Goal: Task Accomplishment & Management: Complete application form

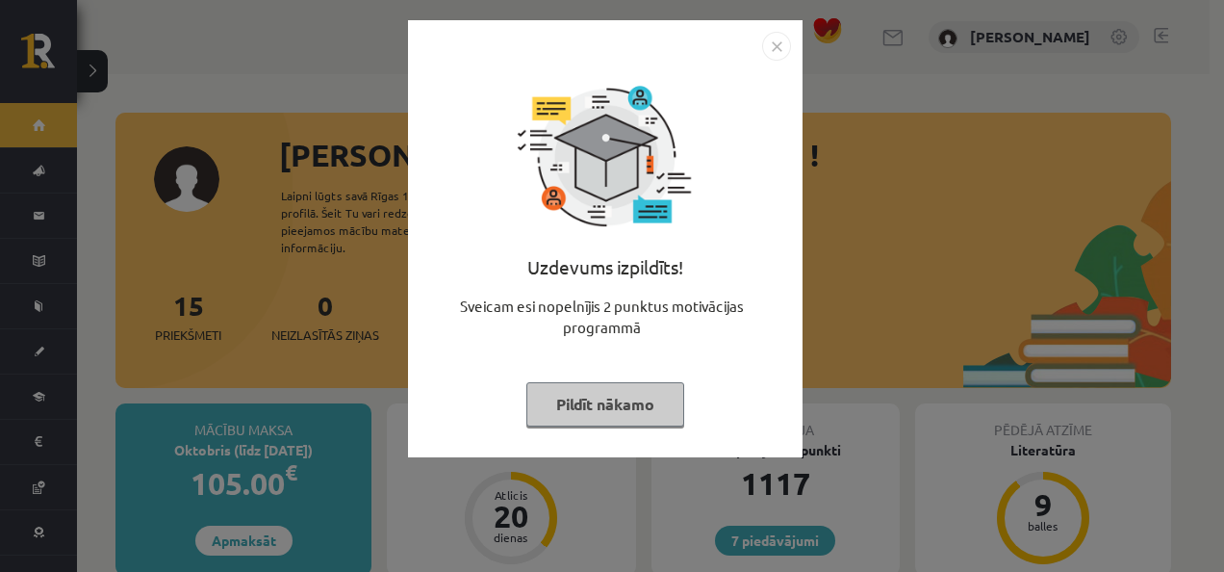
click at [623, 402] on button "Pildīt nākamo" at bounding box center [605, 404] width 158 height 44
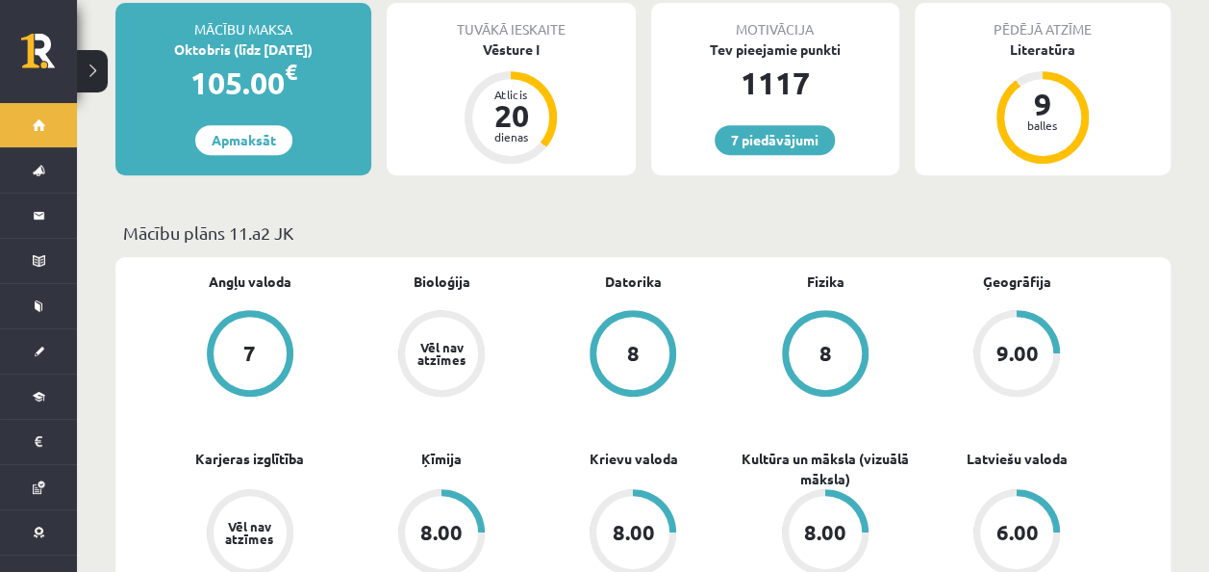
scroll to position [502, 0]
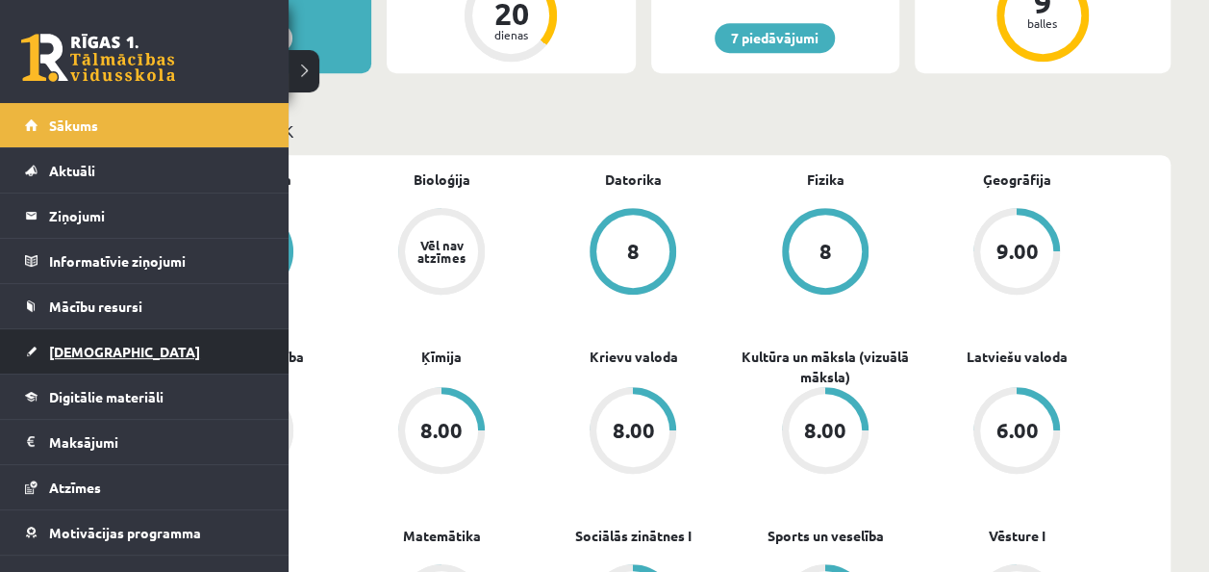
click at [108, 351] on link "[DEMOGRAPHIC_DATA]" at bounding box center [145, 351] width 240 height 44
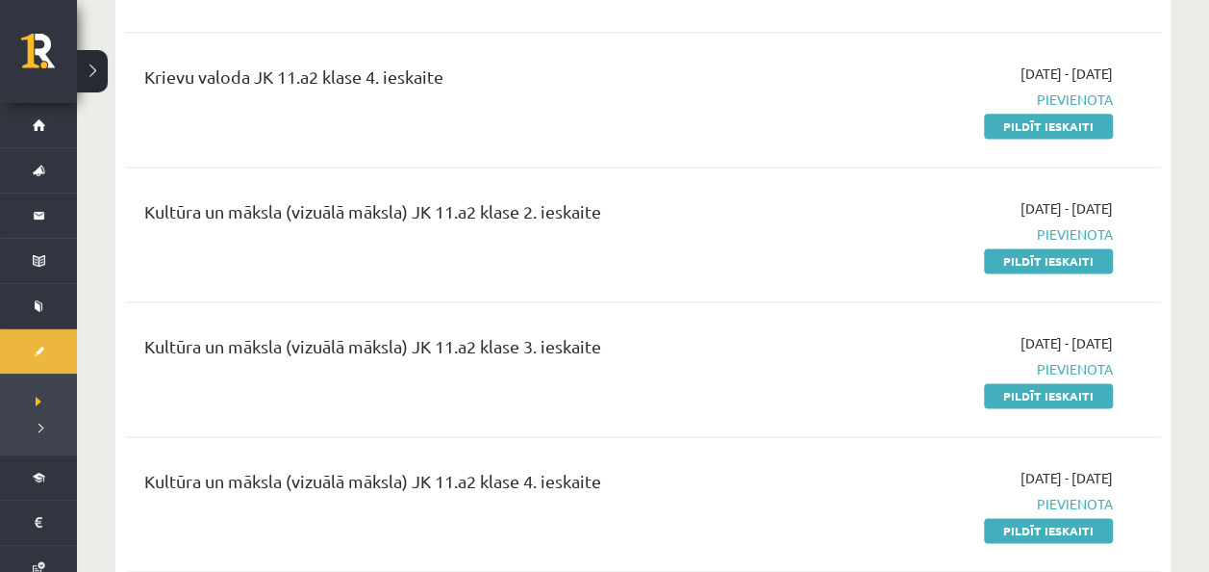
scroll to position [1235, 0]
click at [1016, 260] on link "Pildīt ieskaiti" at bounding box center [1048, 261] width 129 height 25
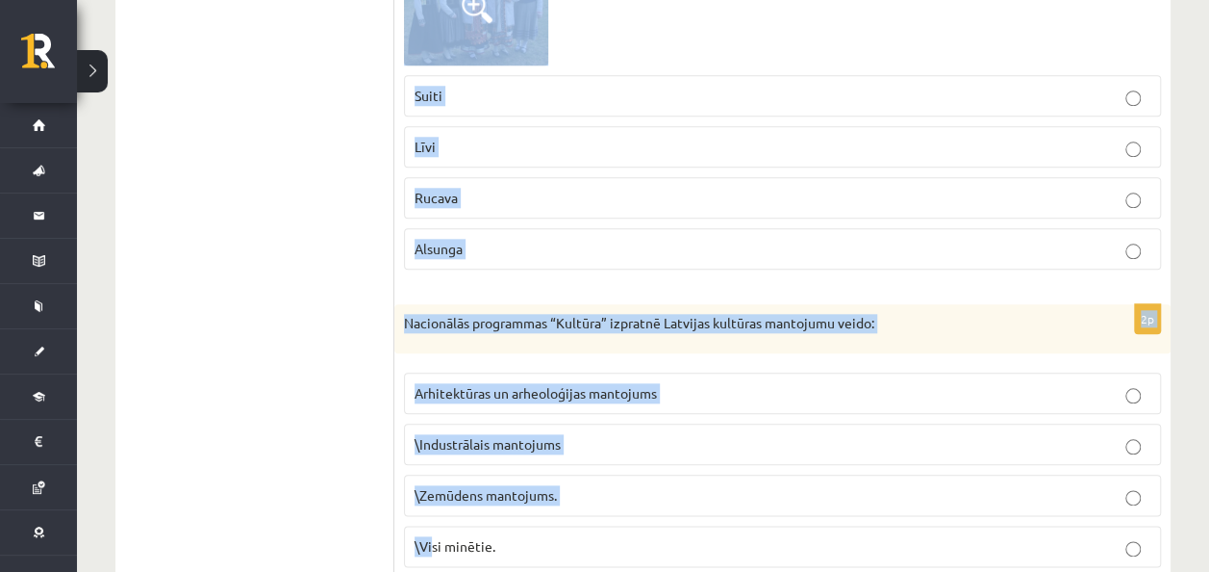
scroll to position [4535, 0]
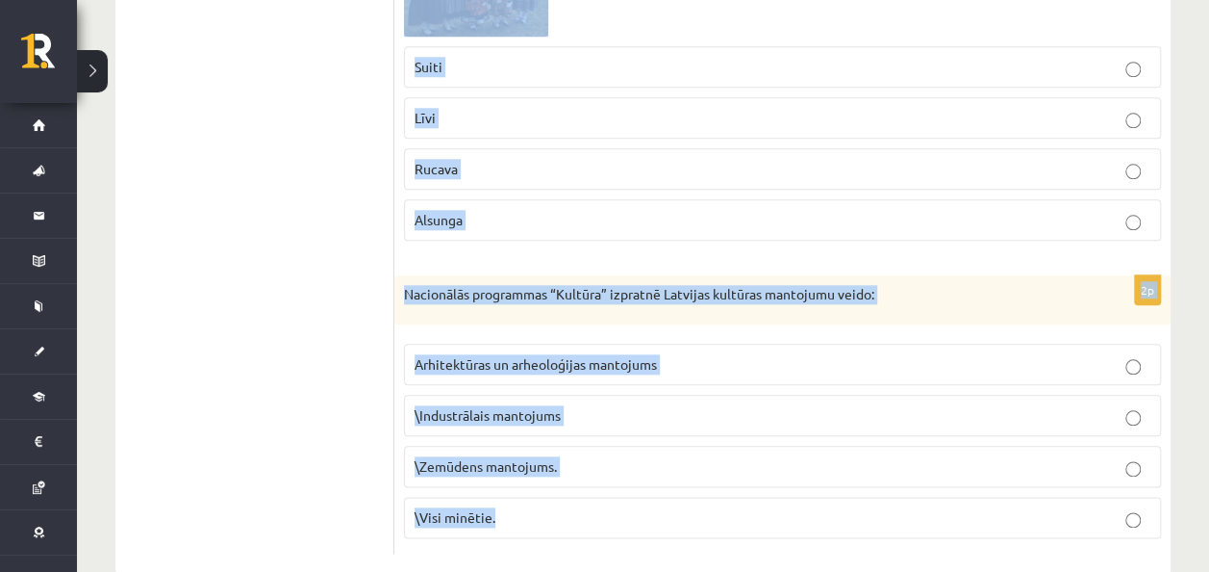
drag, startPoint x: 404, startPoint y: 217, endPoint x: 597, endPoint y: 500, distance: 342.1
copy form "Kā tika lietotas senās zīmes un ornamenti? kā simboli kā elementi kā informācij…"
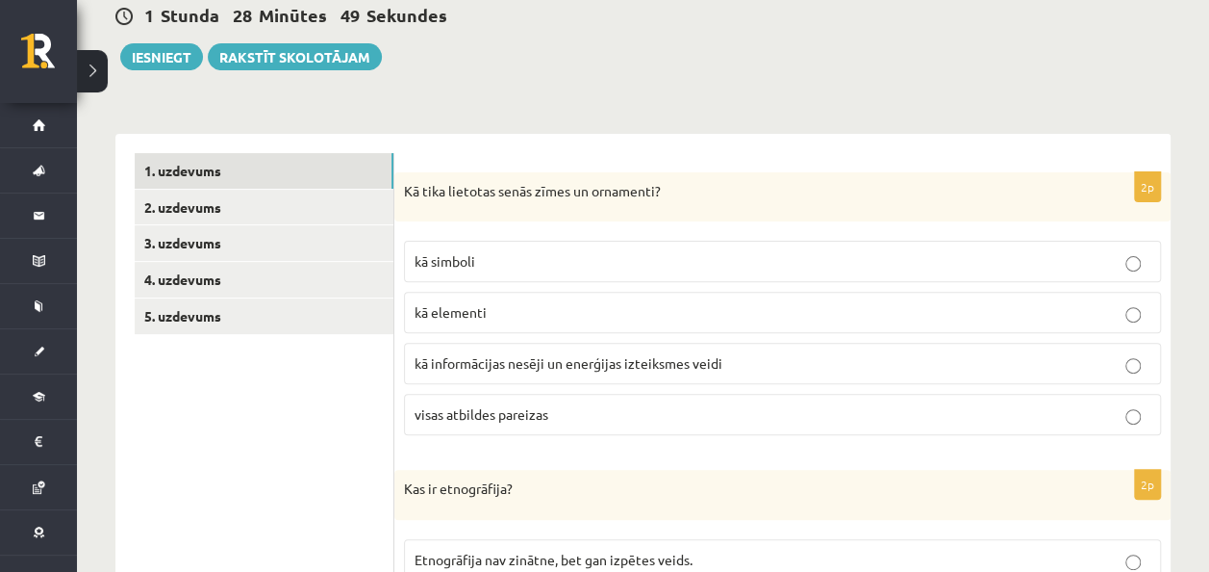
scroll to position [194, 0]
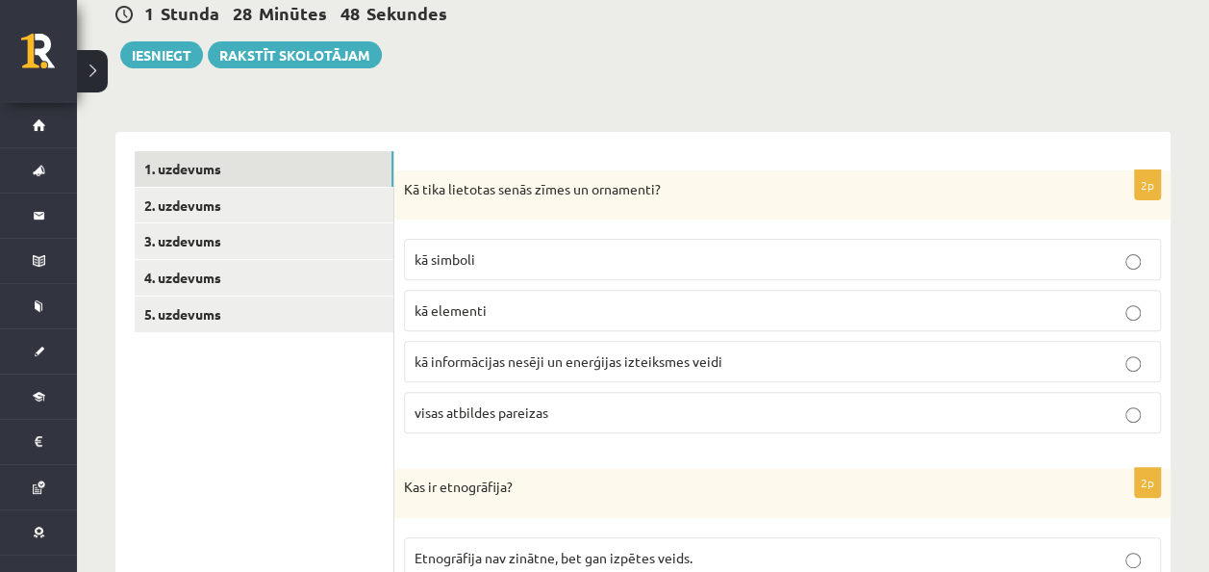
click at [552, 406] on p "visas atbildes pareizas" at bounding box center [783, 412] width 736 height 20
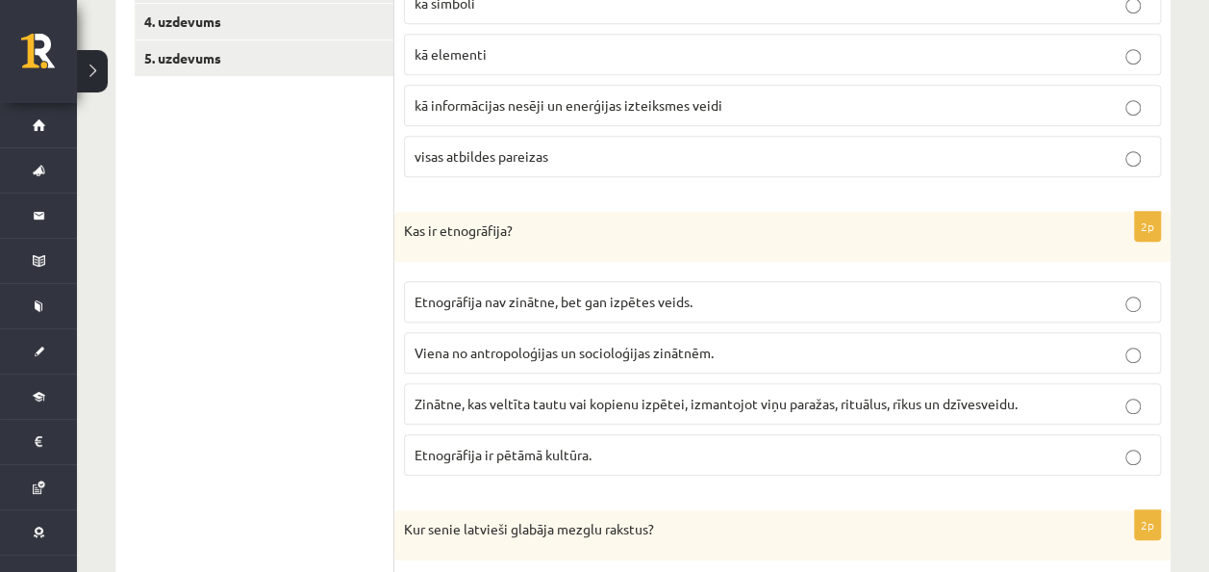
scroll to position [451, 0]
click at [737, 407] on p "Zinātne, kas veltīta tautu vai kopienu izpētei, izmantojot viņu paražas, rituāl…" at bounding box center [783, 403] width 736 height 20
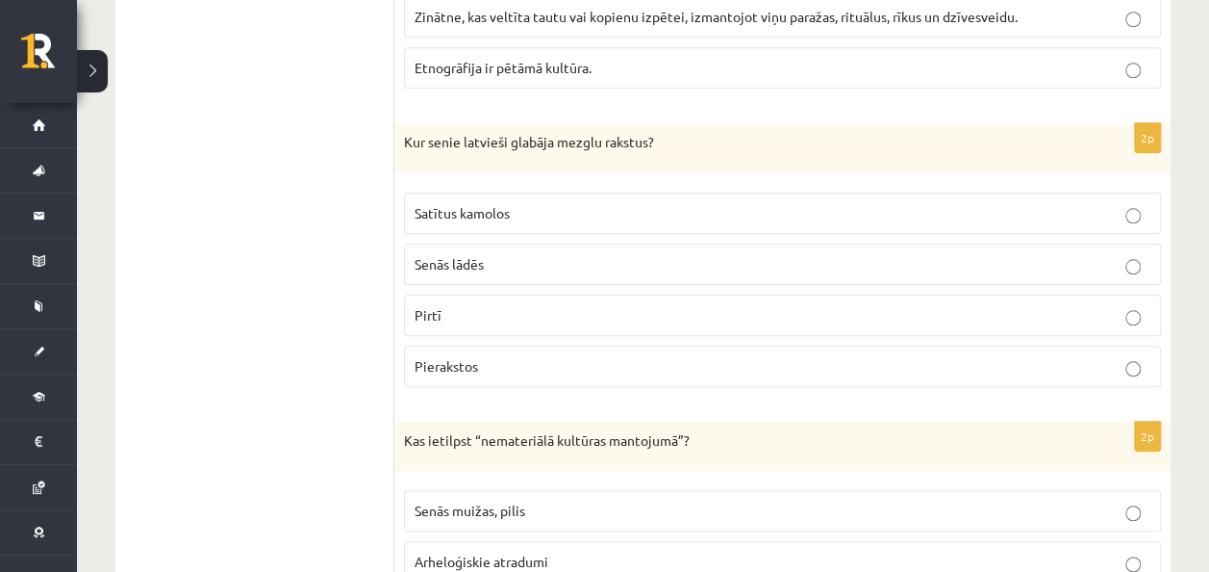
click at [800, 208] on p "Satītus kamolos" at bounding box center [783, 213] width 736 height 20
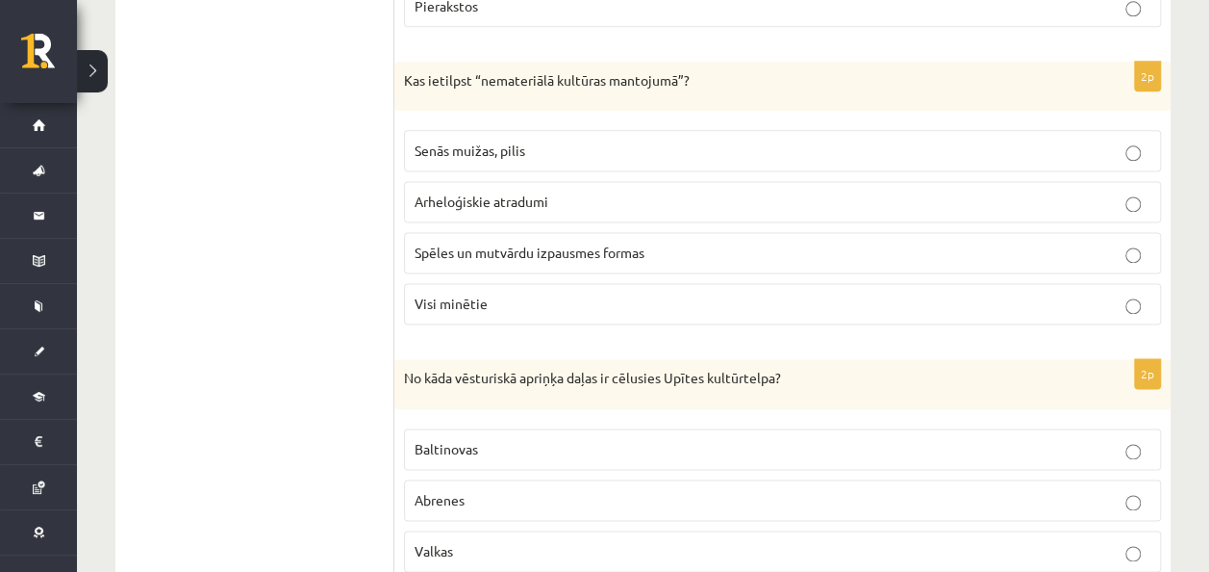
scroll to position [1199, 0]
click at [428, 252] on label "Spēles un mutvārdu izpausmes formas" at bounding box center [782, 250] width 757 height 41
click at [421, 497] on label "Abrenes" at bounding box center [782, 497] width 757 height 41
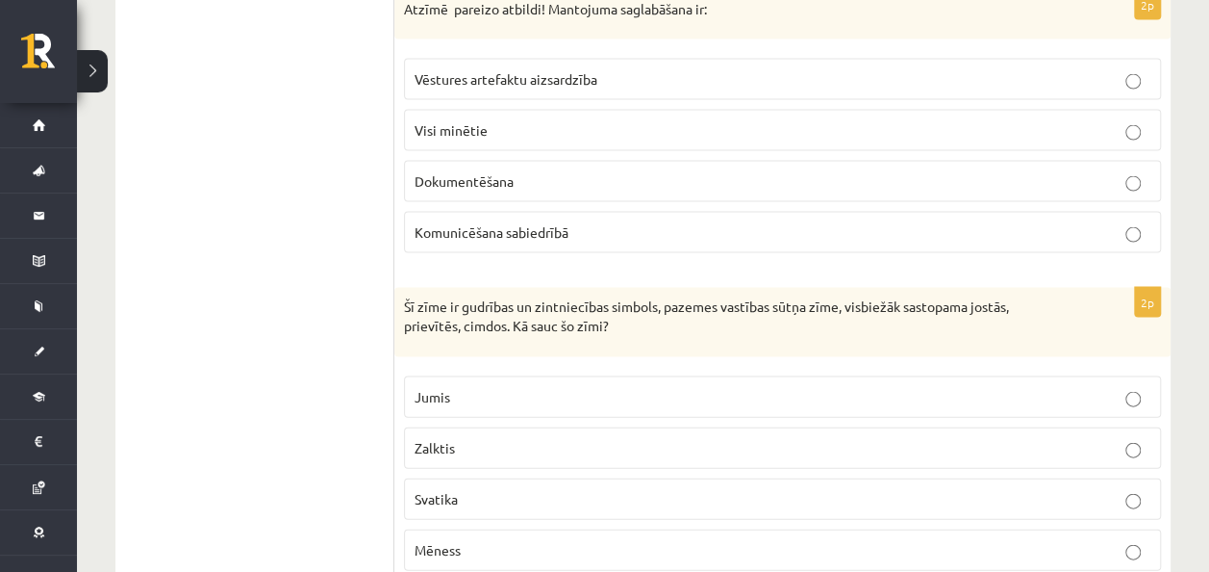
scroll to position [1861, 0]
click at [427, 124] on span "Visi minētie" at bounding box center [451, 132] width 73 height 17
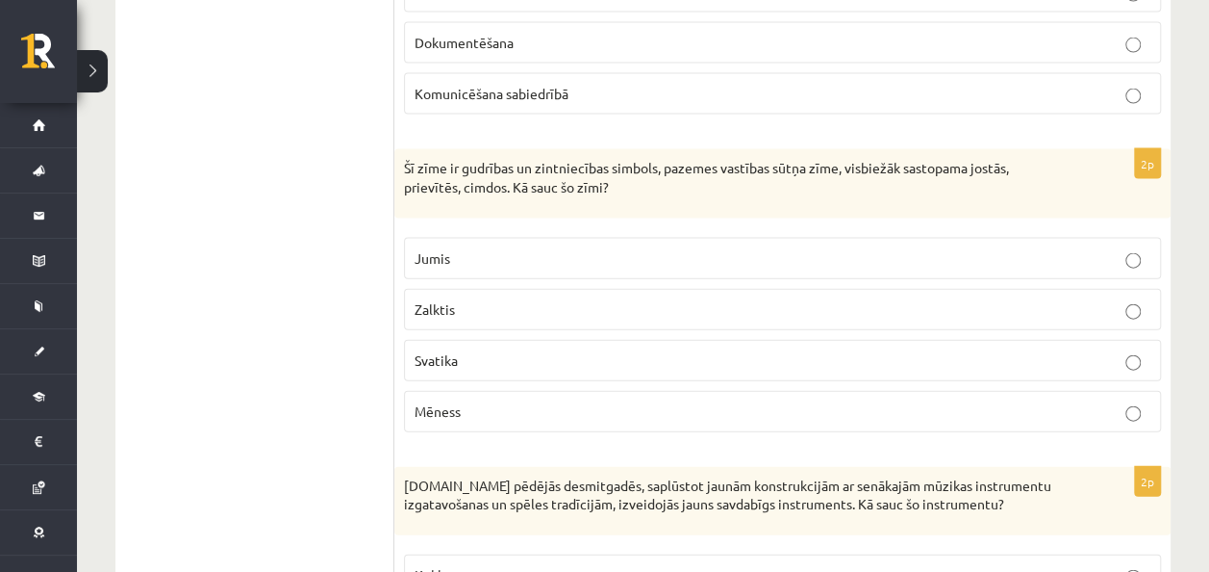
scroll to position [2007, 0]
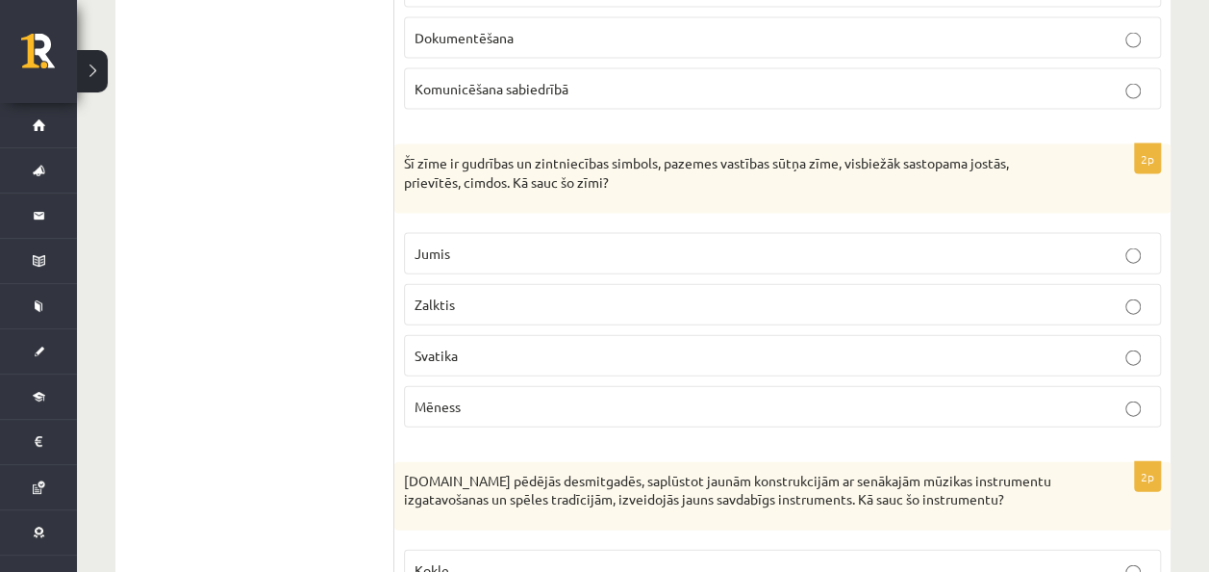
click at [776, 303] on label "Zalktis" at bounding box center [782, 304] width 757 height 41
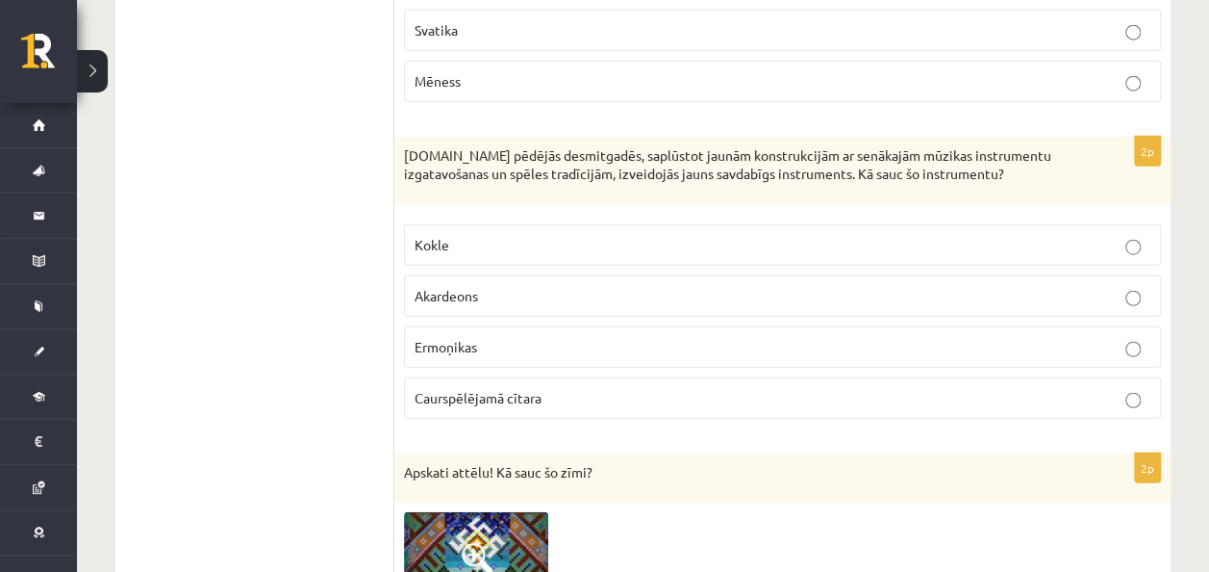
scroll to position [2334, 0]
click at [804, 386] on p "Caurspēlējamā cītara" at bounding box center [783, 396] width 736 height 20
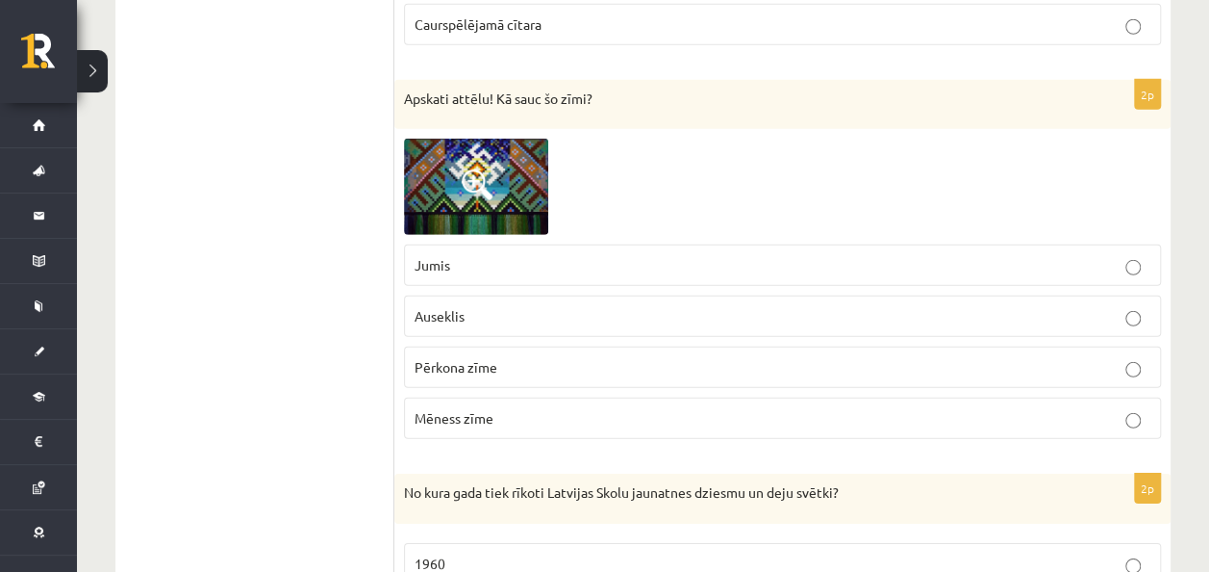
scroll to position [2802, 0]
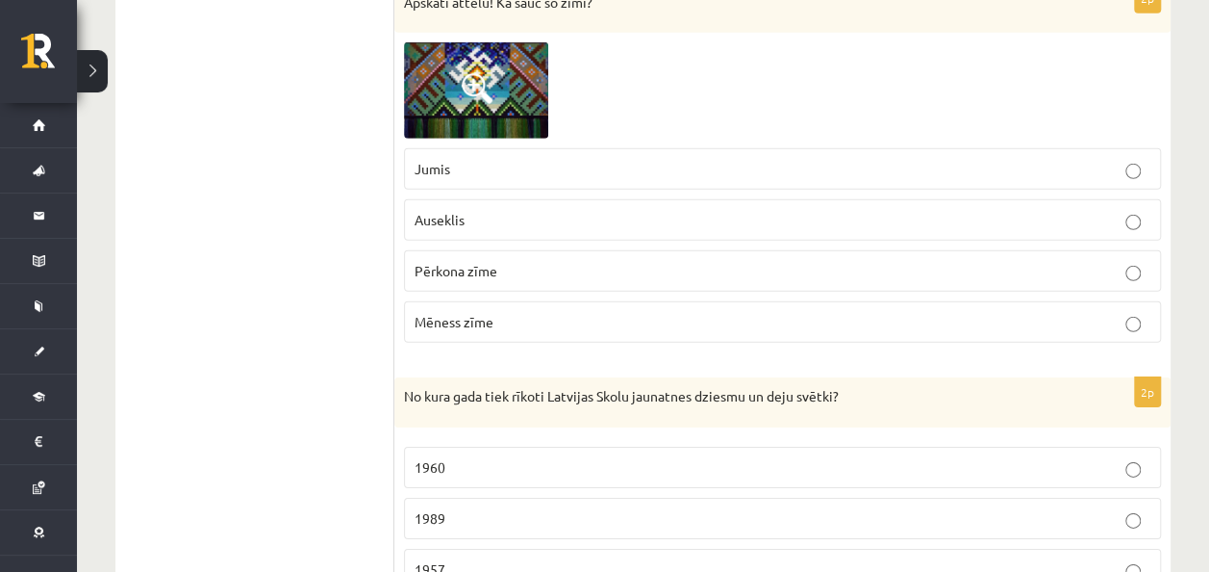
click at [438, 211] on span "Auseklis" at bounding box center [440, 219] width 50 height 17
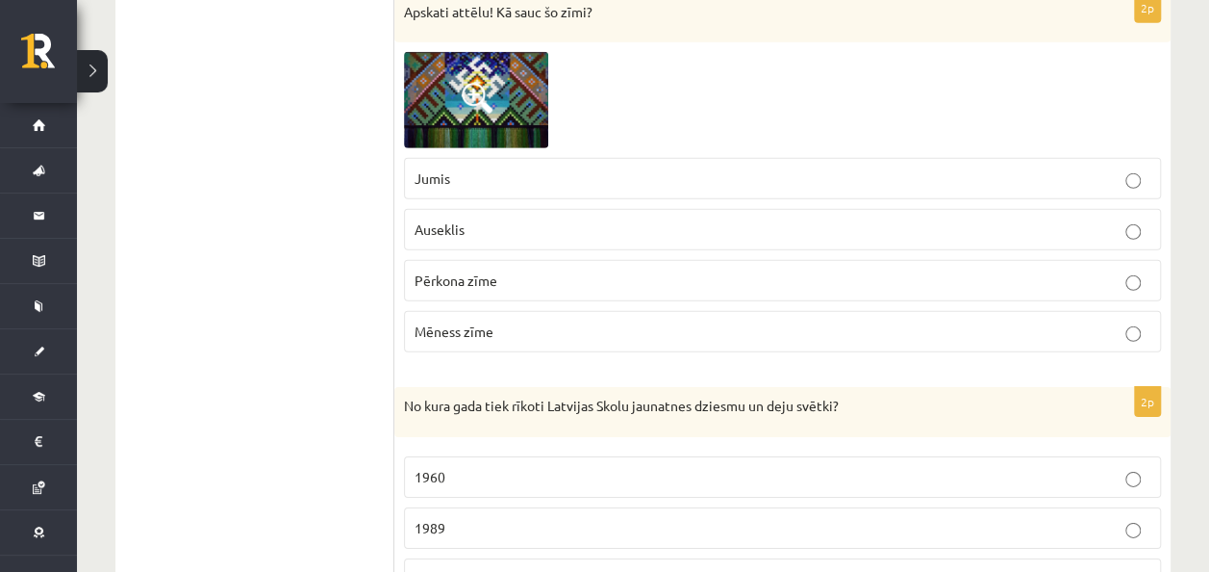
scroll to position [2784, 0]
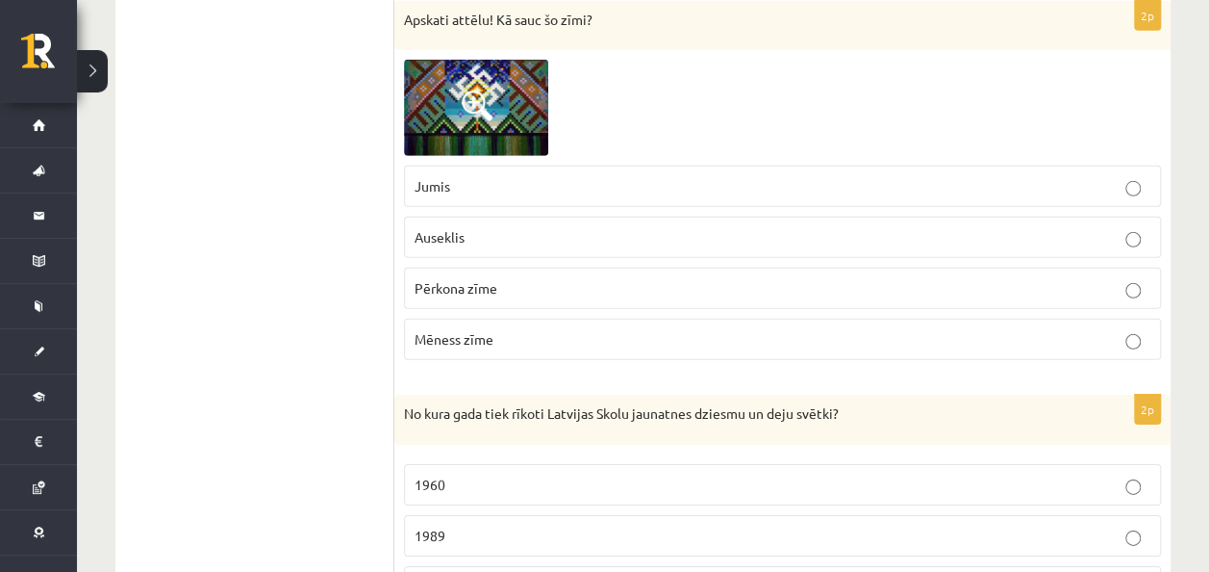
click at [442, 104] on img at bounding box center [476, 108] width 144 height 96
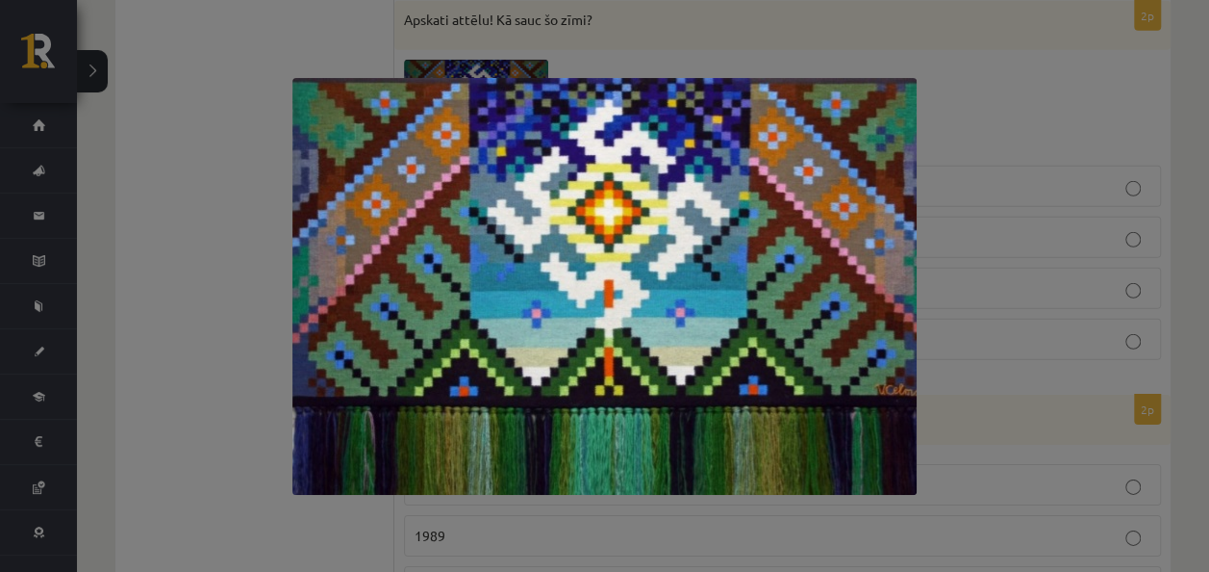
click at [237, 282] on div at bounding box center [604, 286] width 1209 height 572
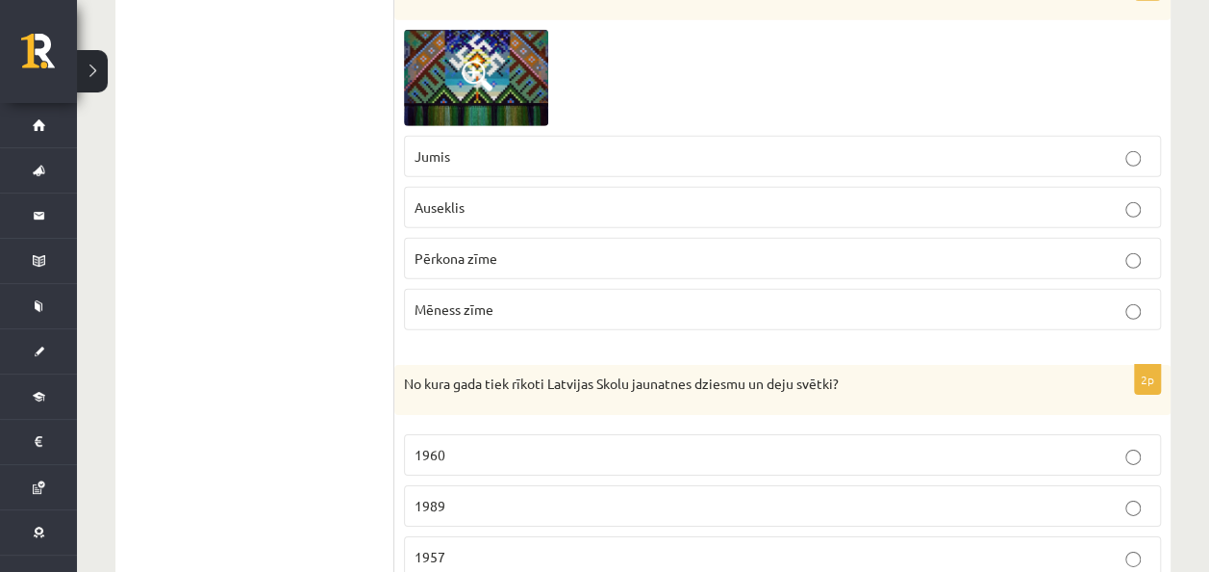
scroll to position [2820, 0]
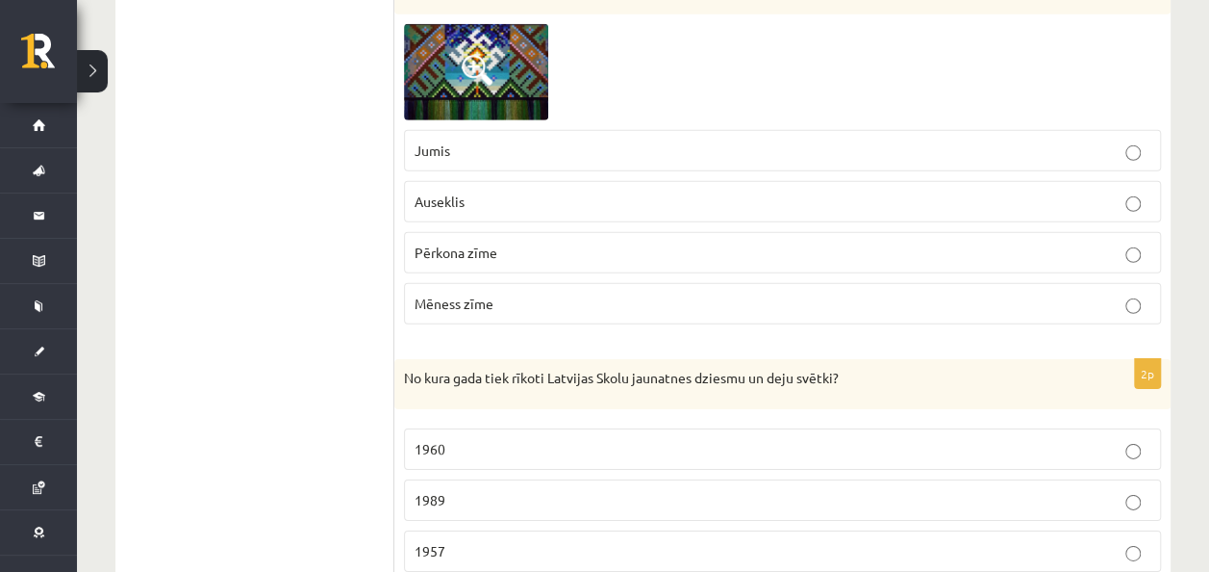
click at [435, 77] on img at bounding box center [476, 72] width 144 height 96
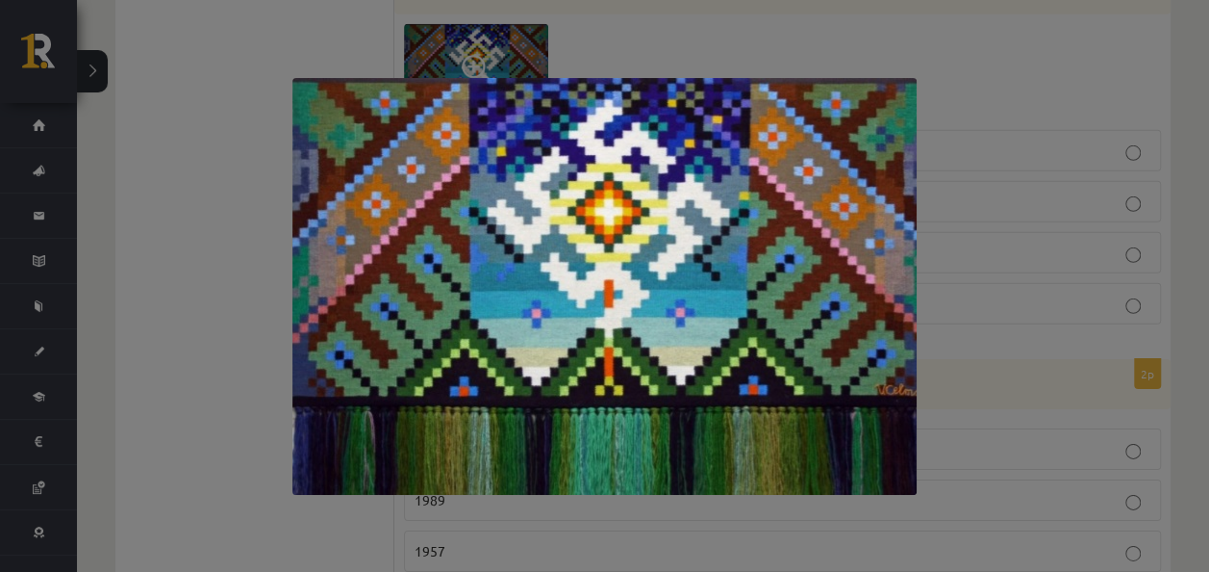
click at [177, 199] on div at bounding box center [604, 286] width 1209 height 572
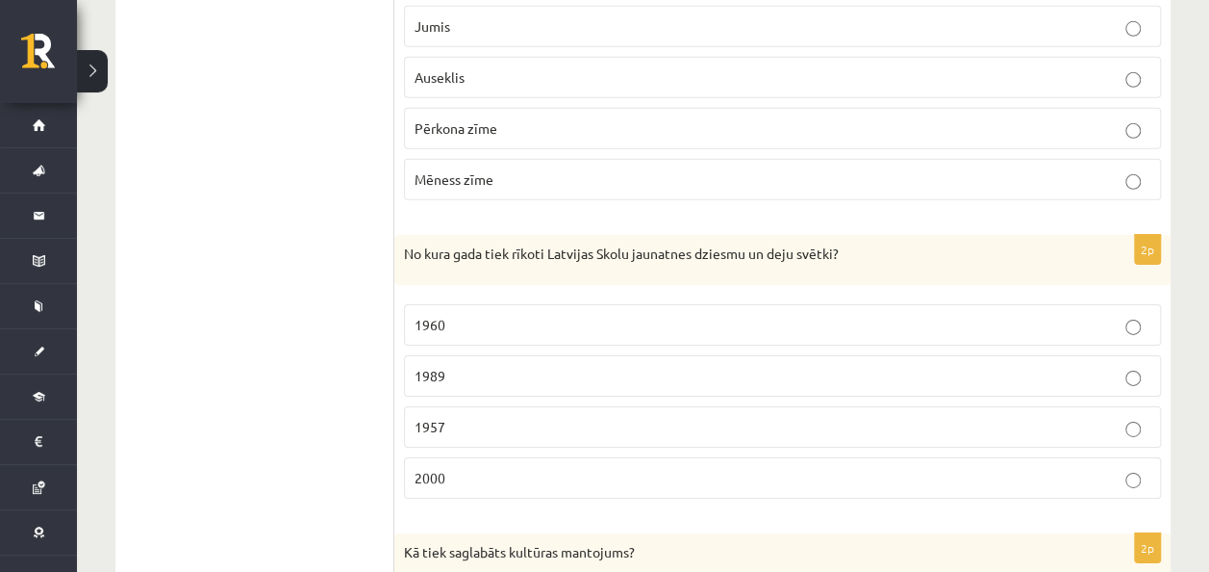
scroll to position [2983, 0]
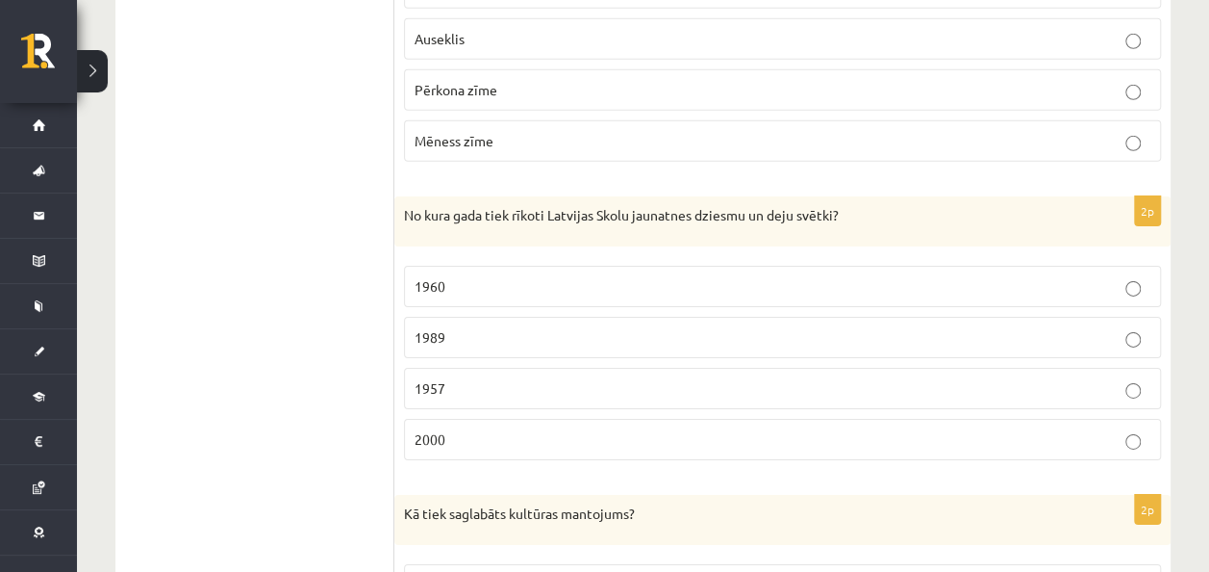
click at [763, 277] on label "1960" at bounding box center [782, 286] width 757 height 41
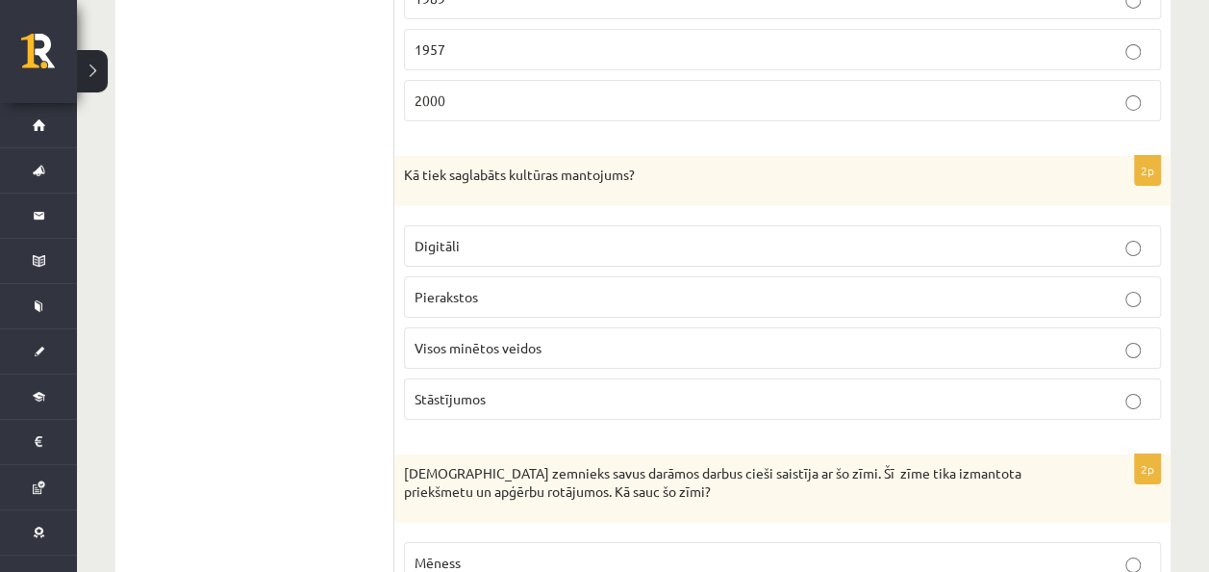
scroll to position [3333, 0]
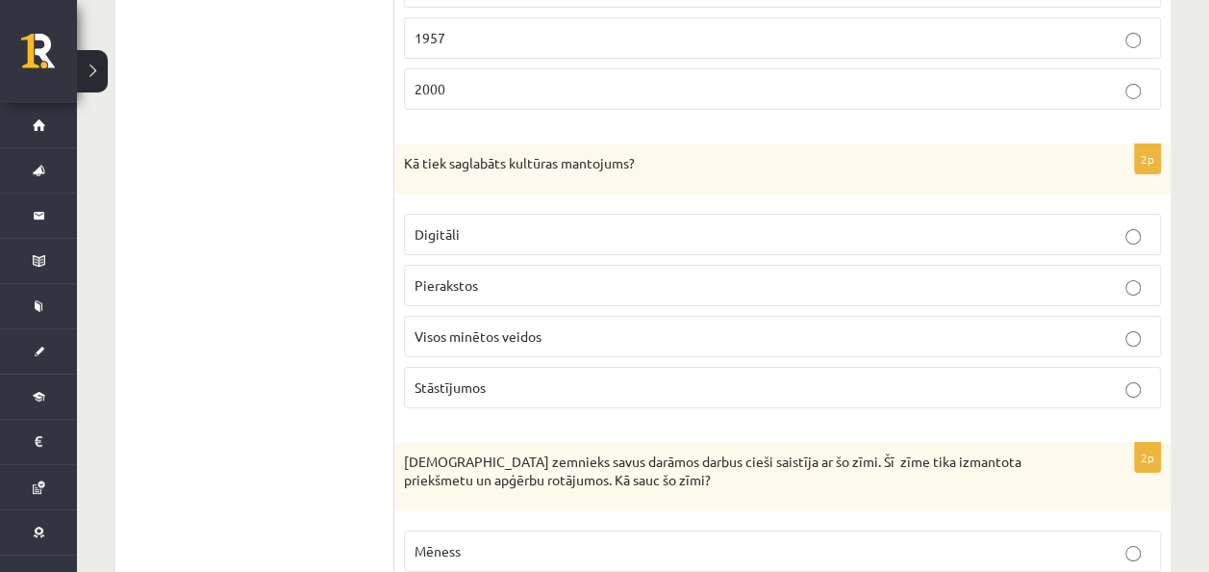
click at [430, 326] on p "Visos minētos veidos" at bounding box center [783, 336] width 736 height 20
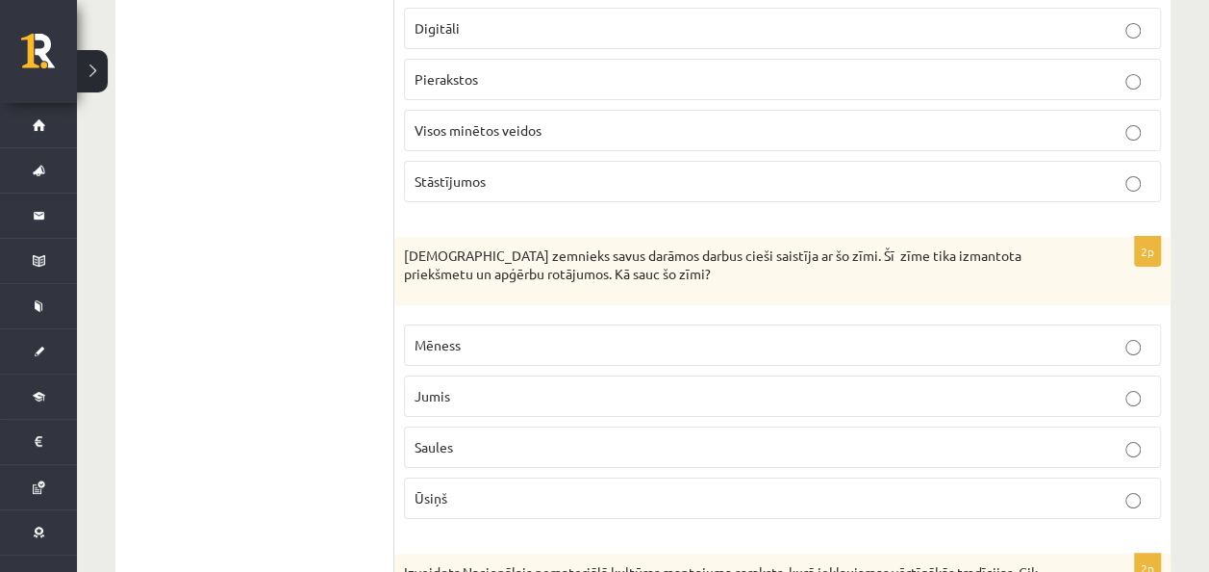
scroll to position [3545, 0]
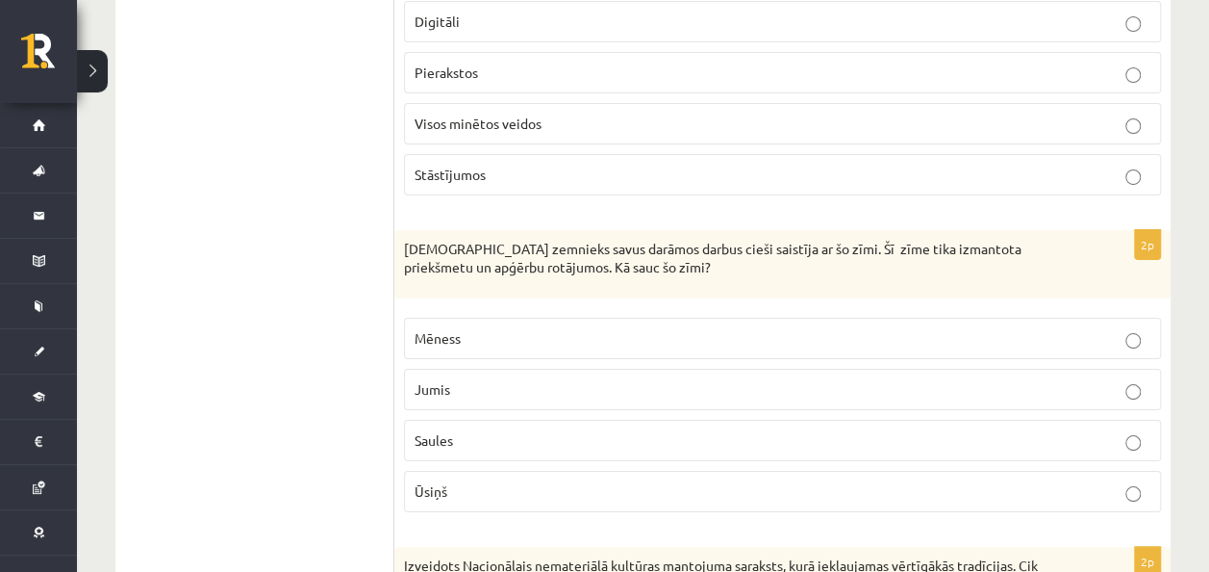
click at [447, 427] on label "Saules" at bounding box center [782, 439] width 757 height 41
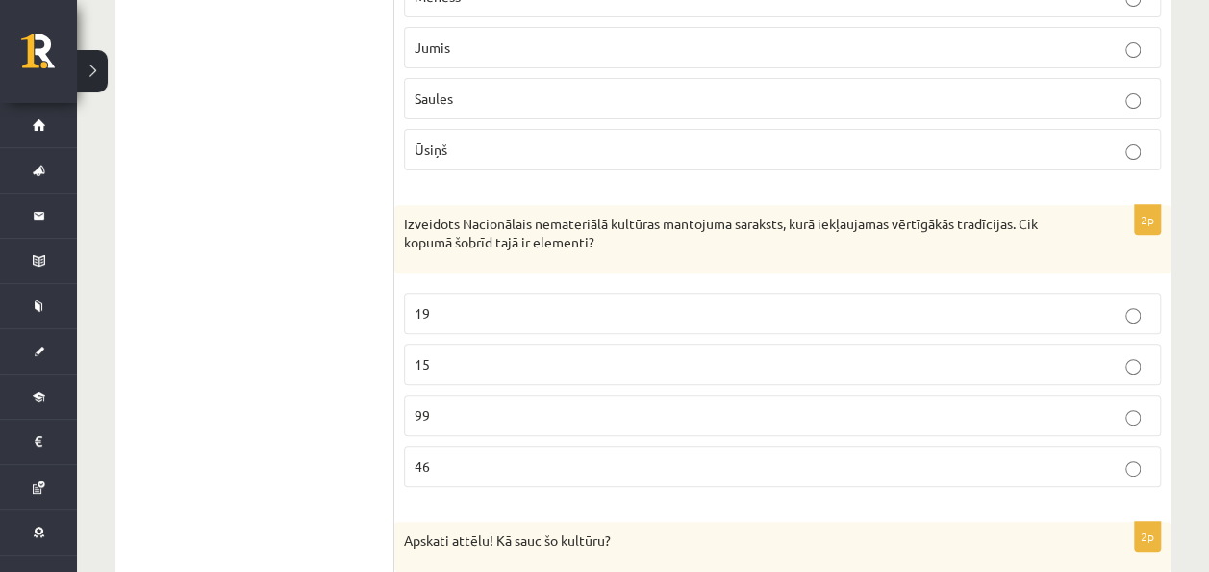
click at [449, 394] on label "99" at bounding box center [782, 414] width 757 height 41
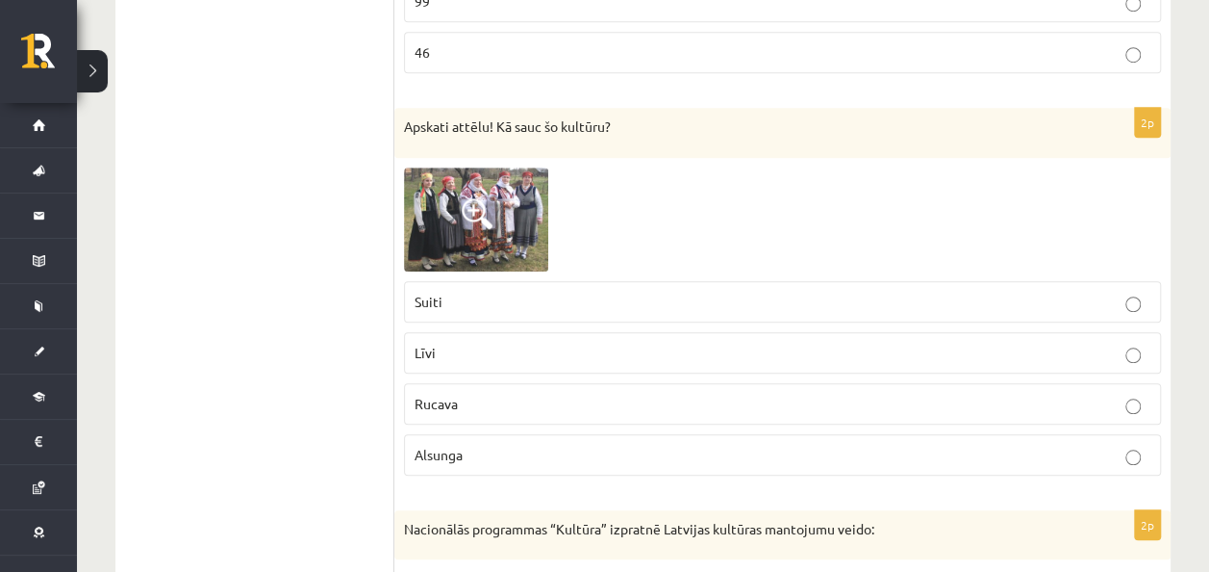
scroll to position [4304, 0]
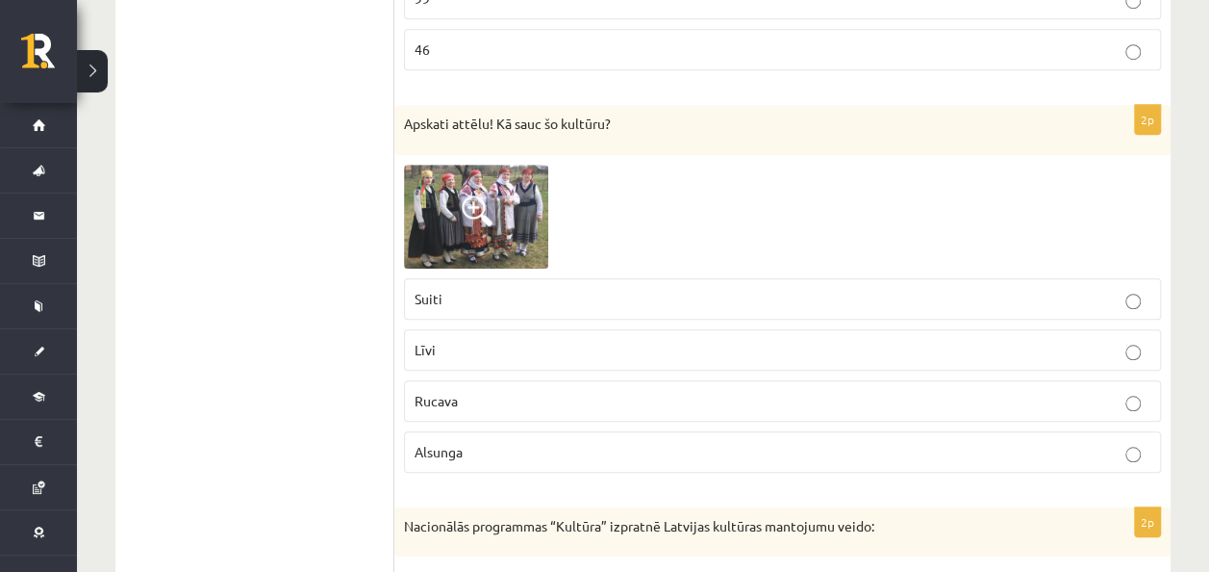
click at [475, 202] on img at bounding box center [476, 217] width 144 height 104
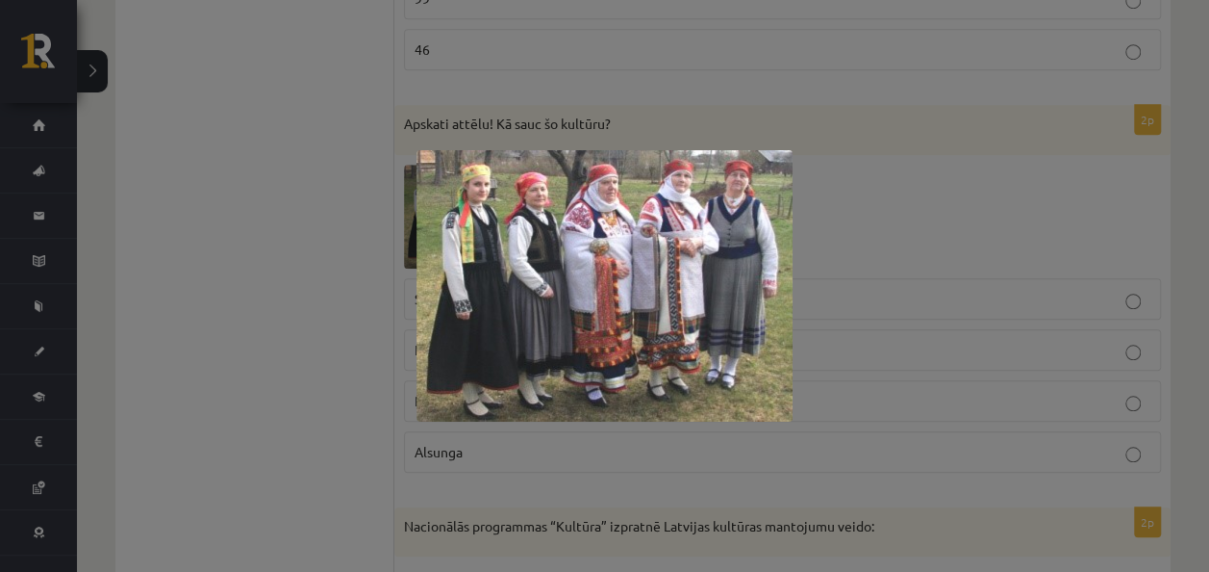
click at [369, 244] on div at bounding box center [604, 286] width 1209 height 572
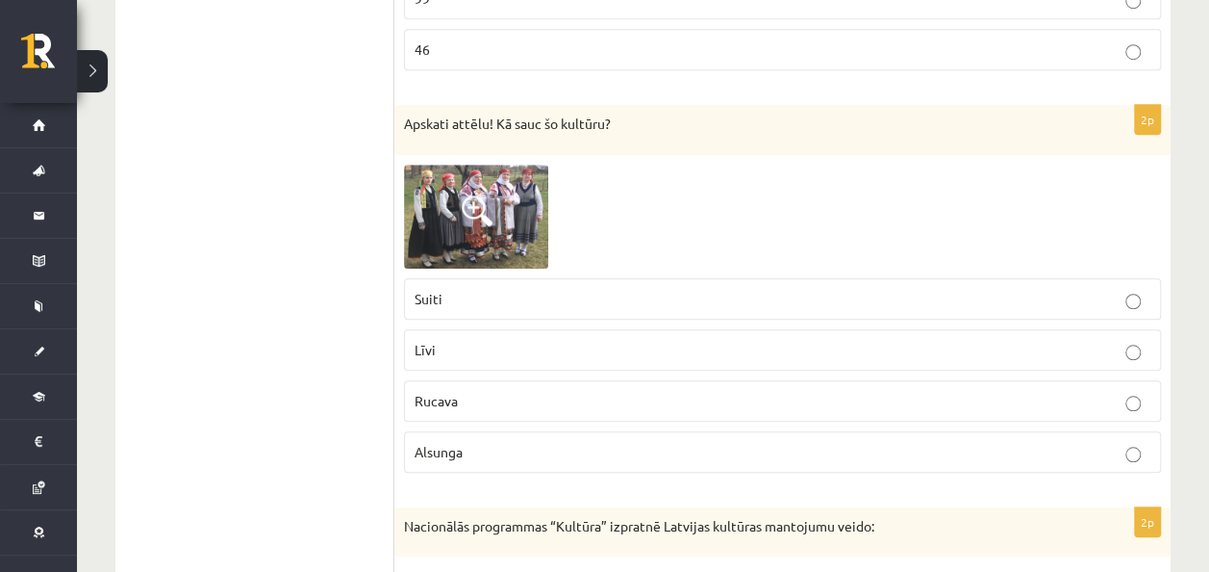
click at [454, 340] on p "Līvi" at bounding box center [783, 350] width 736 height 20
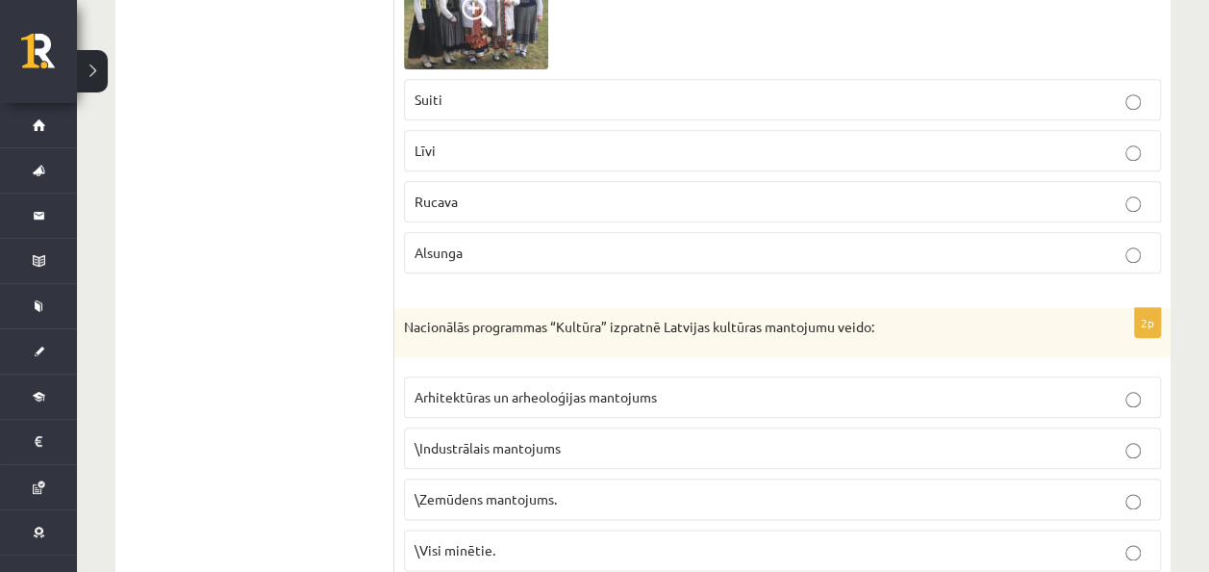
scroll to position [4535, 0]
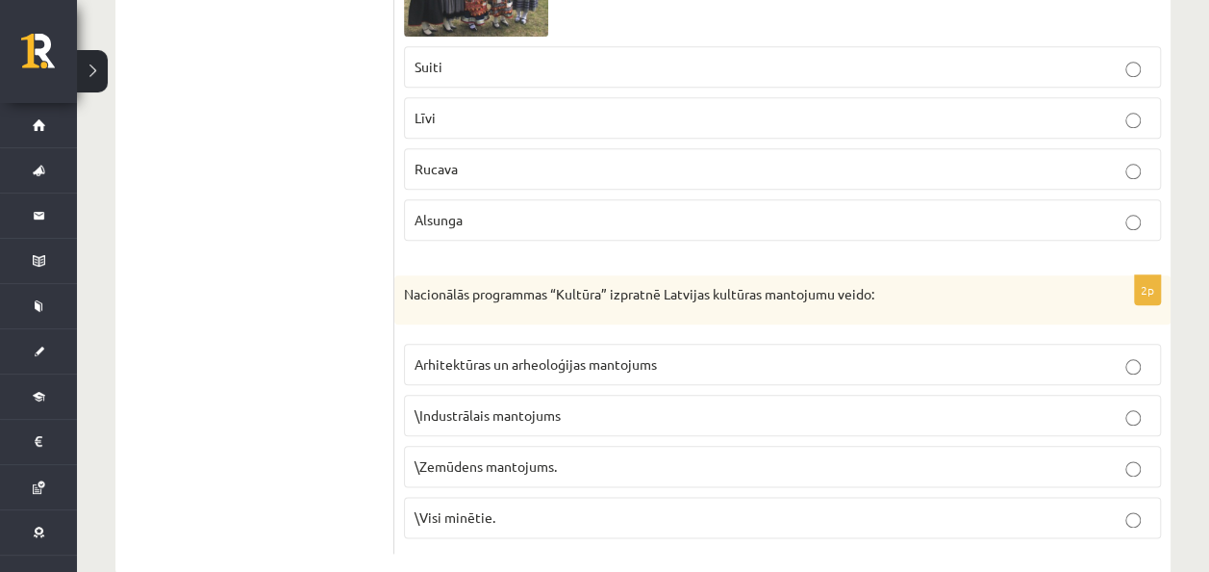
click at [535, 496] on label "\Visi minētie." at bounding box center [782, 516] width 757 height 41
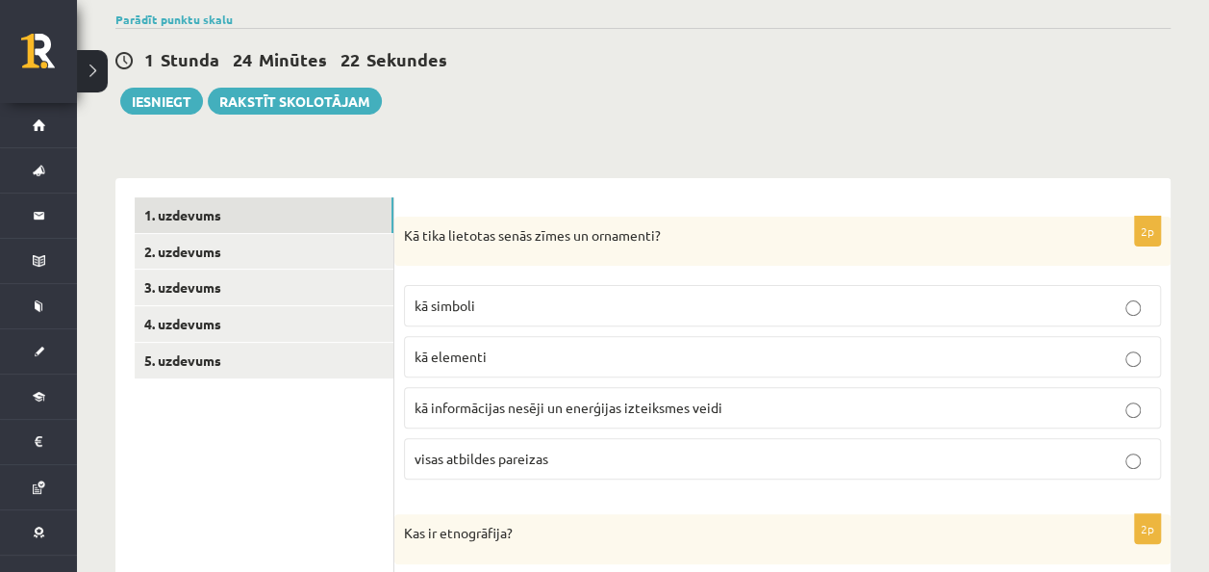
scroll to position [0, 0]
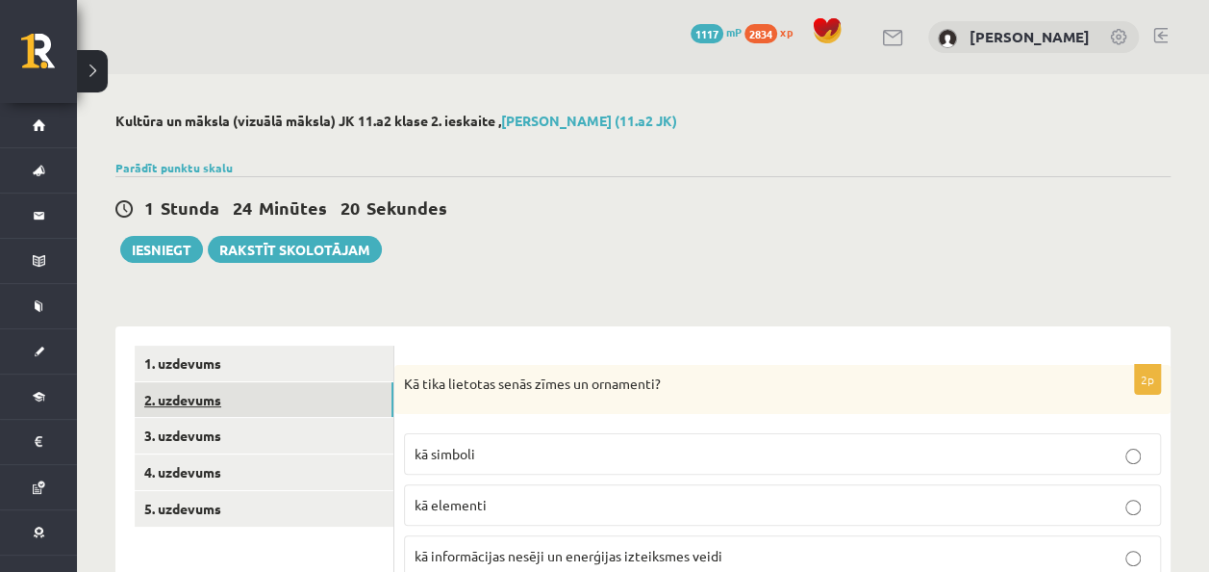
click at [295, 402] on link "2. uzdevums" at bounding box center [264, 400] width 259 height 36
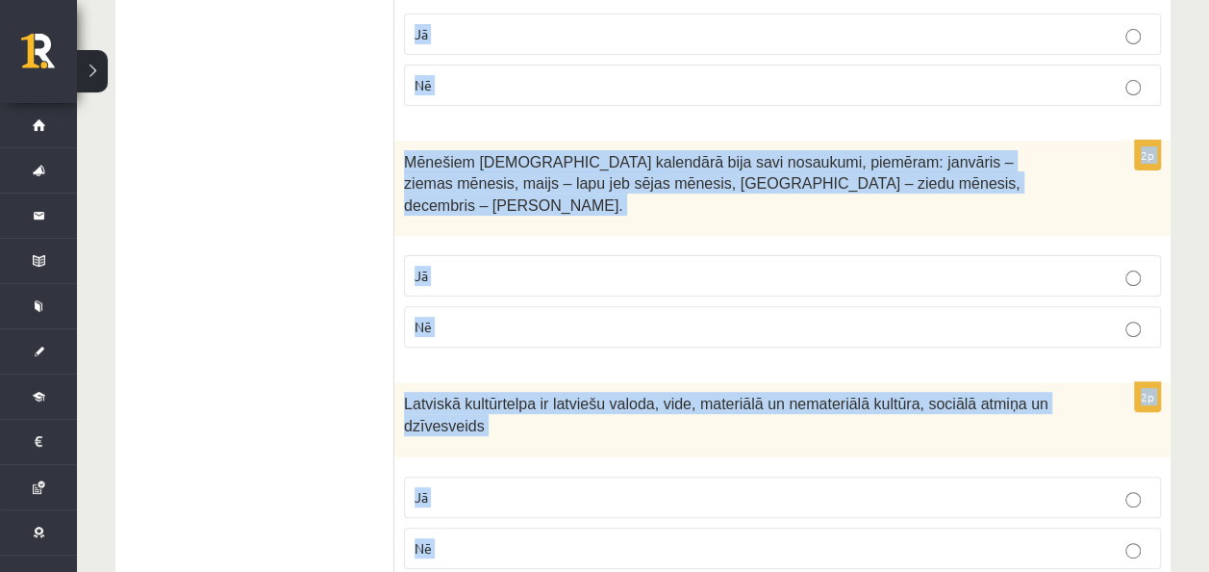
scroll to position [4035, 0]
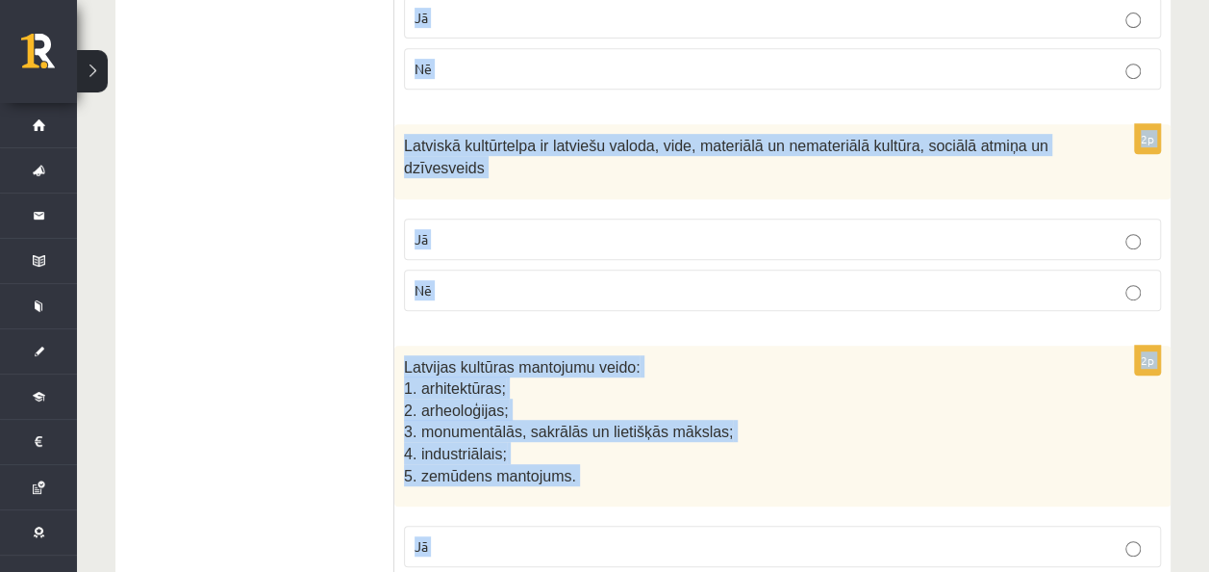
drag, startPoint x: 406, startPoint y: 235, endPoint x: 516, endPoint y: 487, distance: 274.9
copy form "Ornaments – cilvēces garīgās dzīves atspulgs un izziņas objekts. Jā Nē 2p Valod…"
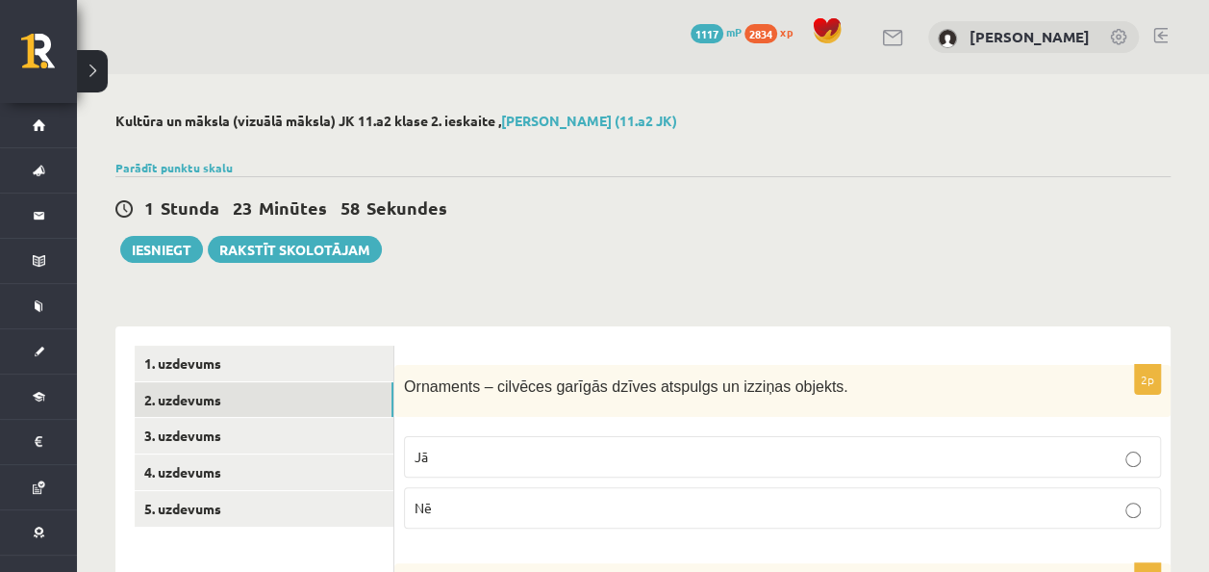
scroll to position [346, 0]
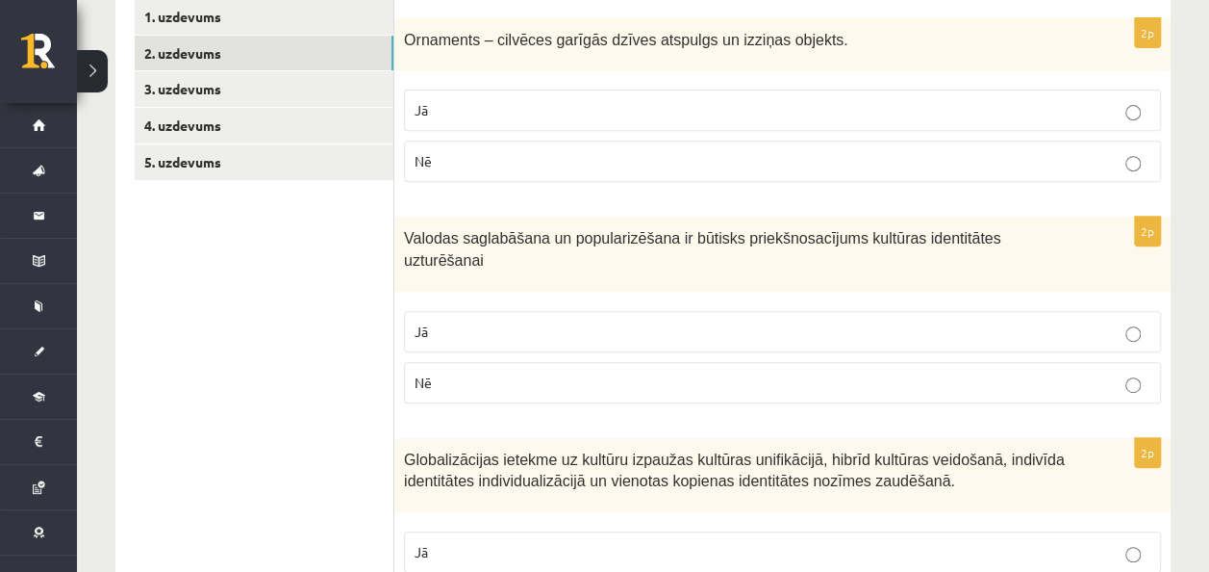
click at [441, 119] on label "Jā" at bounding box center [782, 109] width 757 height 41
click at [509, 321] on p "Jā" at bounding box center [783, 331] width 736 height 20
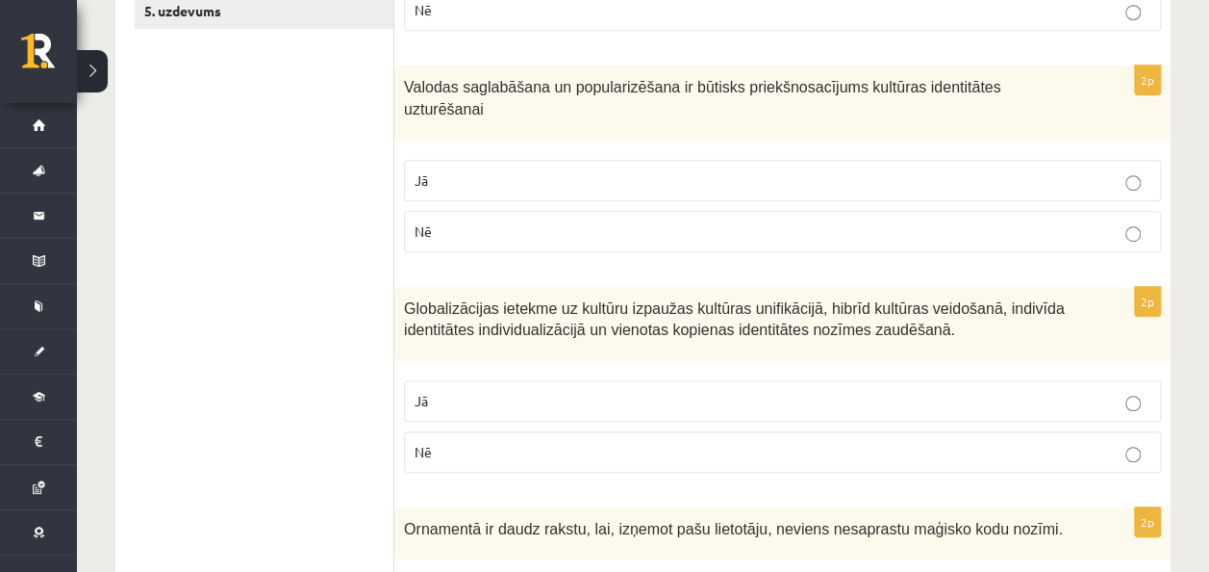
scroll to position [496, 0]
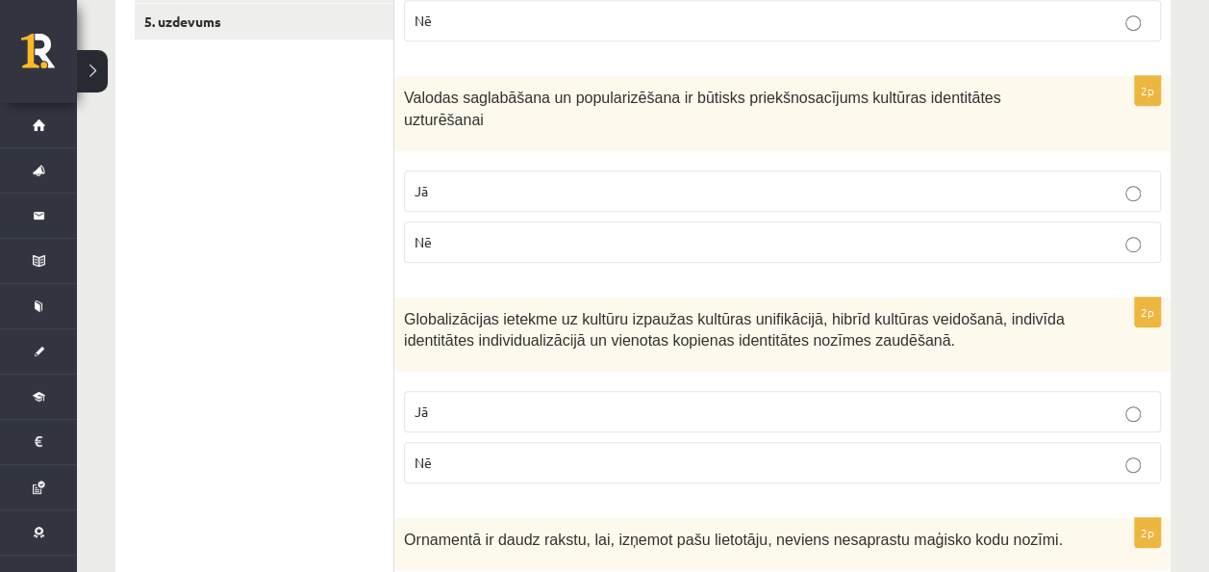
click at [481, 401] on p "Jā" at bounding box center [783, 411] width 736 height 20
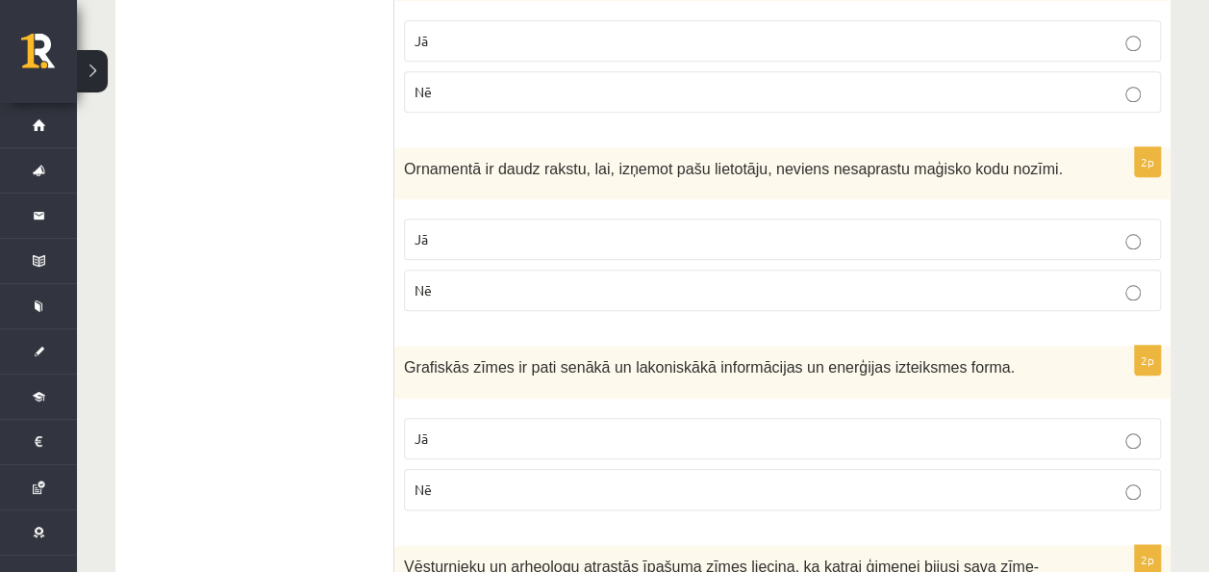
scroll to position [864, 0]
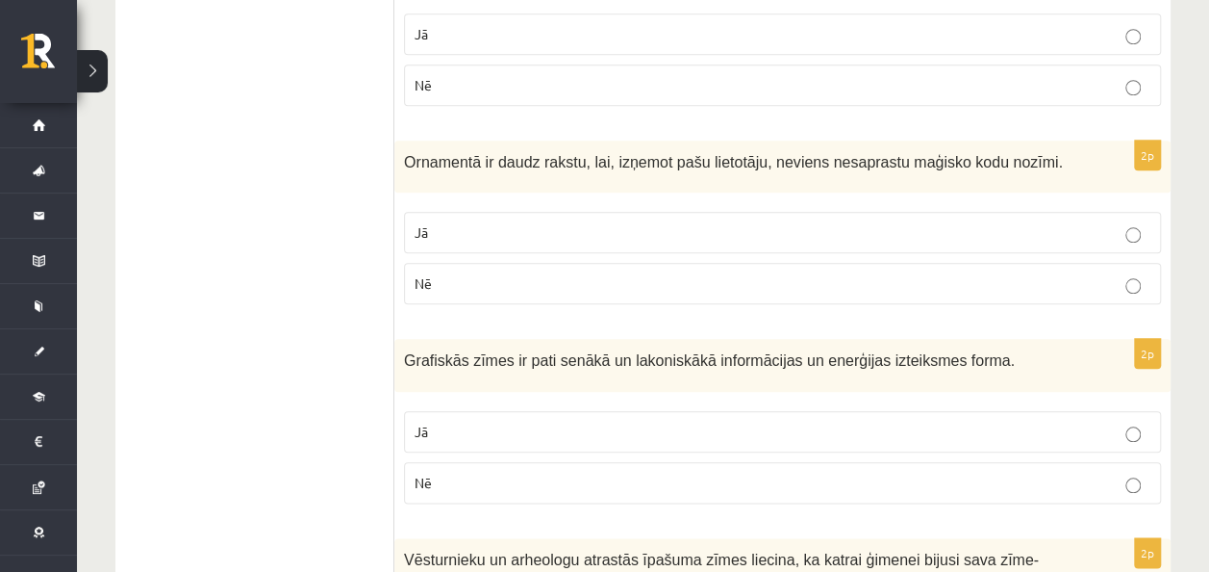
click at [477, 217] on label "Jā" at bounding box center [782, 232] width 757 height 41
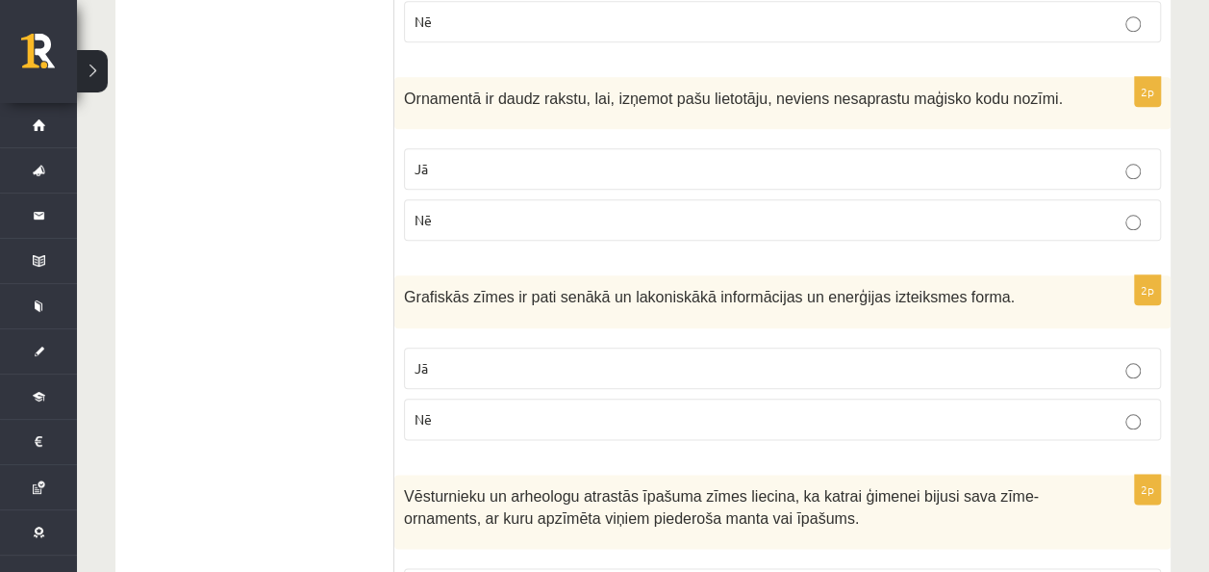
click at [470, 358] on p "Jā" at bounding box center [783, 368] width 736 height 20
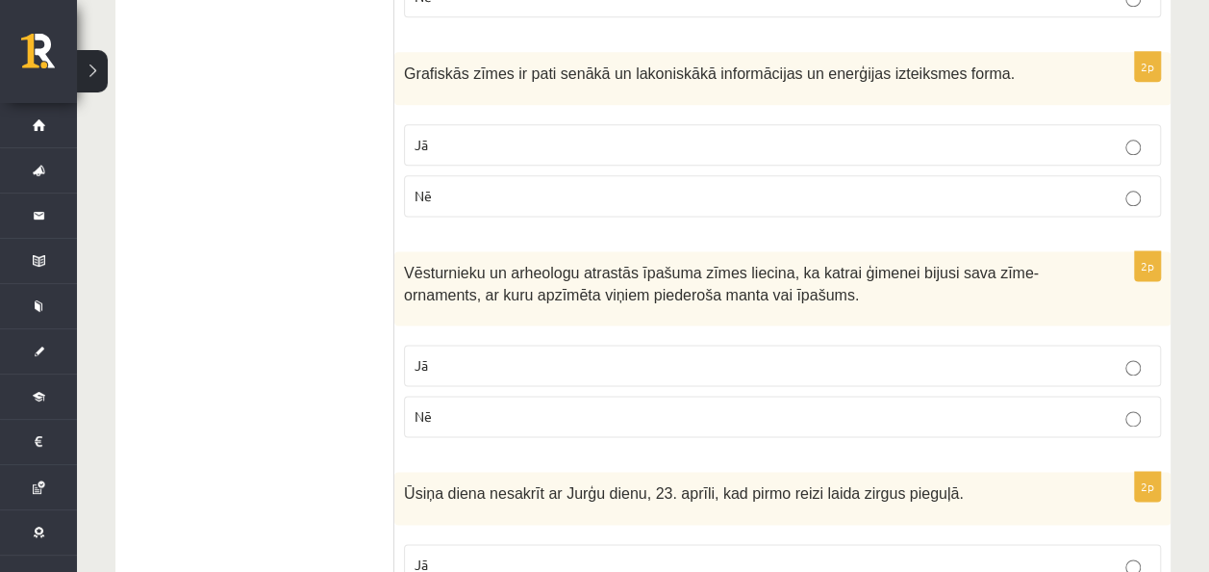
scroll to position [1179, 0]
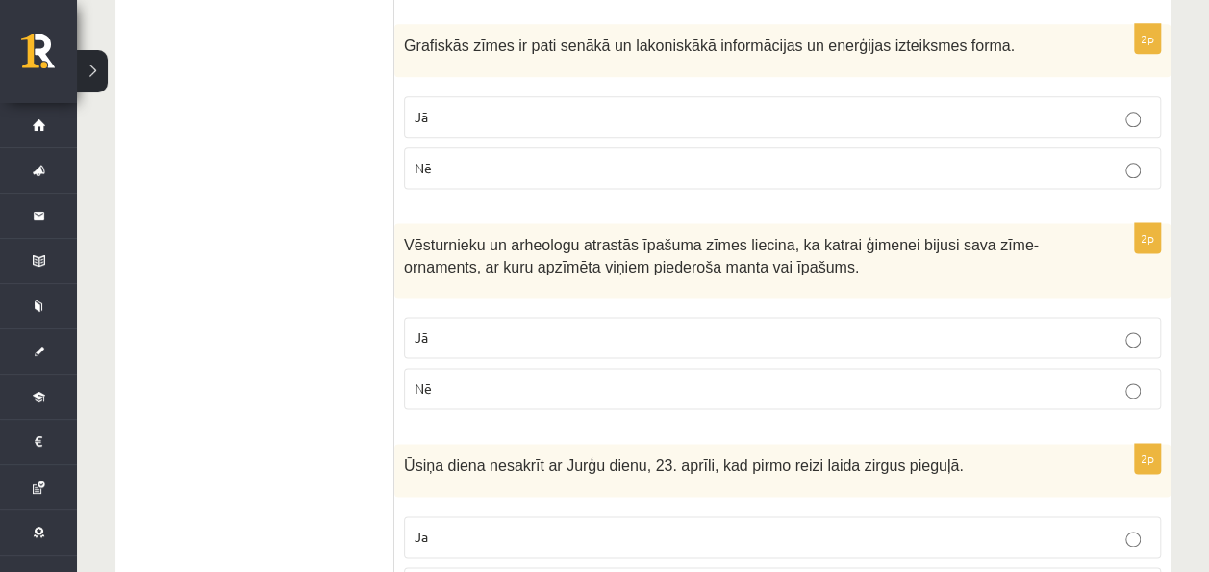
click at [473, 318] on label "Jā" at bounding box center [782, 337] width 757 height 41
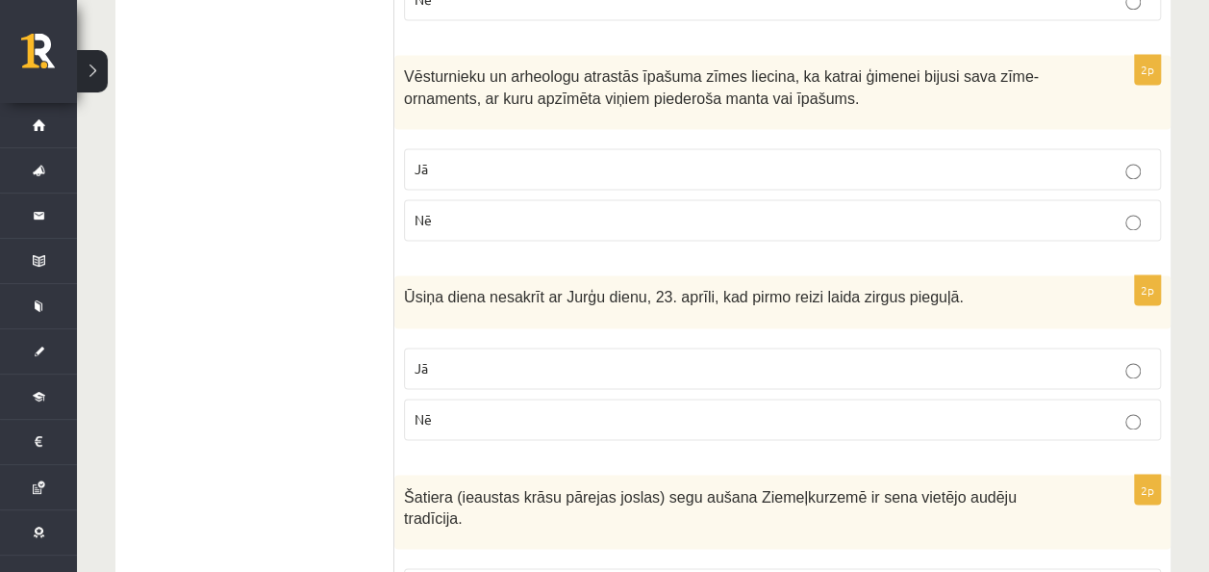
scroll to position [1348, 0]
click at [483, 357] on p "Jā" at bounding box center [783, 367] width 736 height 20
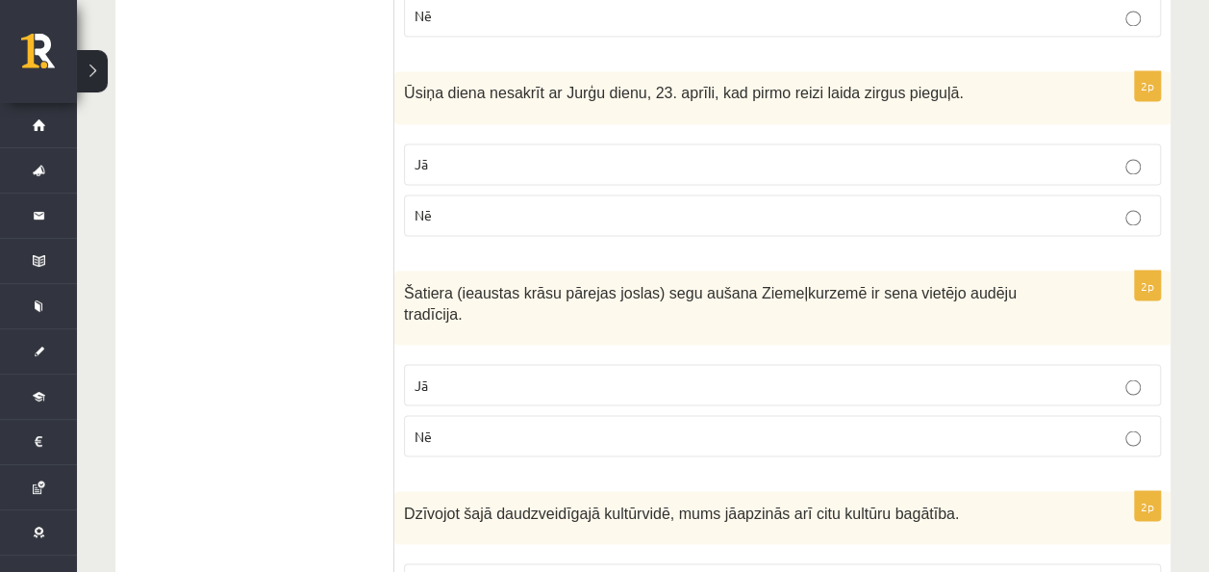
scroll to position [1552, 0]
click at [489, 363] on label "Jā" at bounding box center [782, 383] width 757 height 41
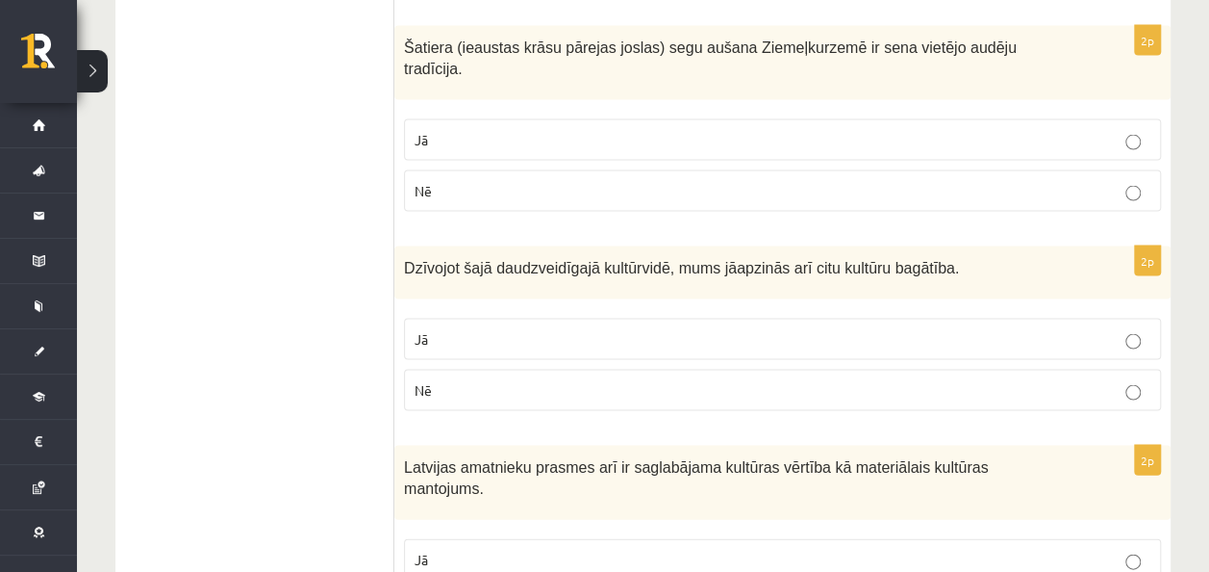
click at [488, 328] on p "Jā" at bounding box center [783, 338] width 736 height 20
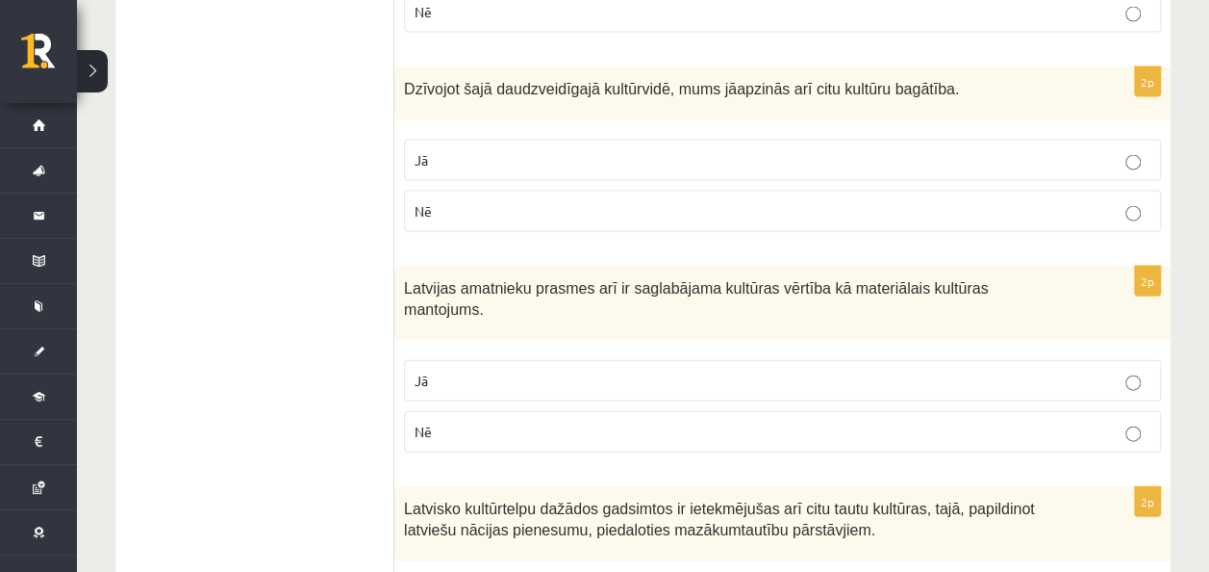
scroll to position [1975, 0]
click at [488, 349] on fieldset "Jā Nē" at bounding box center [782, 403] width 757 height 108
click at [494, 359] on label "Jā" at bounding box center [782, 379] width 757 height 41
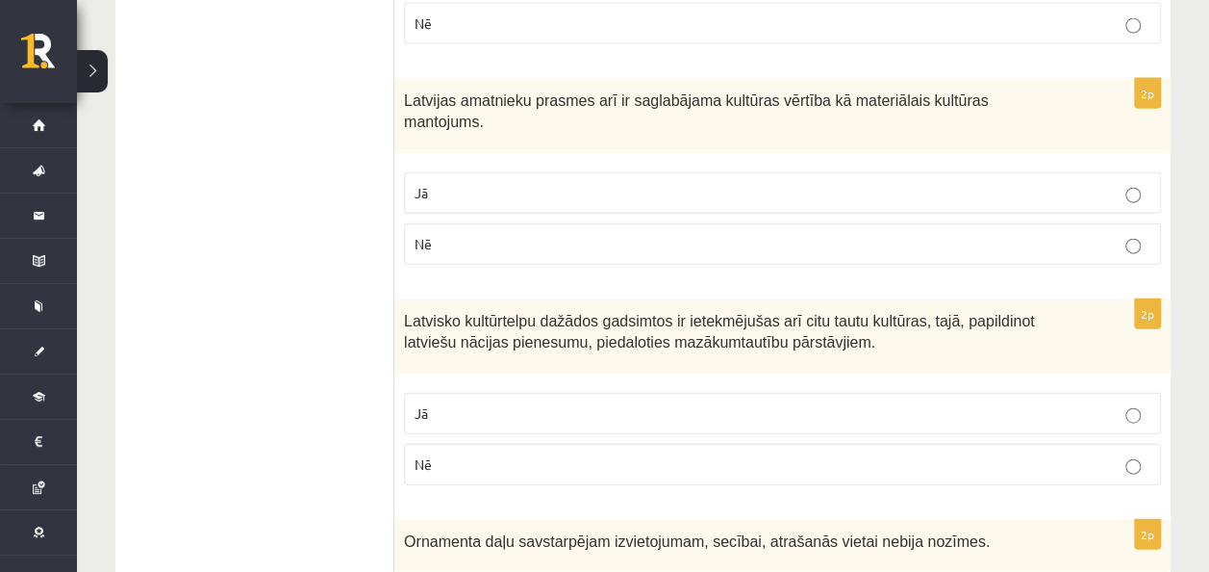
scroll to position [2191, 0]
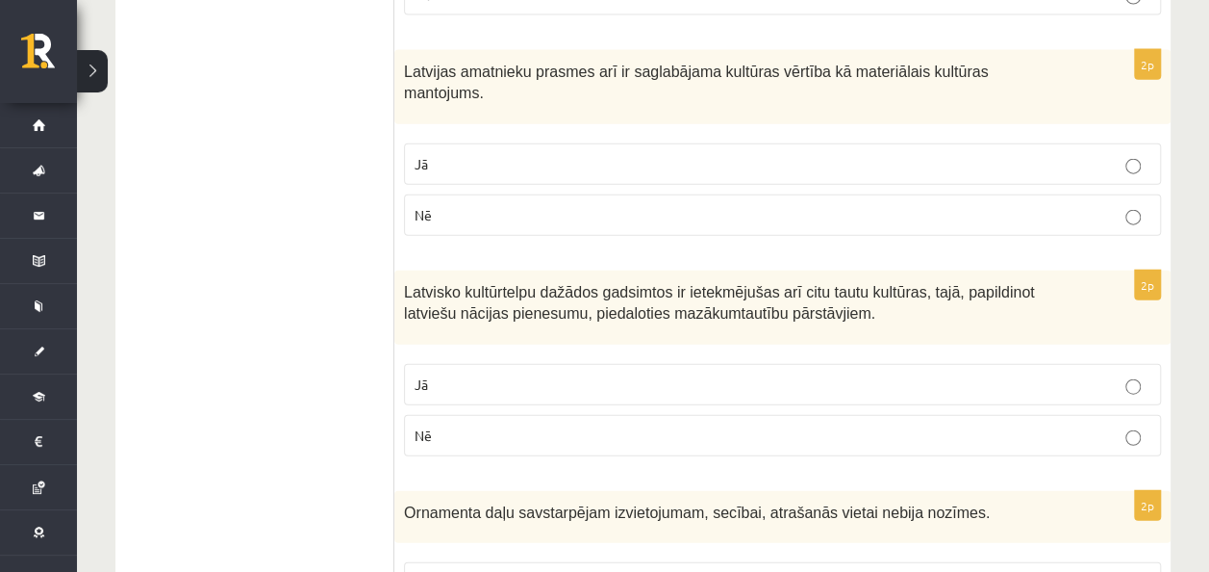
click at [494, 364] on label "Jā" at bounding box center [782, 384] width 757 height 41
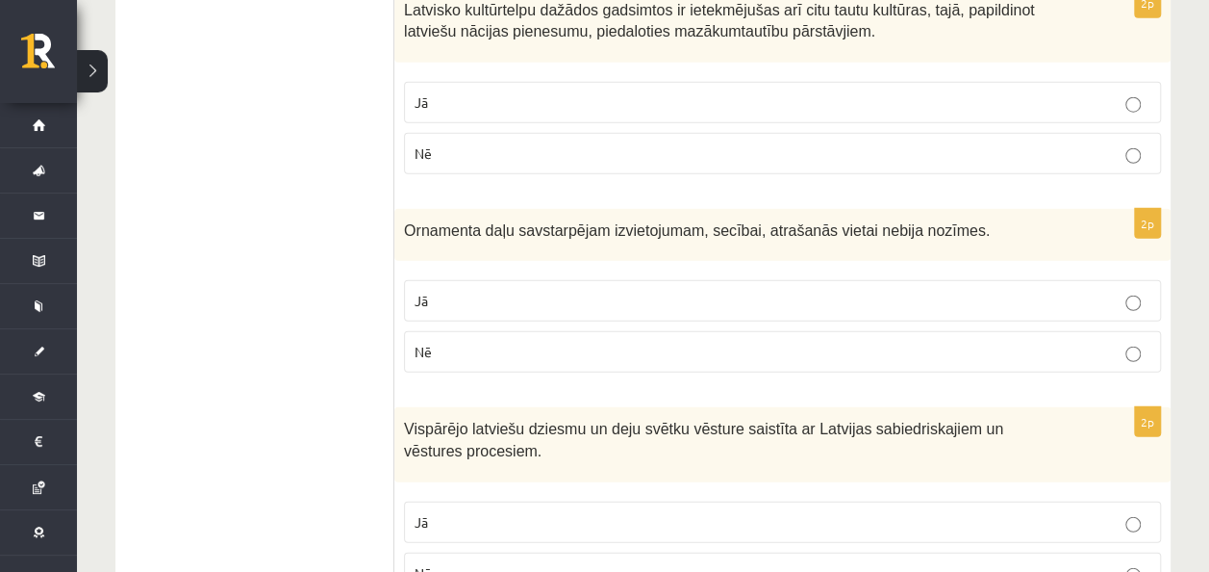
scroll to position [2481, 0]
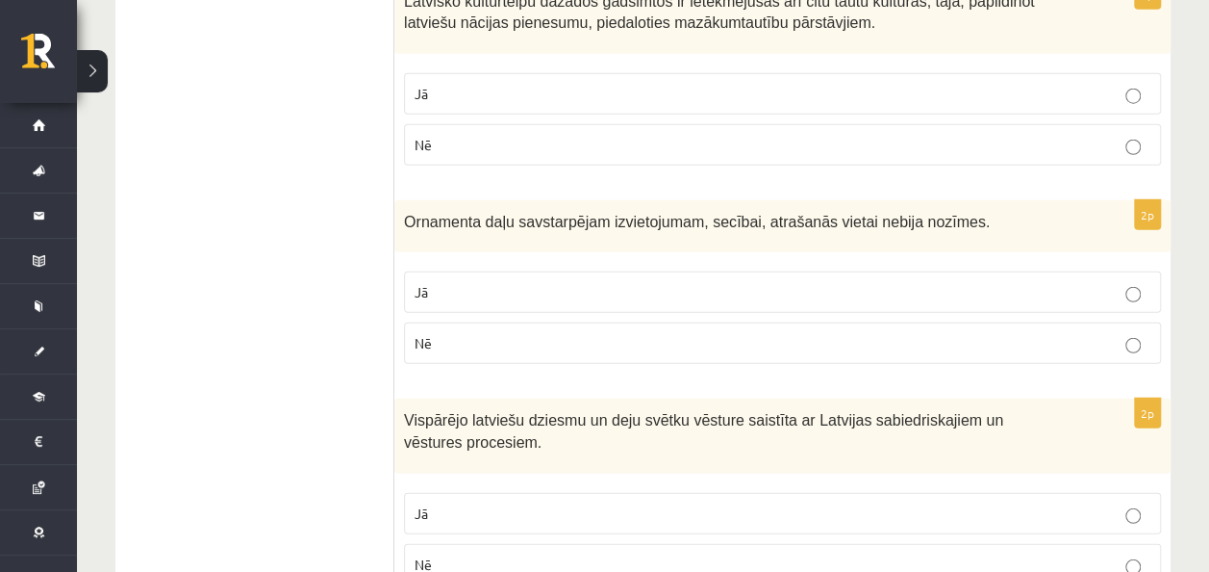
click at [508, 333] on p "Nē" at bounding box center [783, 343] width 736 height 20
click at [522, 493] on label "Jā" at bounding box center [782, 513] width 757 height 41
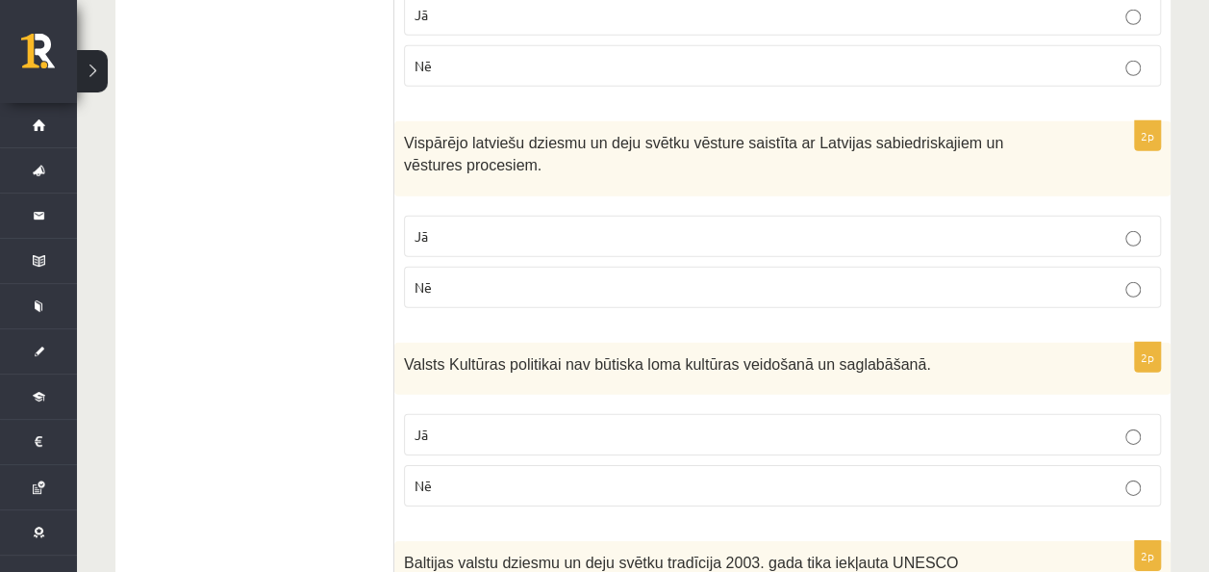
click at [471, 475] on p "Nē" at bounding box center [783, 485] width 736 height 20
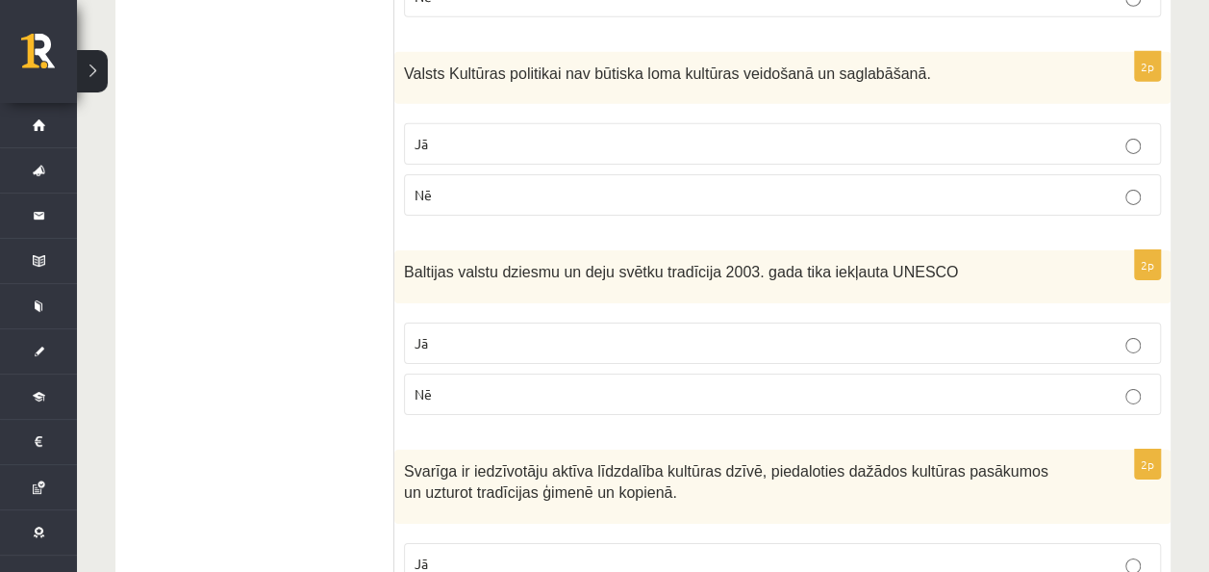
scroll to position [3078, 0]
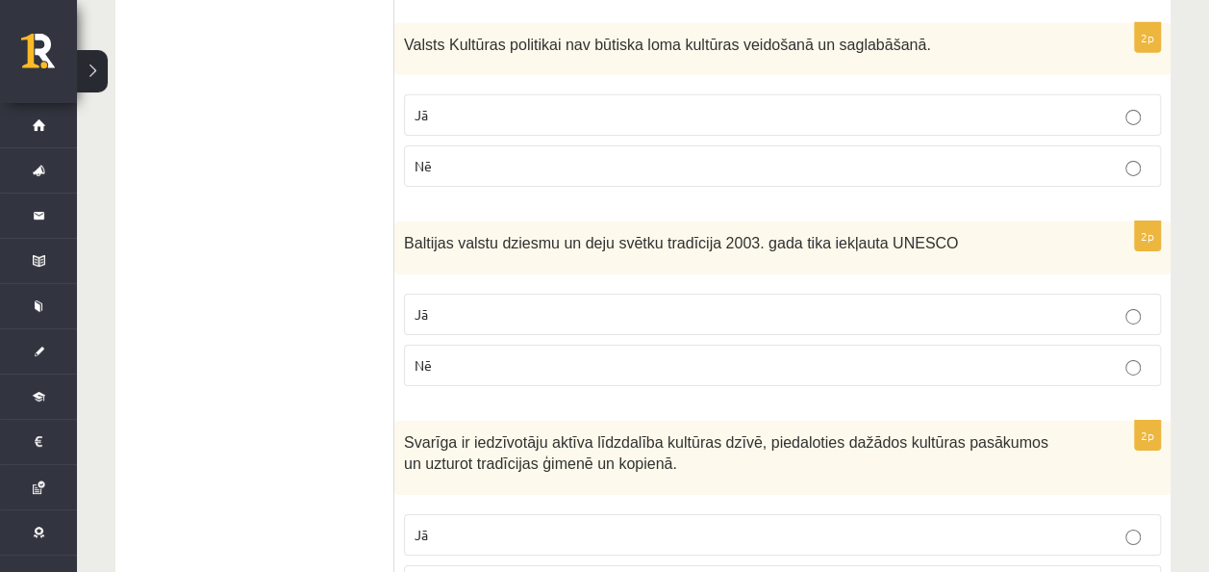
click at [431, 304] on p "Jā" at bounding box center [783, 314] width 736 height 20
click at [504, 524] on p "Jā" at bounding box center [783, 534] width 736 height 20
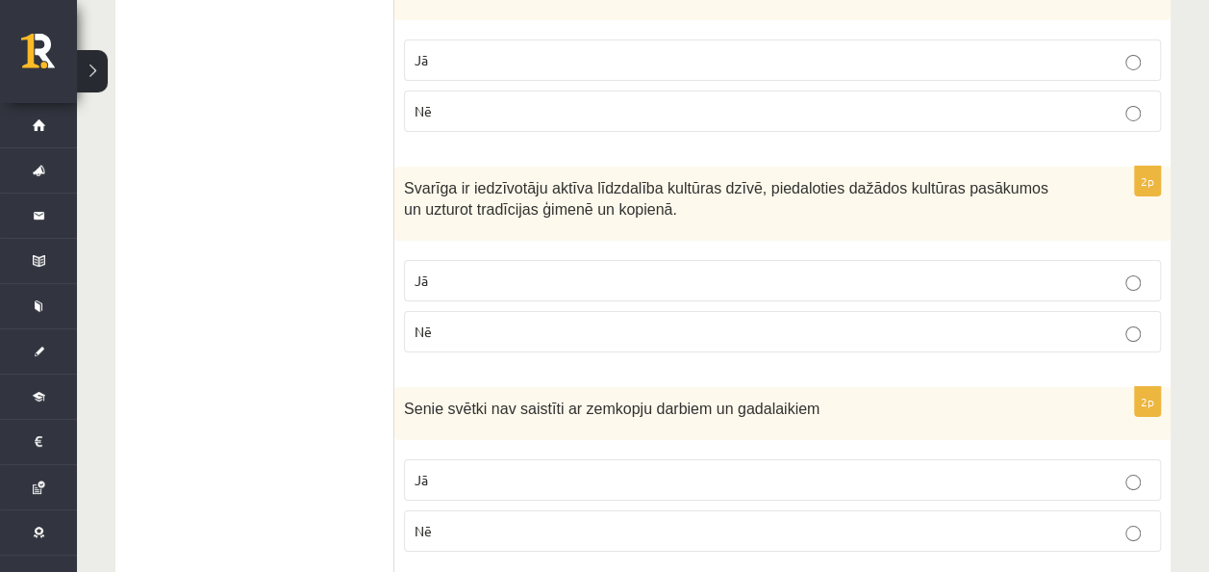
scroll to position [3355, 0]
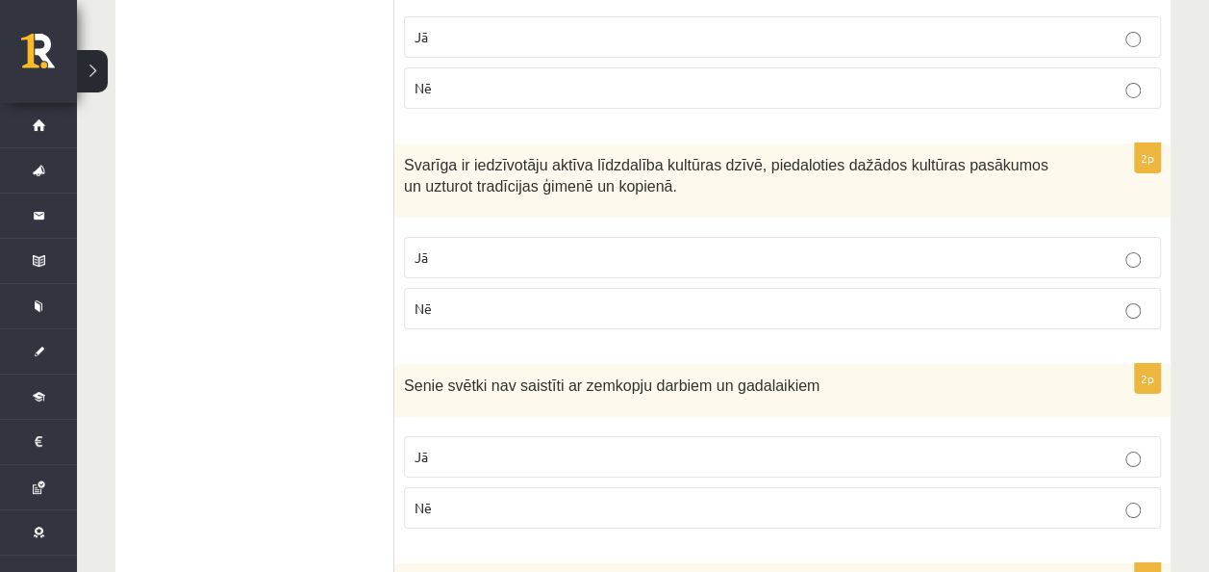
click at [504, 497] on p "Nē" at bounding box center [783, 507] width 736 height 20
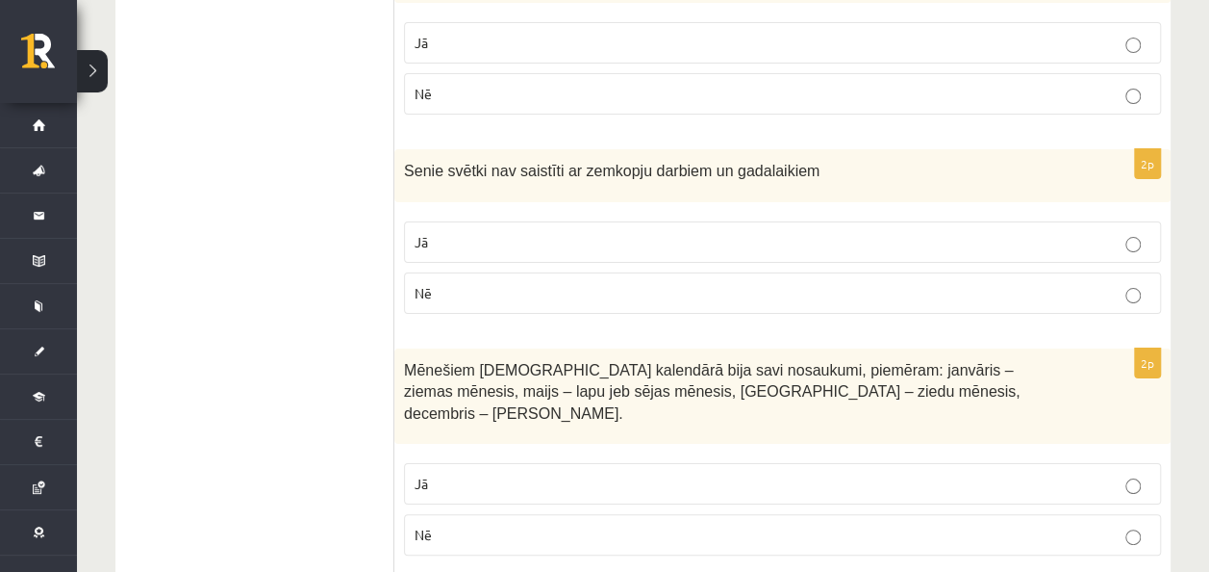
scroll to position [3570, 0]
click at [523, 462] on label "Jā" at bounding box center [782, 482] width 757 height 41
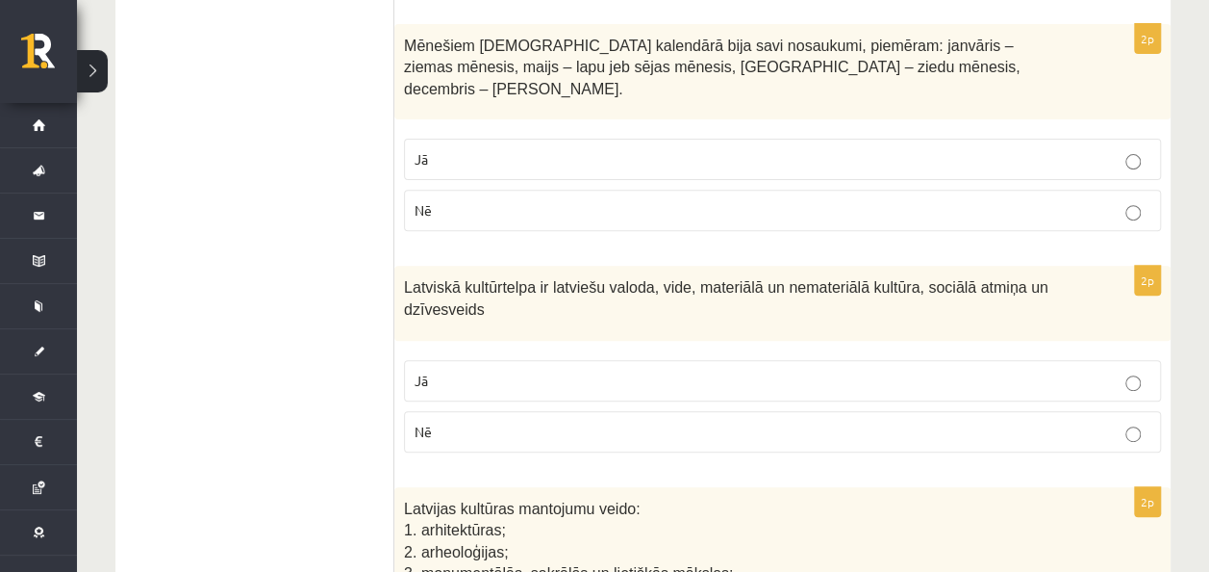
scroll to position [3896, 0]
click at [493, 368] on p "Jā" at bounding box center [783, 378] width 736 height 20
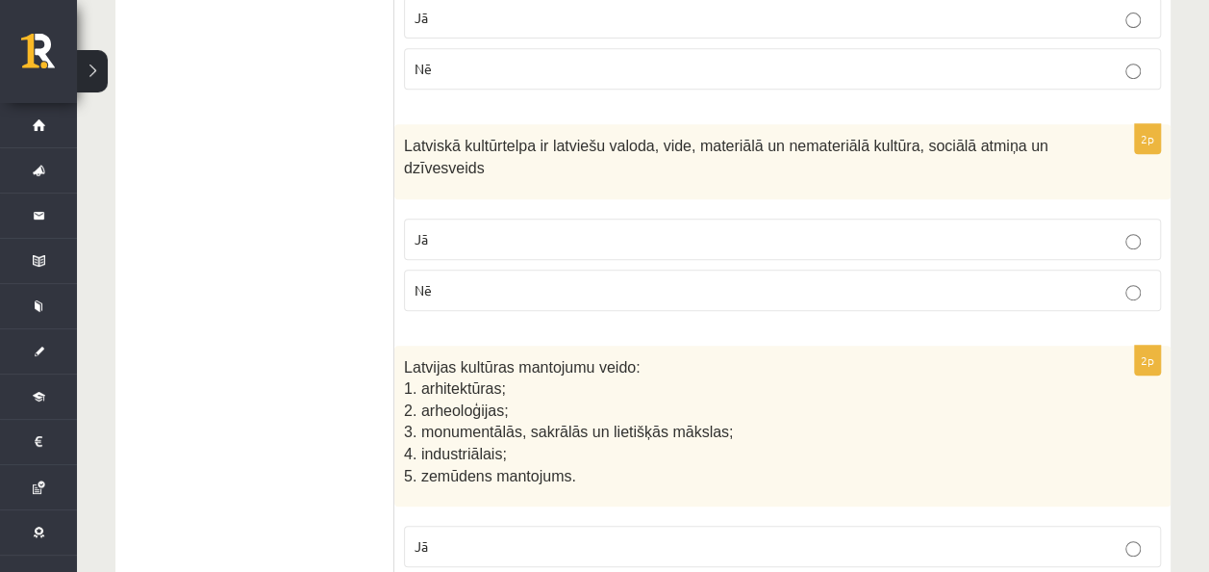
click at [602, 536] on p "Jā" at bounding box center [783, 546] width 736 height 20
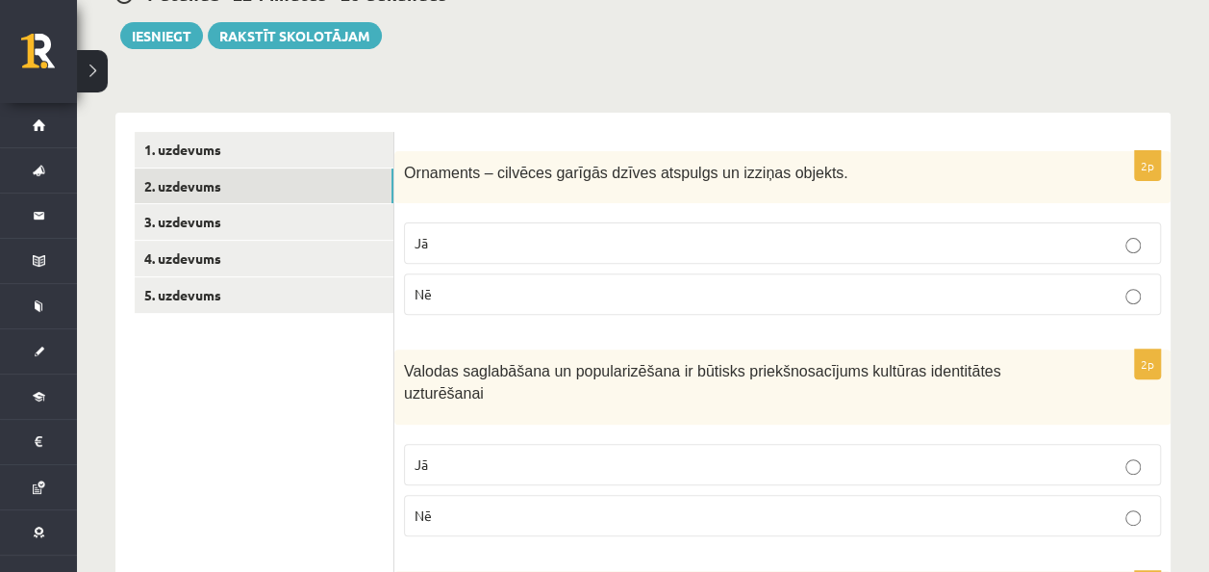
scroll to position [0, 0]
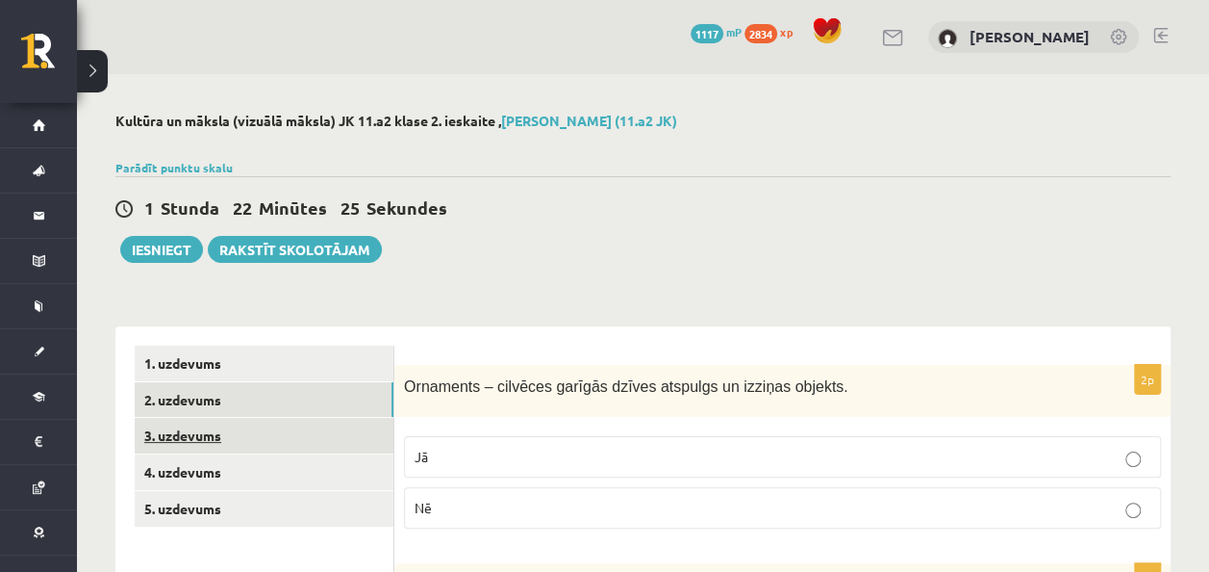
click at [232, 437] on link "3. uzdevums" at bounding box center [264, 436] width 259 height 36
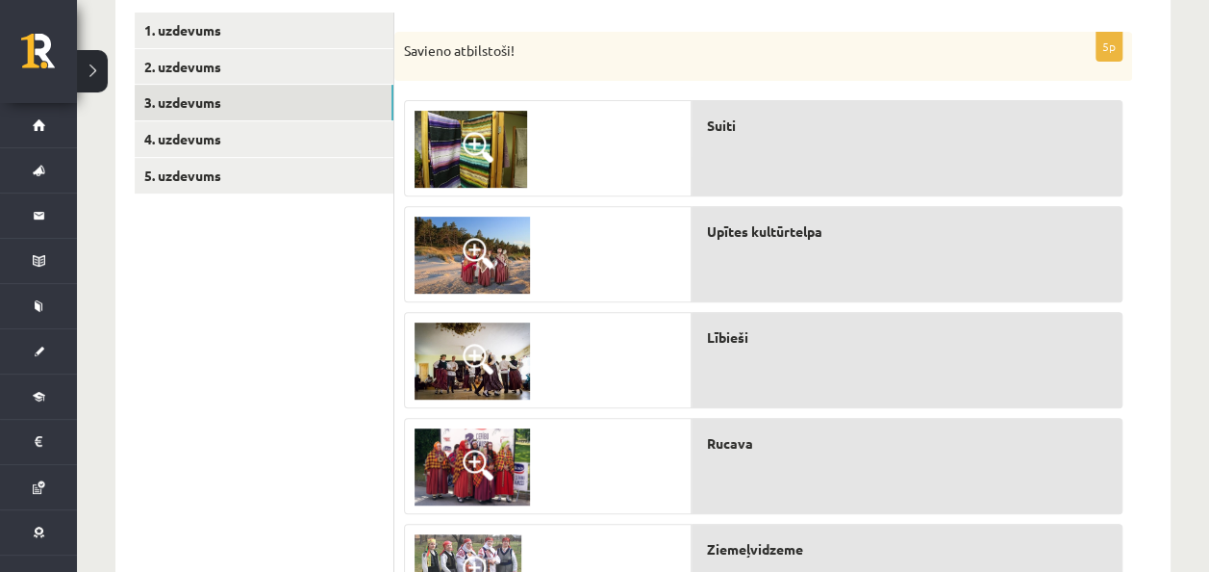
scroll to position [332, 0]
click at [454, 148] on img at bounding box center [471, 150] width 113 height 77
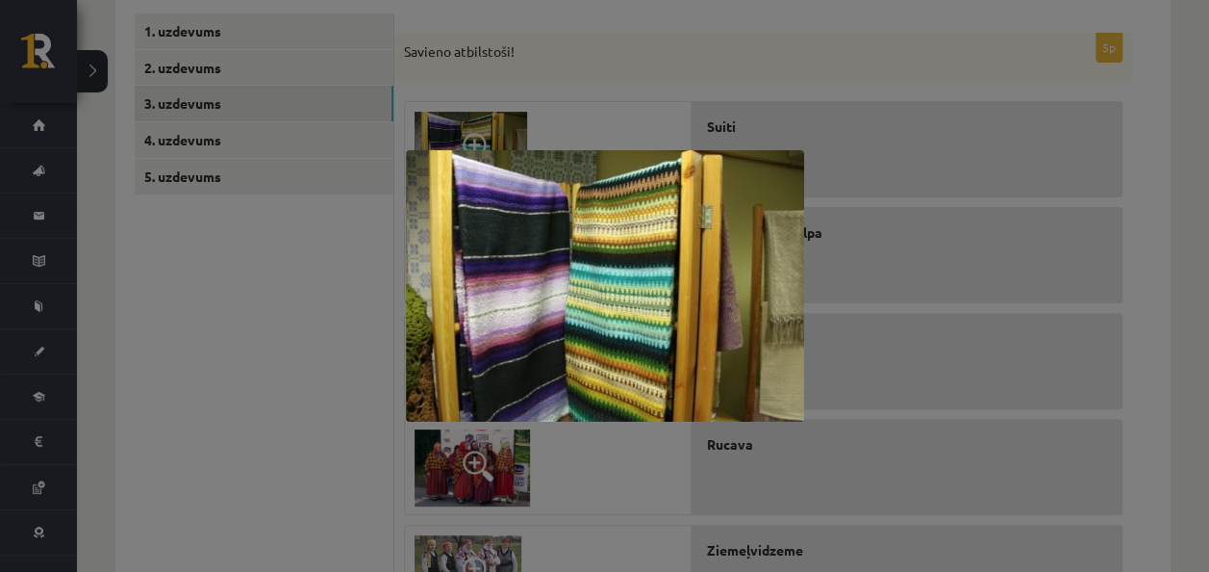
click at [327, 378] on div at bounding box center [604, 286] width 1209 height 572
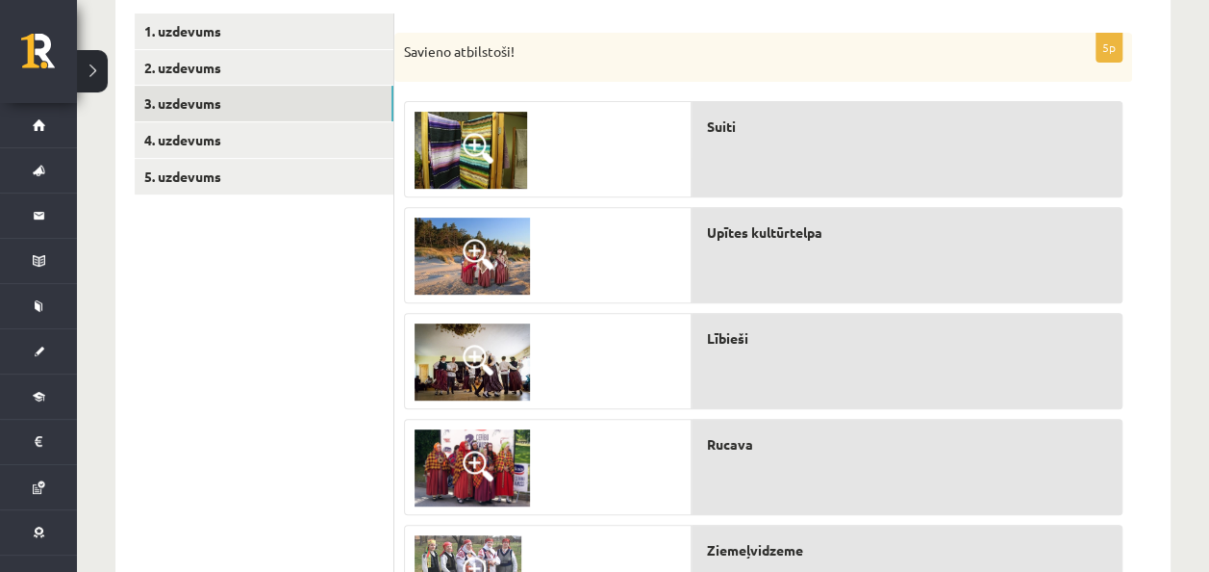
click at [443, 278] on img at bounding box center [472, 255] width 115 height 77
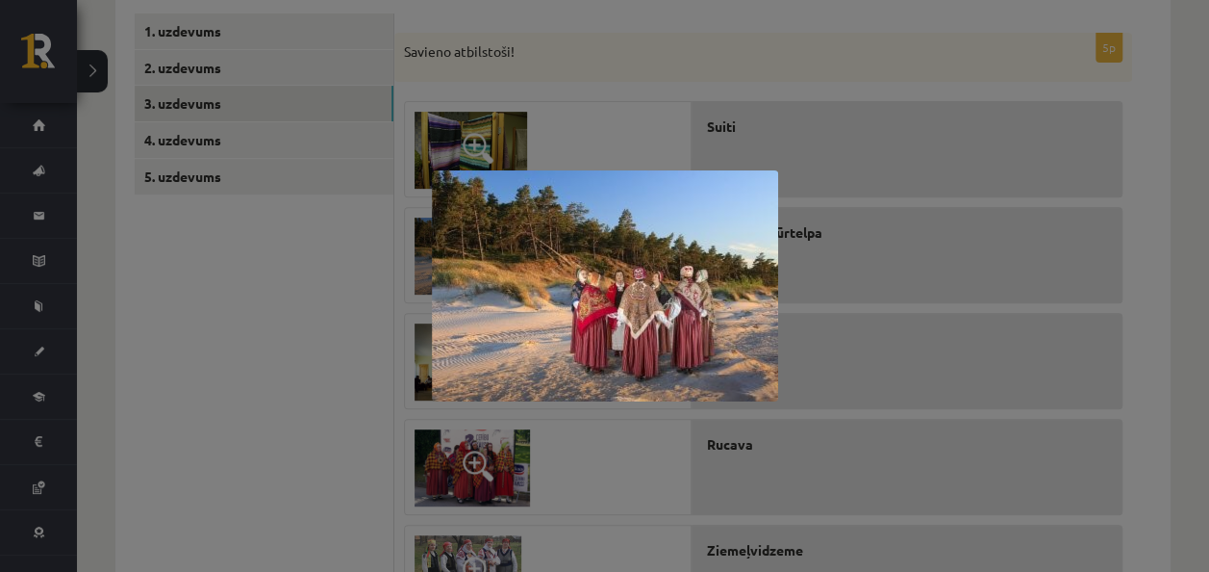
click at [306, 347] on div at bounding box center [604, 286] width 1209 height 572
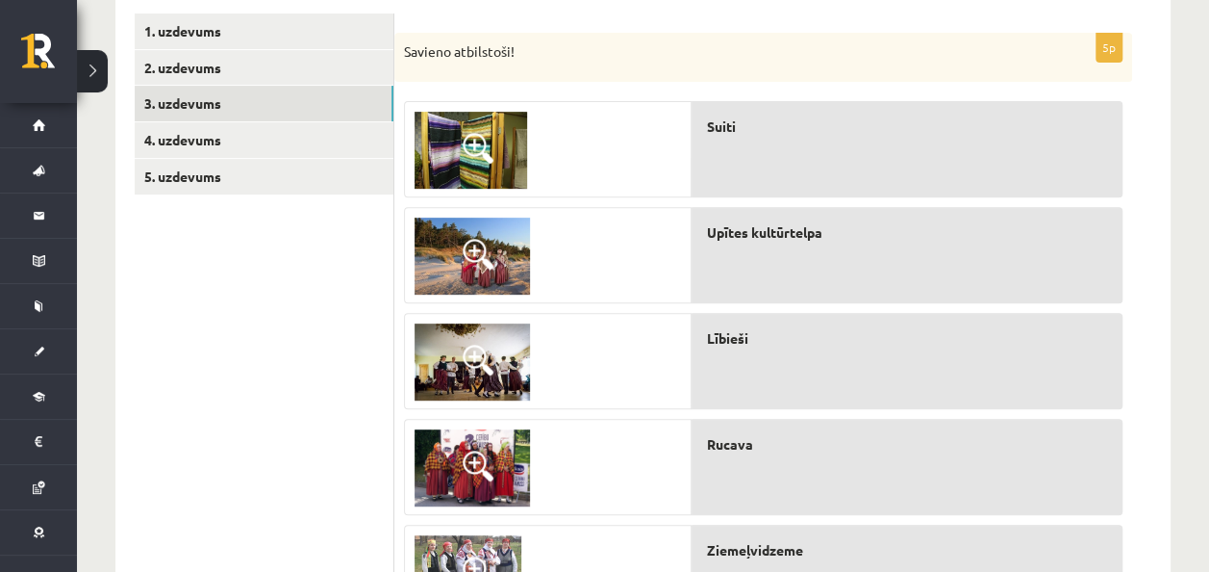
click at [445, 357] on img at bounding box center [472, 361] width 115 height 77
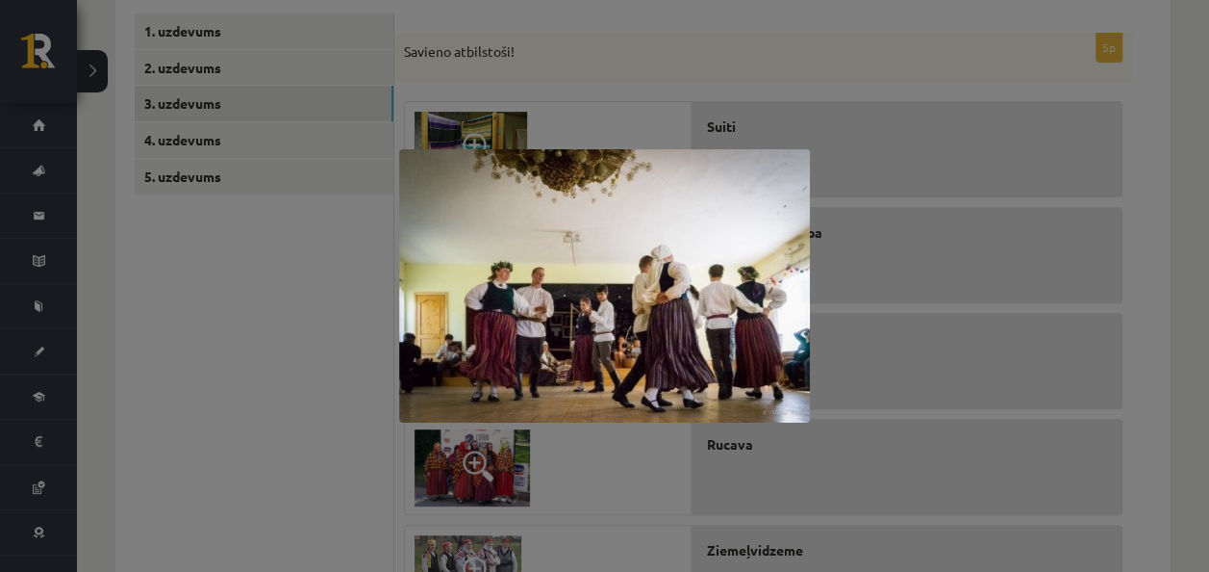
click at [280, 424] on div at bounding box center [604, 286] width 1209 height 572
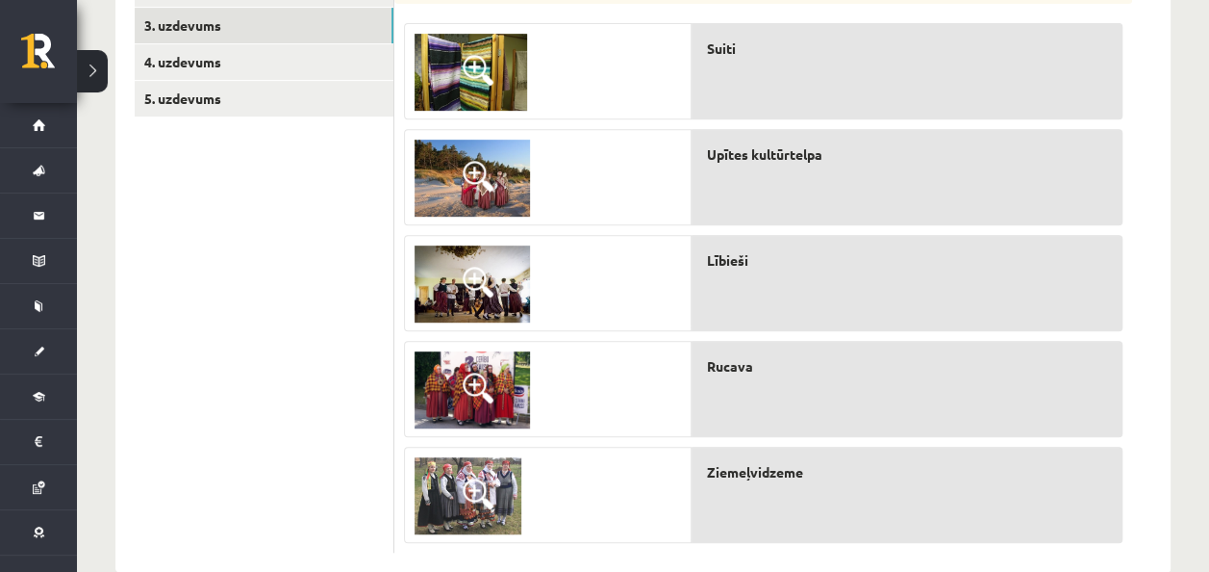
scroll to position [442, 0]
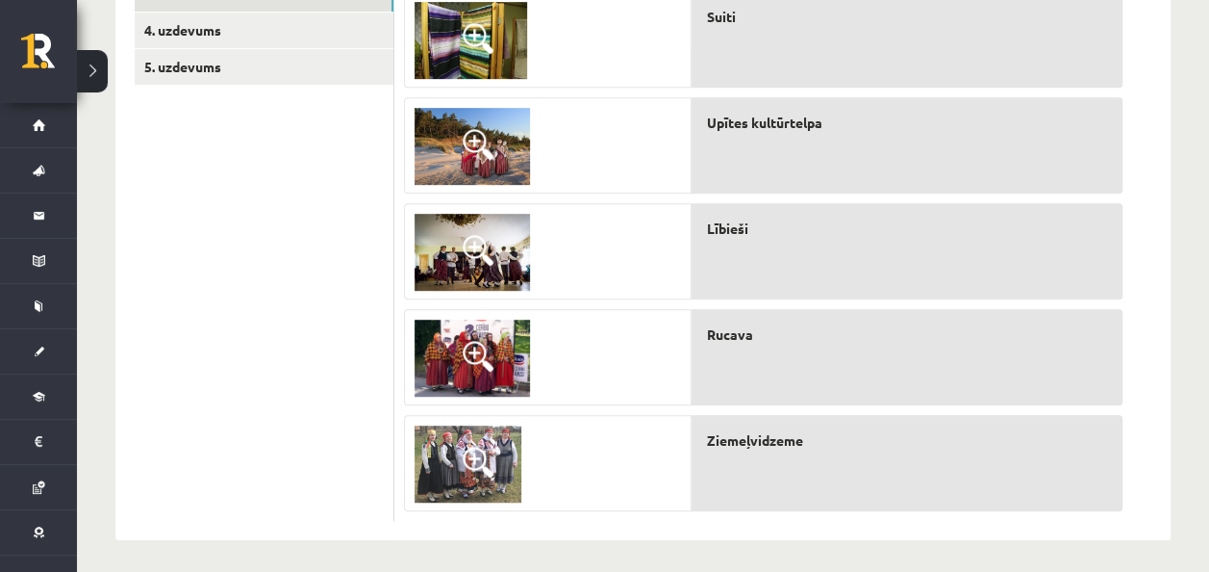
click at [423, 358] on img at bounding box center [472, 357] width 115 height 77
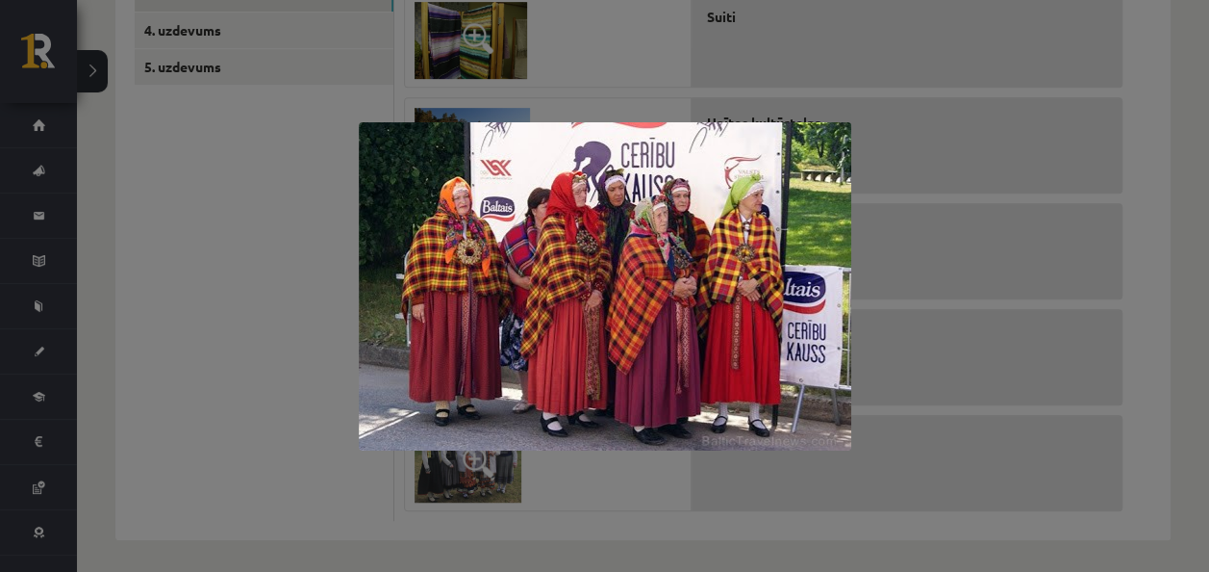
click at [423, 358] on img at bounding box center [605, 286] width 493 height 328
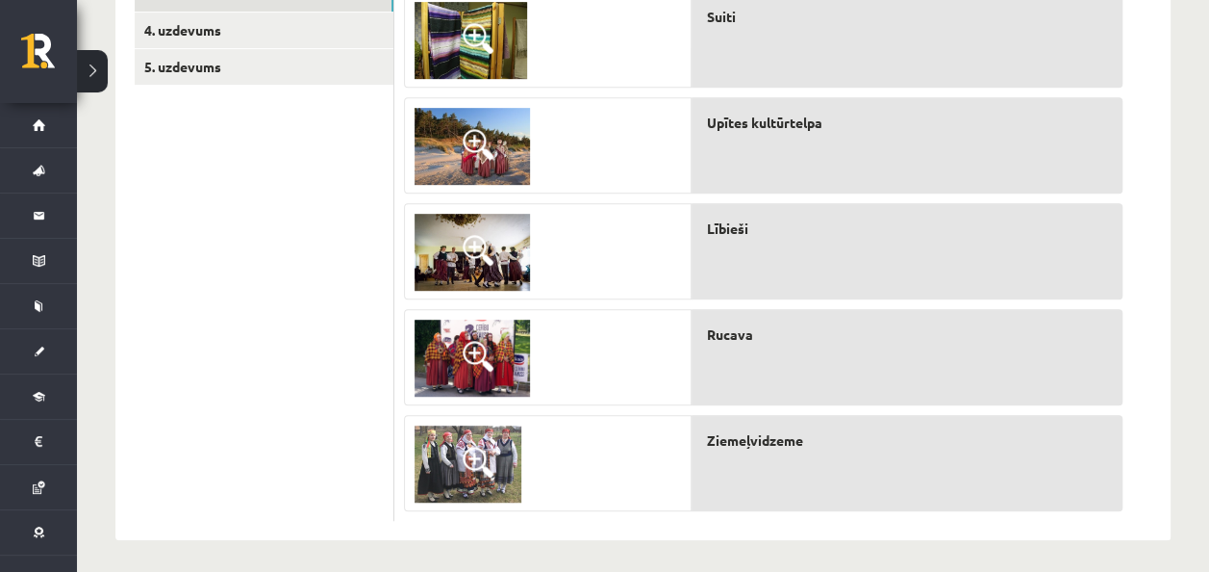
click at [498, 486] on img at bounding box center [468, 463] width 107 height 77
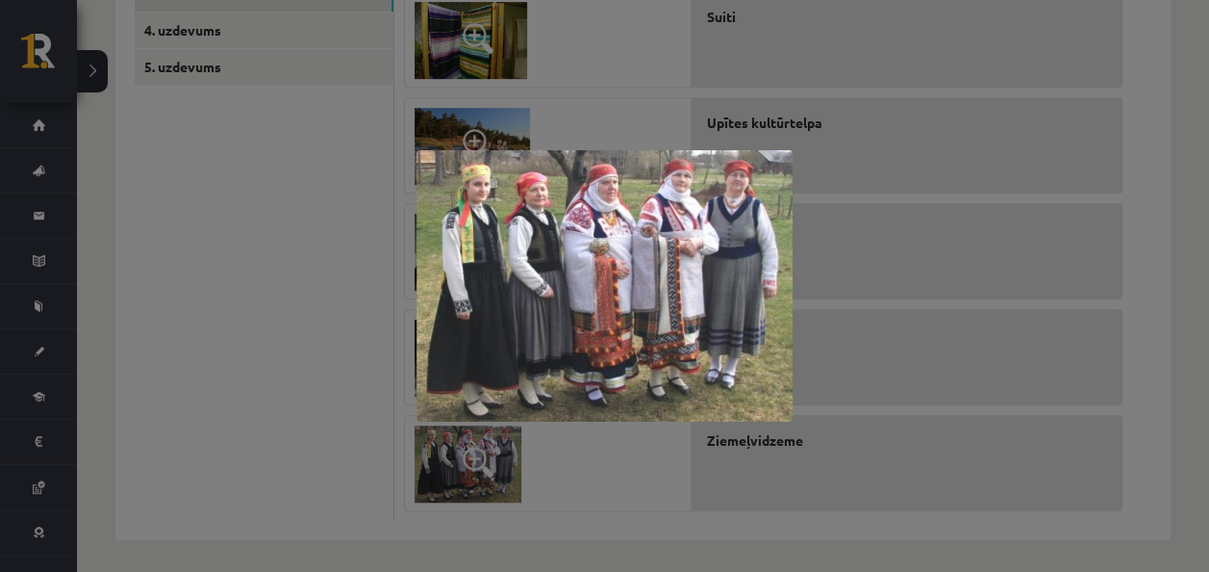
click at [204, 481] on div at bounding box center [604, 286] width 1209 height 572
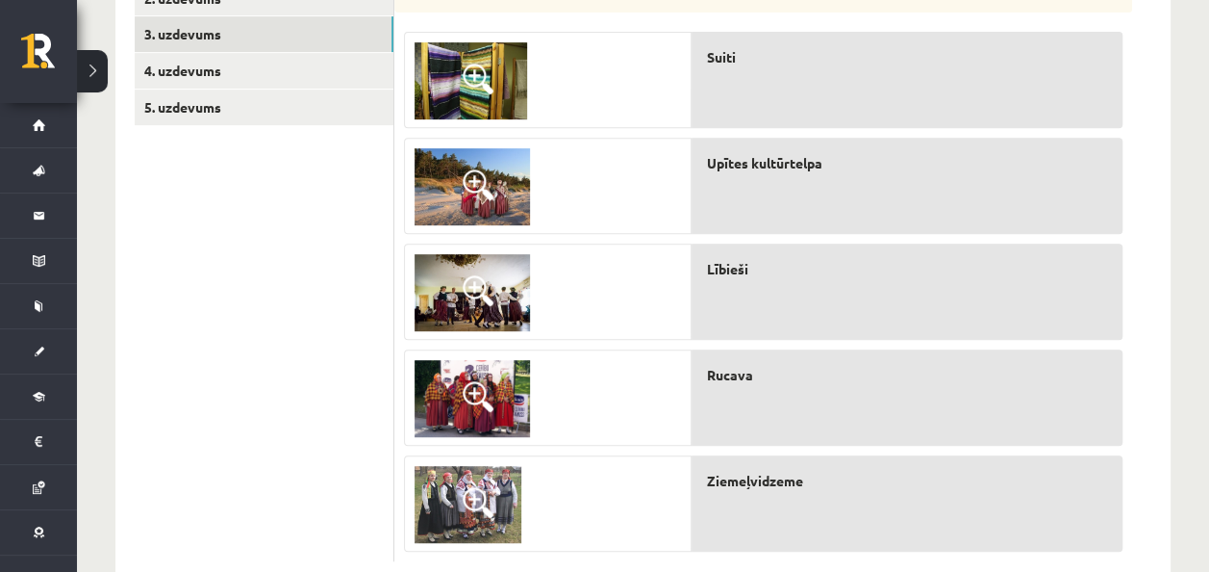
scroll to position [402, 0]
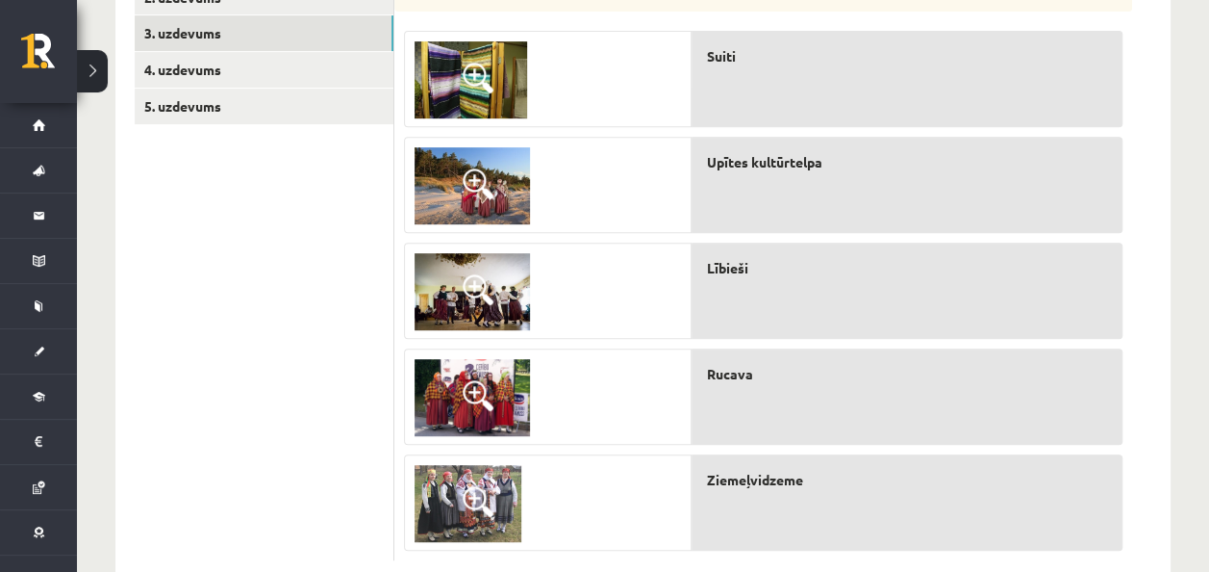
click at [447, 58] on img at bounding box center [471, 79] width 113 height 77
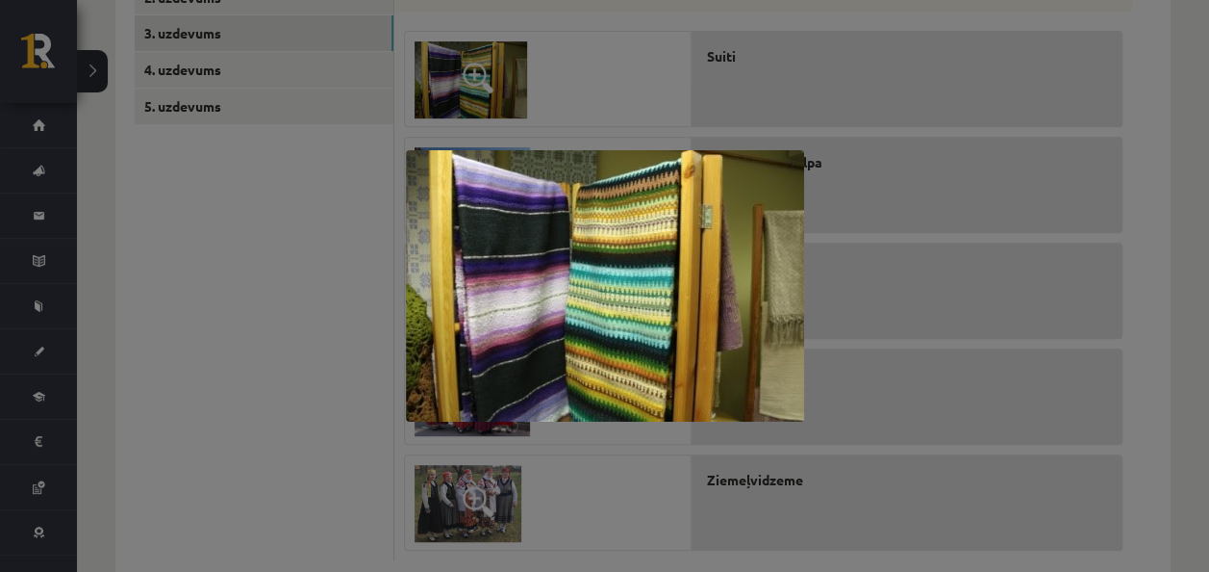
click at [316, 335] on div at bounding box center [604, 286] width 1209 height 572
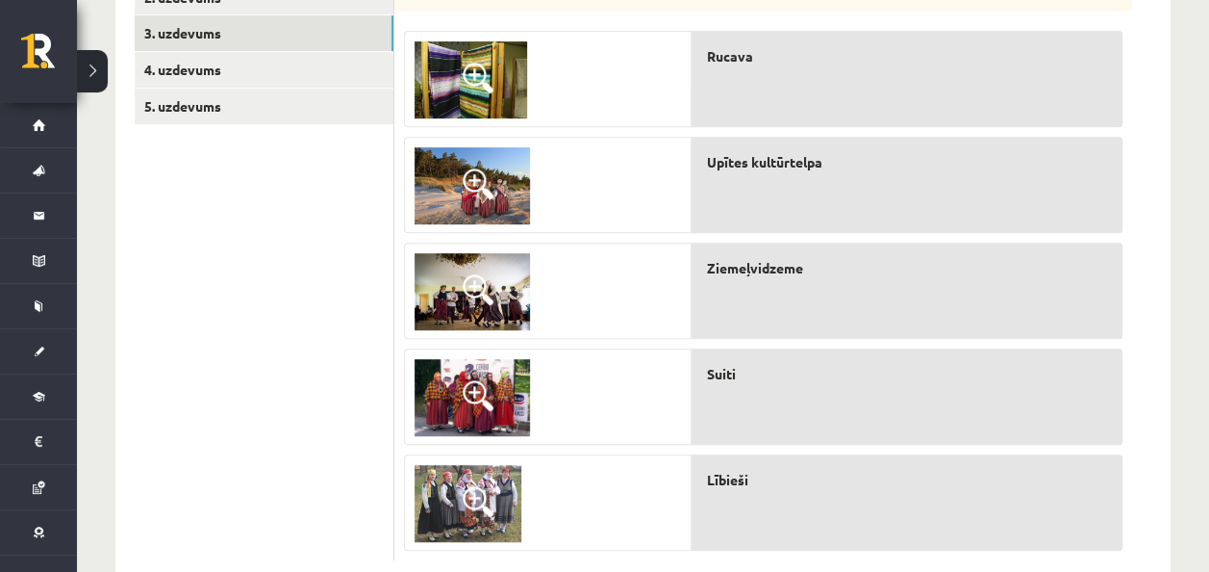
click at [444, 526] on img at bounding box center [468, 503] width 107 height 77
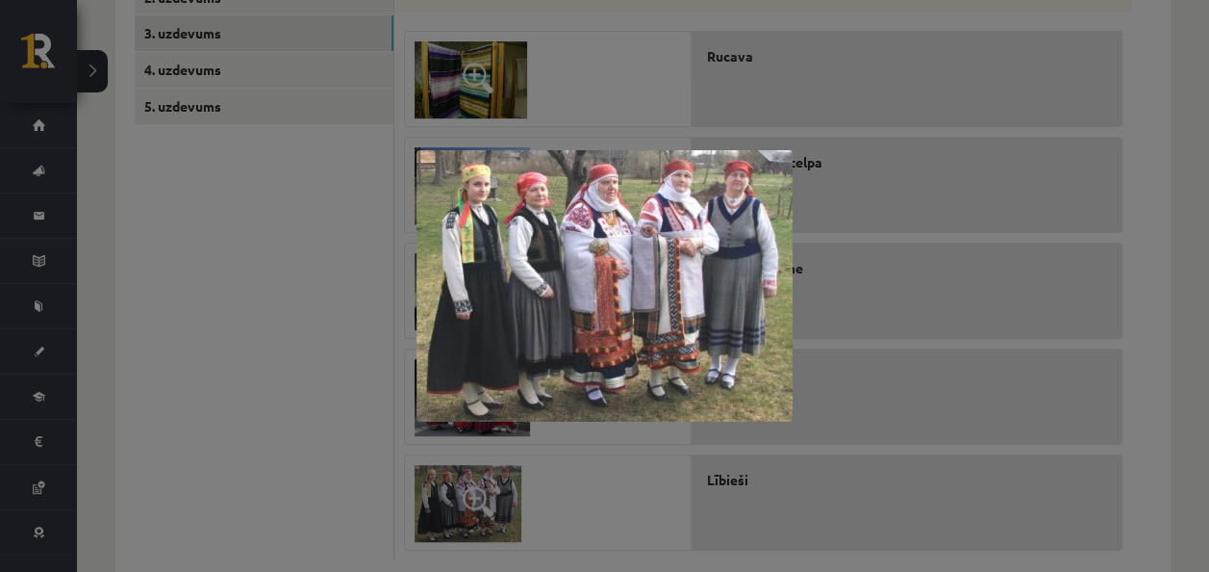
click at [379, 446] on div at bounding box center [604, 286] width 1209 height 572
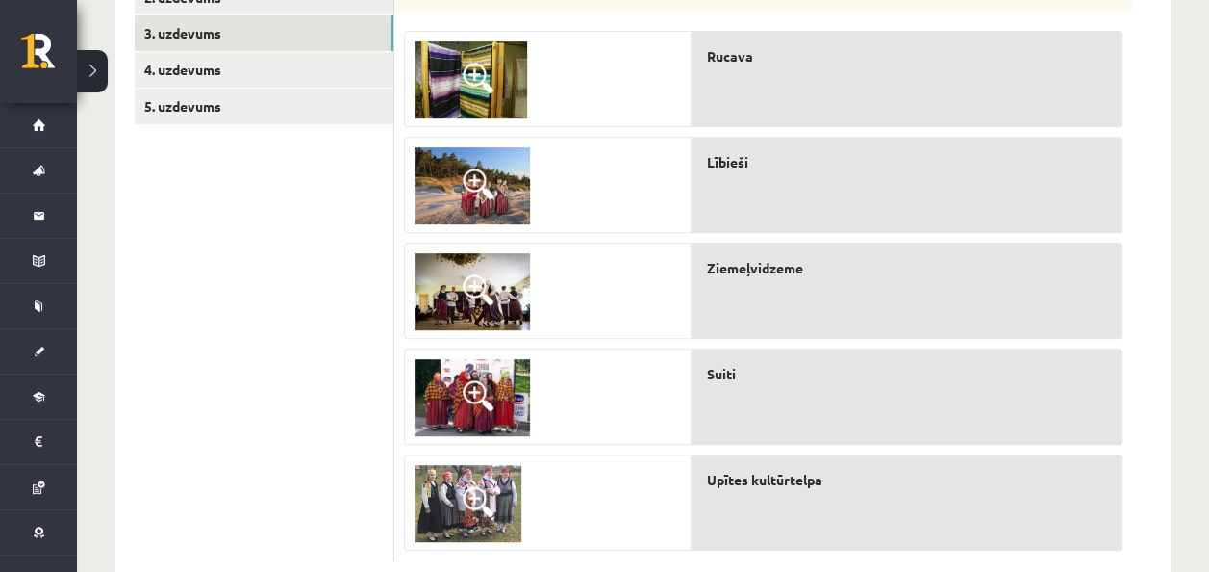
drag, startPoint x: 769, startPoint y: 320, endPoint x: 784, endPoint y: 123, distance: 197.8
drag, startPoint x: 784, startPoint y: 123, endPoint x: 746, endPoint y: 307, distance: 187.8
click at [746, 307] on div "Ziemeļvidzeme" at bounding box center [907, 290] width 431 height 96
drag, startPoint x: 746, startPoint y: 307, endPoint x: 755, endPoint y: 62, distance: 245.5
drag, startPoint x: 755, startPoint y: 62, endPoint x: 684, endPoint y: 330, distance: 277.7
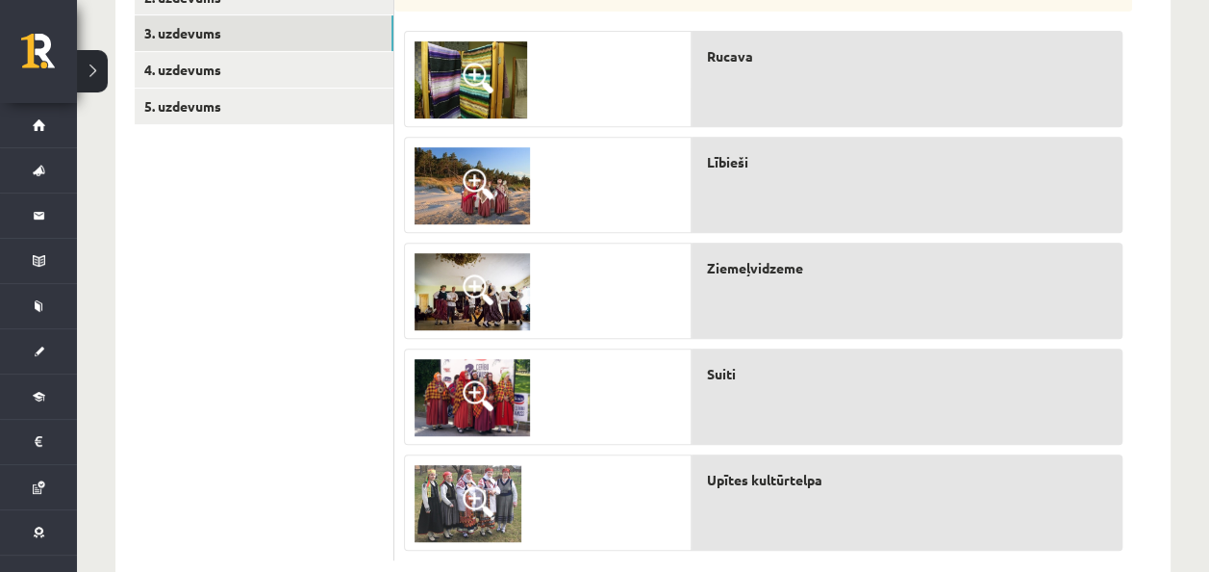
click at [684, 330] on div at bounding box center [548, 291] width 286 height 96
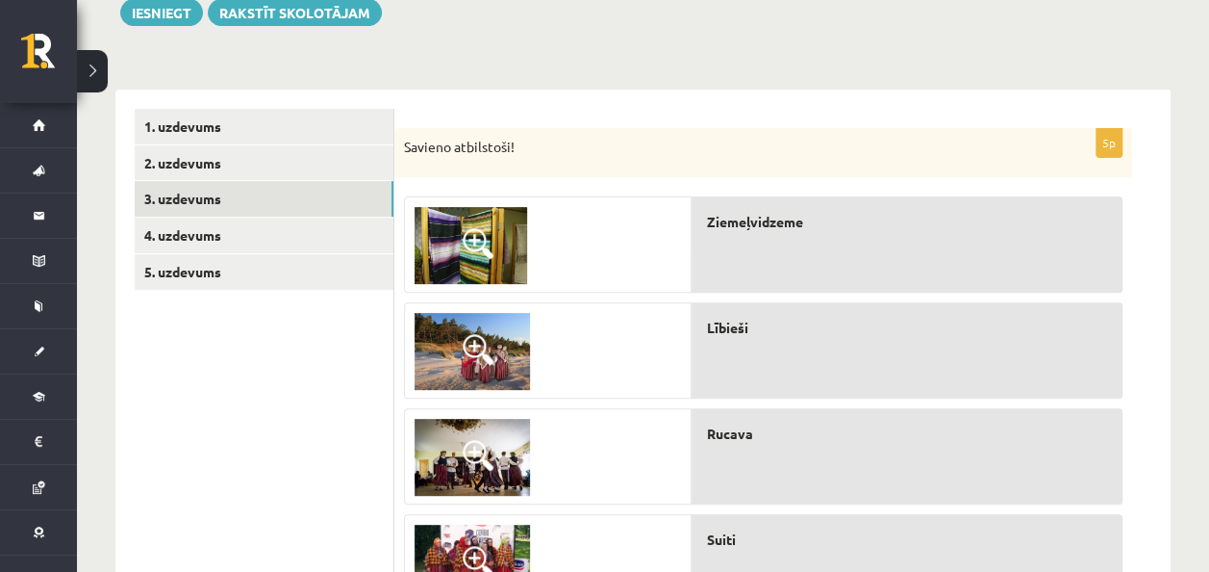
scroll to position [207, 0]
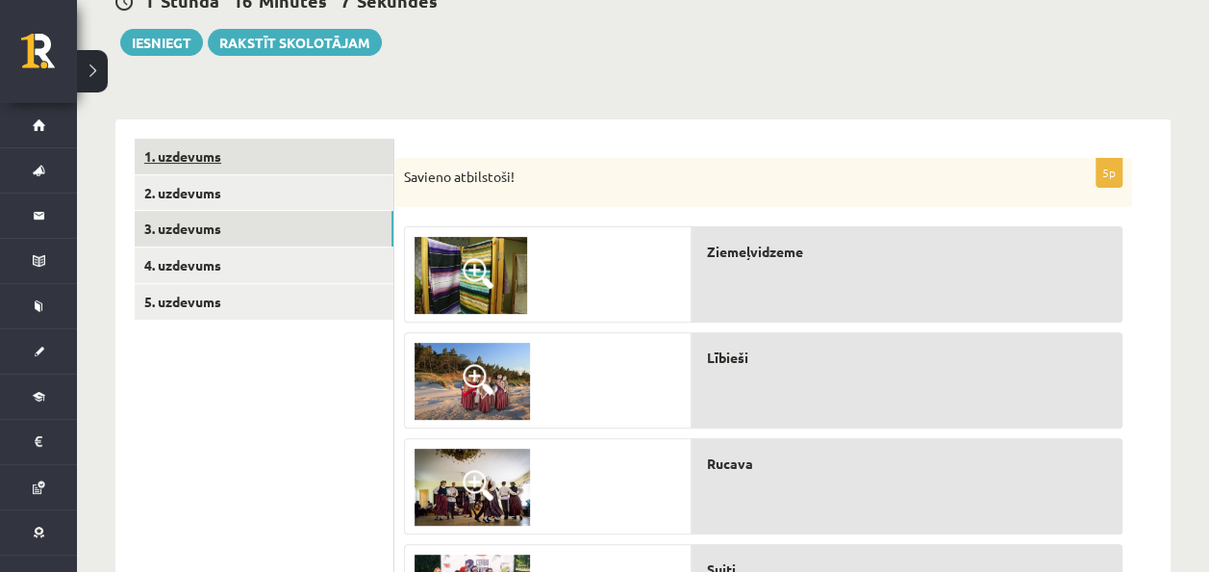
click at [178, 157] on link "1. uzdevums" at bounding box center [264, 157] width 259 height 36
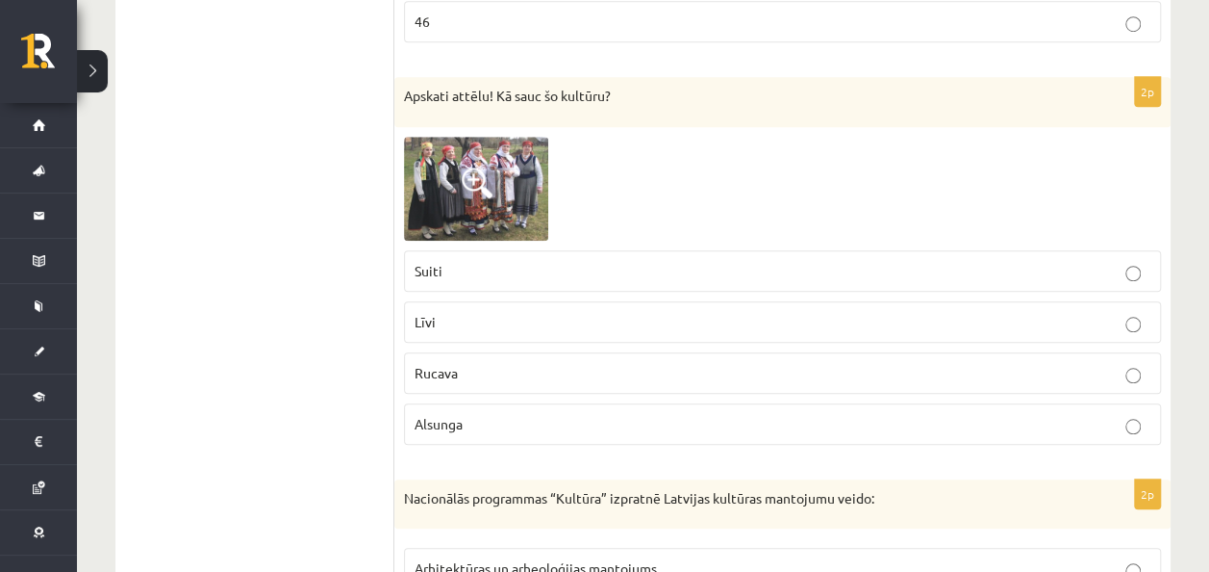
scroll to position [4331, 0]
click at [510, 159] on img at bounding box center [476, 190] width 144 height 104
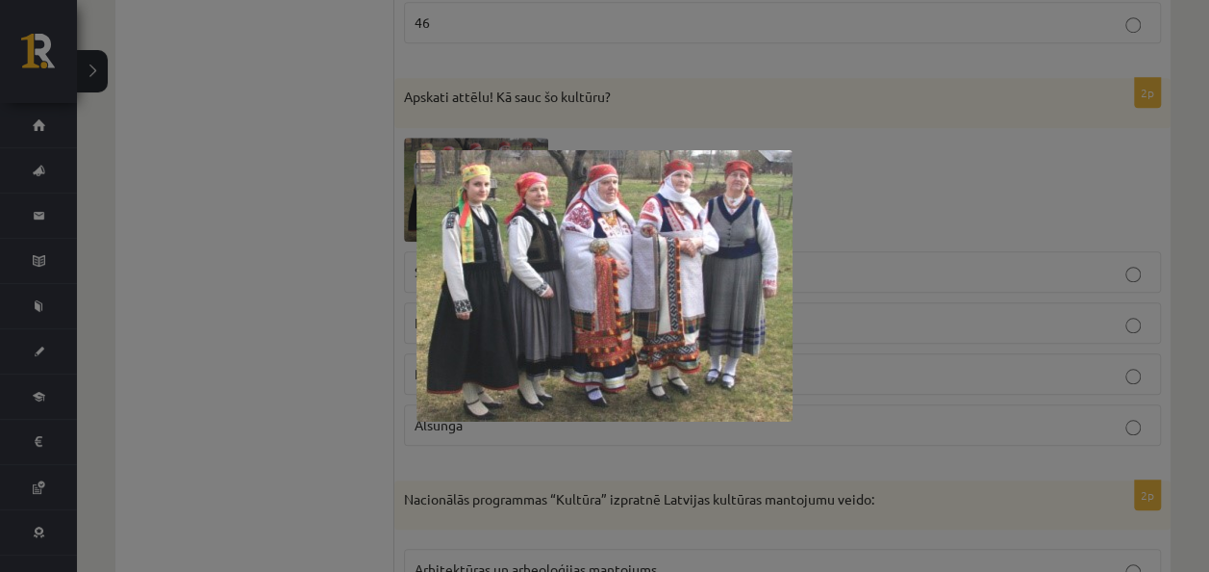
click at [294, 193] on div at bounding box center [604, 286] width 1209 height 572
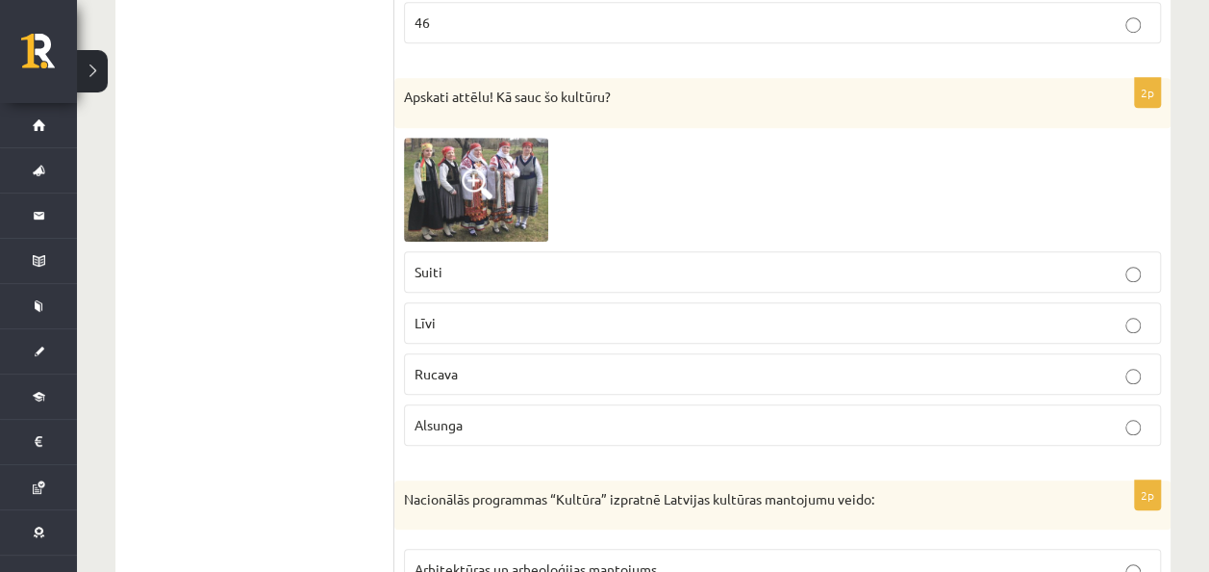
click at [449, 138] on img at bounding box center [476, 190] width 144 height 104
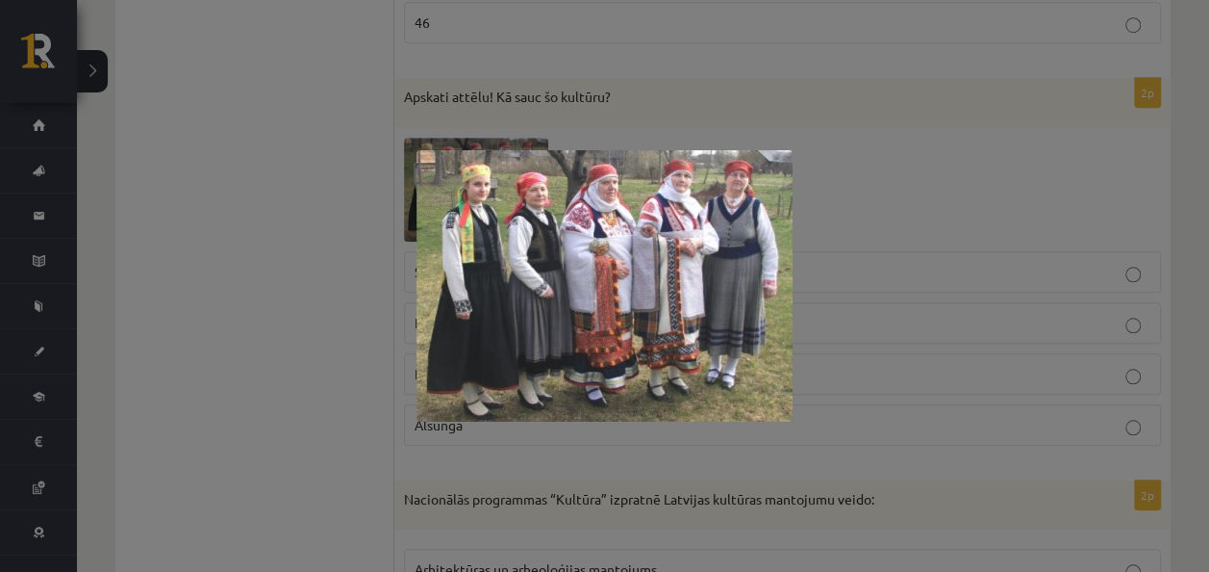
click at [217, 219] on div at bounding box center [604, 286] width 1209 height 572
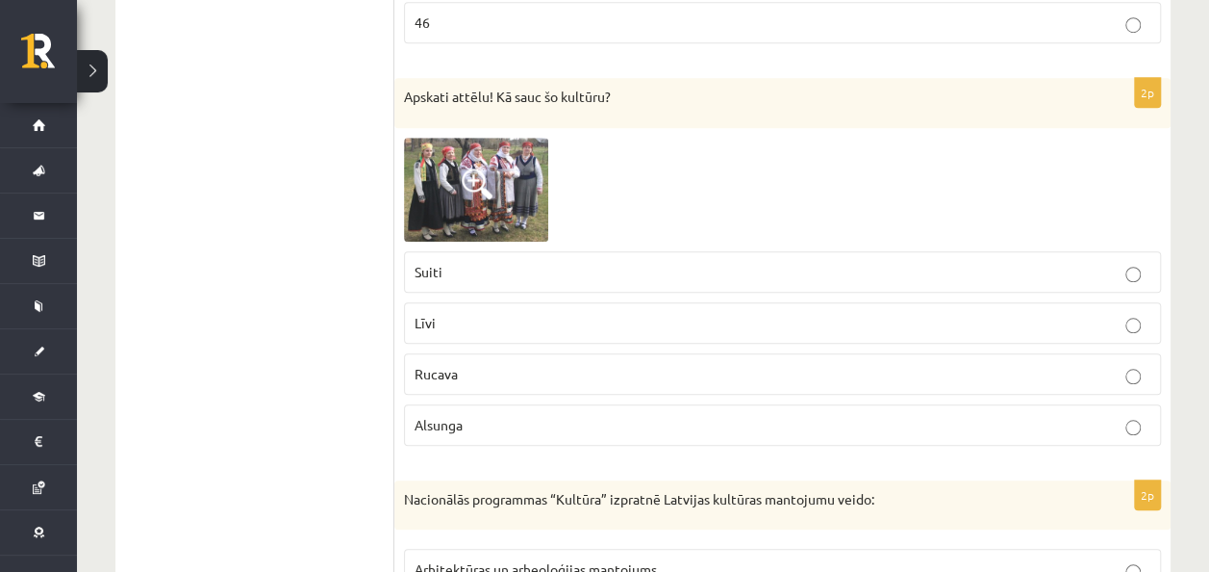
click at [453, 138] on img at bounding box center [476, 190] width 144 height 104
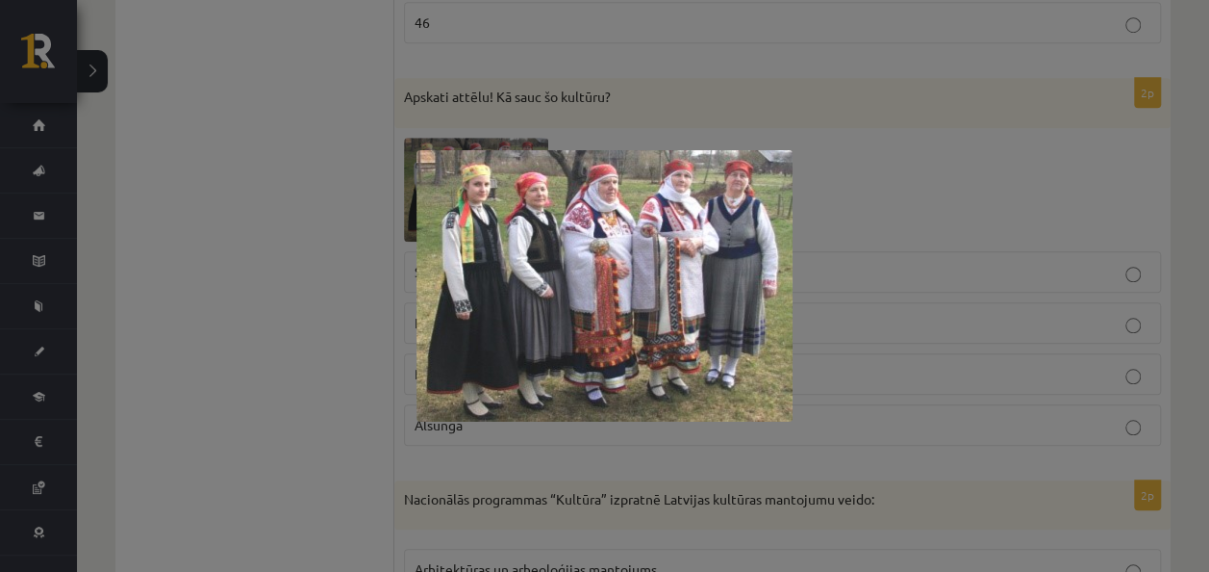
click at [352, 263] on div at bounding box center [604, 286] width 1209 height 572
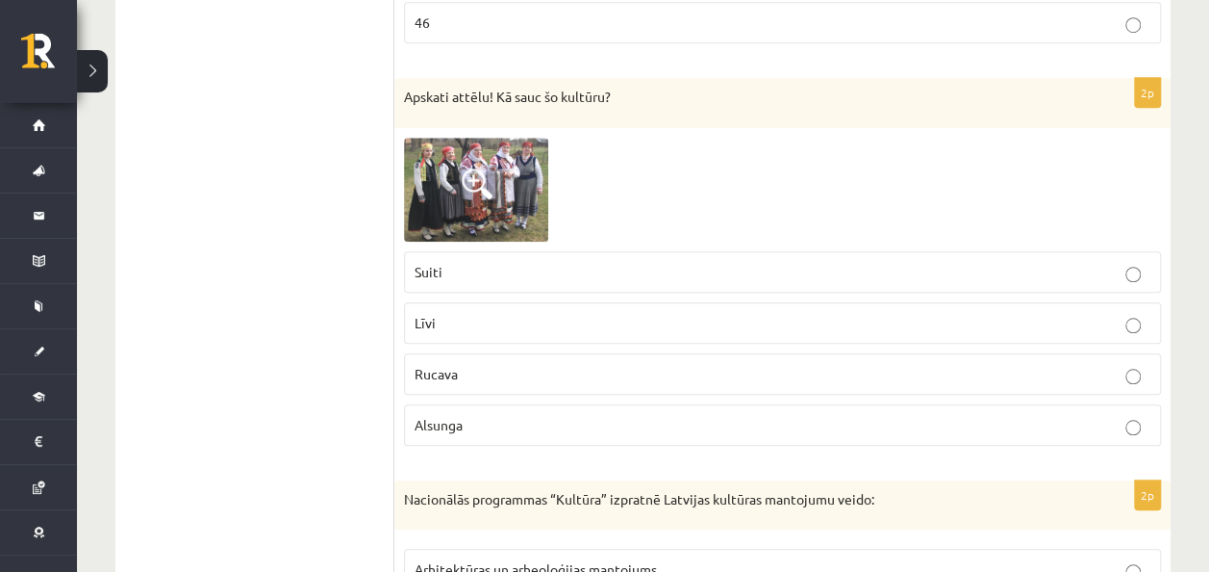
click at [479, 183] on img at bounding box center [476, 190] width 144 height 104
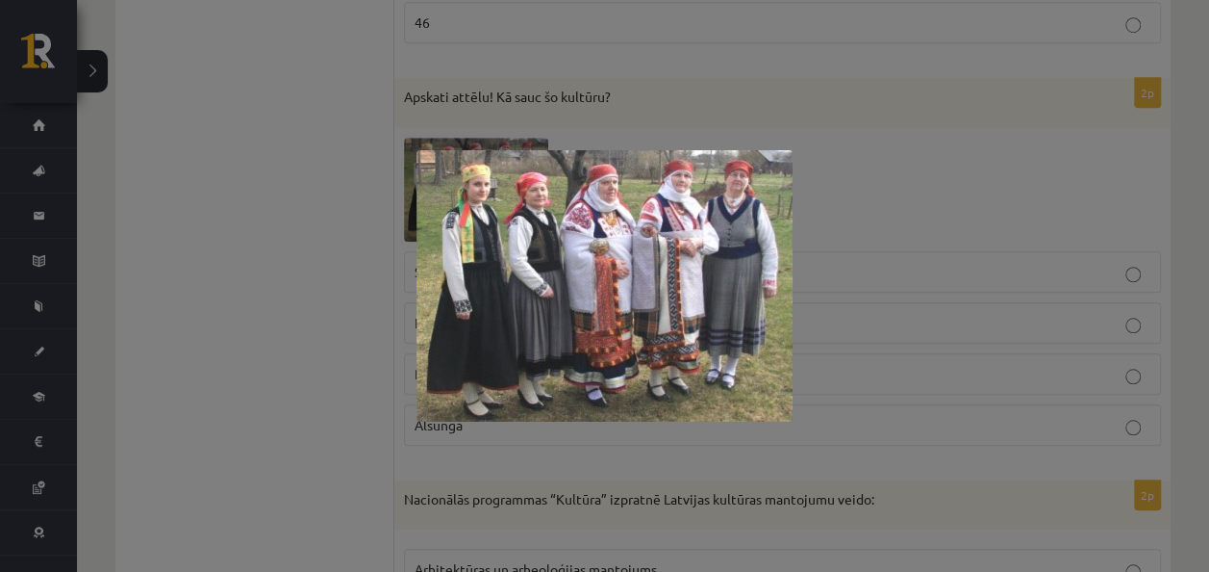
click at [421, 160] on img at bounding box center [605, 285] width 376 height 271
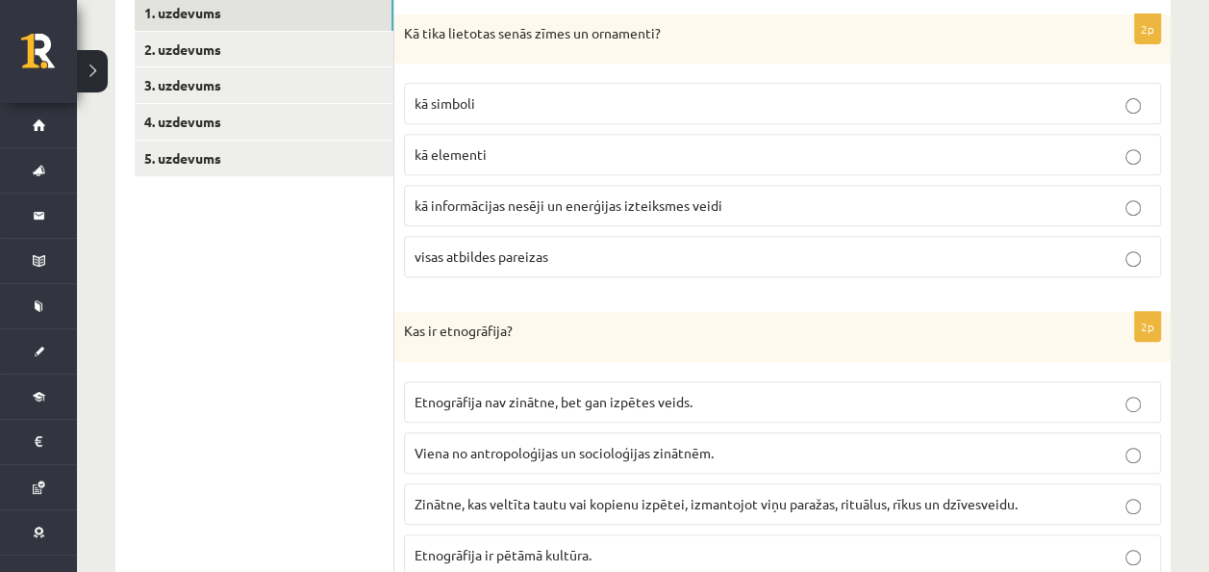
scroll to position [0, 0]
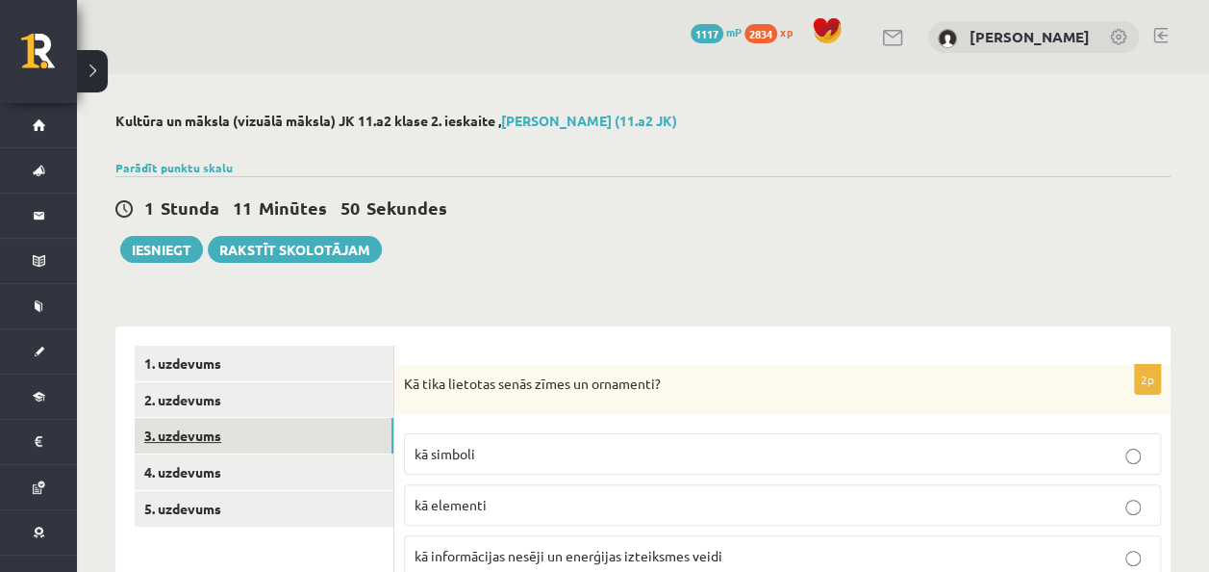
click at [232, 434] on link "3. uzdevums" at bounding box center [264, 436] width 259 height 36
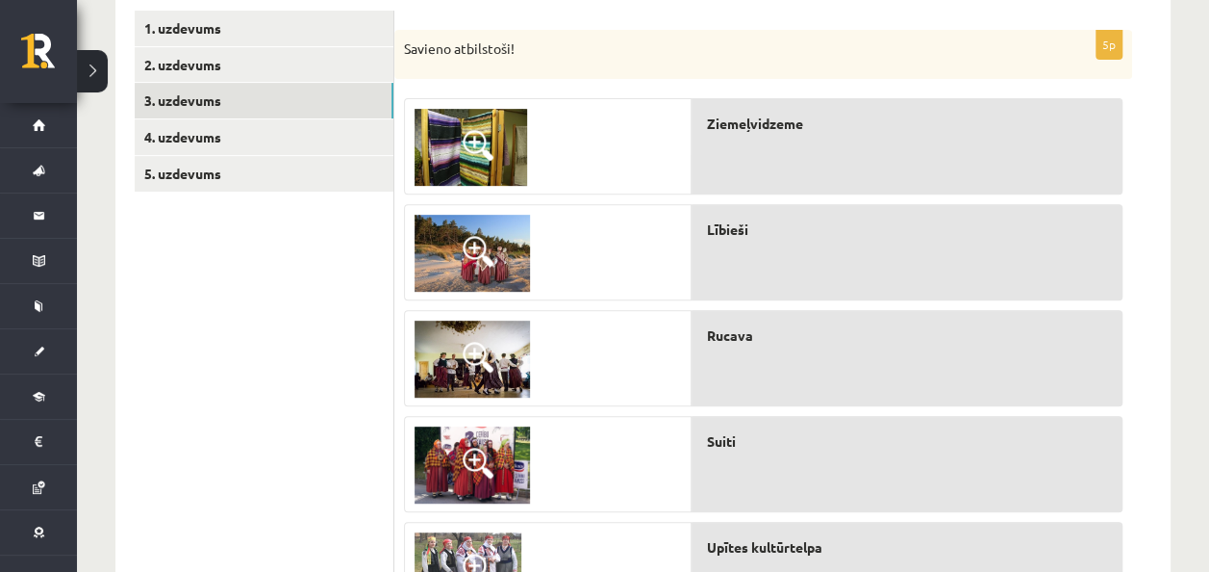
scroll to position [448, 0]
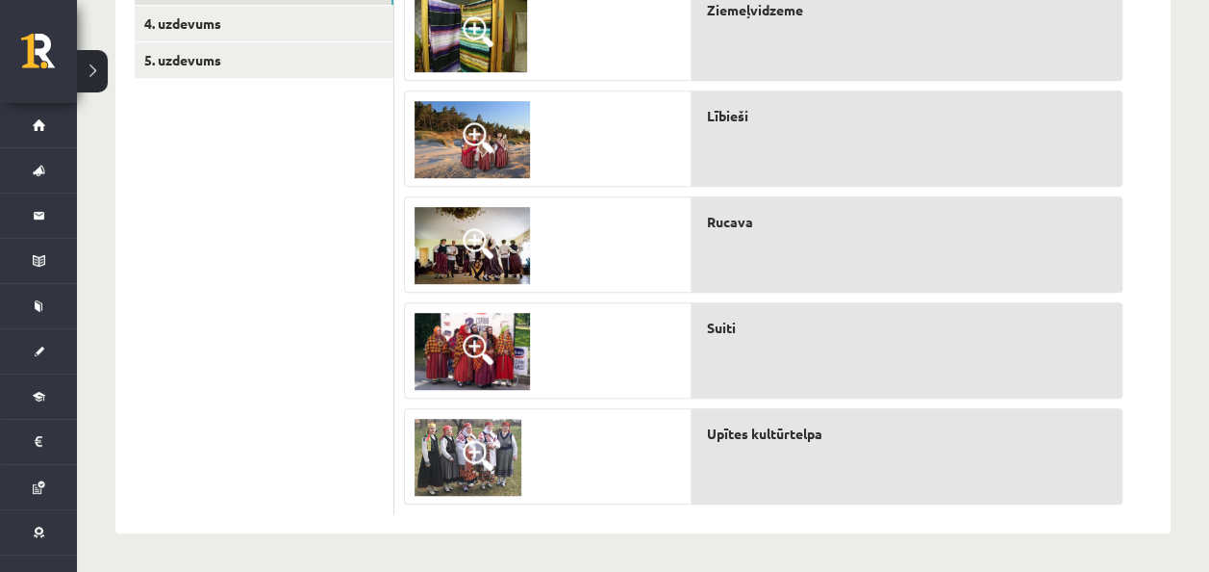
click at [470, 471] on img at bounding box center [468, 457] width 107 height 77
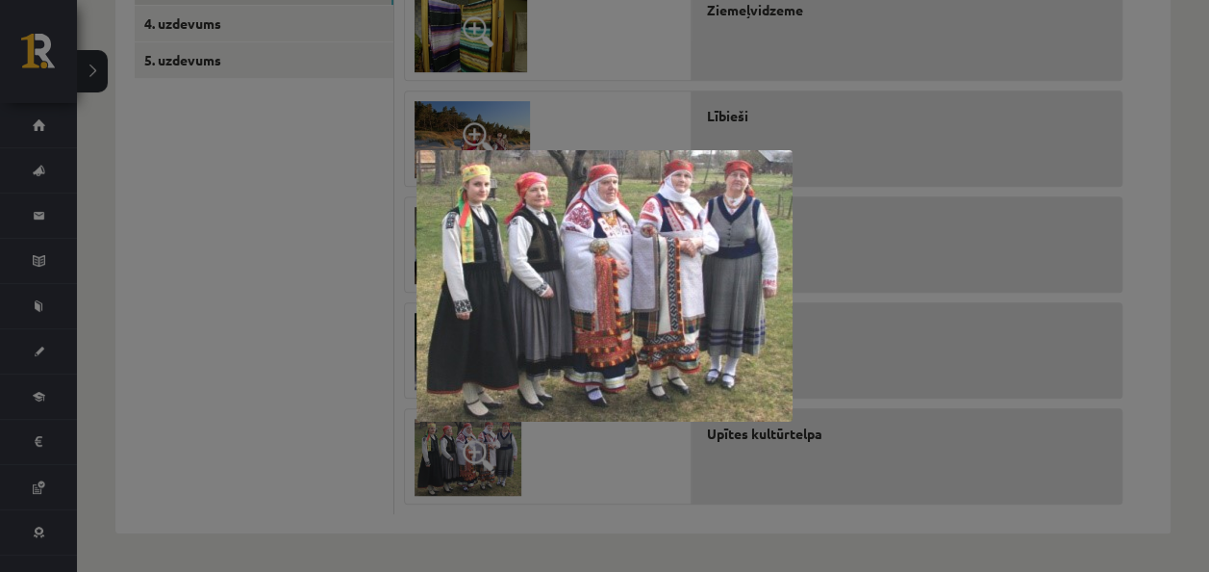
click at [294, 454] on div at bounding box center [604, 286] width 1209 height 572
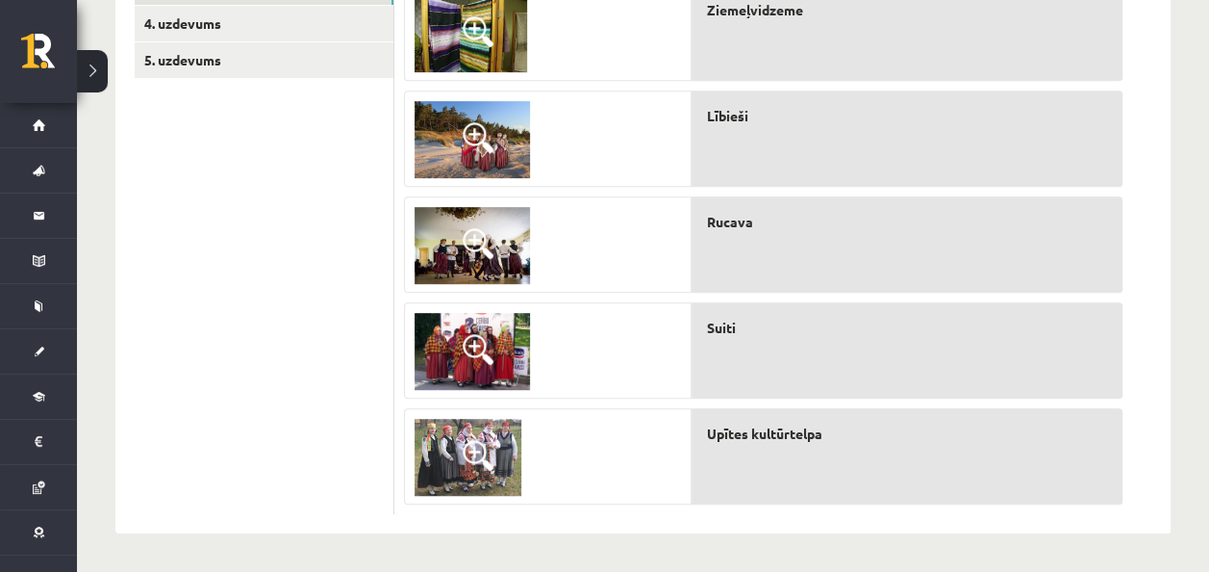
click at [502, 338] on img at bounding box center [472, 351] width 115 height 77
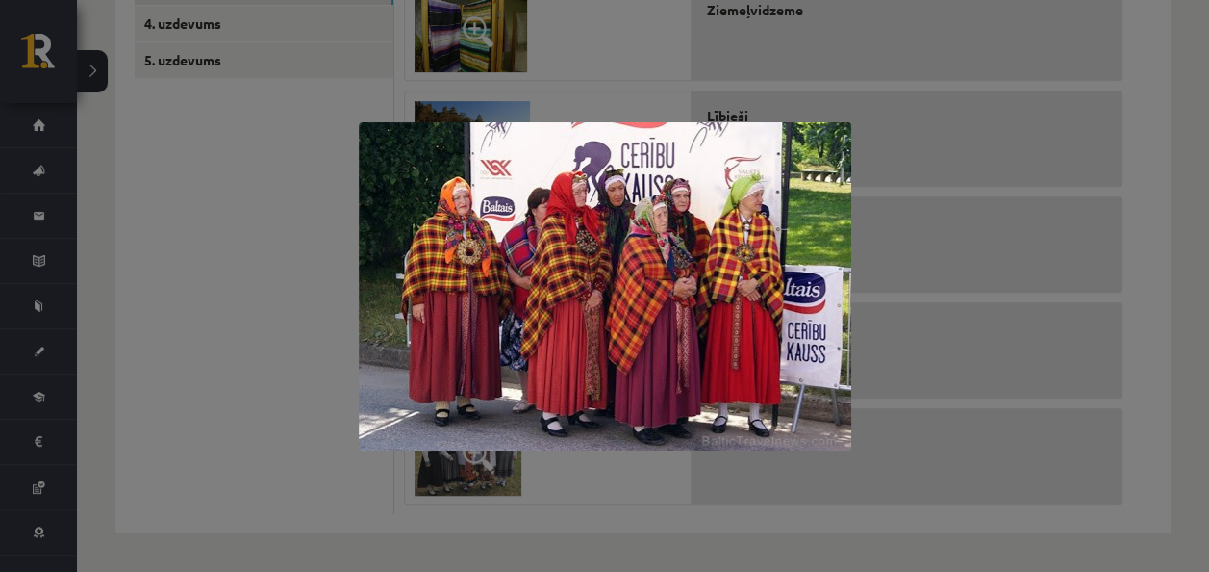
click at [221, 421] on div at bounding box center [604, 286] width 1209 height 572
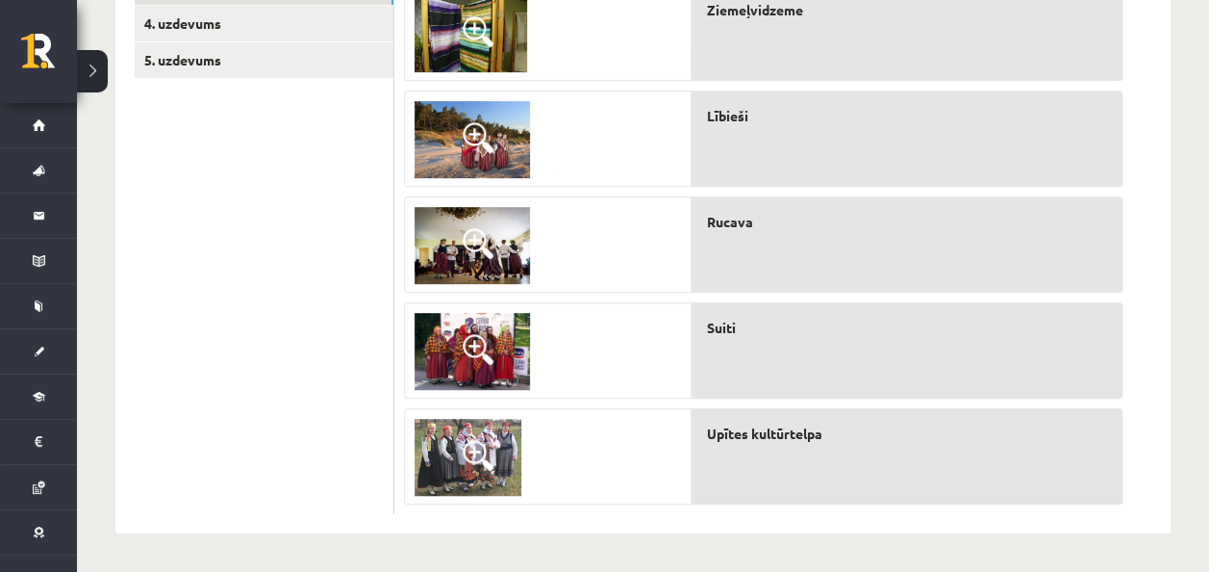
click at [487, 473] on img at bounding box center [468, 457] width 107 height 77
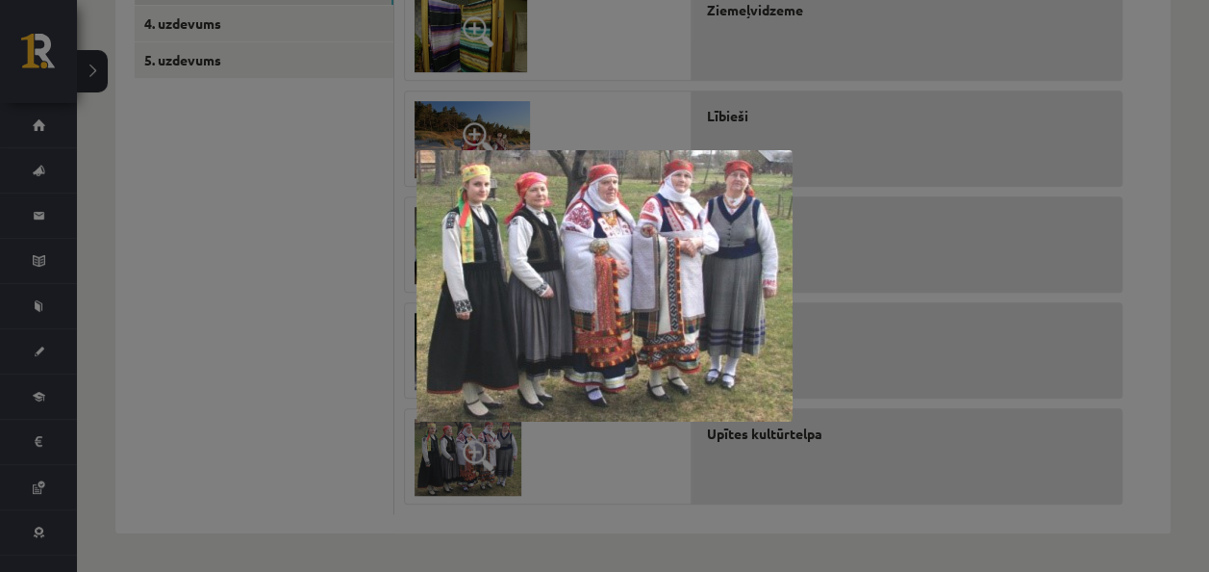
click at [309, 388] on div at bounding box center [604, 286] width 1209 height 572
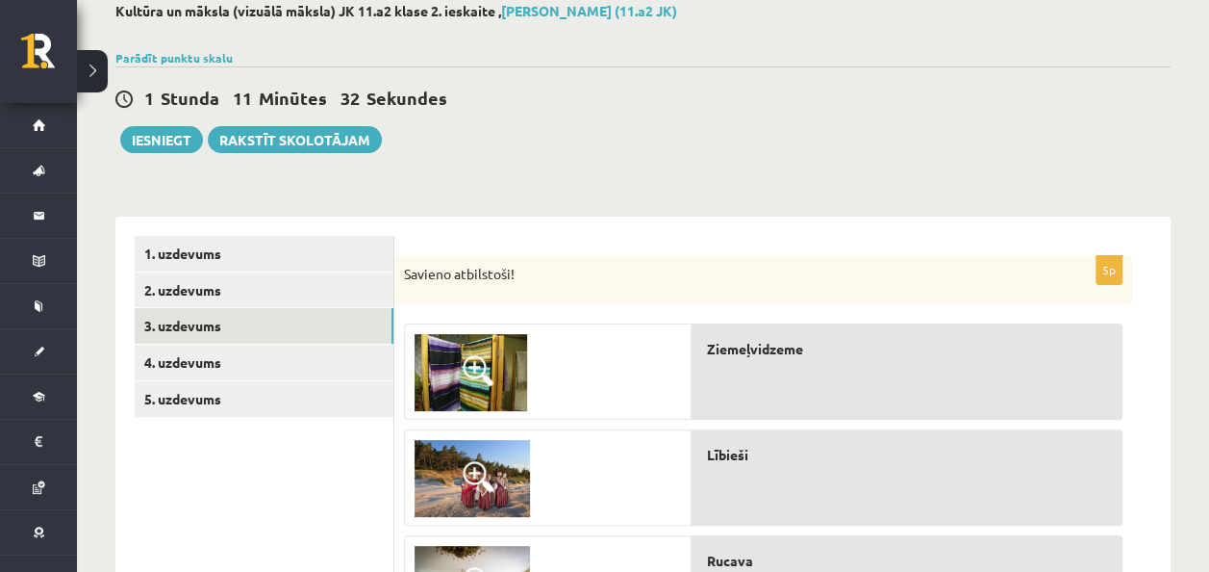
scroll to position [0, 0]
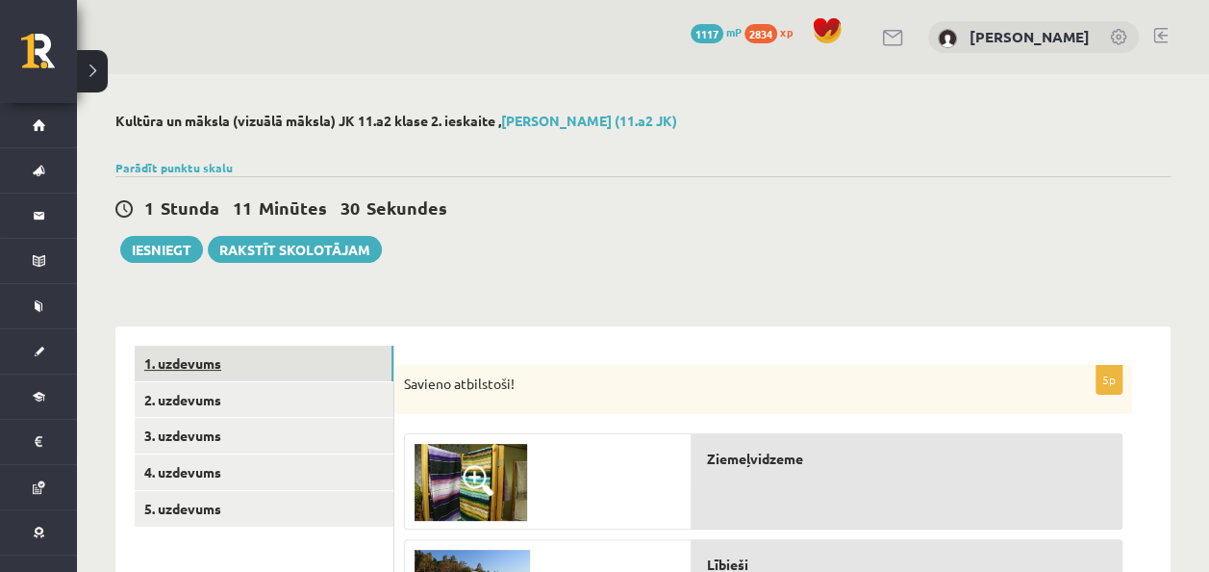
click at [194, 366] on link "1. uzdevums" at bounding box center [264, 363] width 259 height 36
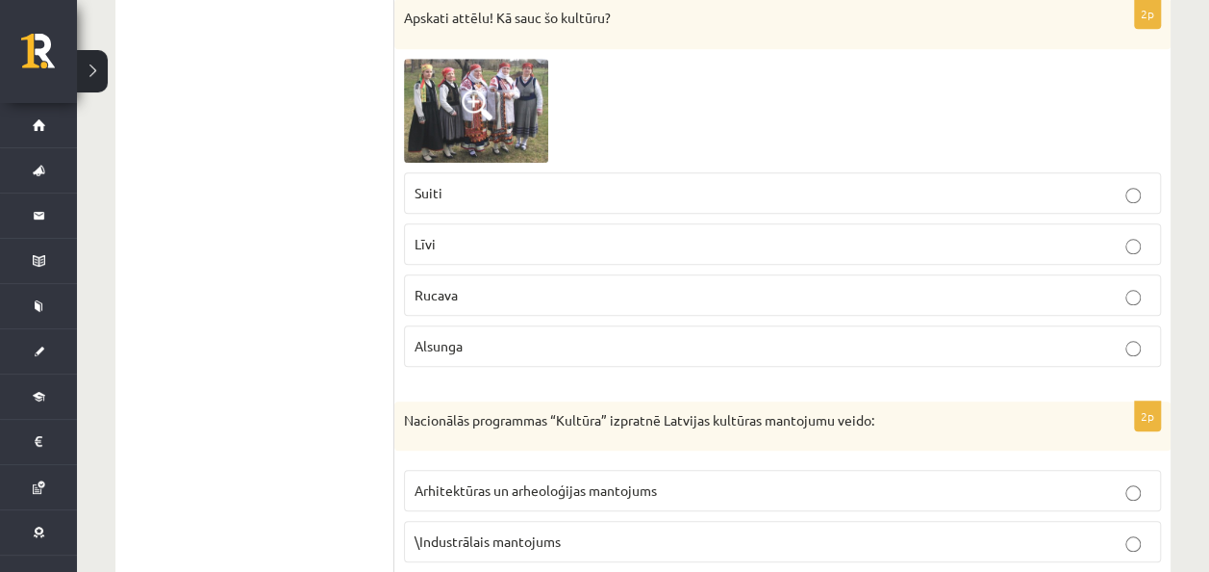
scroll to position [4242, 0]
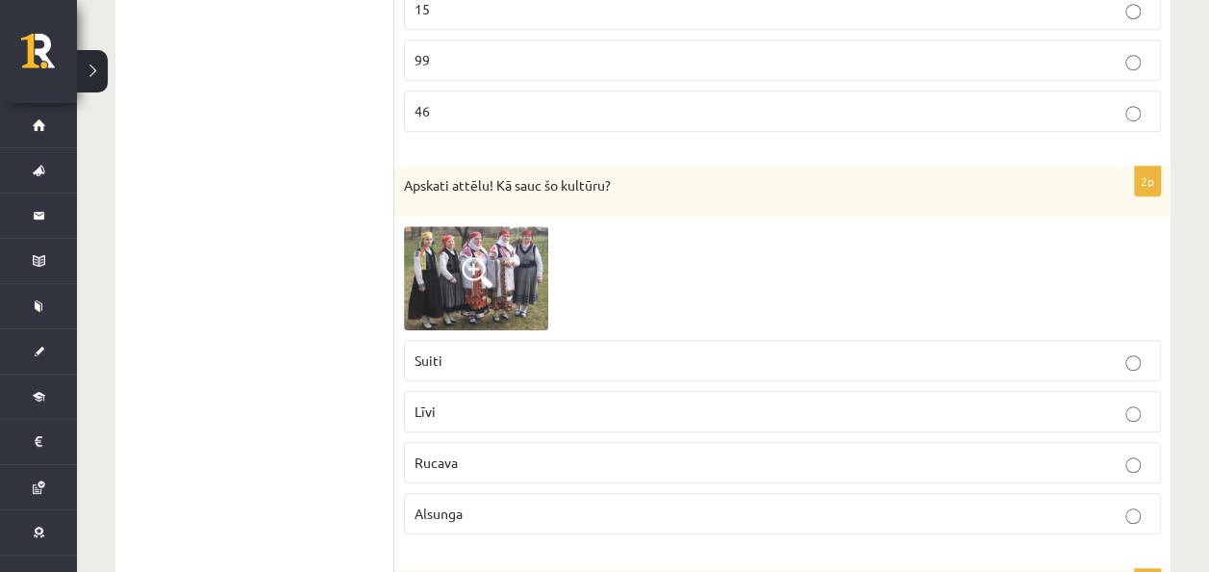
click at [470, 503] on p "Alsunga" at bounding box center [783, 513] width 736 height 20
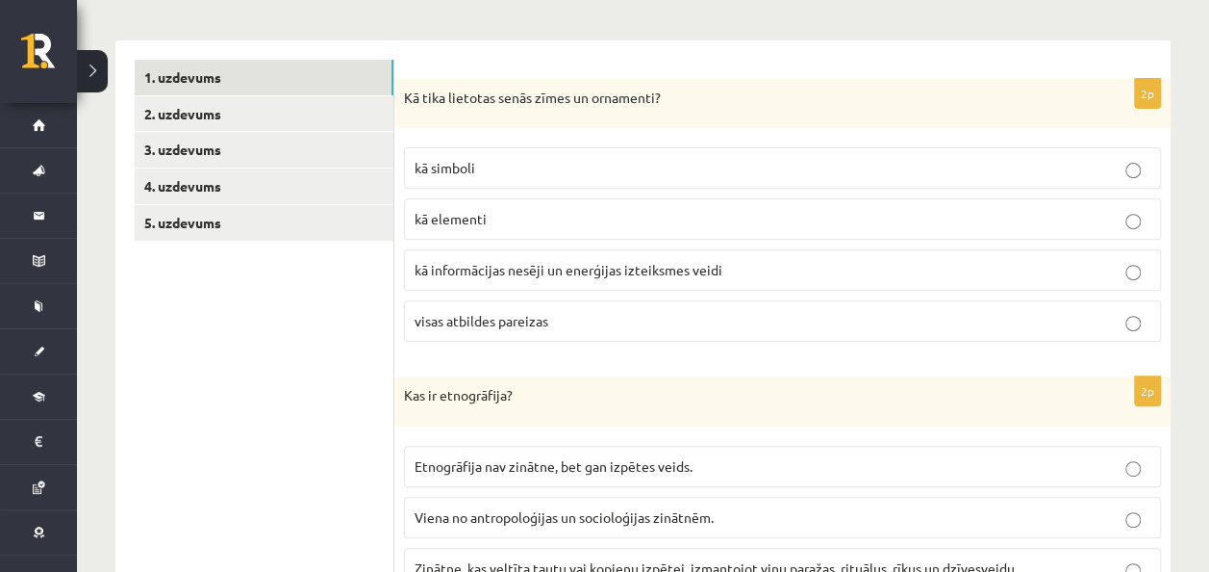
scroll to position [0, 0]
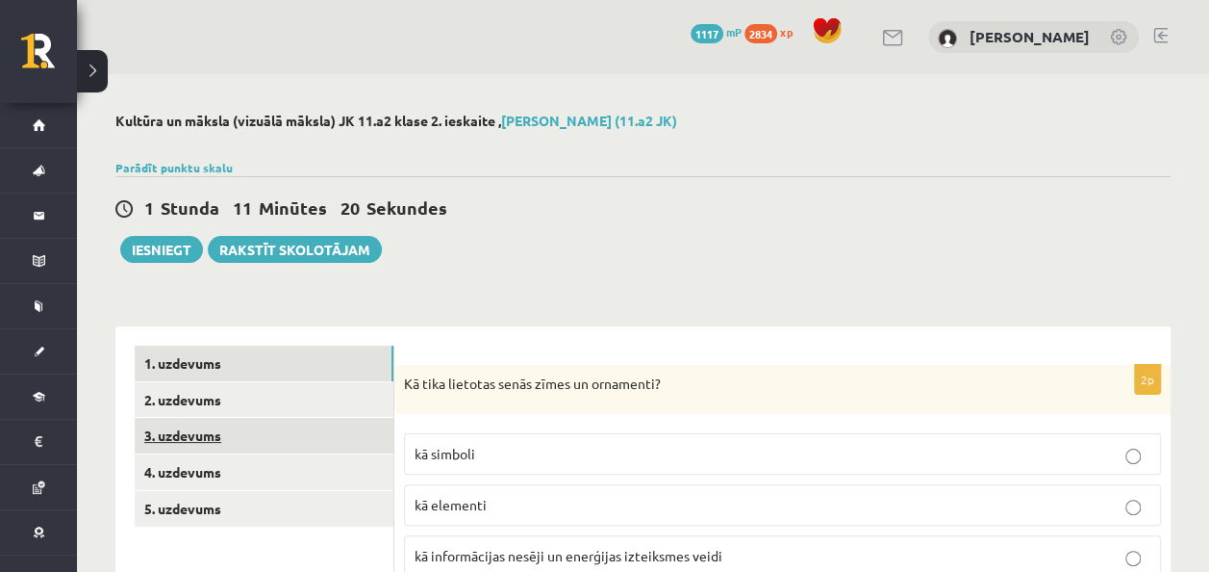
click at [227, 437] on link "3. uzdevums" at bounding box center [264, 436] width 259 height 36
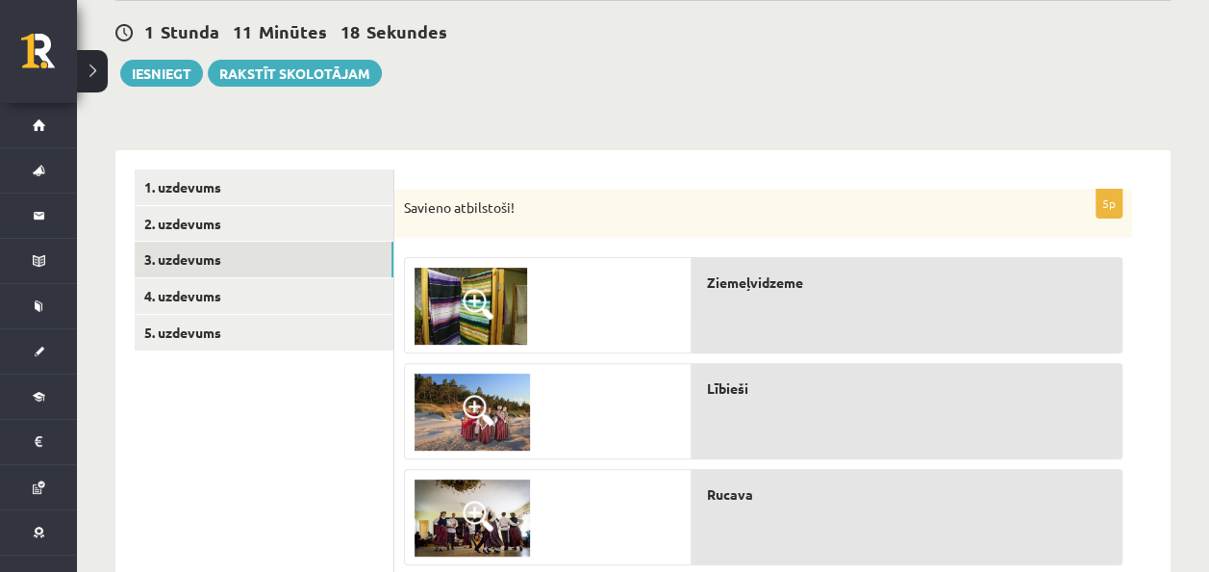
scroll to position [175, 0]
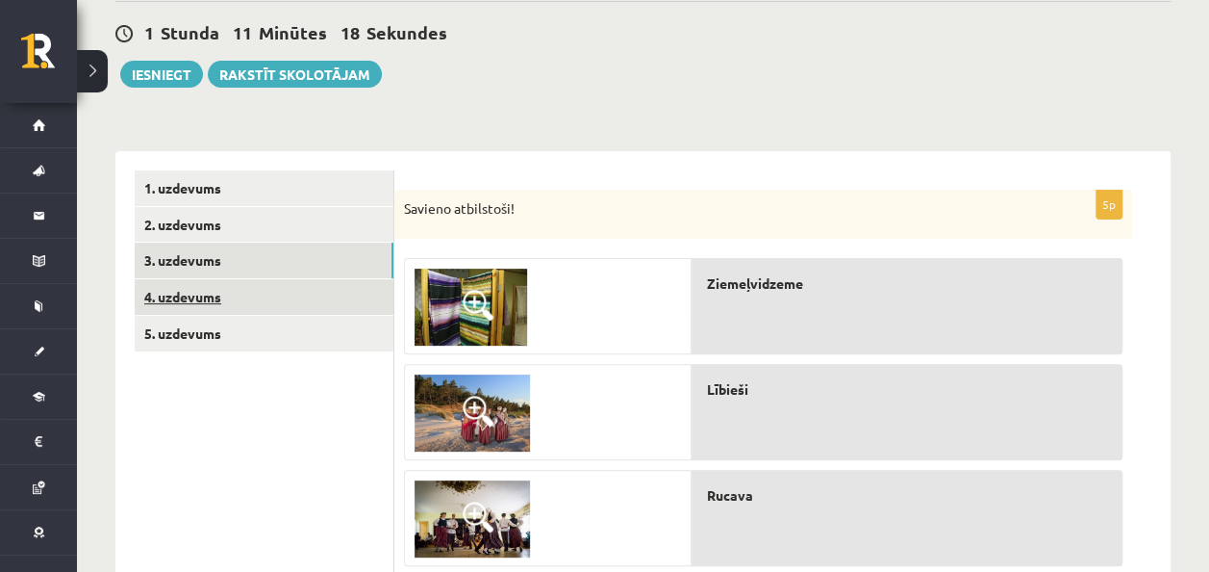
click at [225, 296] on link "4. uzdevums" at bounding box center [264, 297] width 259 height 36
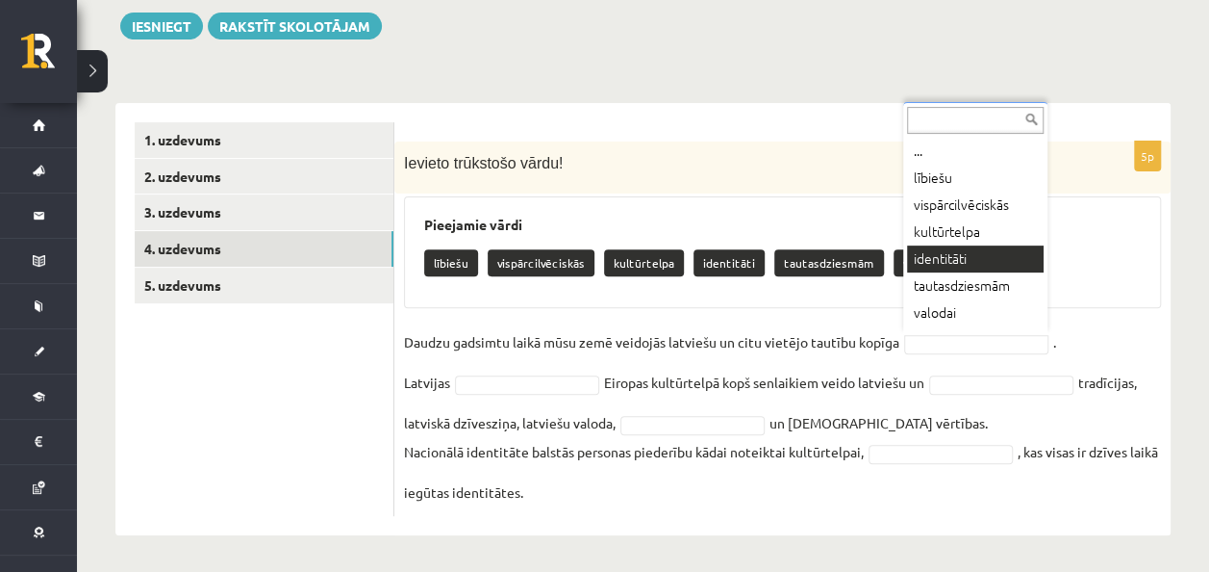
scroll to position [23, 0]
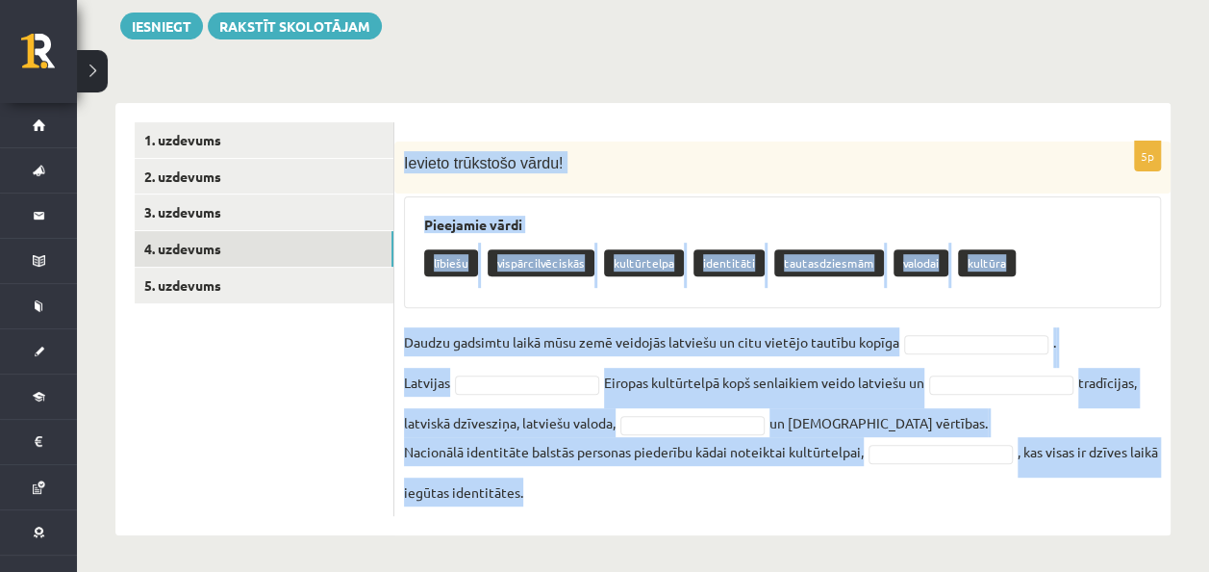
drag, startPoint x: 404, startPoint y: 159, endPoint x: 639, endPoint y: 517, distance: 428.0
click at [639, 517] on div "5p Ievieto trūkstošo vārdu! Pieejamie vārdi lībiešu vispārcilvēciskās kultūrtel…" at bounding box center [782, 319] width 776 height 432
copy div "Ievieto trūkstošo vārdu! Pieejamie vārdi lībiešu vispārcilvēciskās kultūrtelpa …"
click at [396, 454] on div "5p Ievieto trūkstošo vārdu! Pieejamie vārdi lībiešu vispārcilvēciskās kultūrtel…" at bounding box center [782, 328] width 776 height 374
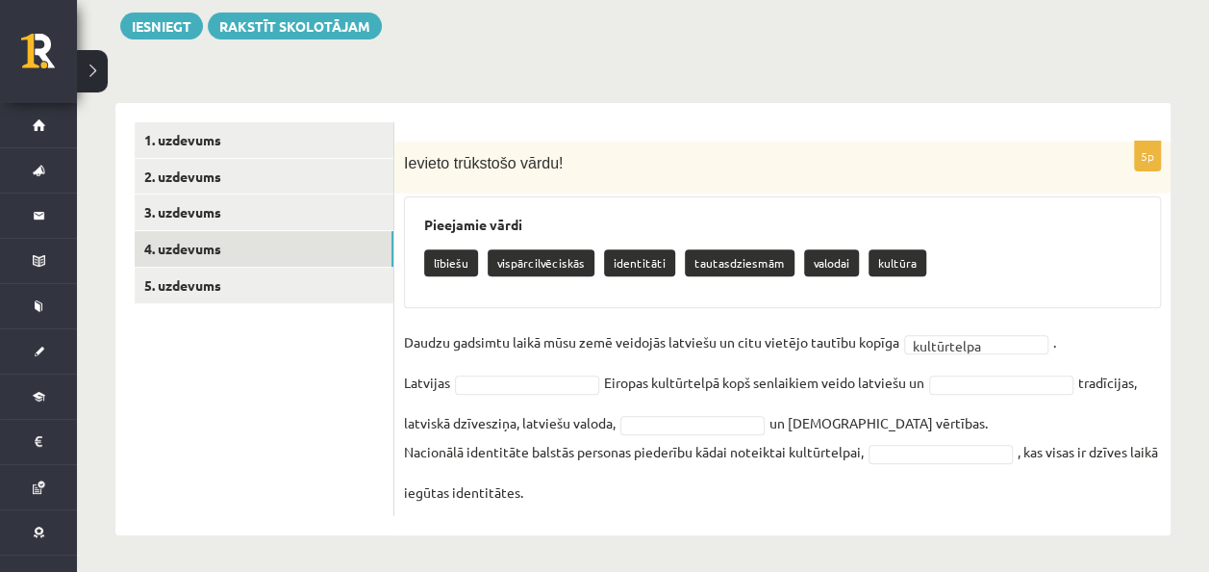
click at [962, 208] on div "Pieejamie vārdi lībiešu vispārcilvēciskās identitāti tautasdziesmām valodai kul…" at bounding box center [782, 252] width 757 height 112
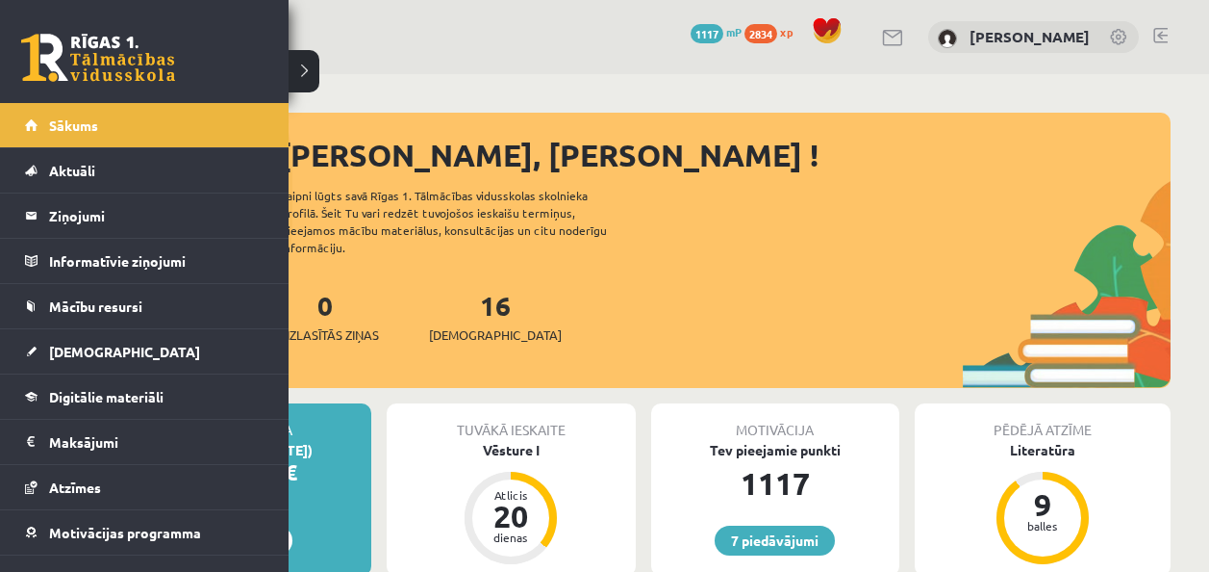
scroll to position [132, 0]
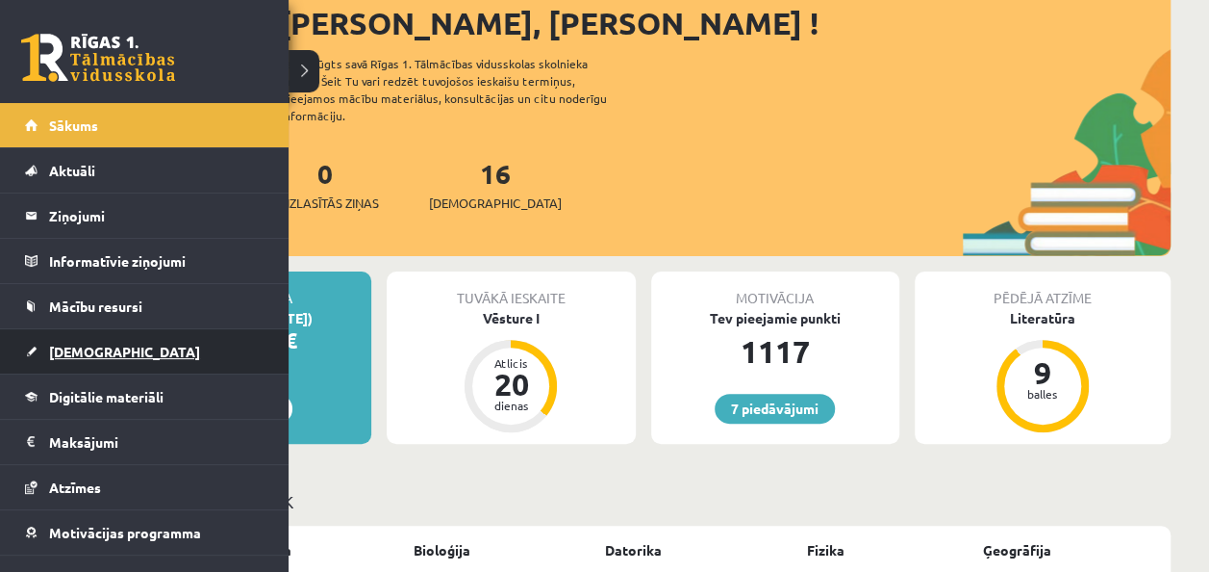
click at [102, 348] on span "[DEMOGRAPHIC_DATA]" at bounding box center [124, 351] width 151 height 17
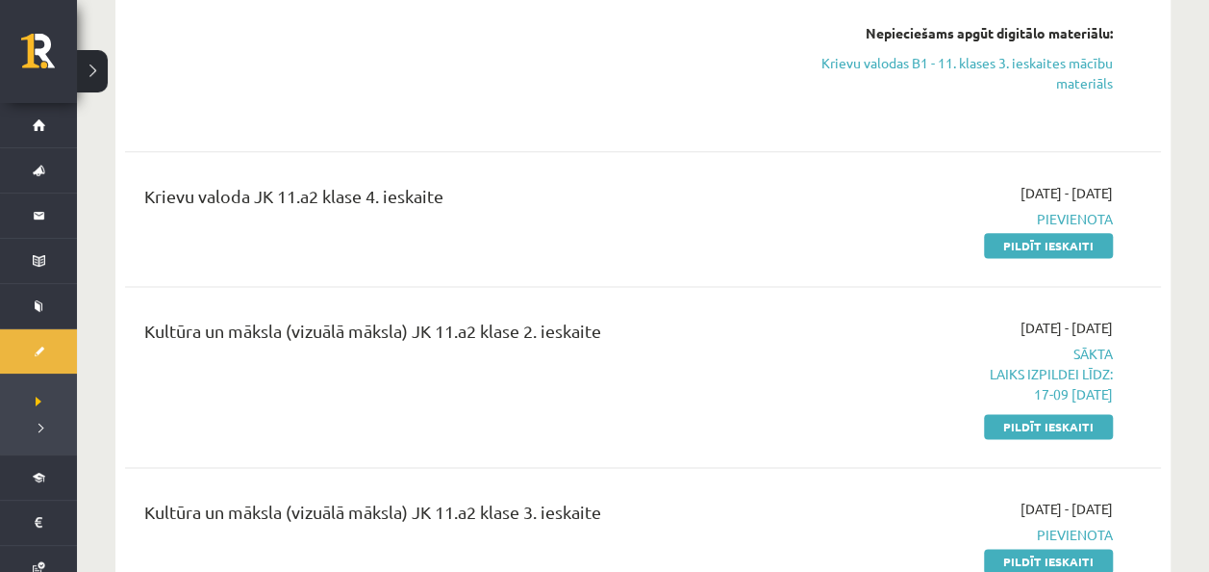
scroll to position [1202, 0]
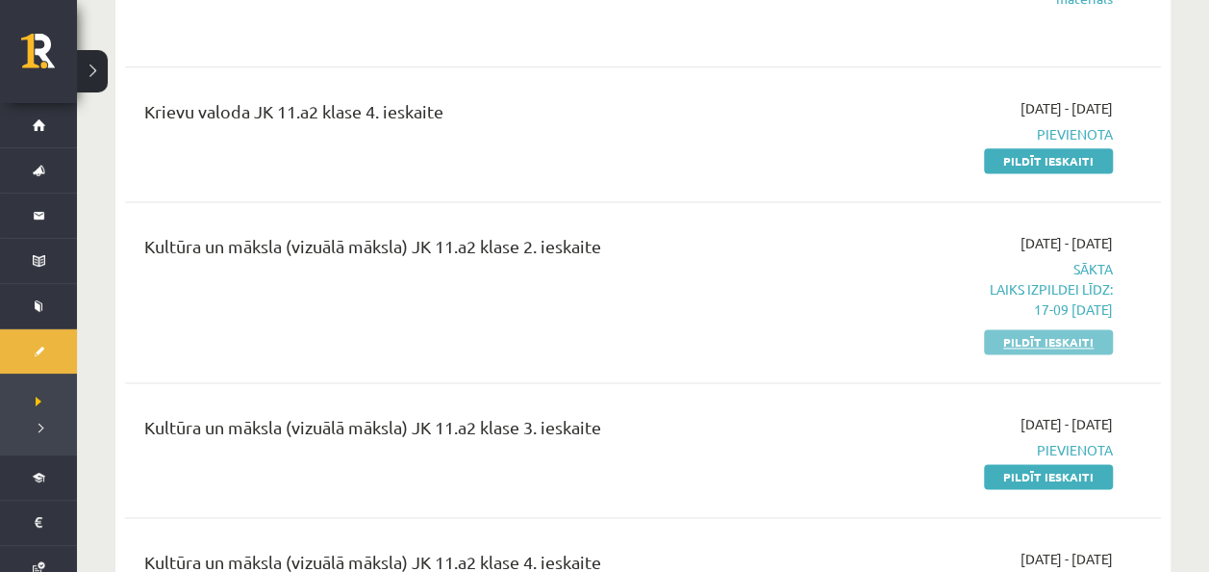
click at [1076, 337] on link "Pildīt ieskaiti" at bounding box center [1048, 341] width 129 height 25
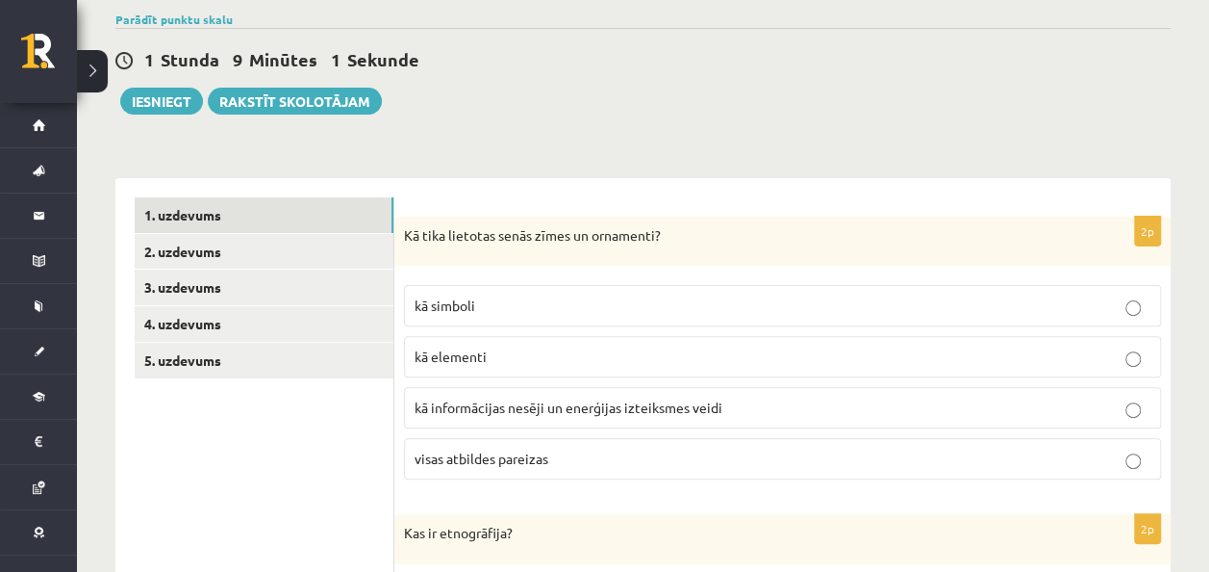
scroll to position [159, 0]
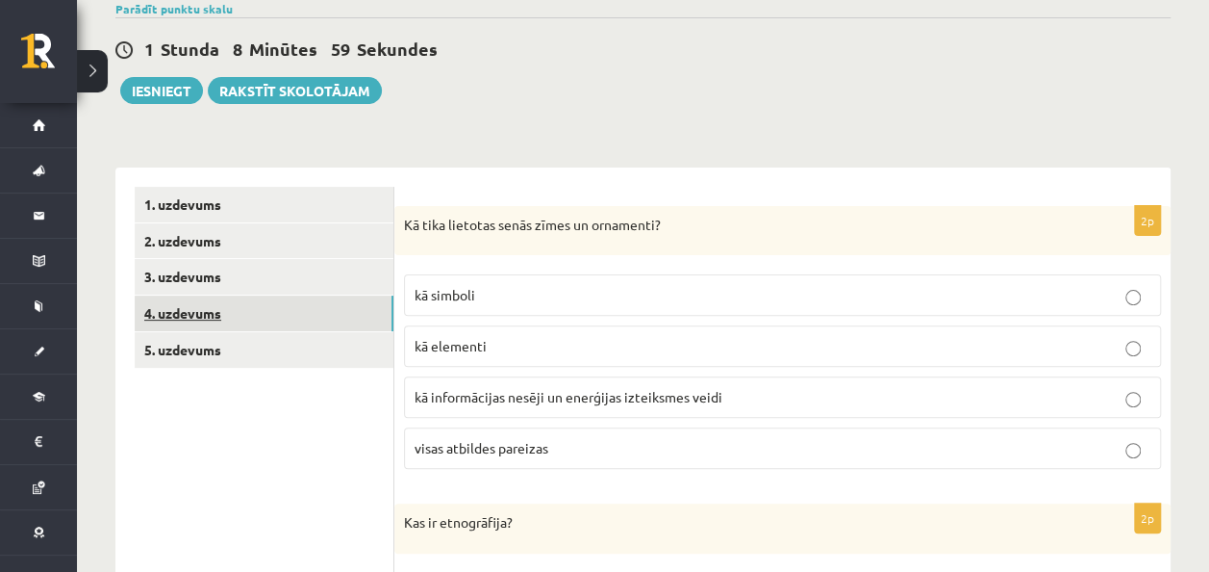
click at [218, 306] on link "4. uzdevums" at bounding box center [264, 313] width 259 height 36
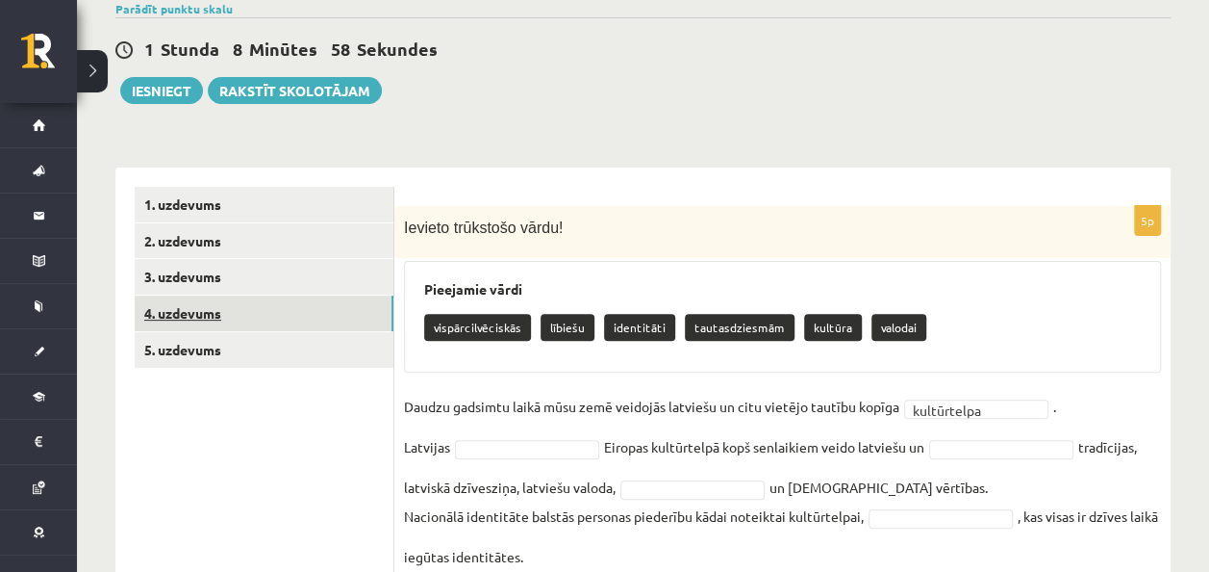
scroll to position [223, 0]
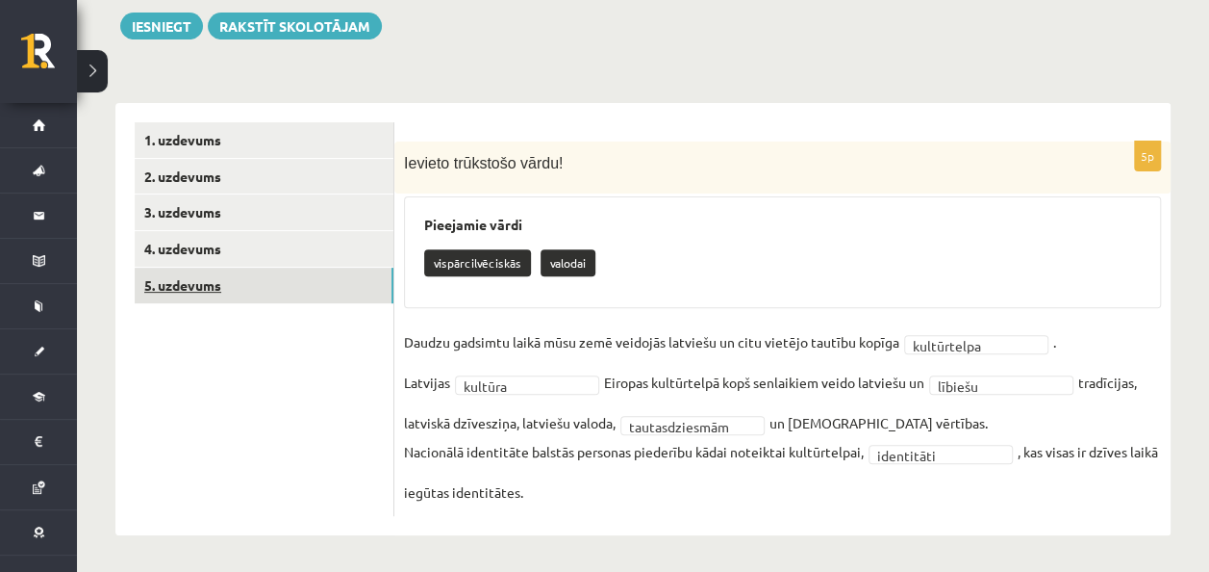
click at [179, 280] on link "5. uzdevums" at bounding box center [264, 285] width 259 height 36
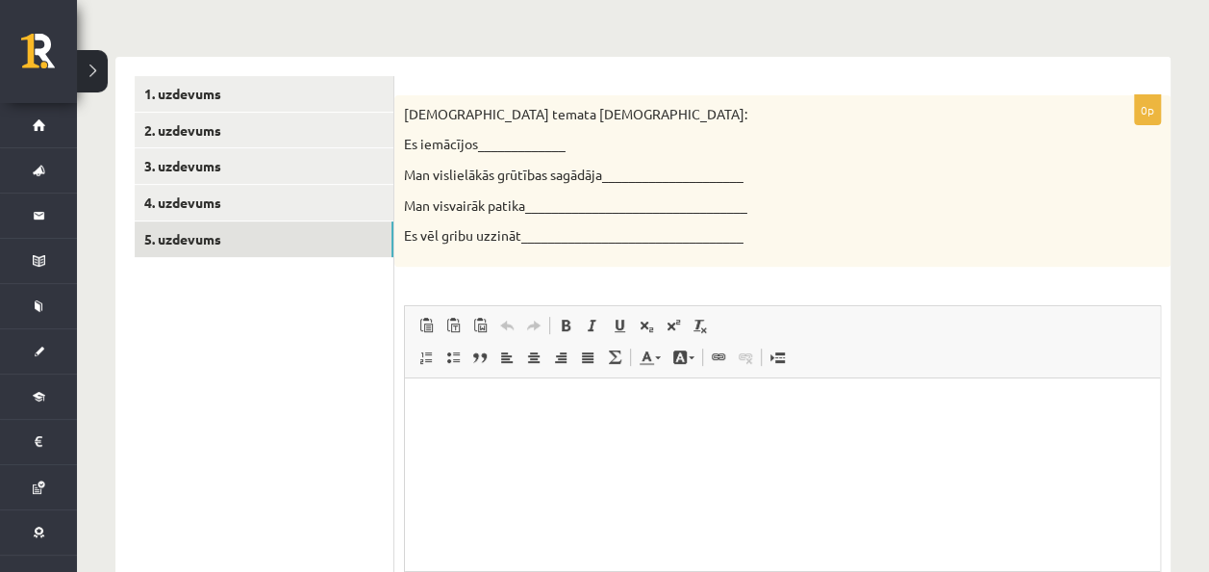
scroll to position [271, 0]
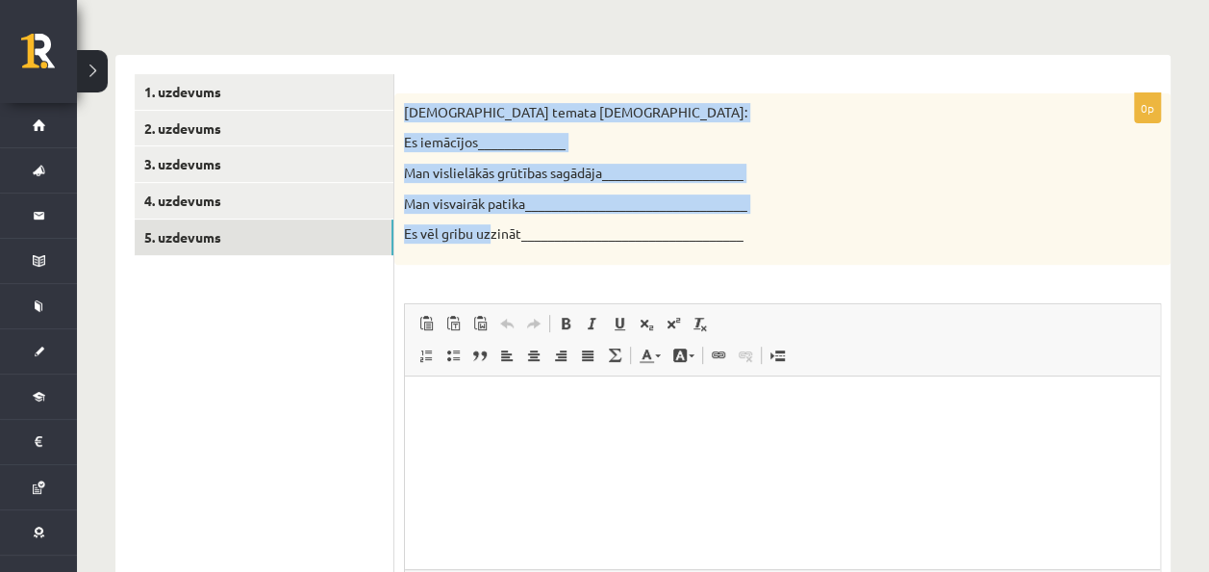
drag, startPoint x: 407, startPoint y: 107, endPoint x: 493, endPoint y: 242, distance: 160.4
click at [493, 242] on div "Šī temata ietvaros: Es iemācījos_____________ Man vislielākās grūtības sagādāja…" at bounding box center [782, 178] width 776 height 171
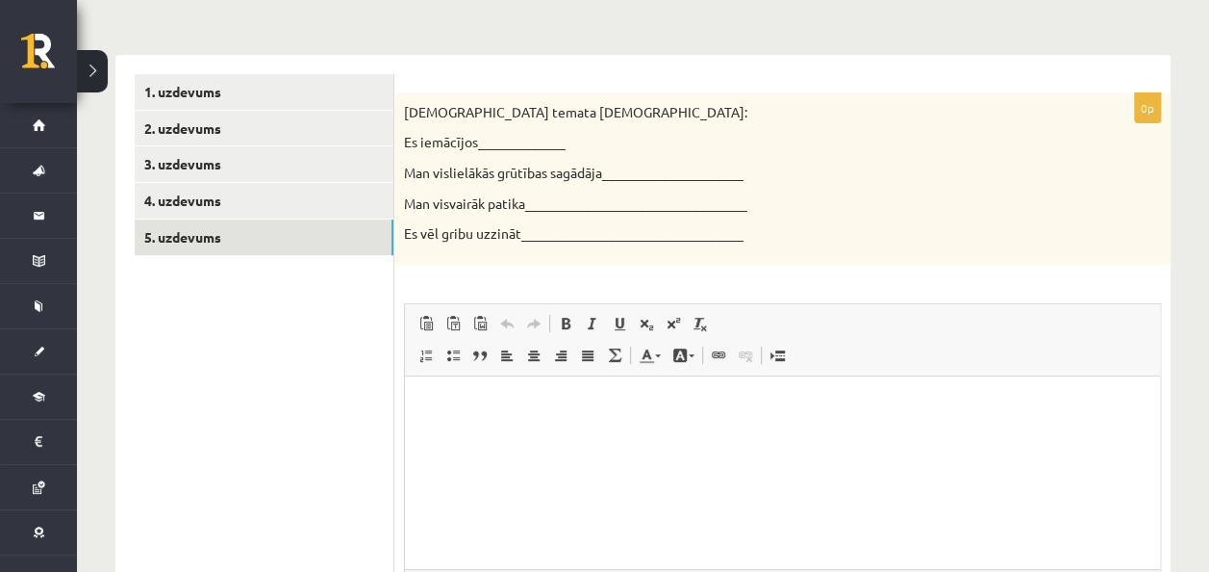
drag, startPoint x: 493, startPoint y: 242, endPoint x: 548, endPoint y: 239, distance: 55.9
click at [548, 239] on p "Es vēl gribu uzzināt_________________________________" at bounding box center [734, 233] width 661 height 19
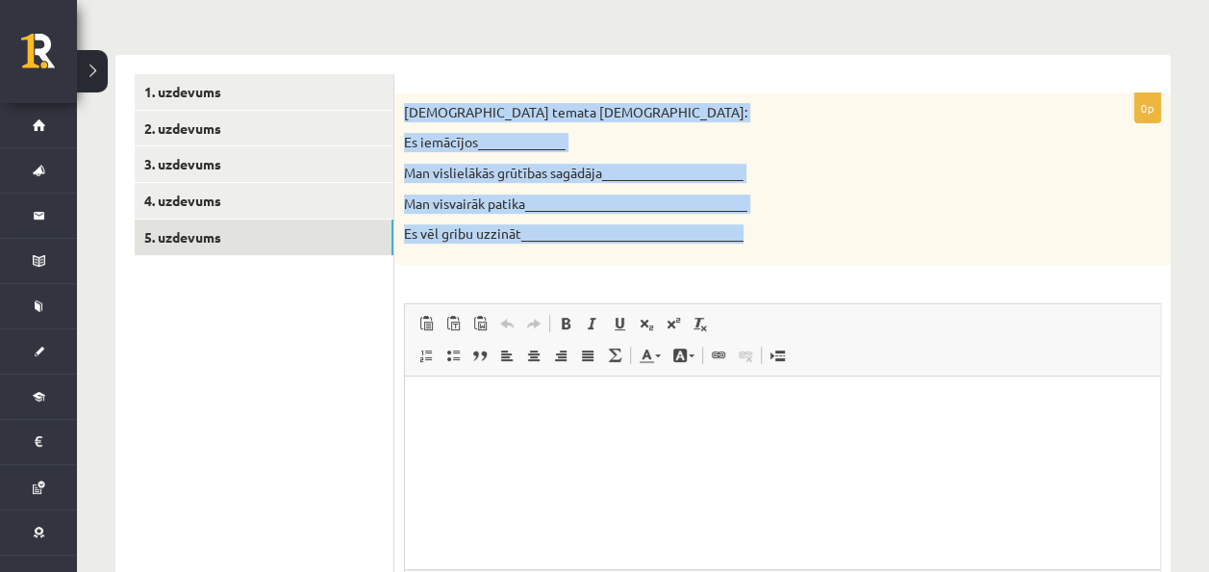
drag, startPoint x: 548, startPoint y: 239, endPoint x: 400, endPoint y: 115, distance: 192.7
click at [400, 115] on div "Šī temata ietvaros: Es iemācījos_____________ Man vislielākās grūtības sagādāja…" at bounding box center [782, 178] width 776 height 171
copy div "Šī temata ietvaros: Es iemācījos_____________ Man vislielākās grūtības sagādāja…"
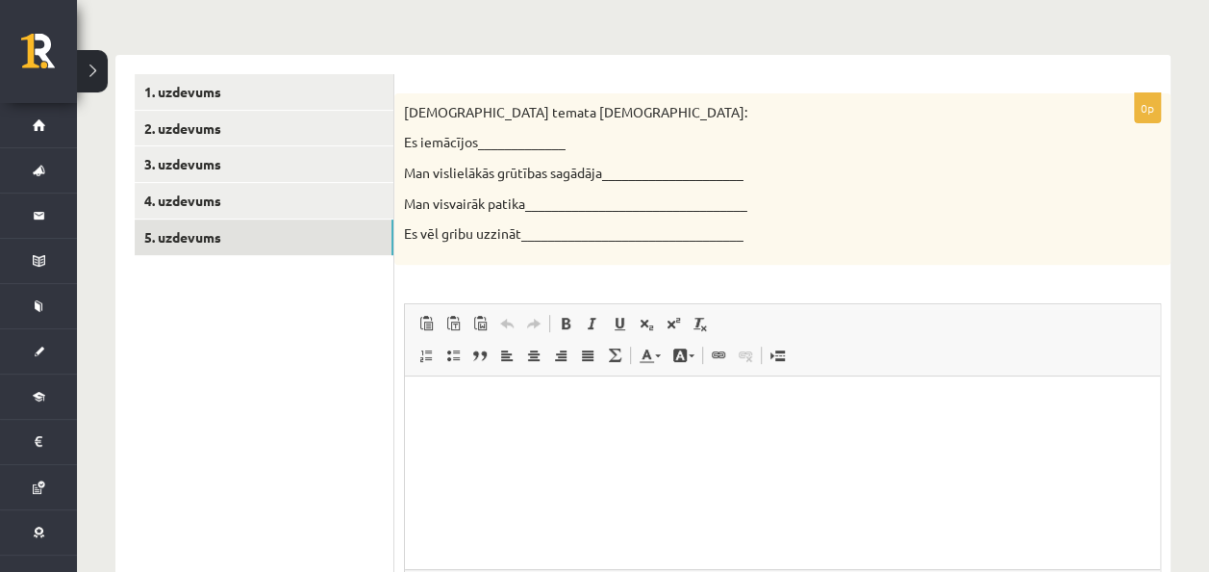
click at [477, 271] on div "0p Šī temata ietvaros: Es iemācījos_____________ Man vislielākās grūtības sagād…" at bounding box center [782, 398] width 776 height 610
drag, startPoint x: 404, startPoint y: 140, endPoint x: 473, endPoint y: 144, distance: 69.4
click at [473, 144] on p "Es iemācījos_____________" at bounding box center [734, 142] width 661 height 19
copy p "Es iemācījo"
click at [503, 419] on html at bounding box center [782, 404] width 755 height 59
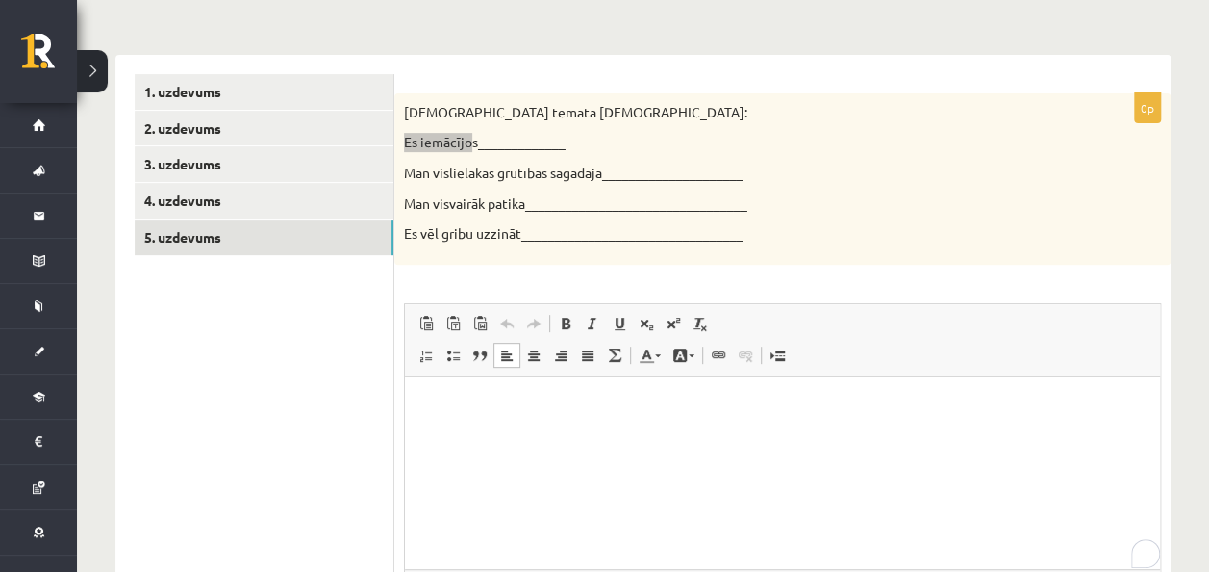
paste body "To enrich screen reader interactions, please activate Accessibility in Grammarl…"
click at [644, 391] on html "**********" at bounding box center [782, 404] width 755 height 59
click at [536, 396] on p "**********" at bounding box center [782, 404] width 717 height 20
click at [572, 416] on html "**********" at bounding box center [782, 404] width 755 height 59
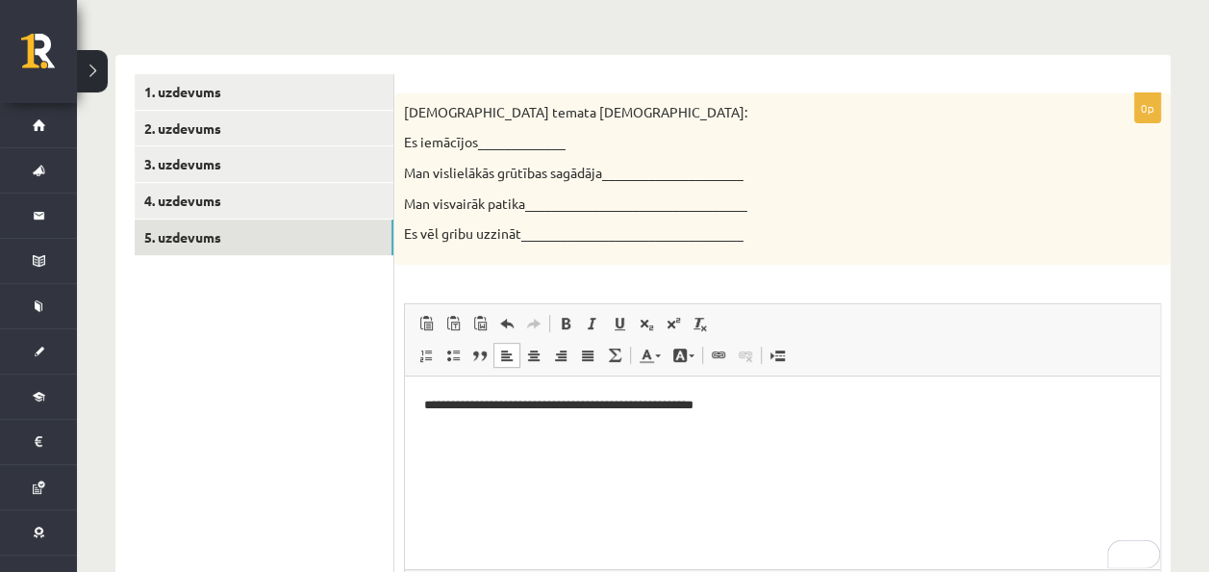
click at [444, 164] on p "Man vislielākās grūtības sagādāja_____________________" at bounding box center [734, 173] width 661 height 19
click at [450, 168] on p "Man vislielākās grūtības sagādāja_____________________" at bounding box center [734, 173] width 661 height 19
drag, startPoint x: 603, startPoint y: 165, endPoint x: 404, endPoint y: 172, distance: 199.3
click at [404, 172] on p "Man vislielākās grūtības sagādāja_____________________" at bounding box center [734, 173] width 661 height 19
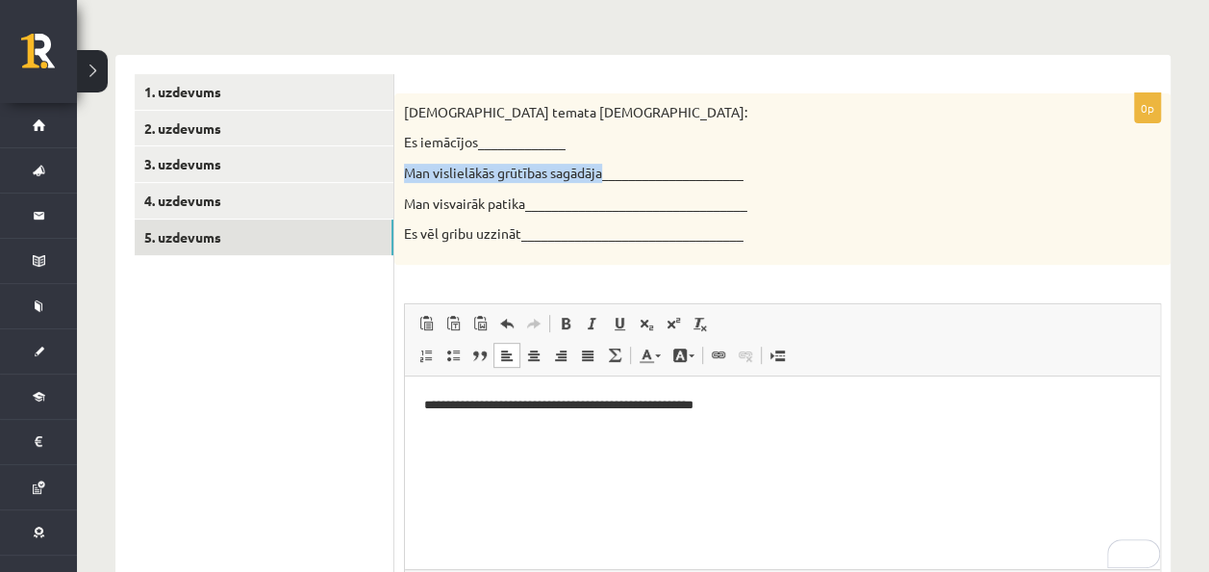
copy p "Man vislielākās grūtības sagādāja"
click at [778, 410] on p "**********" at bounding box center [782, 404] width 717 height 20
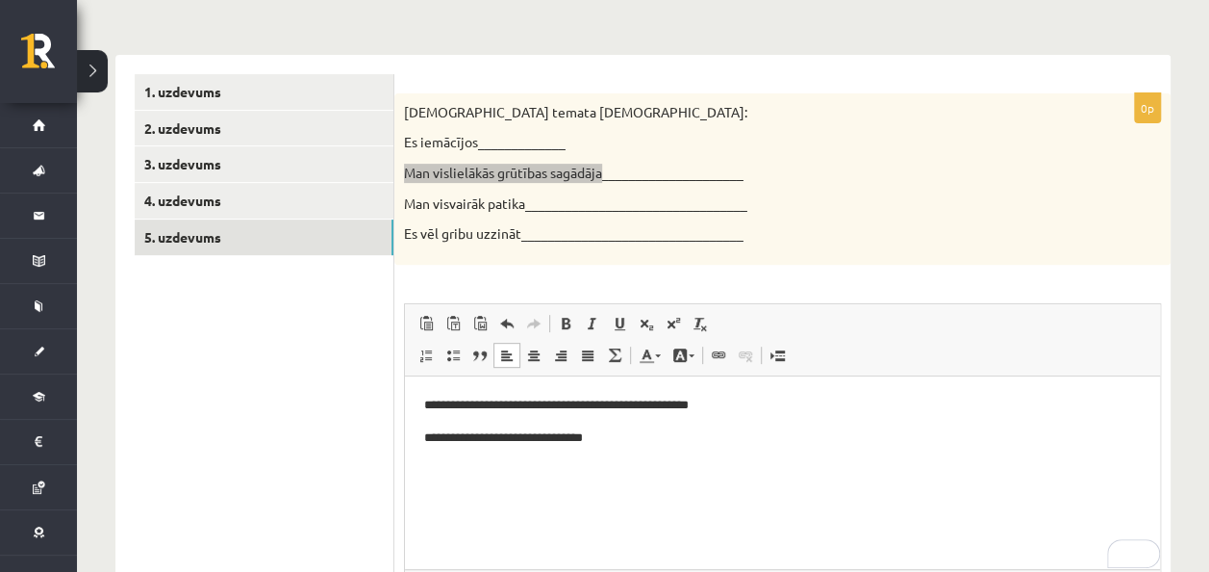
click at [671, 458] on html "**********" at bounding box center [782, 420] width 755 height 90
click at [709, 432] on p "**********" at bounding box center [782, 437] width 717 height 20
click at [829, 435] on p "**********" at bounding box center [782, 437] width 717 height 20
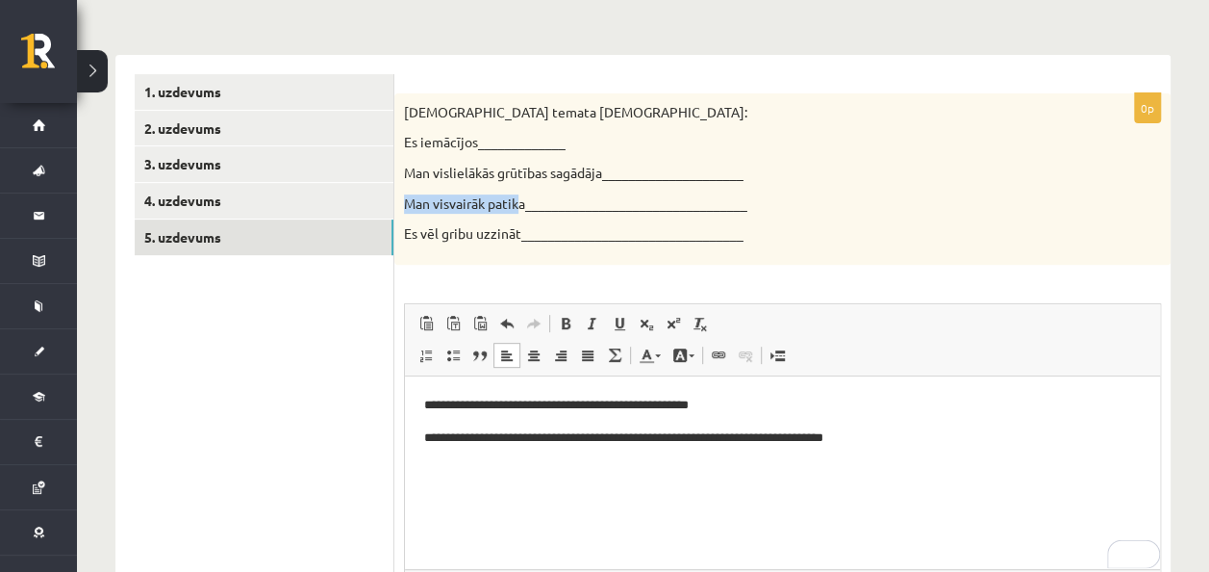
drag, startPoint x: 523, startPoint y: 204, endPoint x: 402, endPoint y: 196, distance: 121.5
click at [402, 196] on div "Šī temata ietvaros: Es iemācījos_____________ Man vislielākās grūtības sagādāja…" at bounding box center [782, 178] width 776 height 171
copy p "Man visvairāk patik"
click at [477, 498] on html "**********" at bounding box center [782, 436] width 755 height 123
click at [613, 498] on html "**********" at bounding box center [782, 436] width 755 height 123
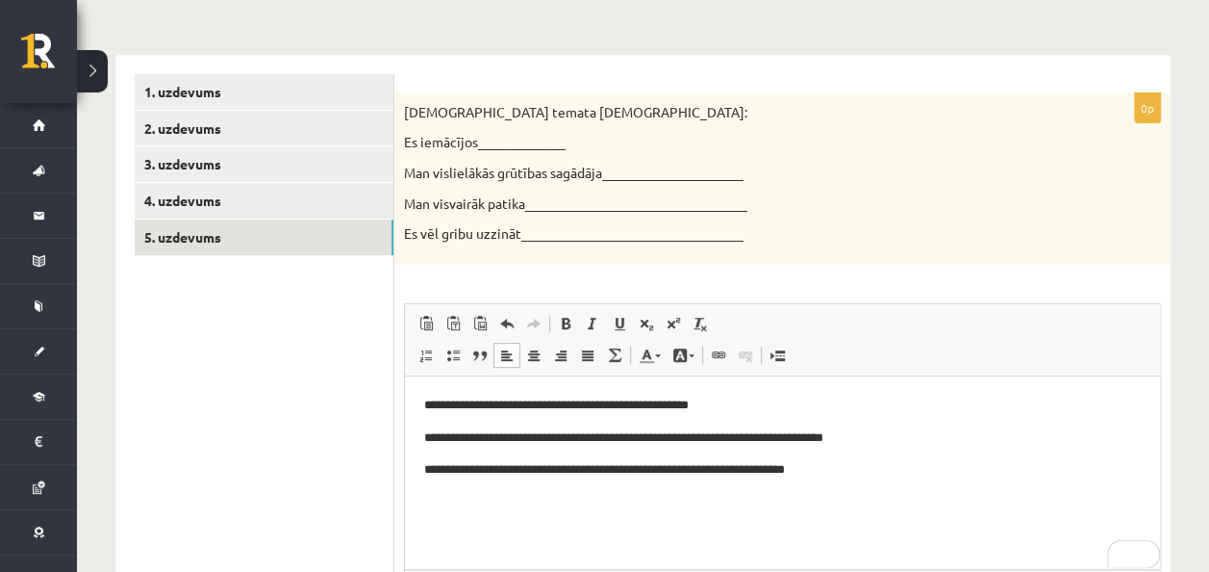
click at [514, 236] on p "Es vēl gribu uzzināt_________________________________" at bounding box center [734, 233] width 661 height 19
drag, startPoint x: 522, startPoint y: 233, endPoint x: 404, endPoint y: 242, distance: 118.7
click at [404, 242] on div "Šī temata ietvaros: Es iemācījos_____________ Man vislielākās grūtības sagādāja…" at bounding box center [782, 178] width 776 height 171
copy p "Es vēl gribu uzzināt"
click at [435, 518] on html "**********" at bounding box center [782, 453] width 755 height 156
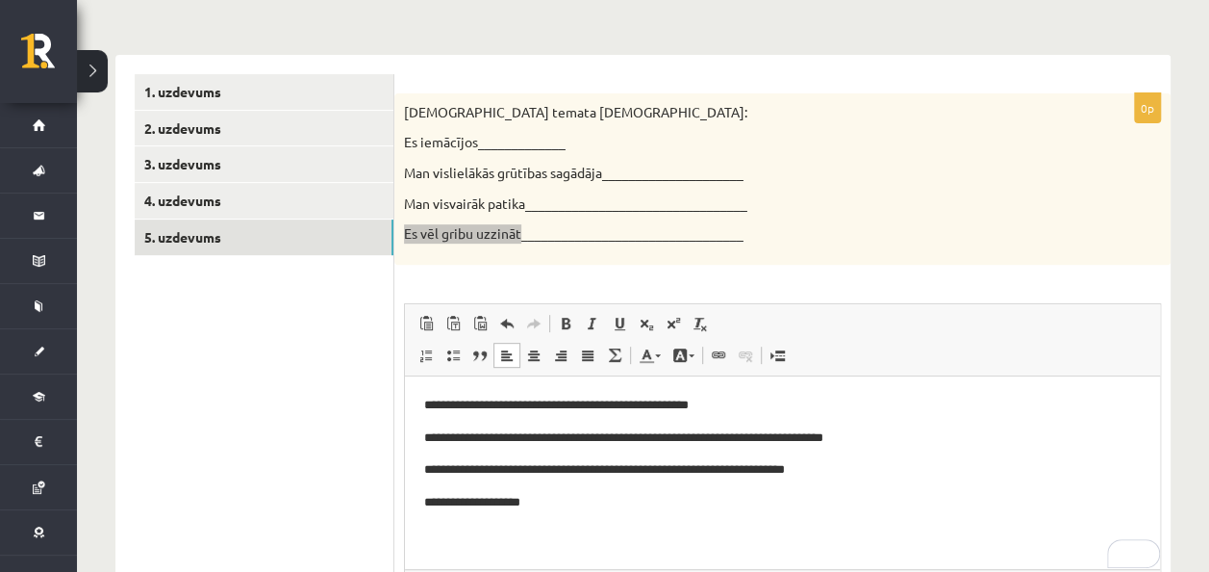
click at [570, 514] on html "**********" at bounding box center [782, 453] width 755 height 156
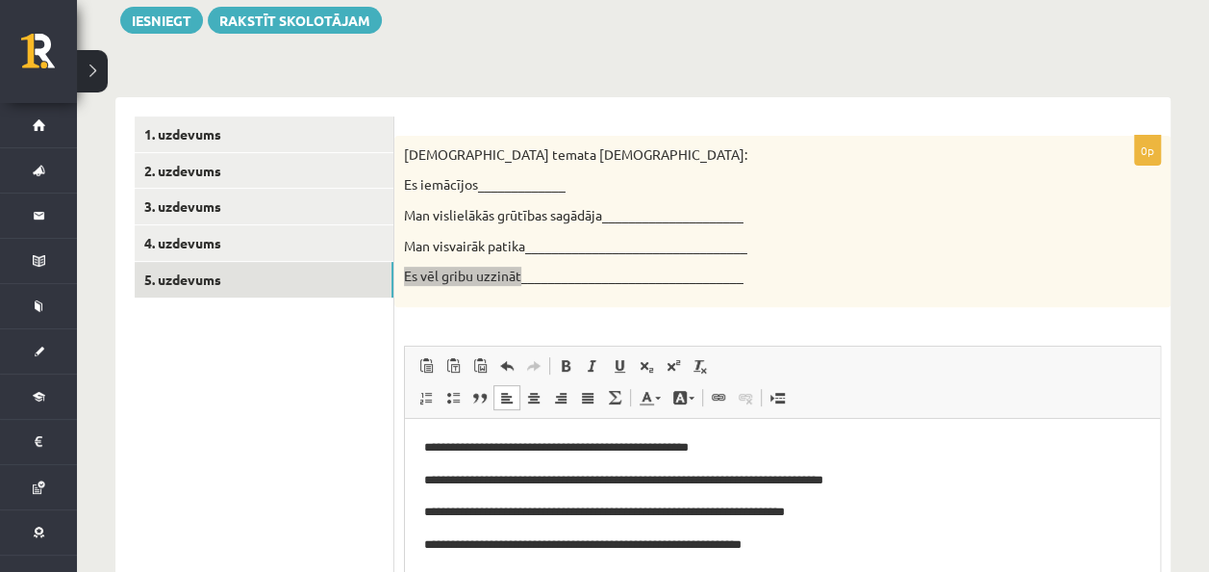
scroll to position [0, 0]
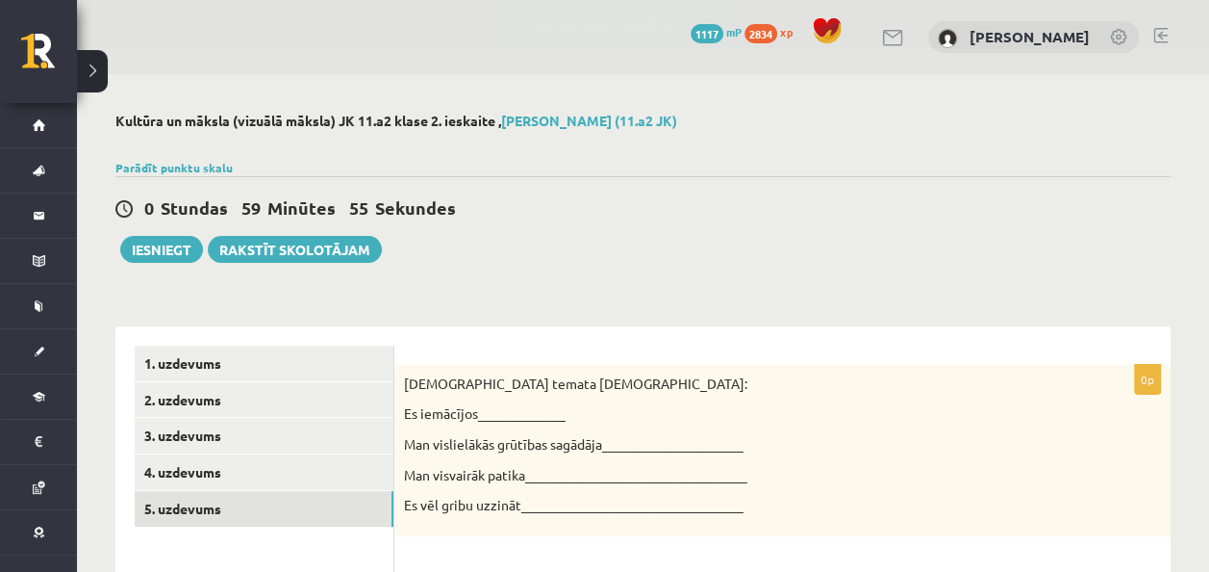
click at [161, 255] on button "Iesniegt" at bounding box center [161, 249] width 83 height 27
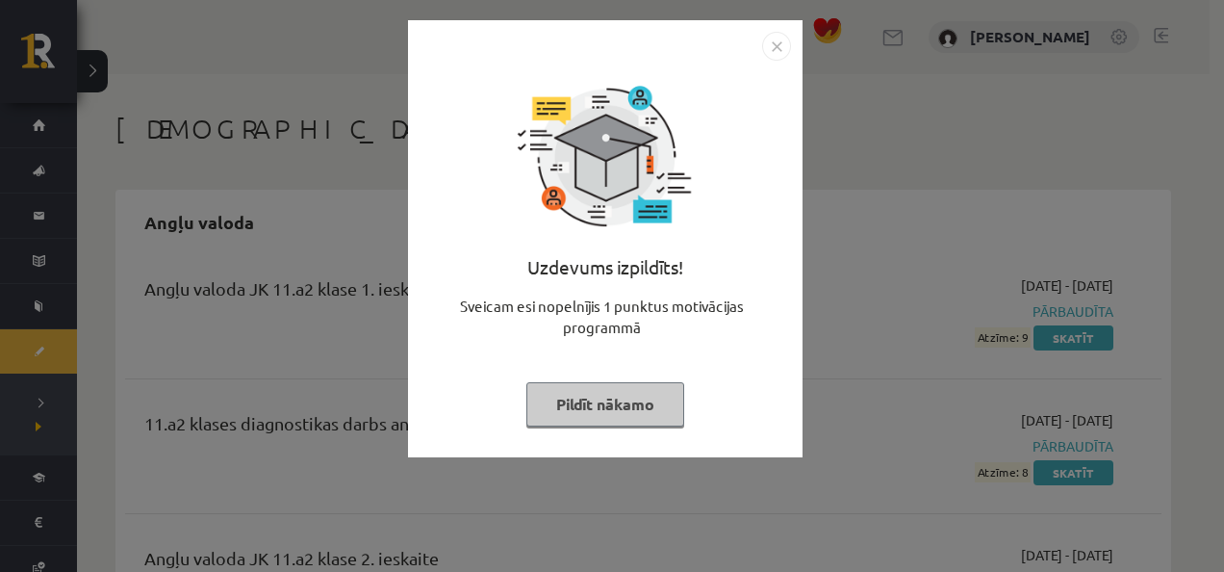
click at [634, 404] on button "Pildīt nākamo" at bounding box center [605, 404] width 158 height 44
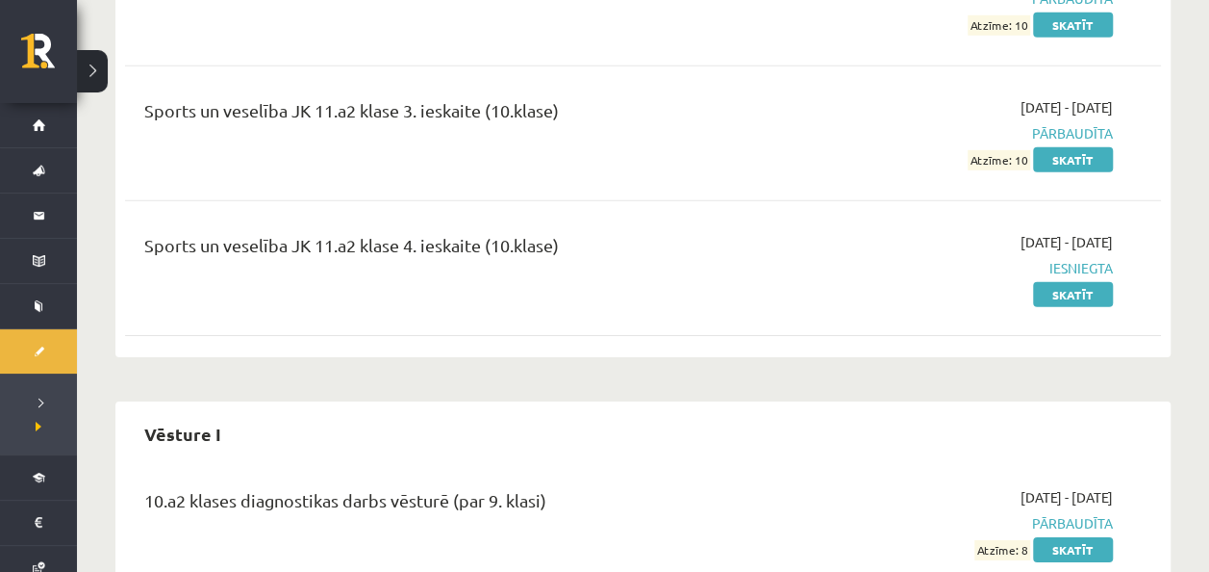
scroll to position [6525, 0]
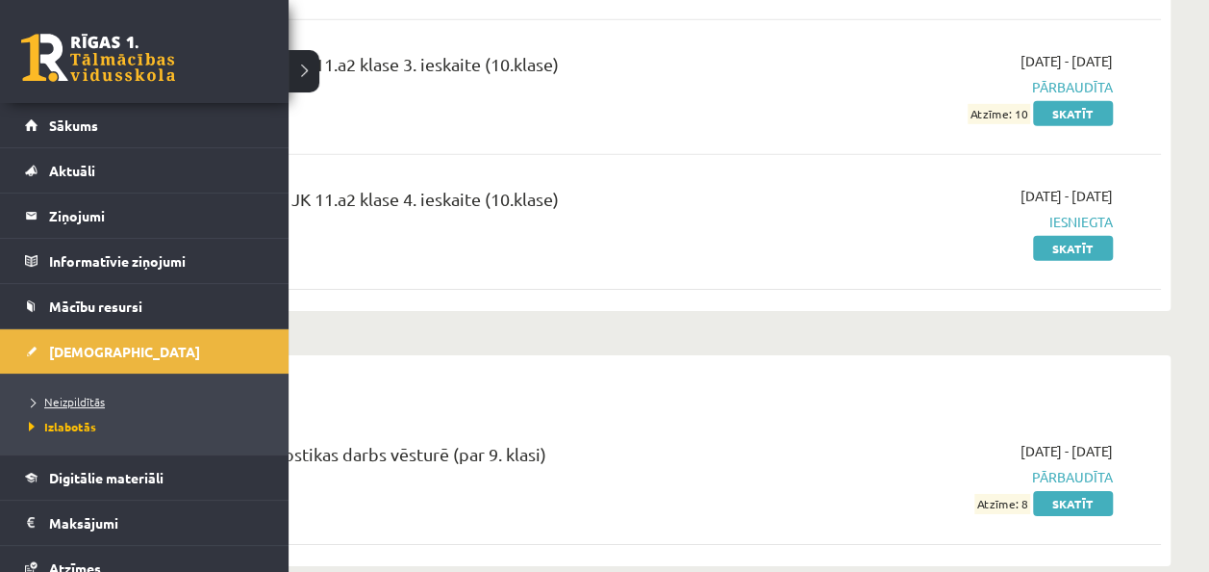
click at [84, 393] on link "Neizpildītās" at bounding box center [146, 401] width 245 height 17
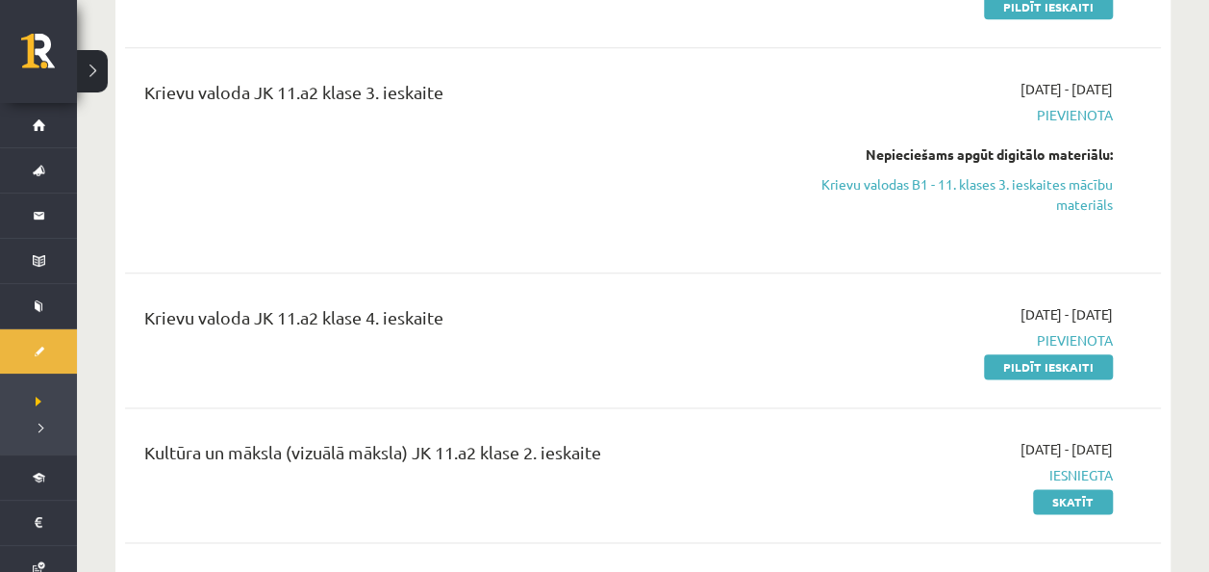
scroll to position [1006, 0]
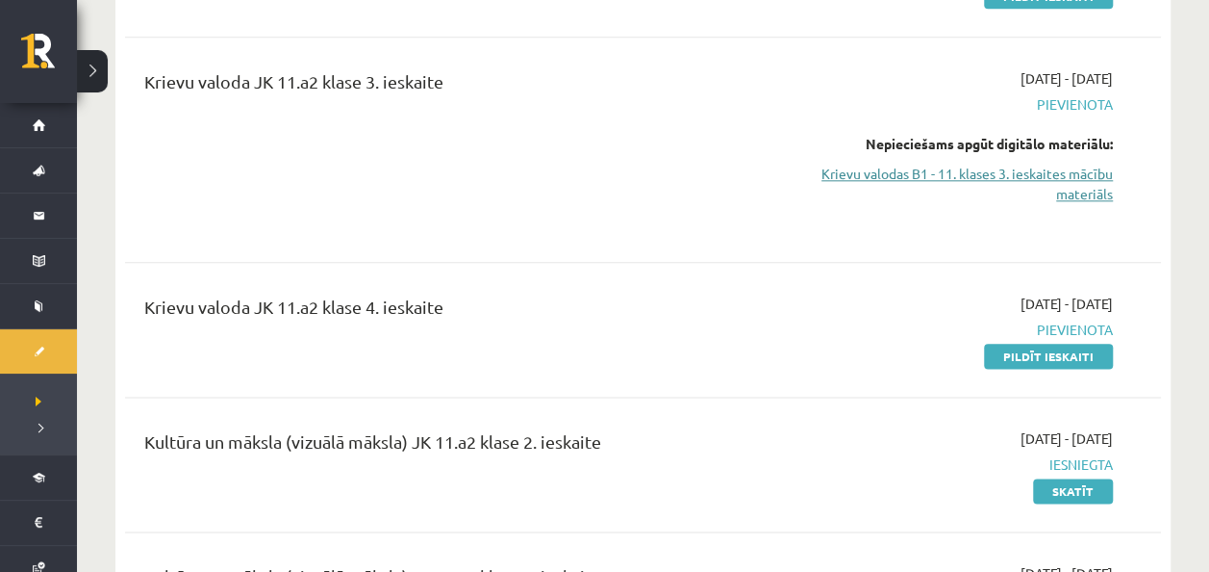
click at [912, 177] on link "Krievu valodas B1 - 11. klases 3. ieskaites mācību materiāls" at bounding box center [961, 184] width 304 height 40
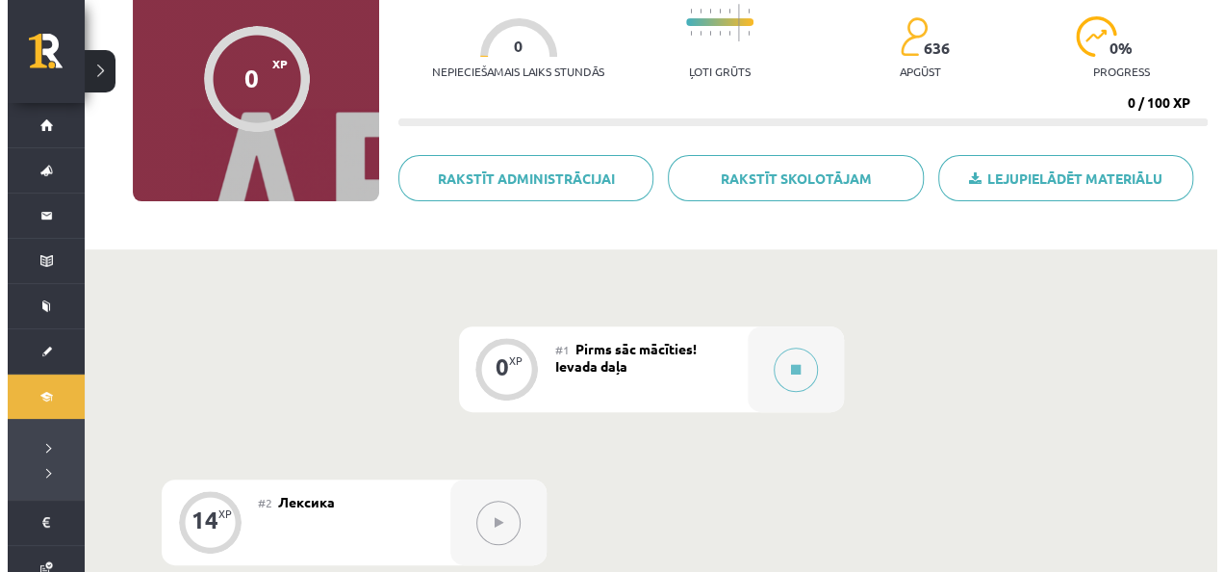
scroll to position [206, 0]
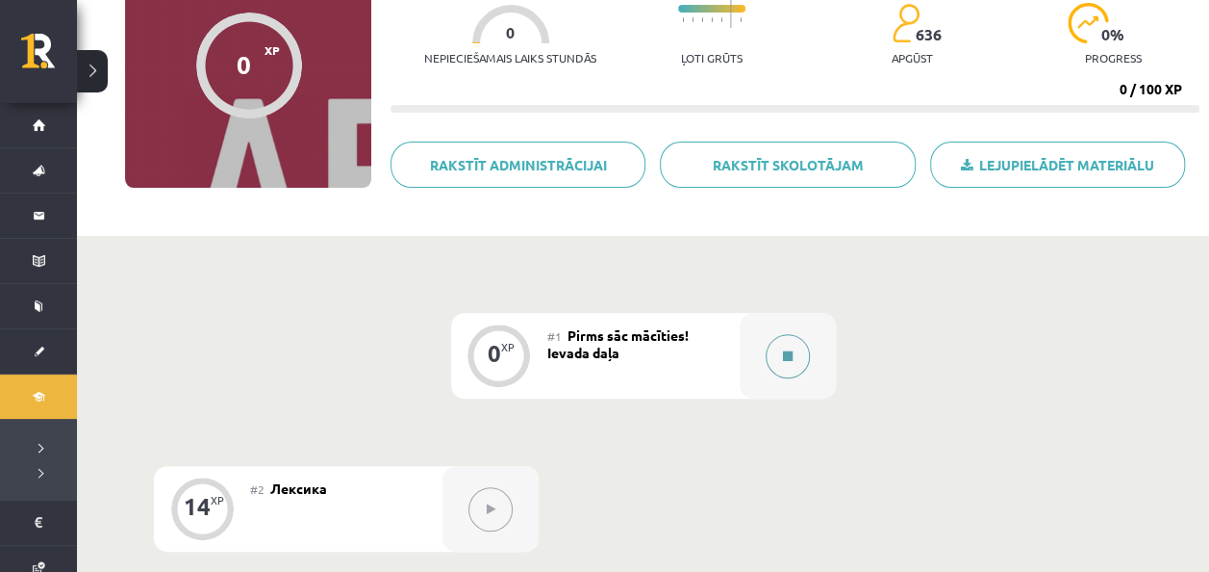
click at [802, 350] on button at bounding box center [788, 356] width 44 height 44
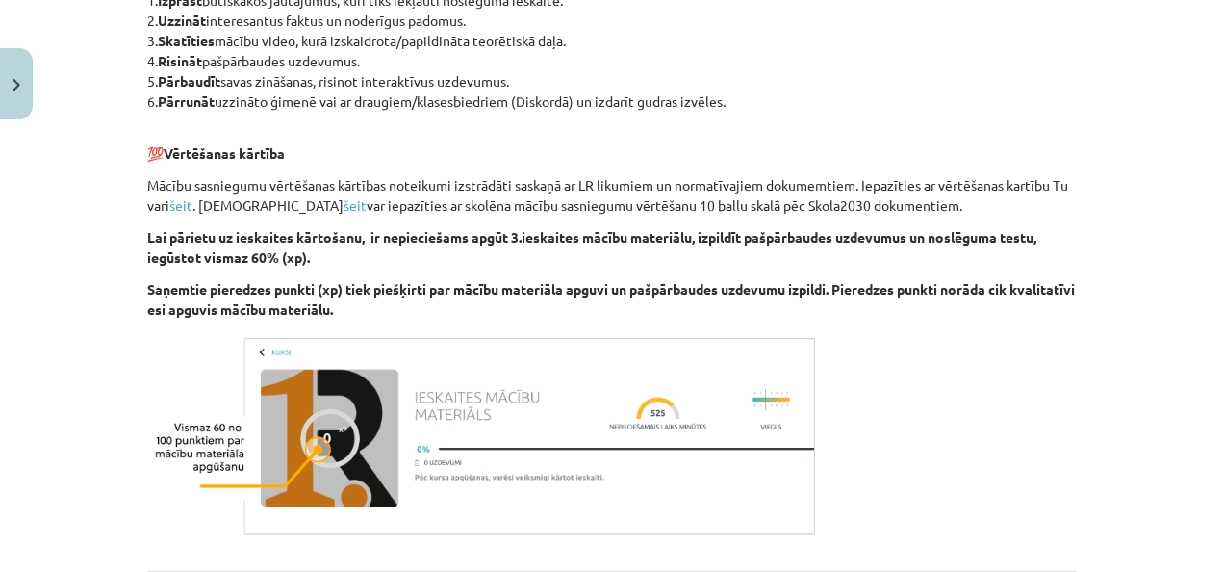
scroll to position [1313, 0]
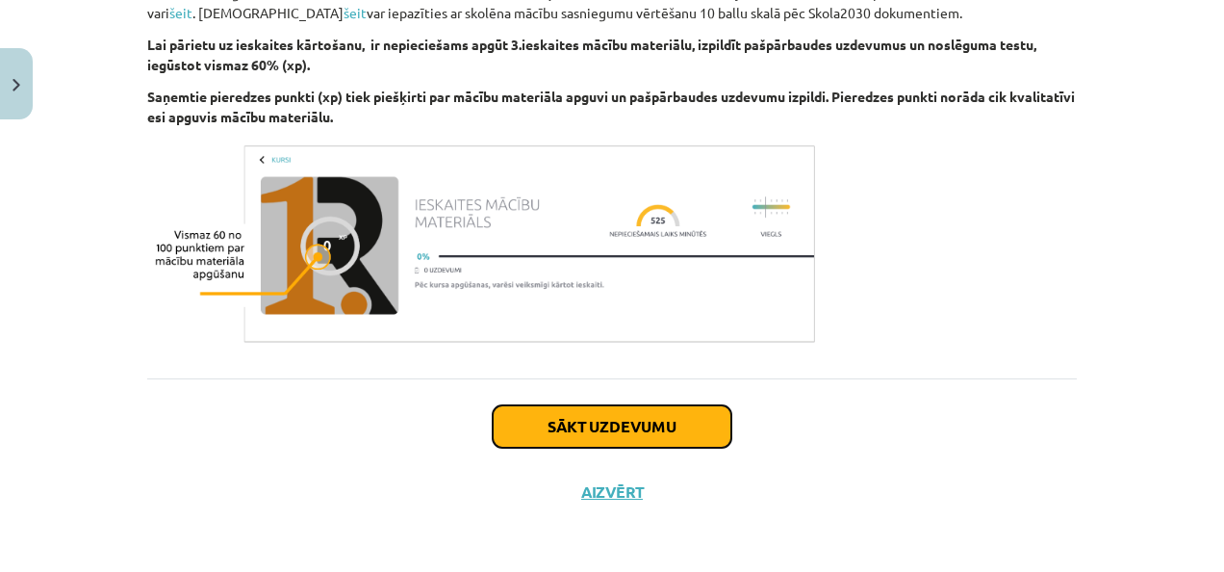
click at [552, 410] on button "Sākt uzdevumu" at bounding box center [612, 426] width 239 height 42
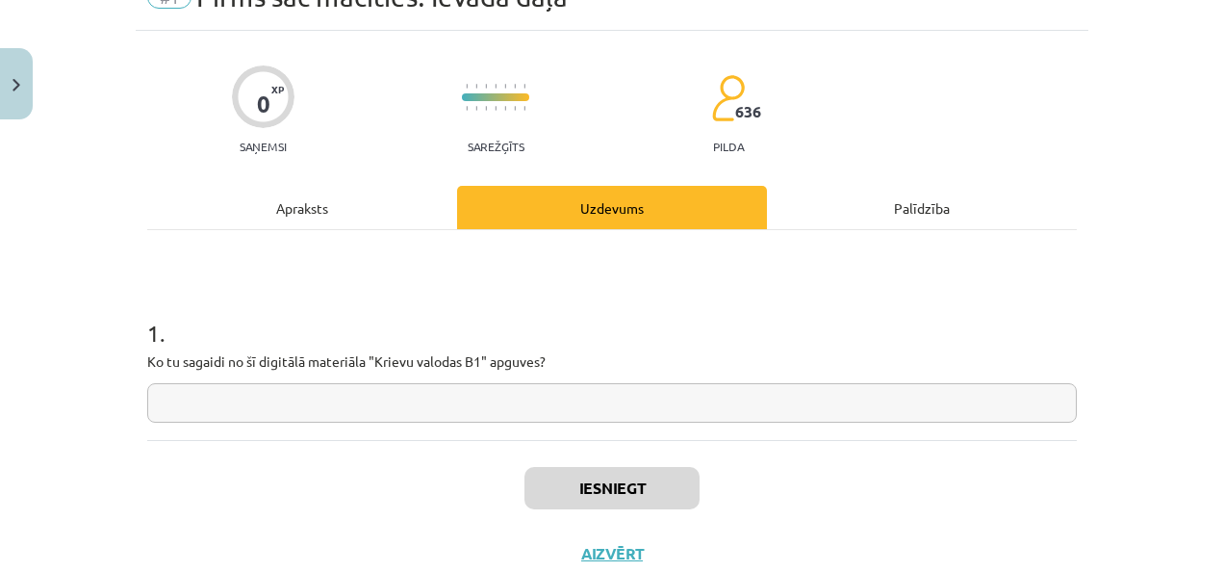
scroll to position [48, 0]
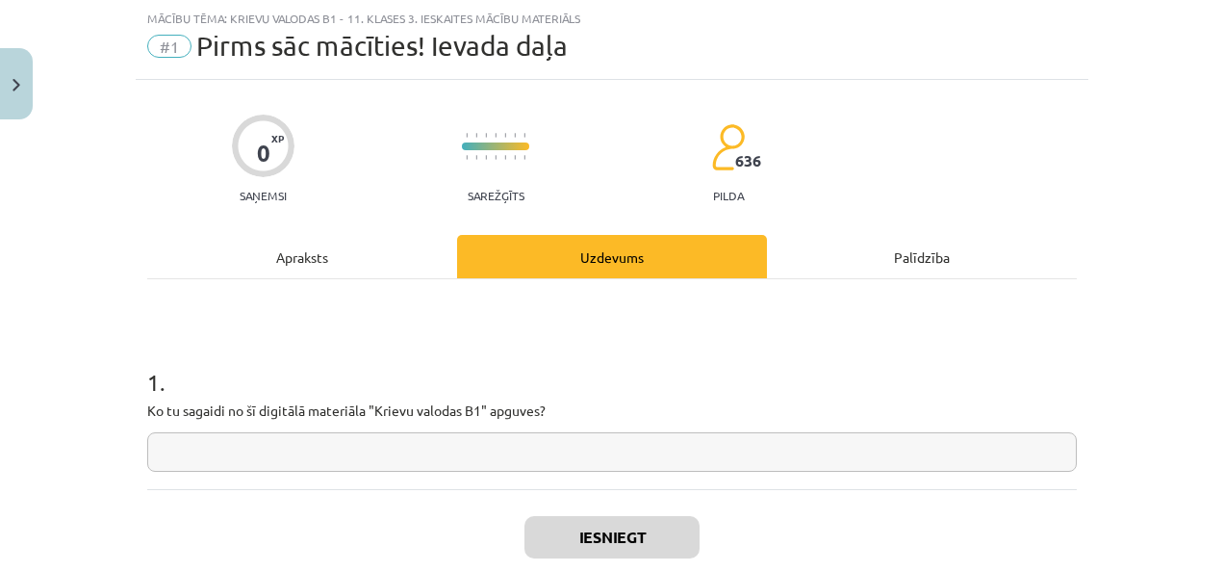
click at [408, 460] on input "text" at bounding box center [611, 451] width 929 height 39
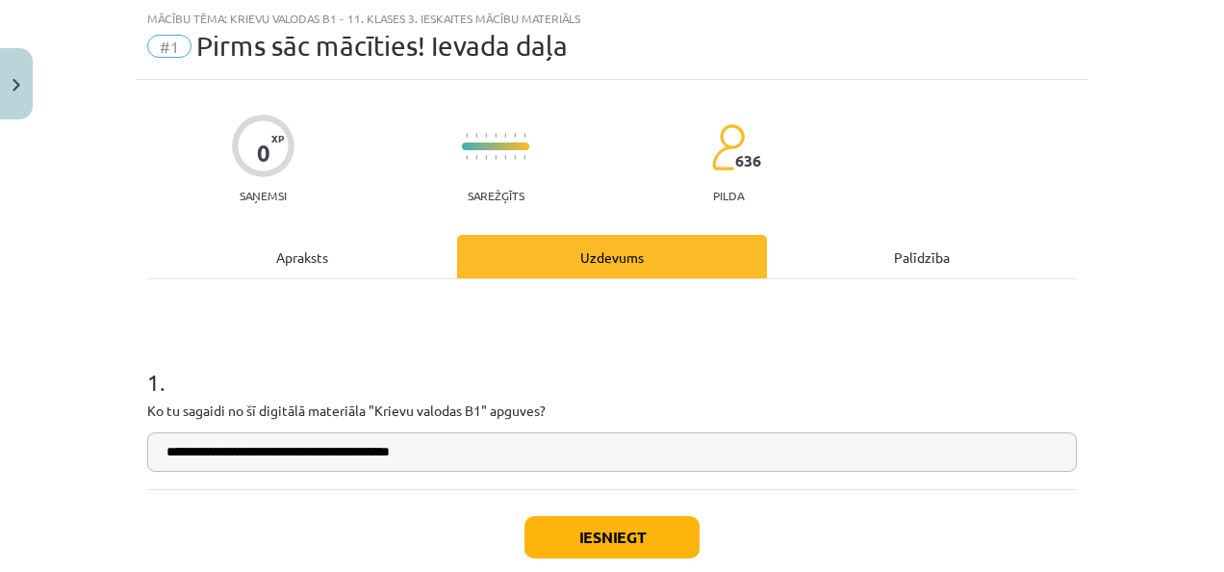
type input "**********"
click at [594, 518] on button "Iesniegt" at bounding box center [611, 537] width 175 height 42
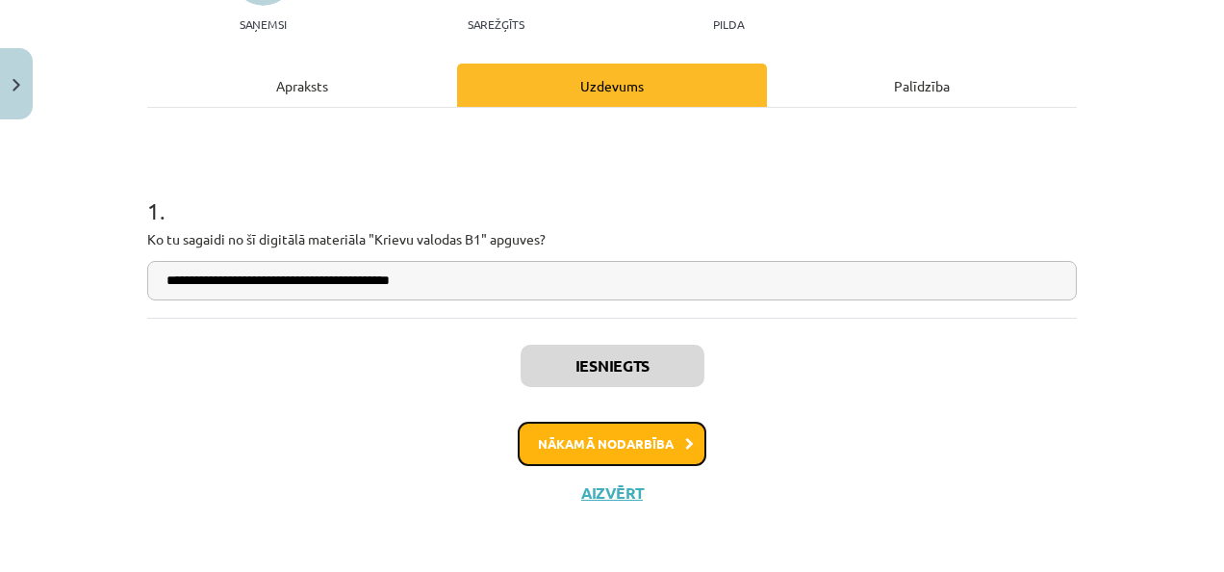
click at [587, 439] on button "Nākamā nodarbība" at bounding box center [612, 443] width 189 height 44
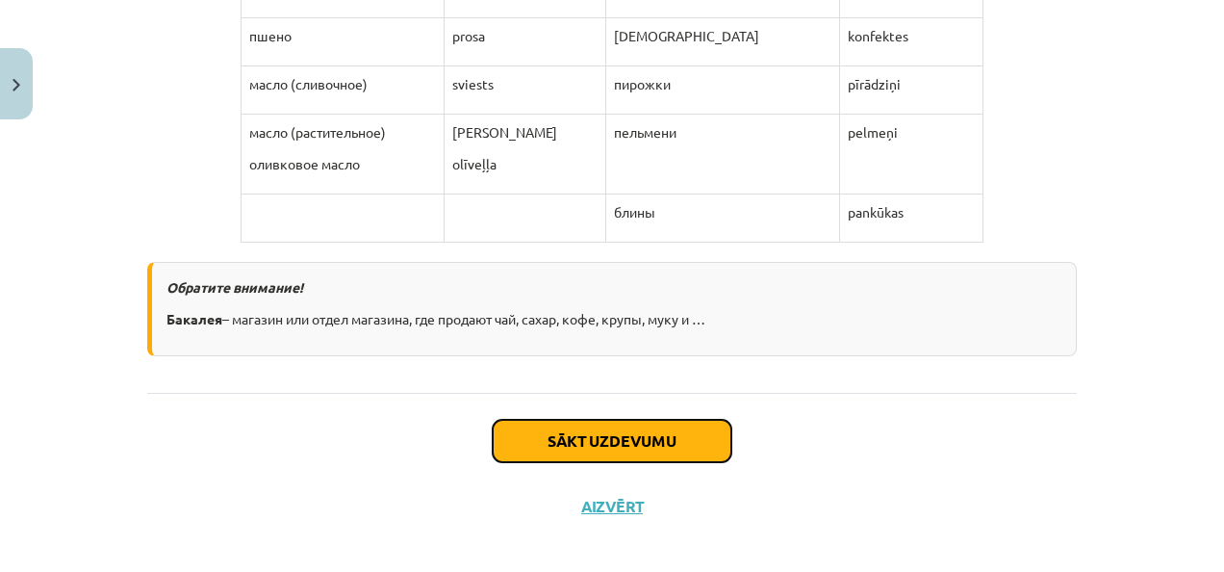
click at [587, 439] on button "Sākt uzdevumu" at bounding box center [612, 440] width 239 height 42
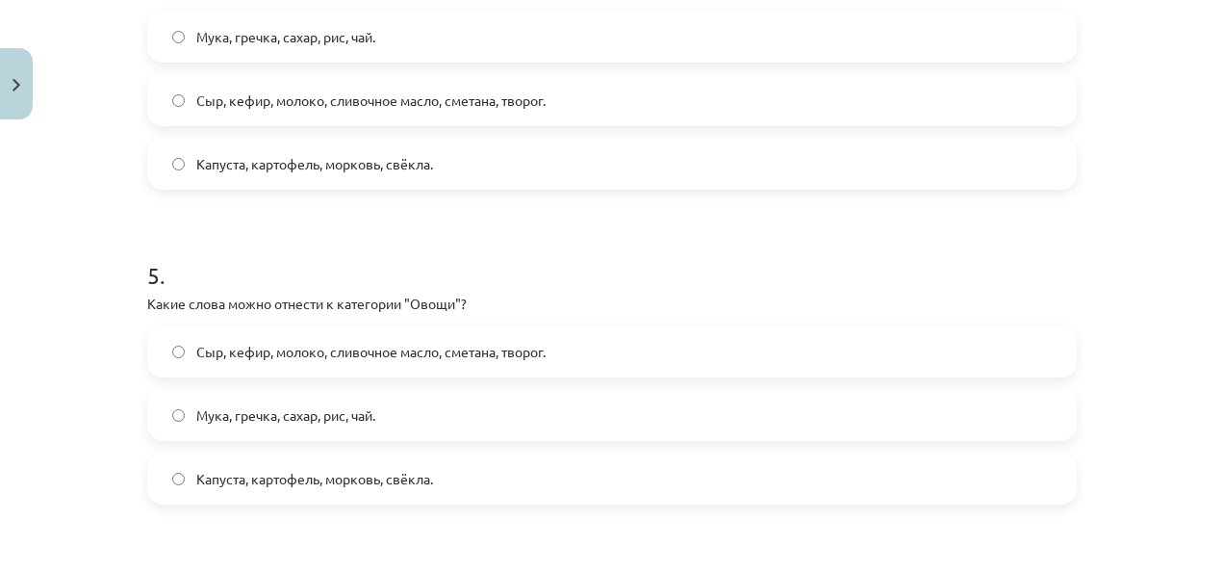
scroll to position [2198, 0]
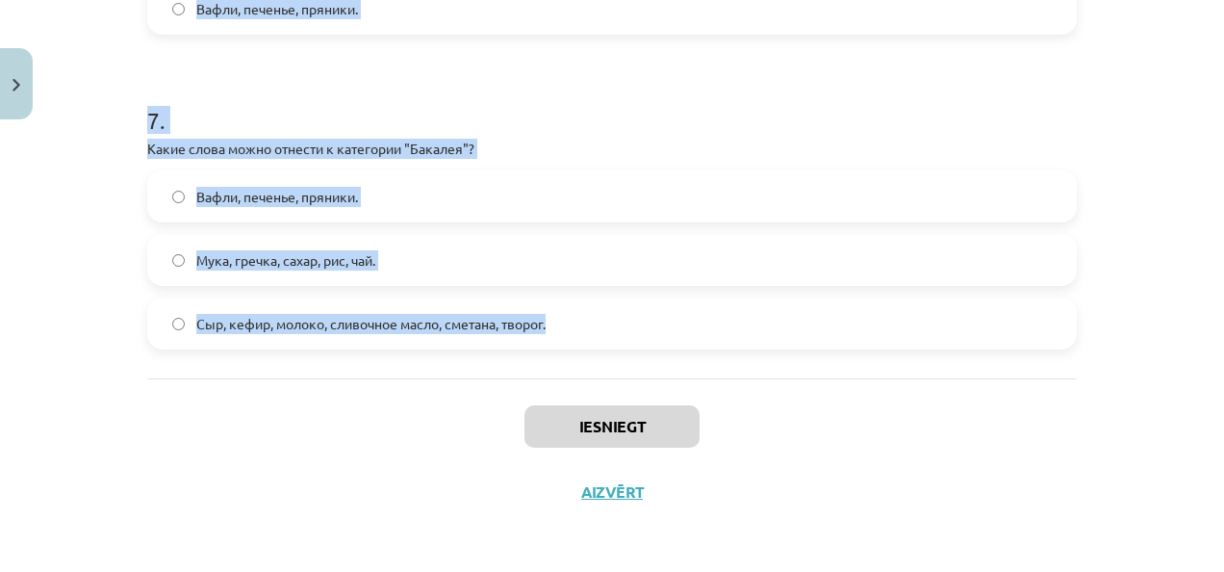
drag, startPoint x: 127, startPoint y: 364, endPoint x: 576, endPoint y: 339, distance: 450.0
click at [576, 339] on div "Mācību tēma: Krievu valodas b1 - 11. klases 3. ieskaites mācību materiāls #2 Ле…" at bounding box center [612, 286] width 1224 height 572
copy form "1 . Какие слова можно отнести к категории "Рыба"? Вафли, печенье, пряники. Трес…"
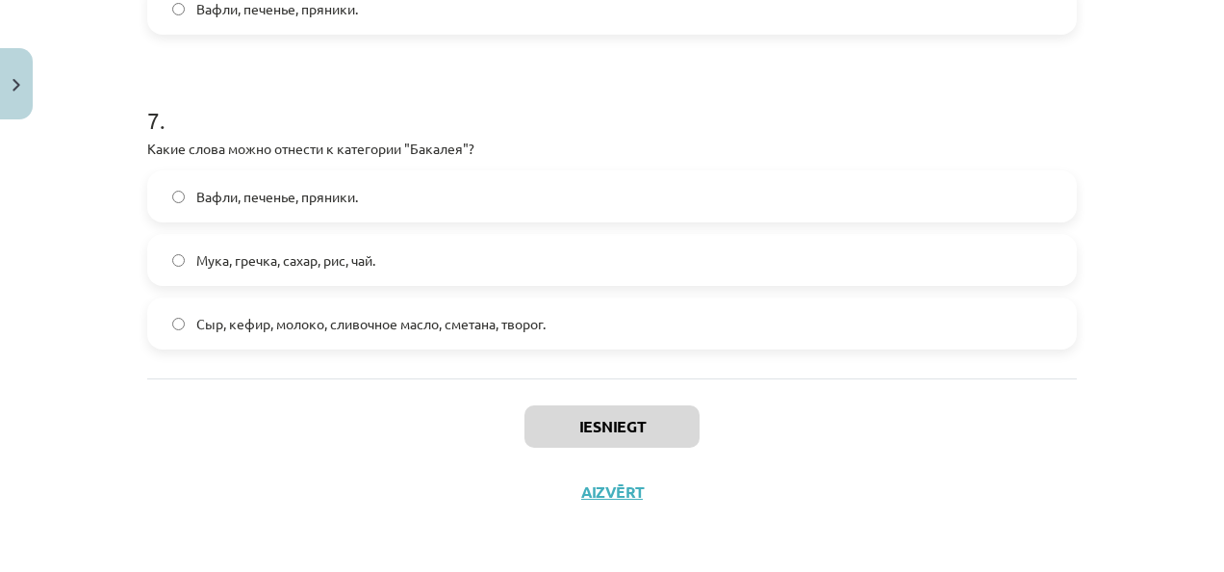
click at [244, 473] on div "Iesniegt Aizvērt" at bounding box center [611, 445] width 929 height 135
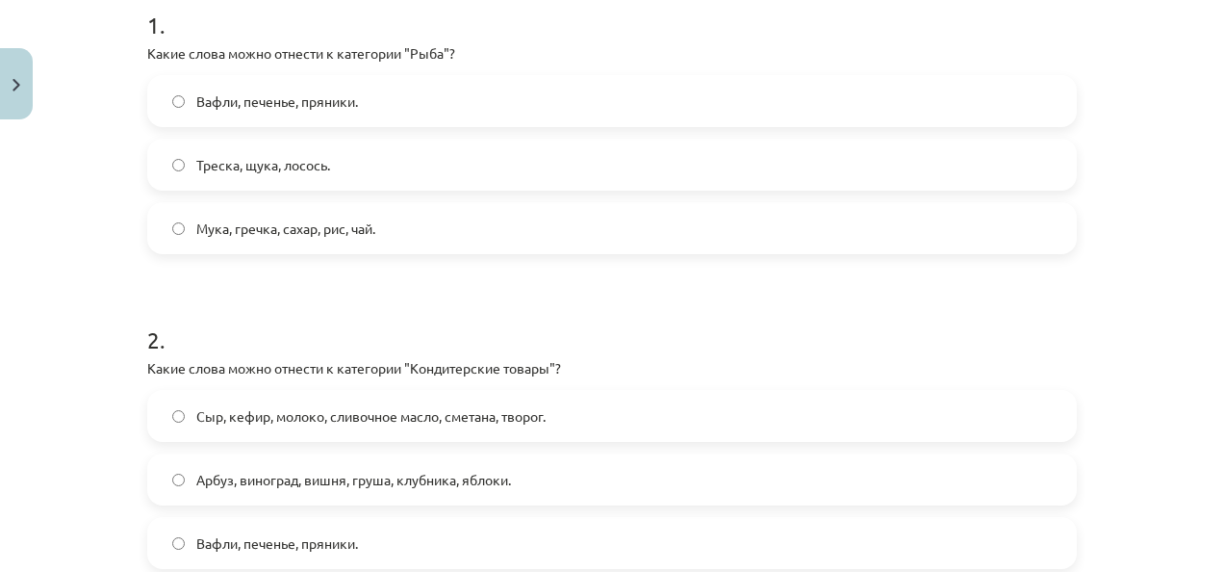
scroll to position [404, 0]
click at [314, 225] on span "Мука, гречка, сахар, рис, чай." at bounding box center [285, 229] width 179 height 20
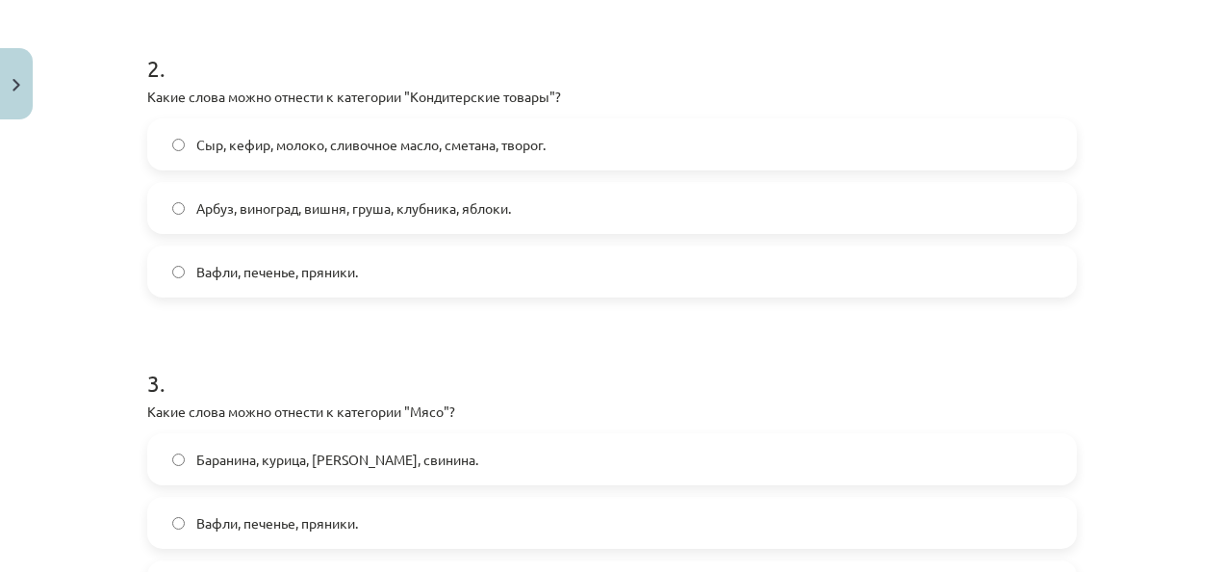
scroll to position [687, 0]
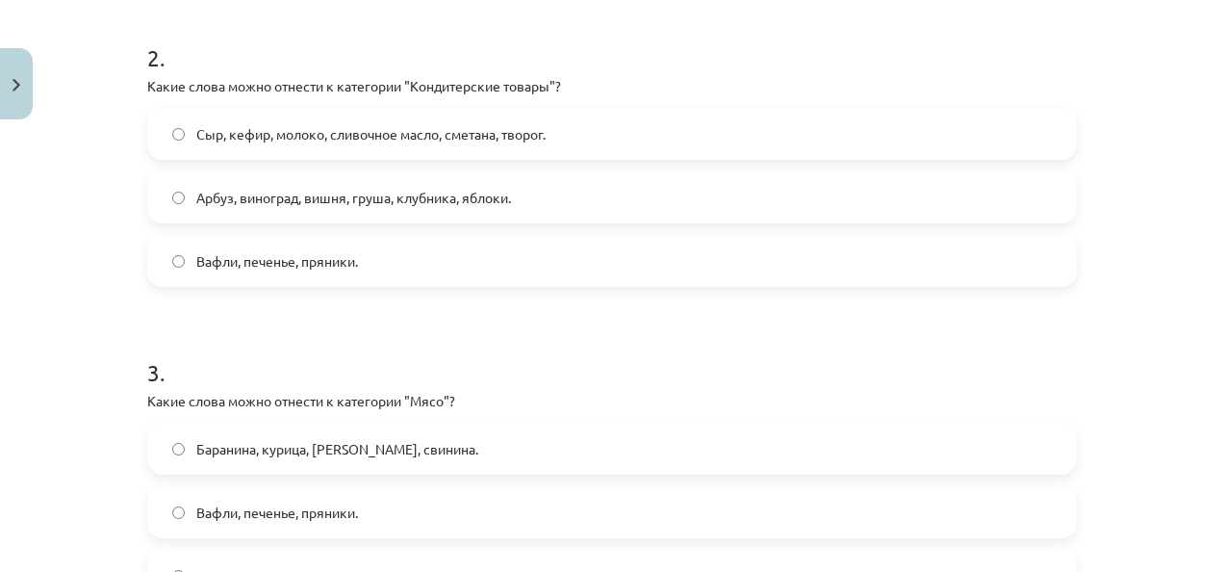
click at [254, 253] on span "Вафли, печенье, пряники." at bounding box center [277, 261] width 162 height 20
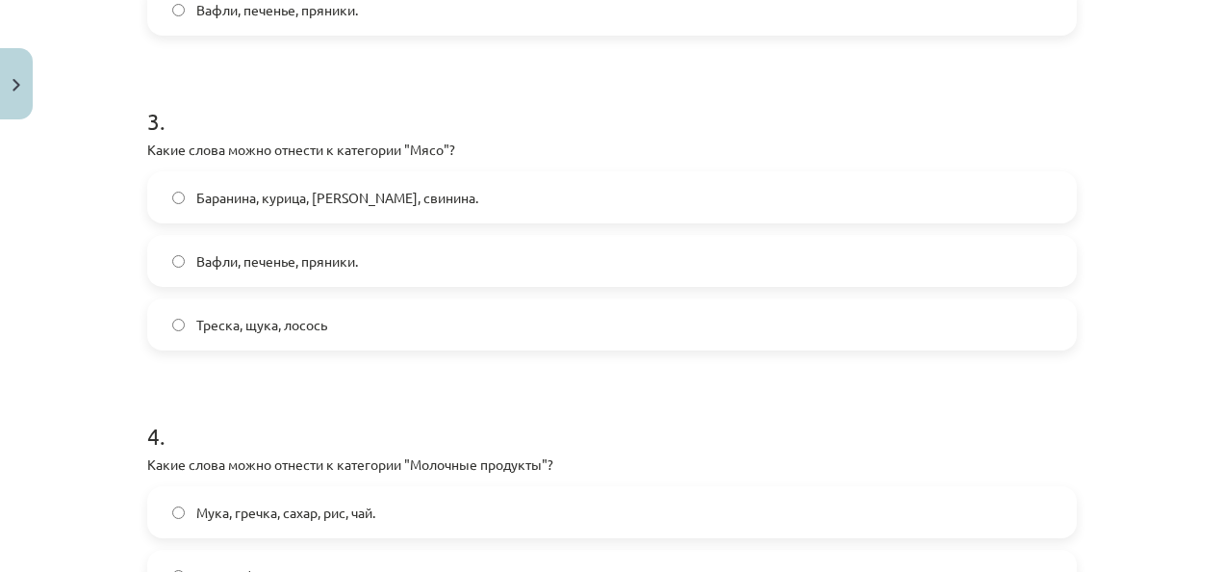
scroll to position [939, 0]
click at [257, 194] on span "Баранина, курица, говядина, свинина." at bounding box center [337, 197] width 282 height 20
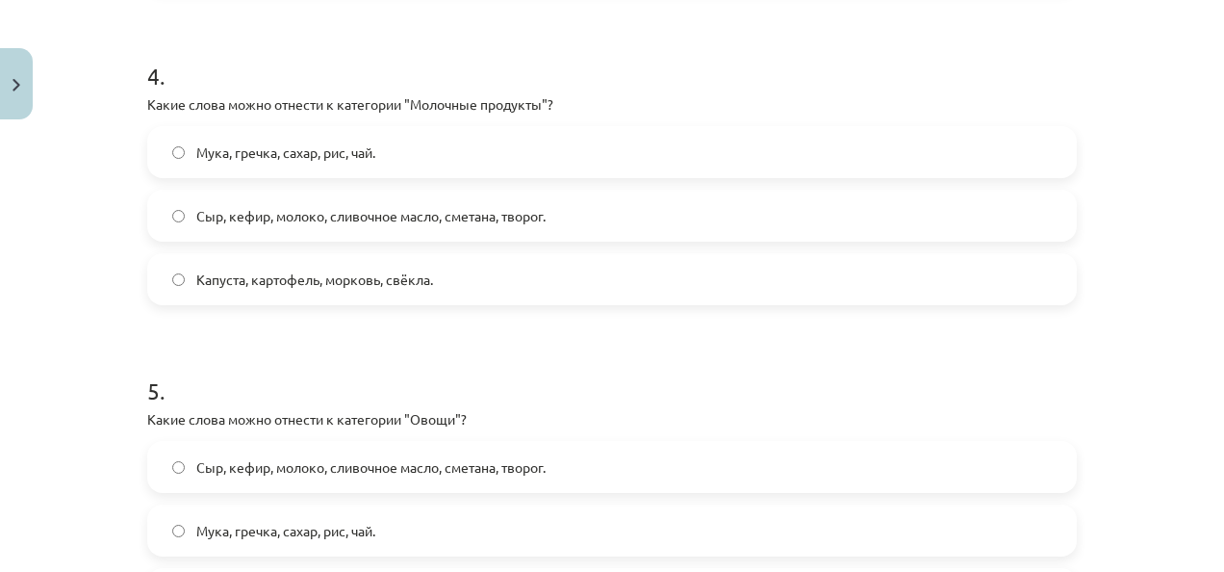
scroll to position [1297, 0]
click at [259, 221] on span "Сыр, кефир, молоко, сливочное масло, сметана, творог." at bounding box center [370, 217] width 349 height 20
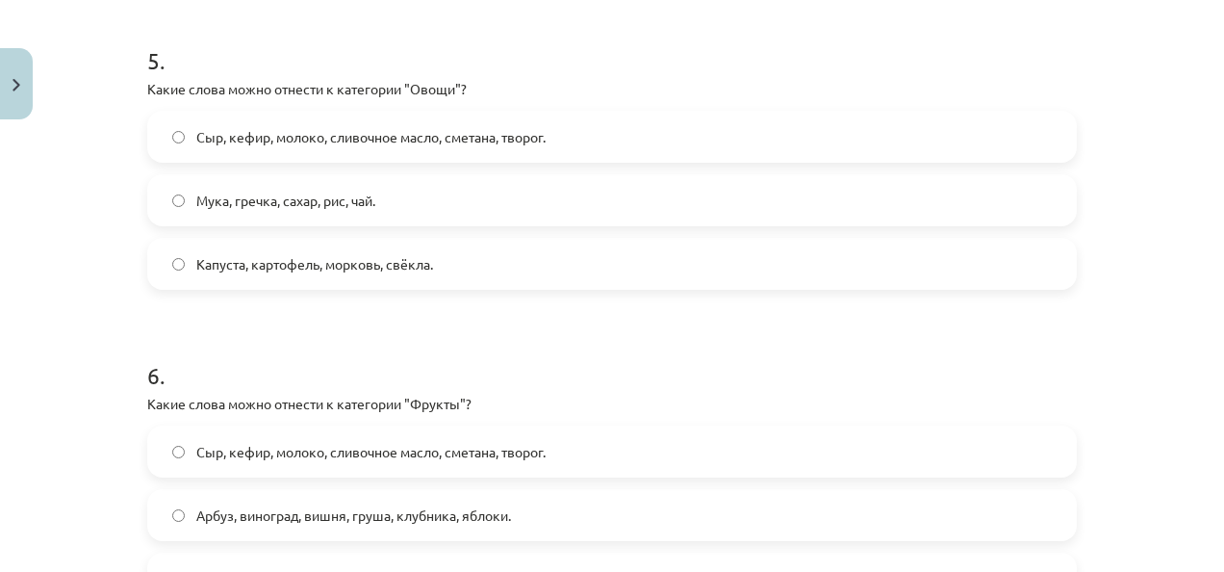
scroll to position [1652, 0]
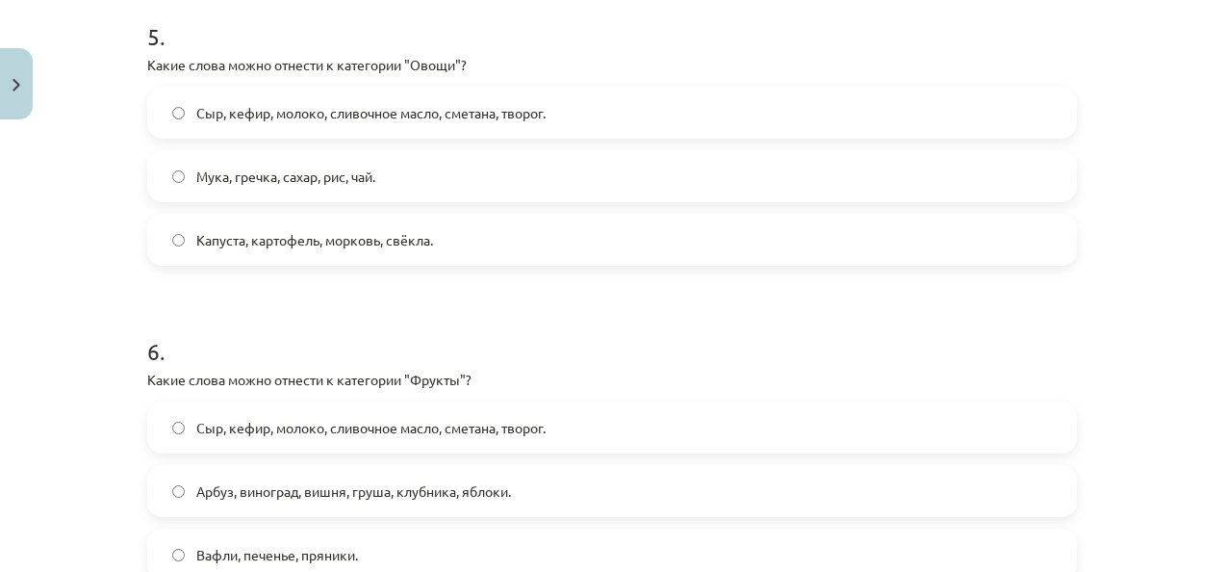
click at [253, 240] on span "Капуста, картофель, морковь, свёкла." at bounding box center [314, 240] width 237 height 20
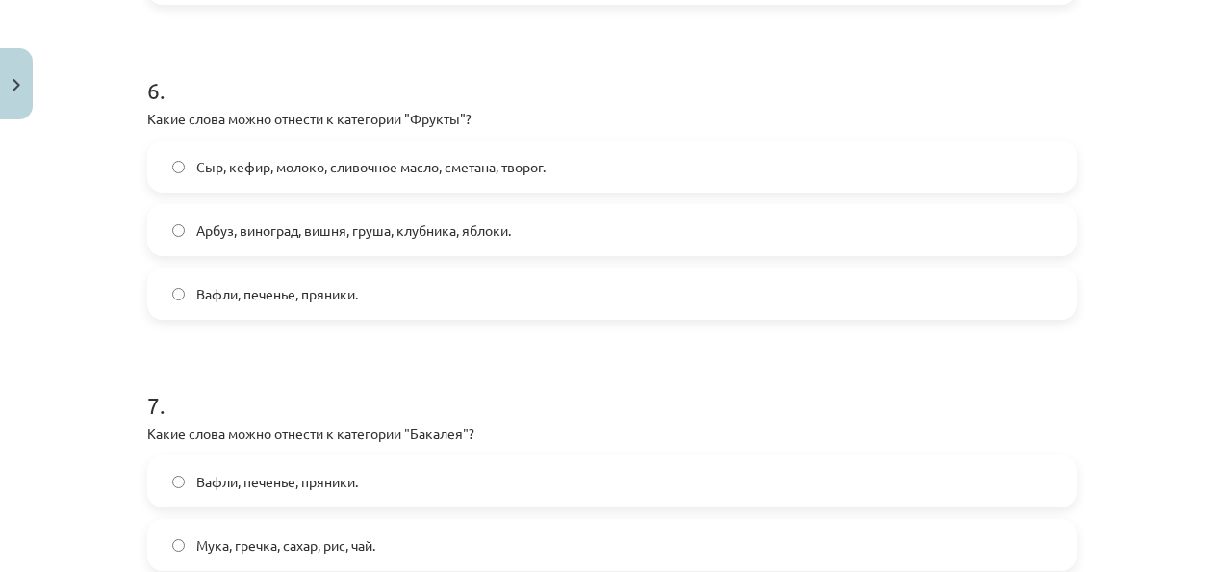
scroll to position [1919, 0]
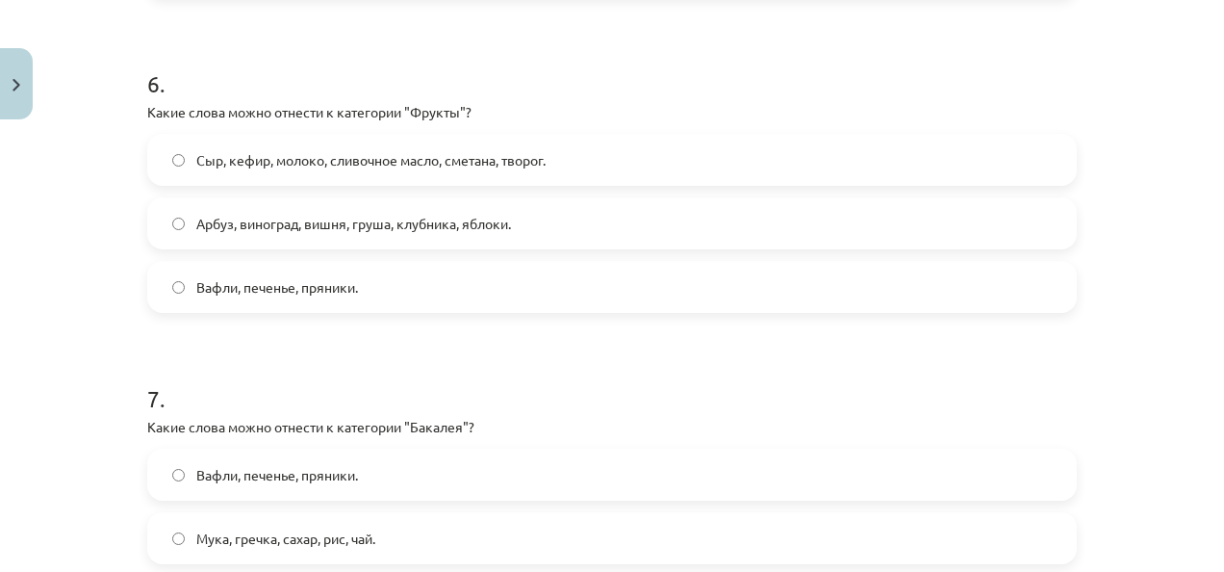
click at [261, 235] on label "Арбуз, виноград, вишня, груша, клубника, яблоки." at bounding box center [612, 223] width 926 height 48
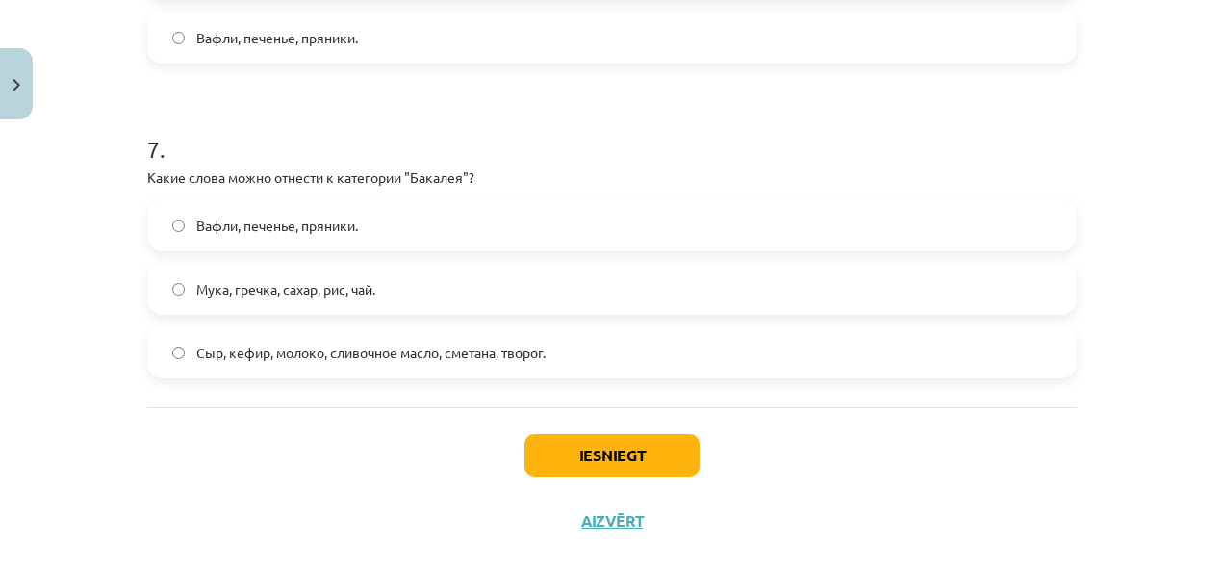
scroll to position [2168, 0]
click at [292, 298] on label "Мука, гречка, сахар, рис, чай." at bounding box center [612, 290] width 926 height 48
click at [602, 459] on button "Iesniegt" at bounding box center [611, 456] width 175 height 42
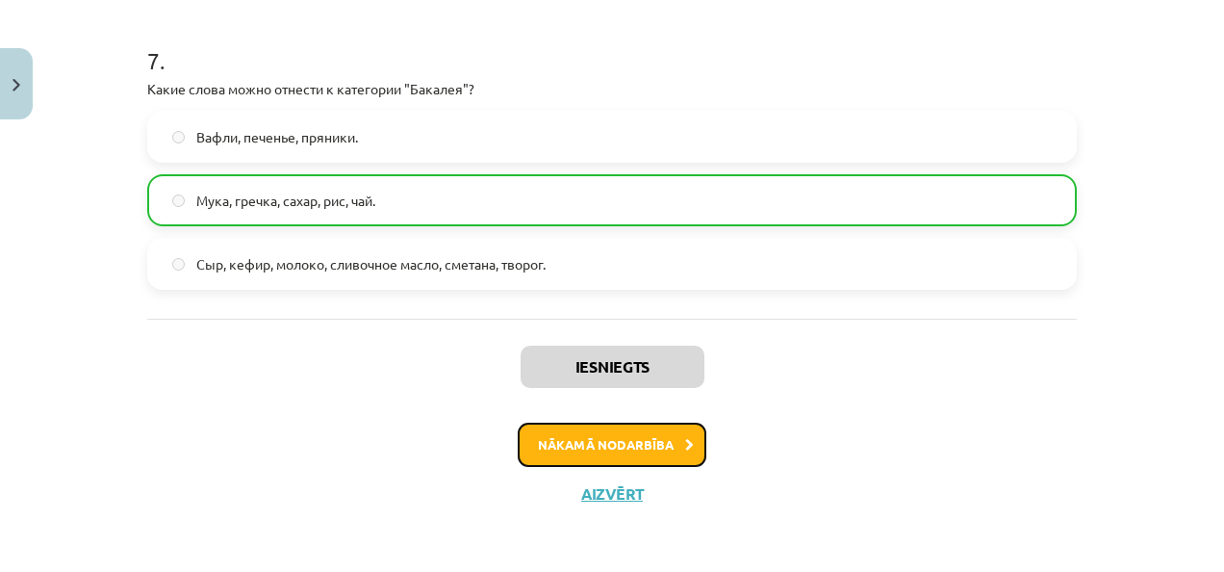
click at [597, 445] on button "Nākamā nodarbība" at bounding box center [612, 444] width 189 height 44
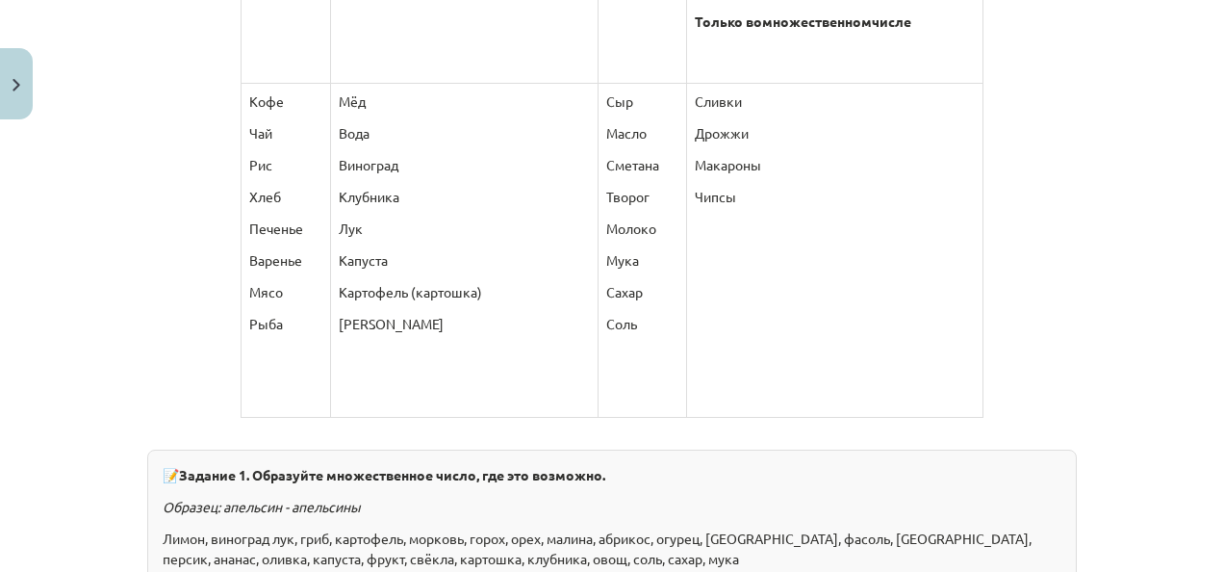
scroll to position [1123, 0]
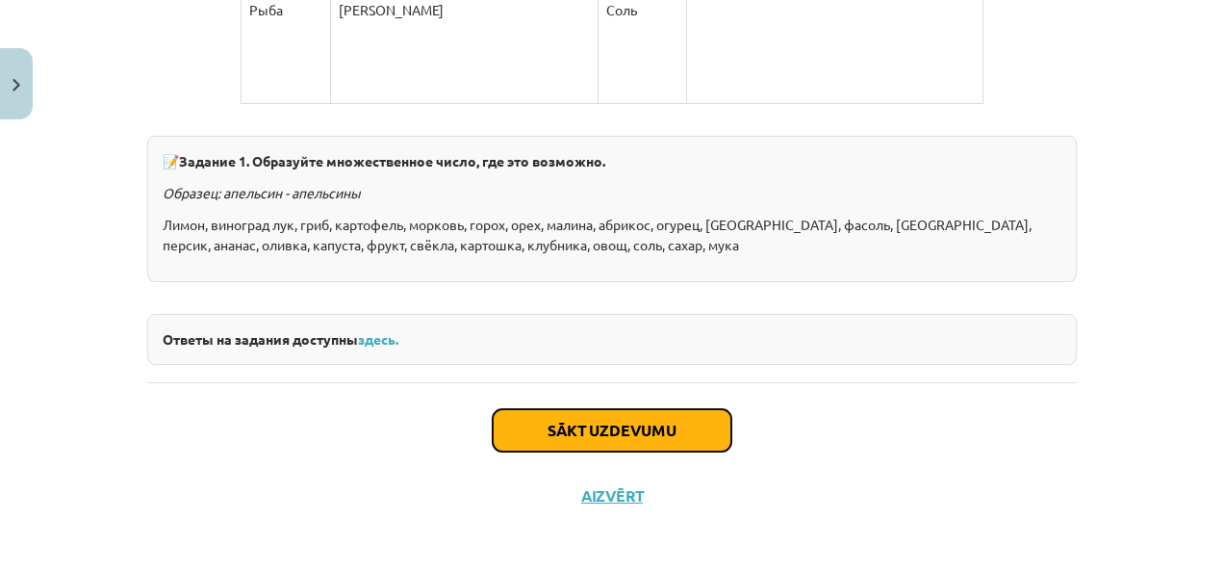
click at [570, 435] on button "Sākt uzdevumu" at bounding box center [612, 430] width 239 height 42
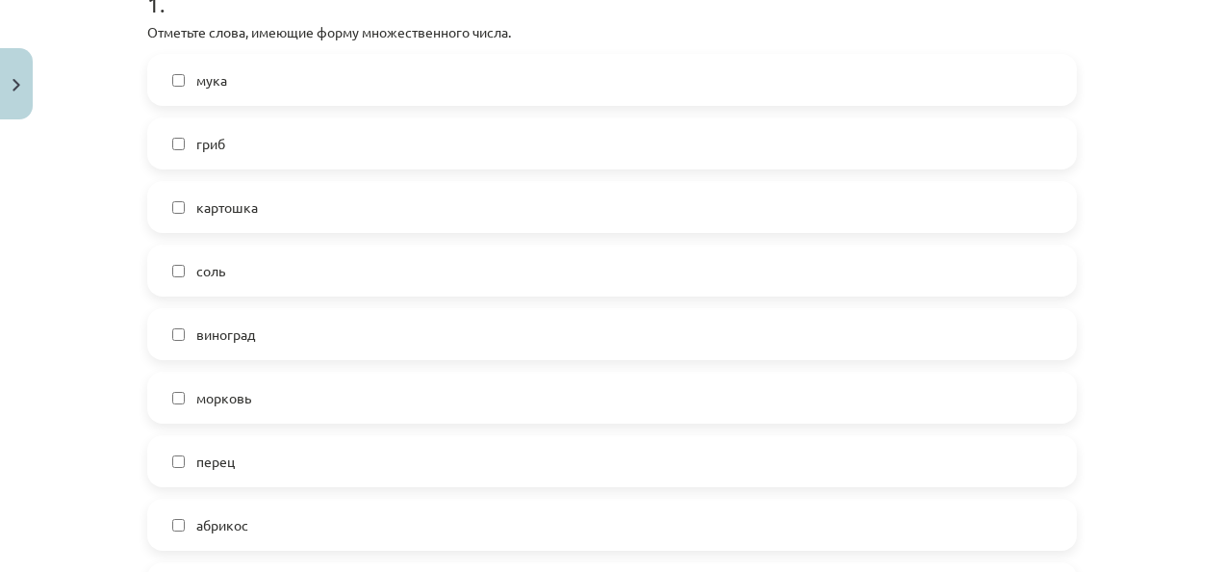
scroll to position [818, 0]
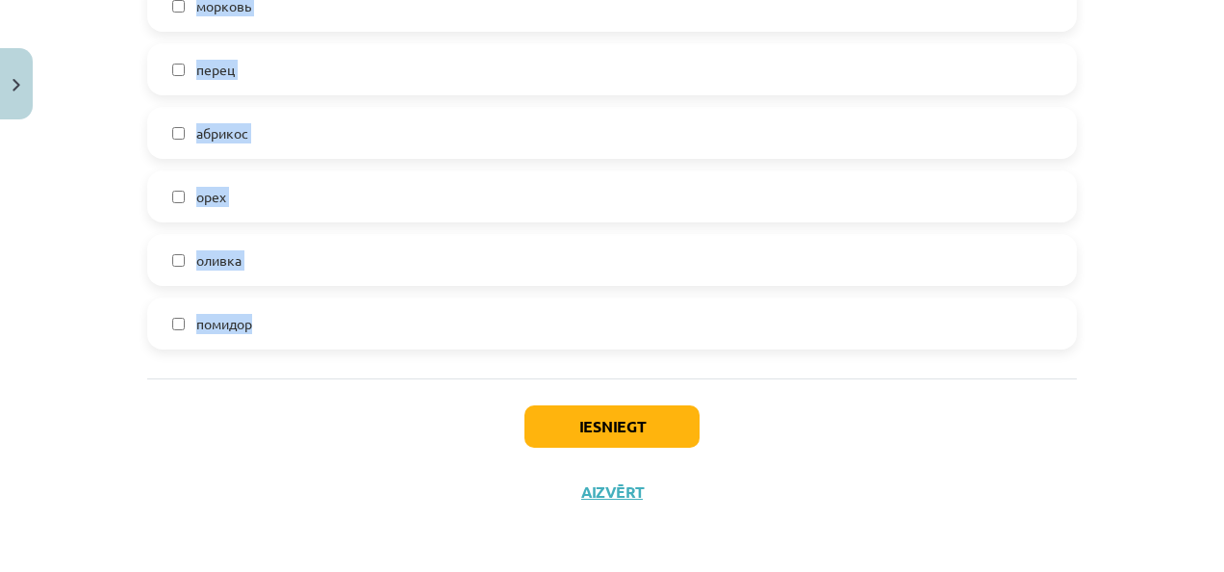
drag, startPoint x: 123, startPoint y: 363, endPoint x: 325, endPoint y: 325, distance: 205.5
click at [325, 325] on div "Mācību tēma: Krievu valodas b1 - 11. klases 3. ieskaites mācību materiāls #3 Об…" at bounding box center [612, 286] width 1224 height 572
copy div "1 . Отметьте слова, имеющие форму множественного числа. мука гриб картошка соль…"
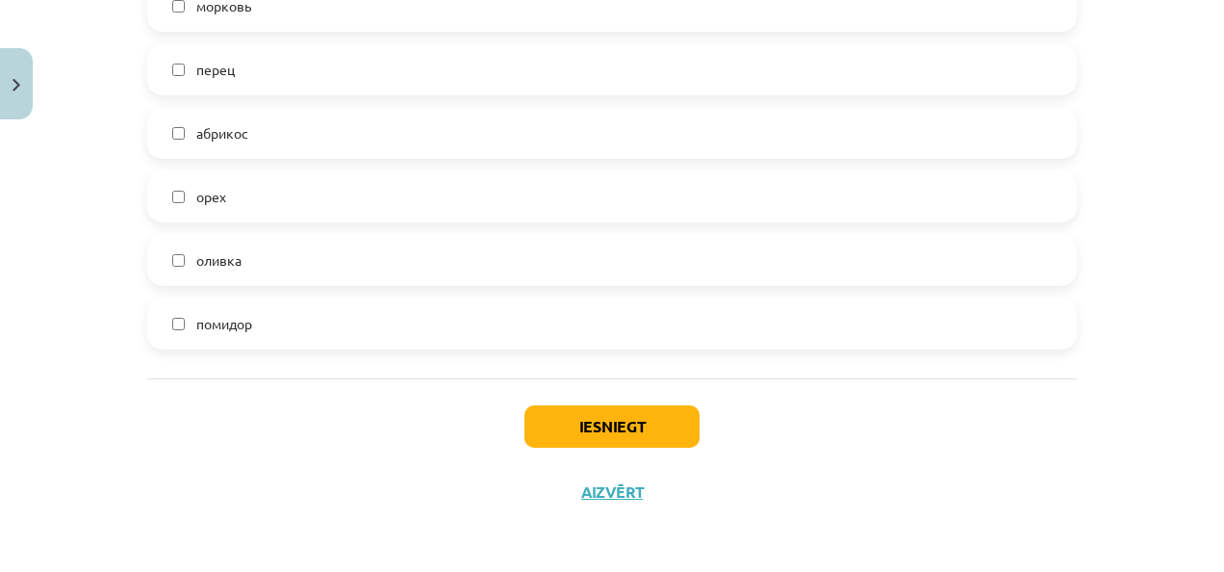
click at [286, 498] on div "Iesniegt Aizvērt" at bounding box center [611, 445] width 929 height 135
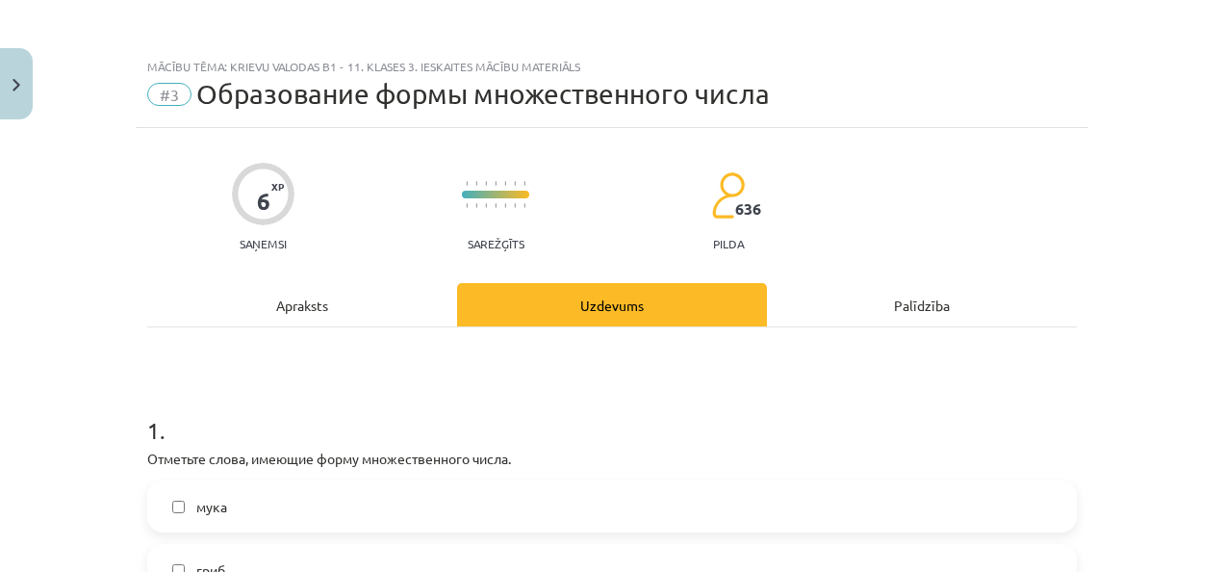
click at [316, 40] on div "Mācību tēma: Krievu valodas b1 - 11. klases 3. ieskaites mācību materiāls #3 Об…" at bounding box center [612, 286] width 1224 height 572
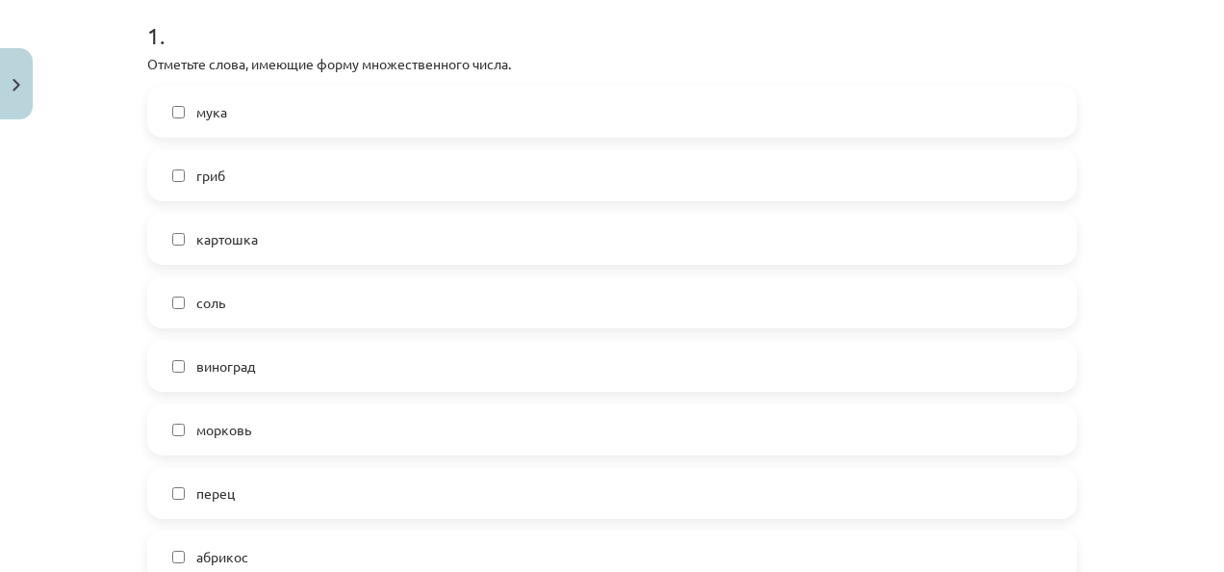
scroll to position [395, 0]
click at [256, 191] on label "гриб" at bounding box center [612, 174] width 926 height 48
click at [271, 165] on label "гриб" at bounding box center [612, 174] width 926 height 48
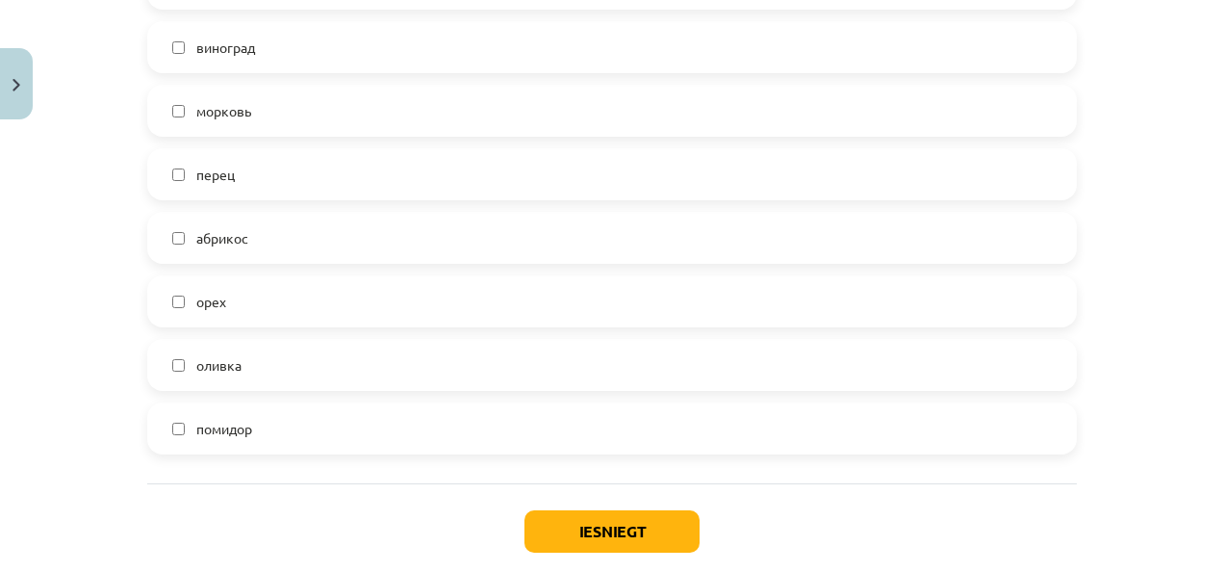
scroll to position [713, 0]
click at [331, 413] on label "помидор" at bounding box center [612, 428] width 926 height 48
click at [289, 433] on label "помидор" at bounding box center [612, 428] width 926 height 48
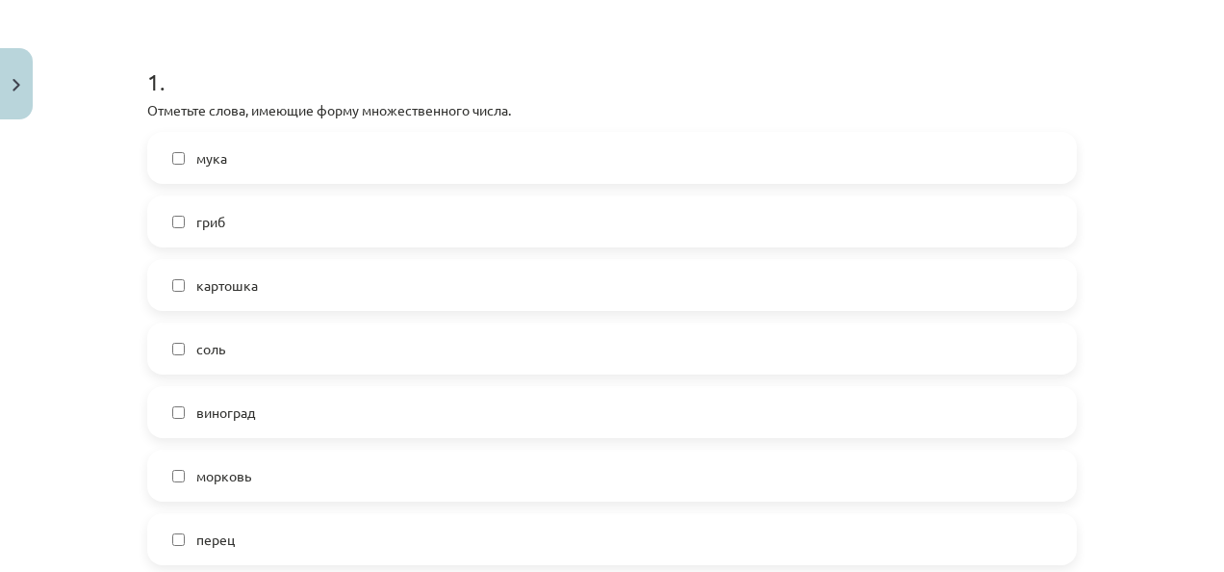
scroll to position [349, 0]
click at [324, 281] on label "картошка" at bounding box center [612, 284] width 926 height 48
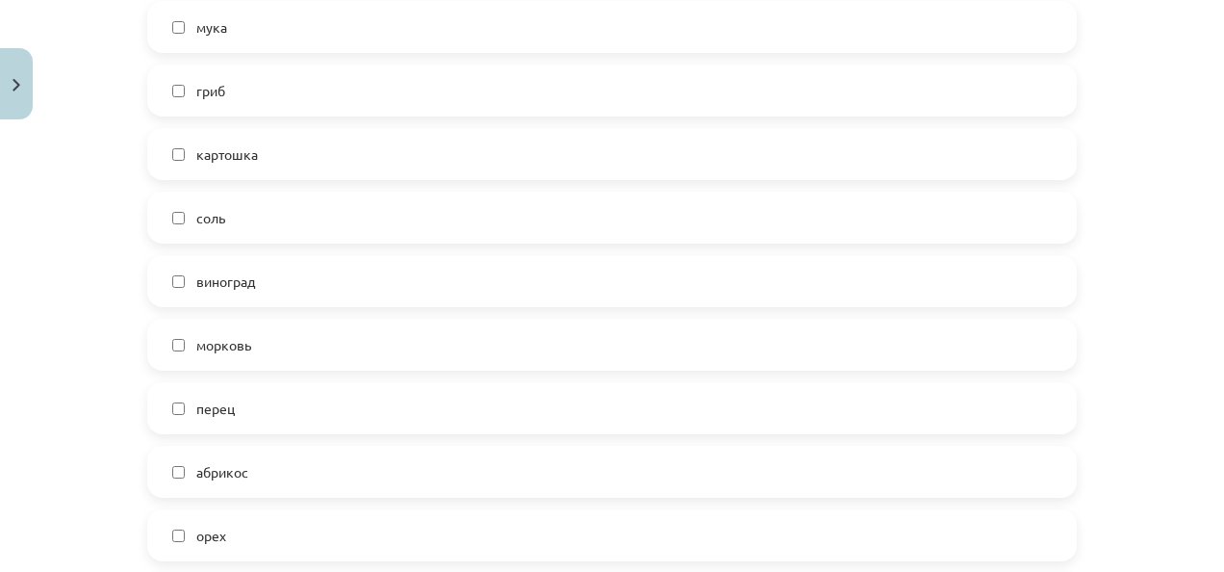
scroll to position [477, 0]
click at [249, 146] on span "картошка" at bounding box center [227, 156] width 62 height 20
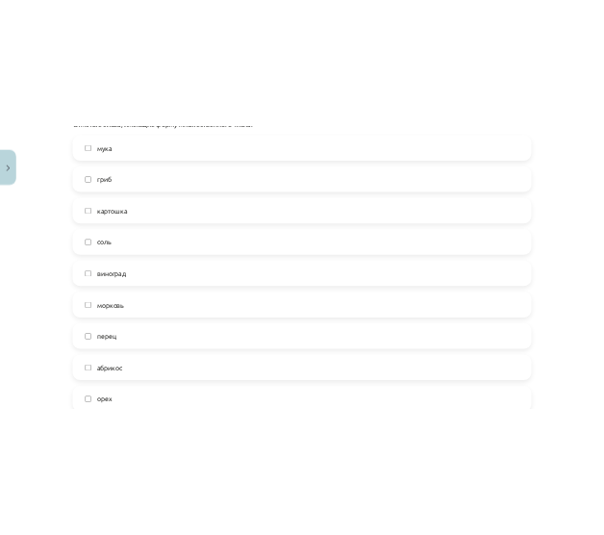
scroll to position [473, 0]
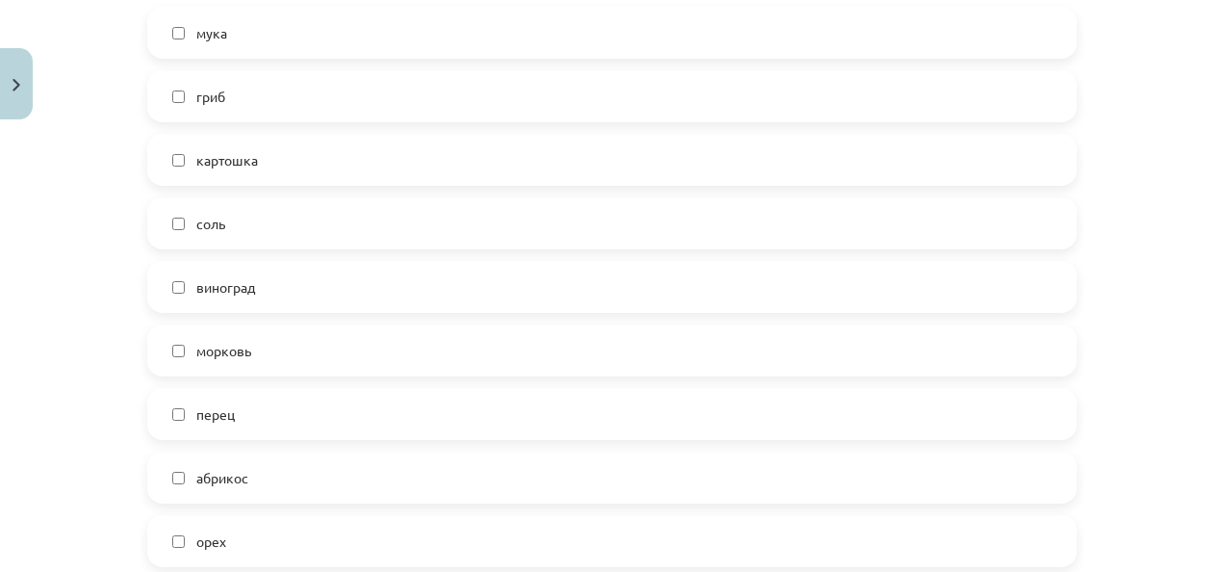
click at [271, 419] on label "перец" at bounding box center [612, 414] width 926 height 48
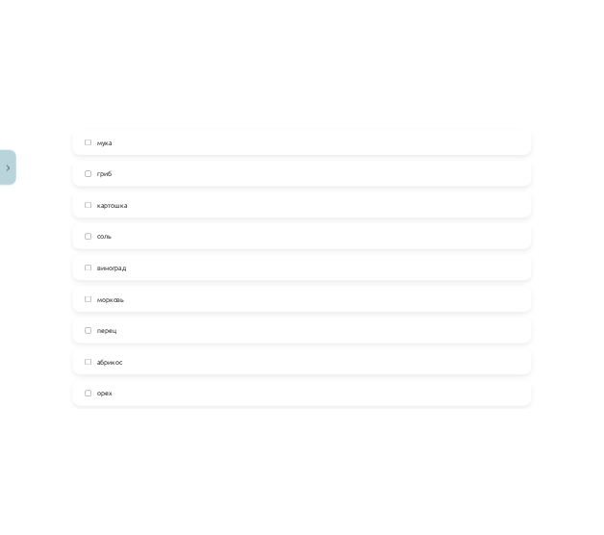
scroll to position [504, 0]
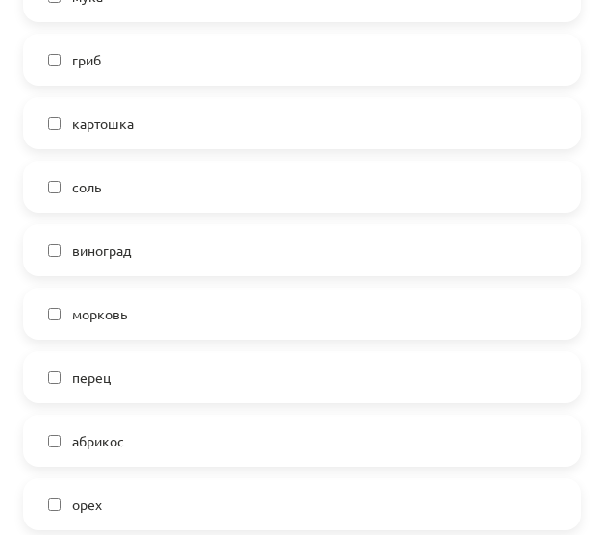
click at [323, 66] on label "гриб" at bounding box center [302, 60] width 554 height 48
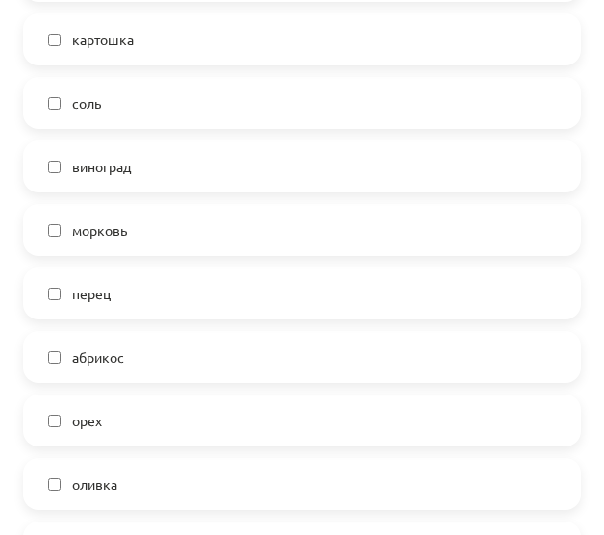
scroll to position [589, 0]
click at [235, 340] on label "абрикос" at bounding box center [302, 356] width 554 height 48
click at [219, 421] on label "орех" at bounding box center [302, 419] width 554 height 48
click at [201, 492] on label "оливка" at bounding box center [302, 483] width 554 height 48
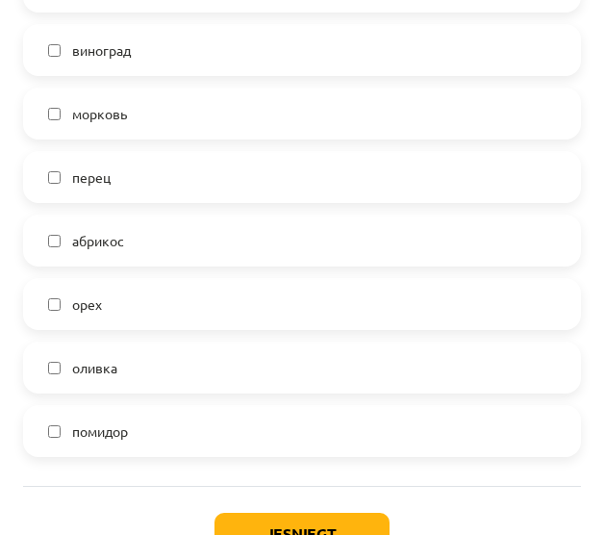
click at [192, 444] on label "помидор" at bounding box center [302, 431] width 554 height 48
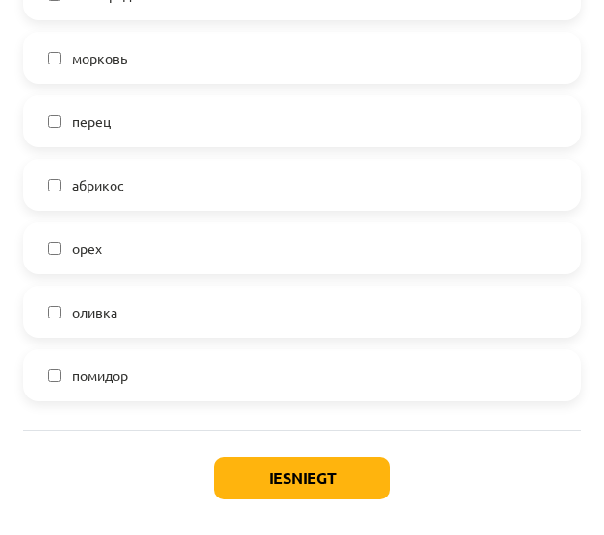
scroll to position [762, 0]
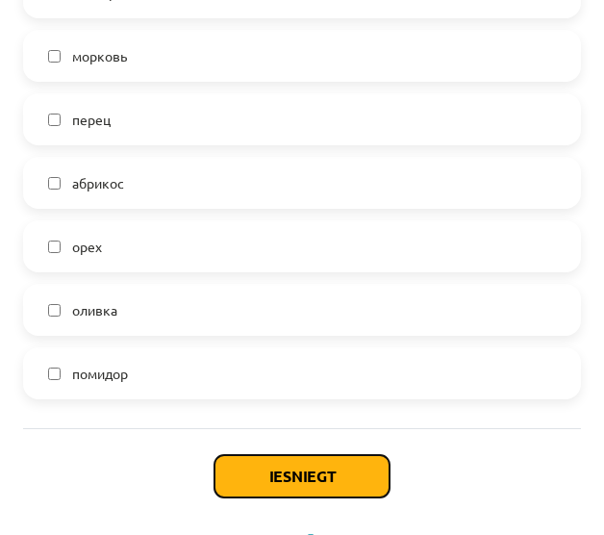
click at [329, 482] on button "Iesniegt" at bounding box center [302, 476] width 175 height 42
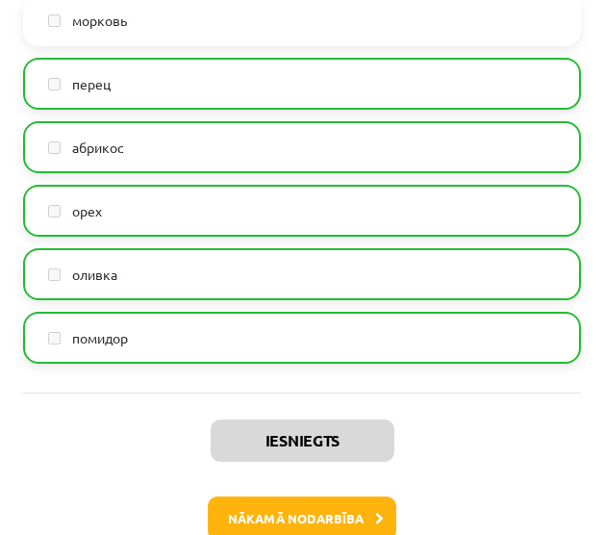
scroll to position [872, 0]
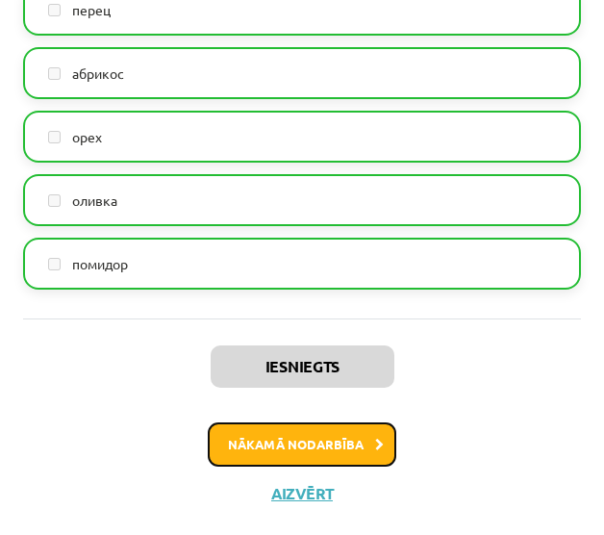
click at [336, 429] on button "Nākamā nodarbība" at bounding box center [302, 444] width 189 height 44
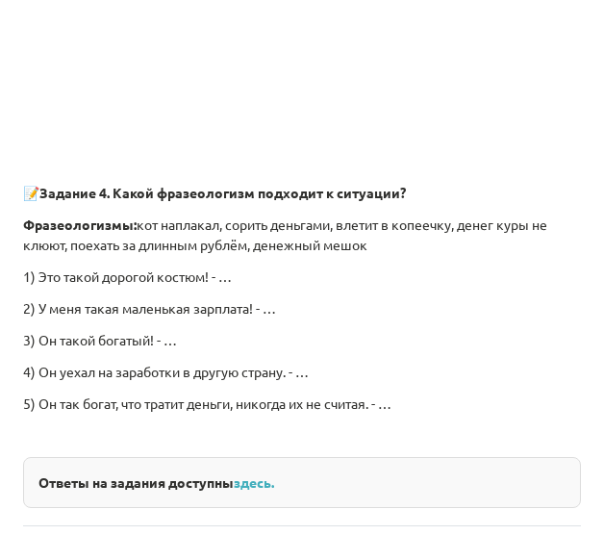
scroll to position [6344, 0]
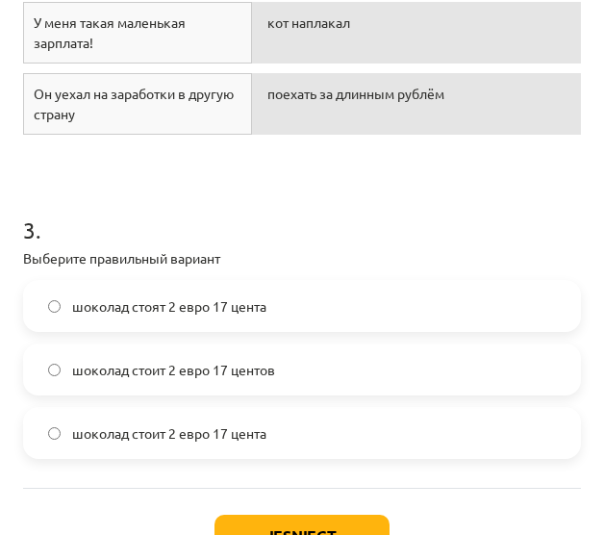
scroll to position [1047, 0]
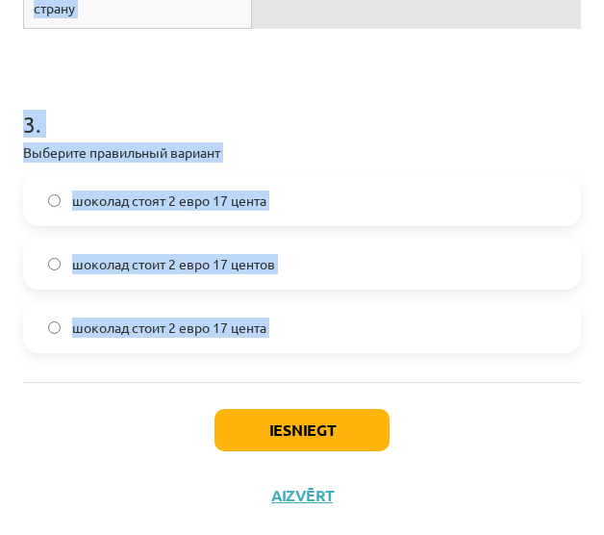
drag, startPoint x: 4, startPoint y: 383, endPoint x: 248, endPoint y: 390, distance: 244.5
click at [248, 390] on div "Mācību tēma: Krievu valodas b1 - 11. klases 3. ieskaites mācību materiāls #4 Ск…" at bounding box center [302, 267] width 604 height 535
copy form "1 . Выберите правильный вариант сыр стоит 12 евро 99 центов сыр стоят 12 евро 9…"
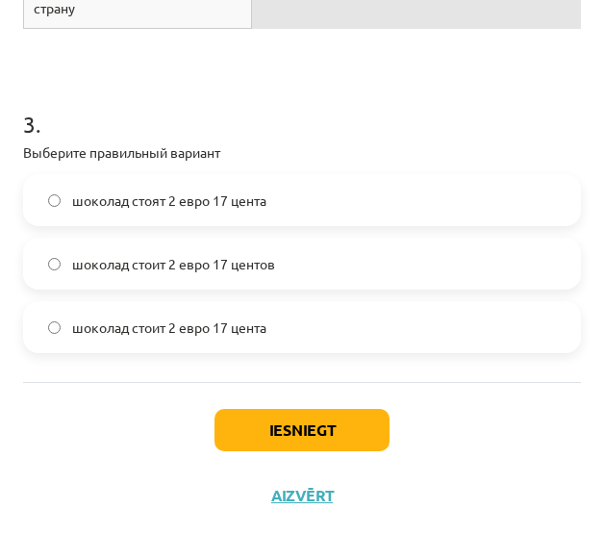
click at [550, 453] on div "Iesniegt Aizvērt" at bounding box center [302, 449] width 558 height 135
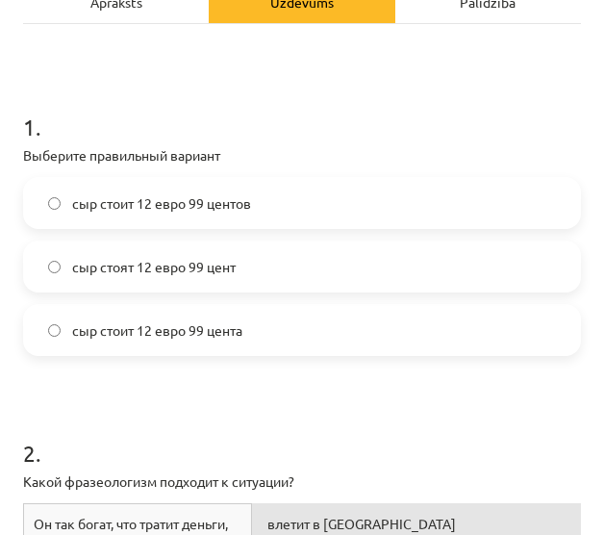
scroll to position [265, 0]
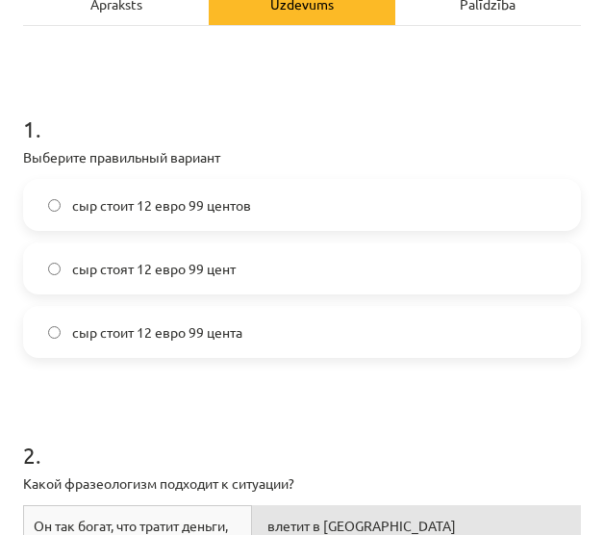
click at [429, 196] on label "сыр стоит 12 евро 99 центов" at bounding box center [302, 205] width 554 height 48
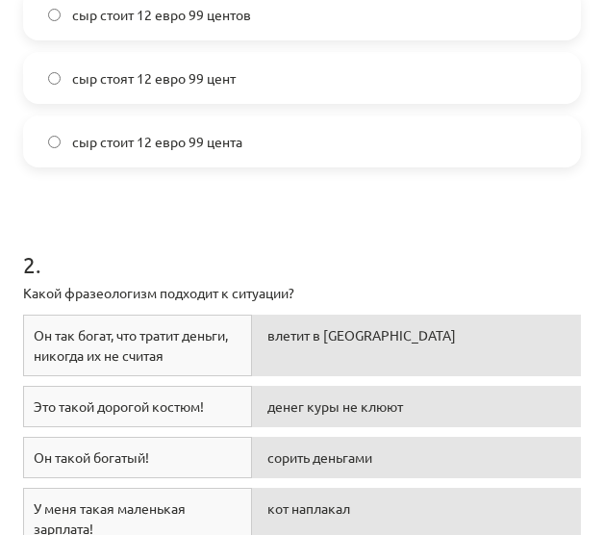
scroll to position [594, 0]
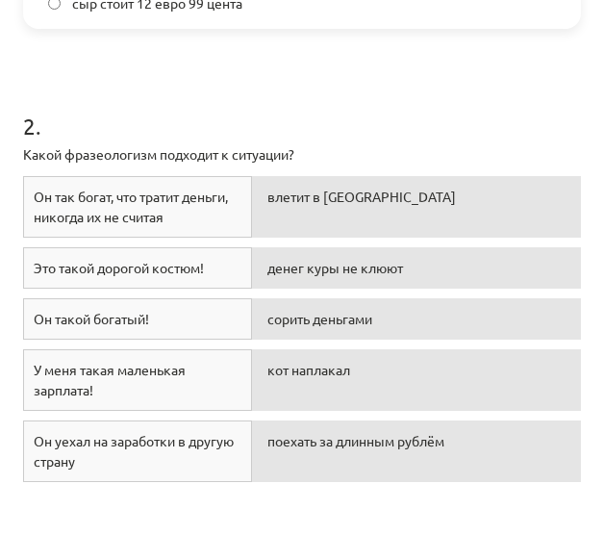
click at [281, 501] on form "1 . Выберите правильный вариант сыр стоит 12 евро 99 центов сыр стоят 12 евро 9…" at bounding box center [302, 280] width 558 height 1054
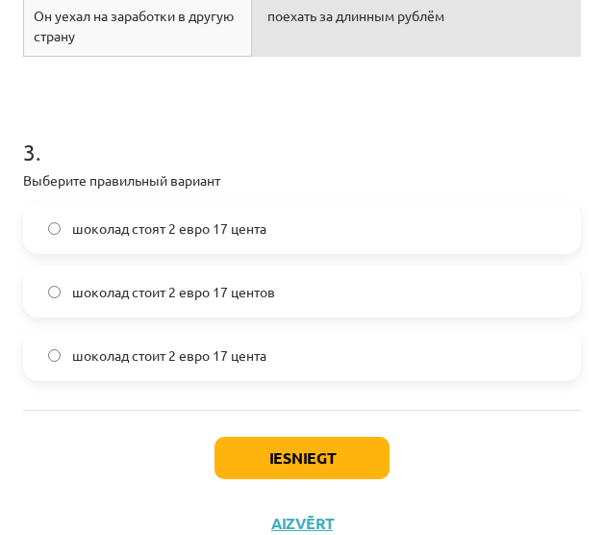
scroll to position [1047, 0]
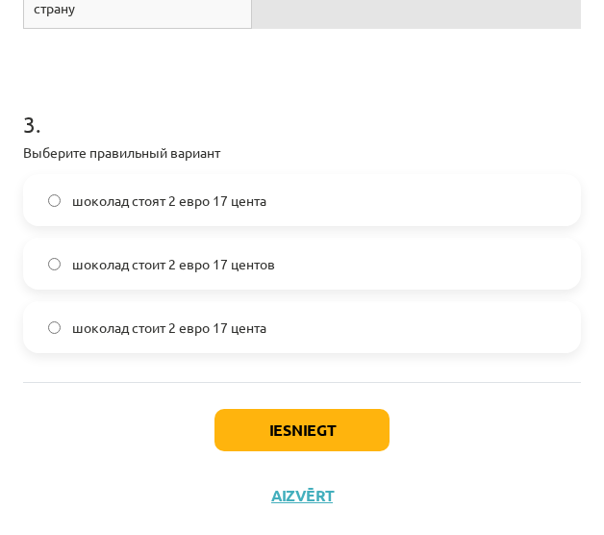
click at [386, 254] on label "шоколад стоит 2 евро 17 центов" at bounding box center [302, 264] width 554 height 48
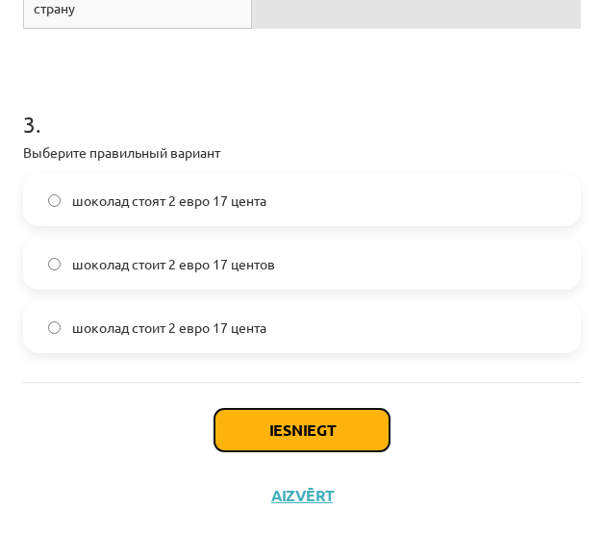
click at [302, 418] on button "Iesniegt" at bounding box center [302, 430] width 175 height 42
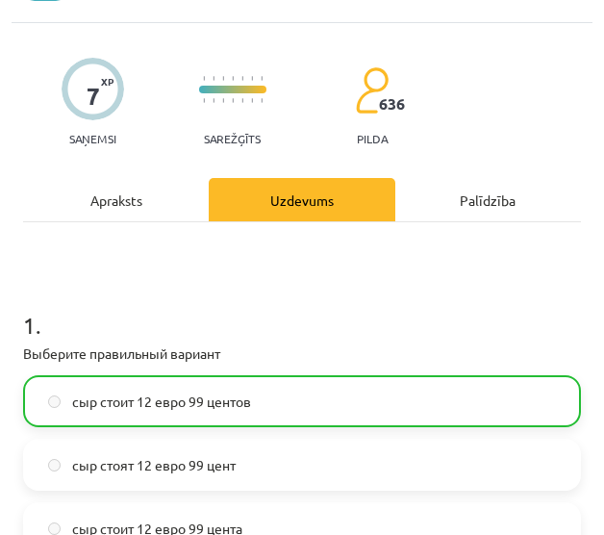
scroll to position [0, 0]
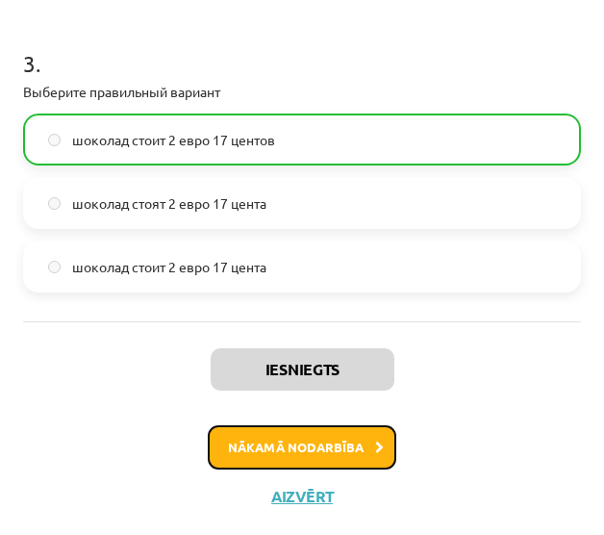
click at [316, 437] on button "Nākamā nodarbība" at bounding box center [302, 447] width 189 height 44
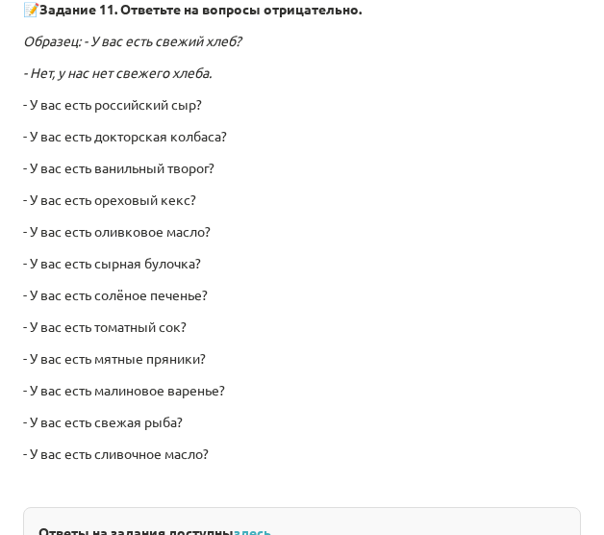
scroll to position [5205, 0]
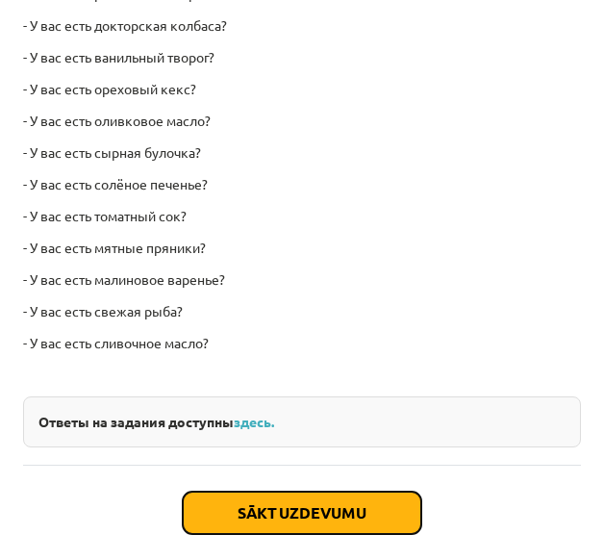
click at [268, 492] on button "Sākt uzdevumu" at bounding box center [302, 513] width 239 height 42
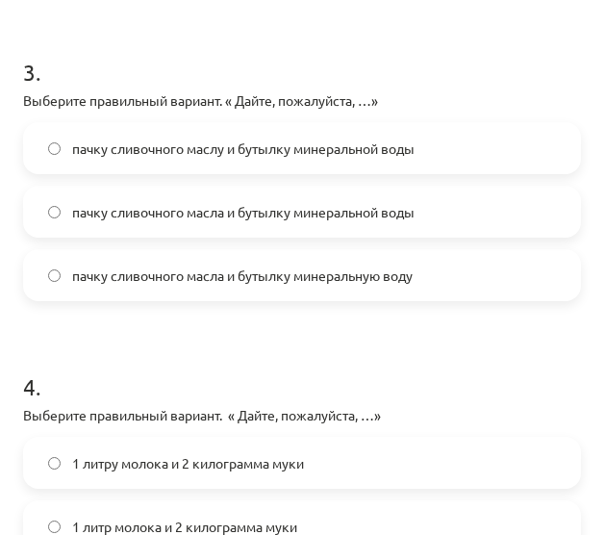
scroll to position [1279, 0]
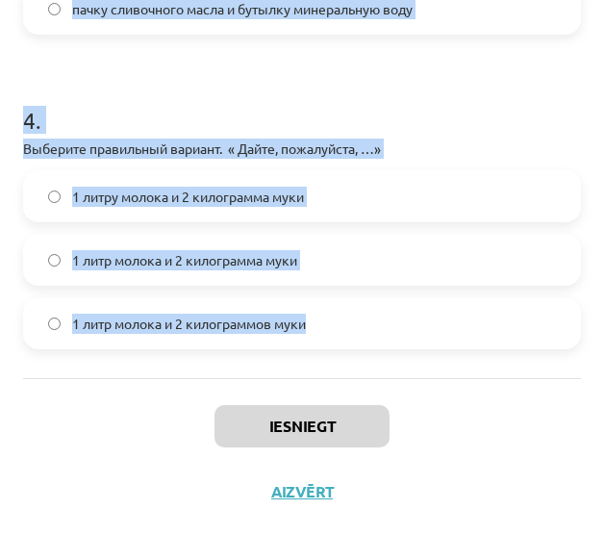
drag, startPoint x: 6, startPoint y: 432, endPoint x: 393, endPoint y: 315, distance: 404.2
click at [393, 315] on div "Mācību tēma: Krievu valodas b1 - 11. klases 3. ieskaites mācību materiāls #5 Ск…" at bounding box center [302, 267] width 604 height 535
copy form "1 . Выберите правильный вариант. « Дайте, пожалуйста, …» полкило творога и 250 …"
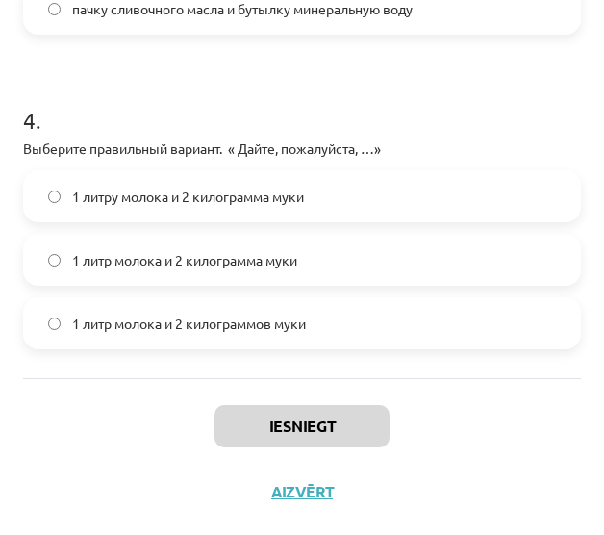
click at [524, 449] on div "Iesniegt Aizvērt" at bounding box center [302, 445] width 558 height 135
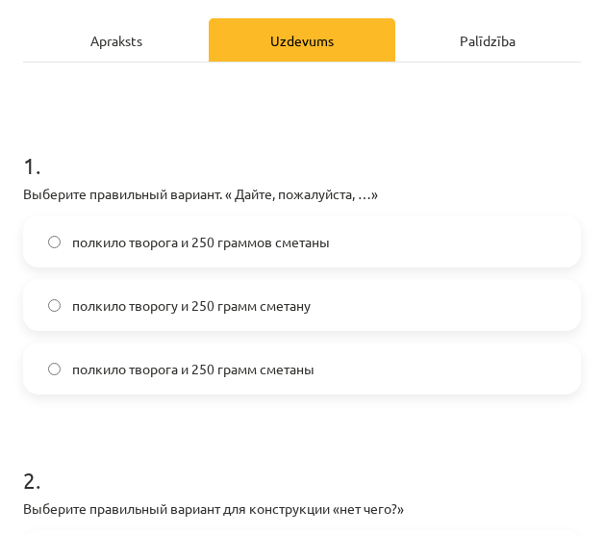
scroll to position [370, 0]
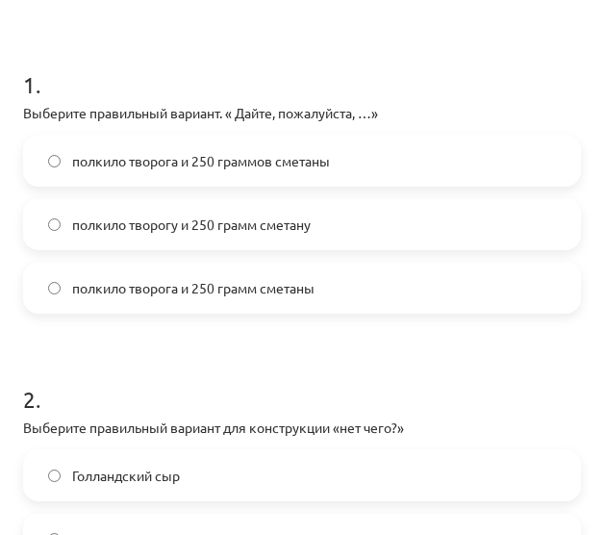
click at [369, 282] on label "полкило творога и 250 грамм сметаны" at bounding box center [302, 288] width 554 height 48
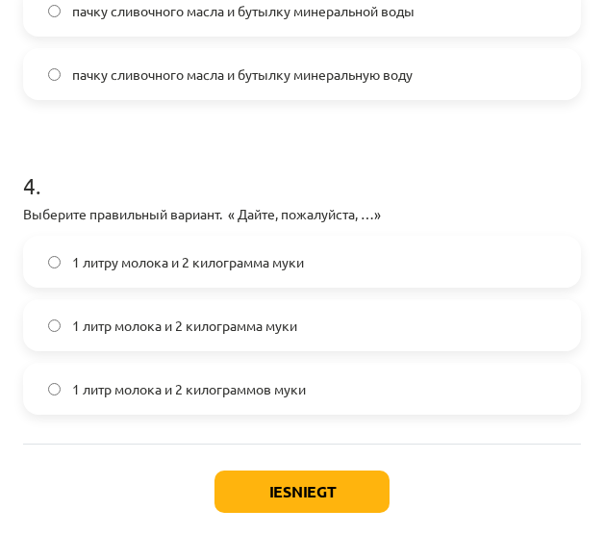
scroll to position [1279, 0]
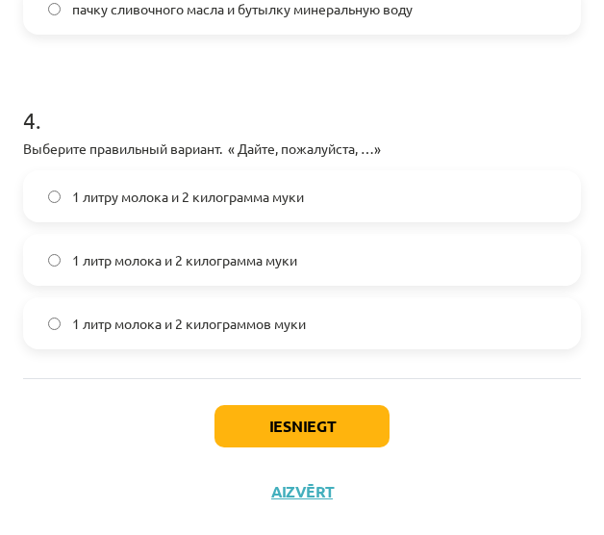
click at [319, 215] on label "1 литру молока и 2 килограмма муки" at bounding box center [302, 196] width 554 height 48
click at [326, 249] on label "1 литр молока и 2 килограмма муки" at bounding box center [302, 260] width 554 height 48
click at [331, 253] on label "1 литр молока и 2 килограмма муки" at bounding box center [302, 260] width 554 height 48
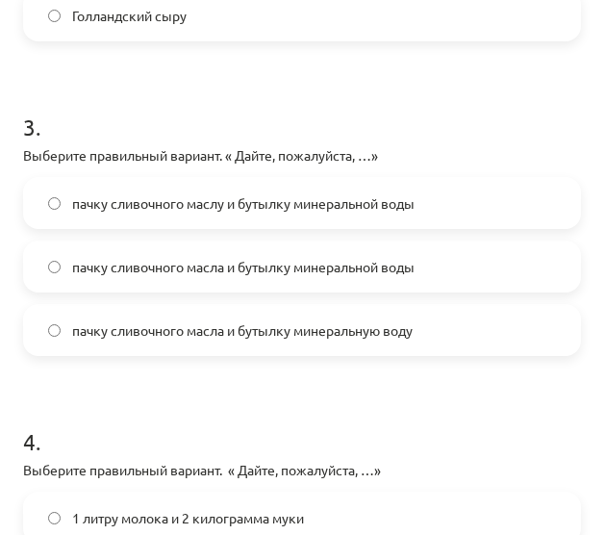
scroll to position [944, 0]
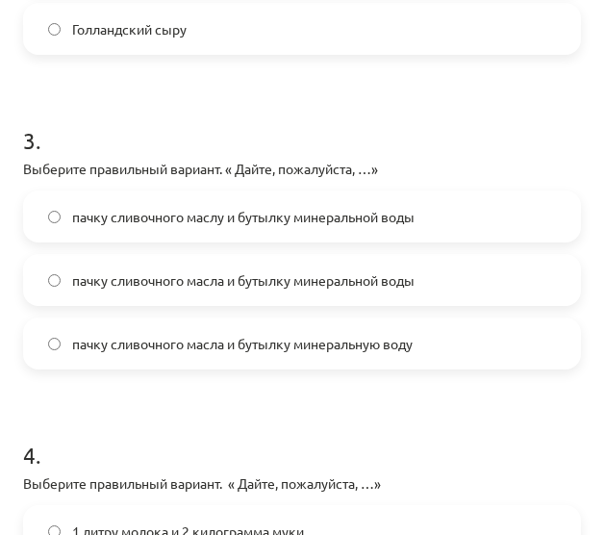
click at [445, 274] on label "пачку сливочного масла и бутылку минеральной воды" at bounding box center [302, 280] width 554 height 48
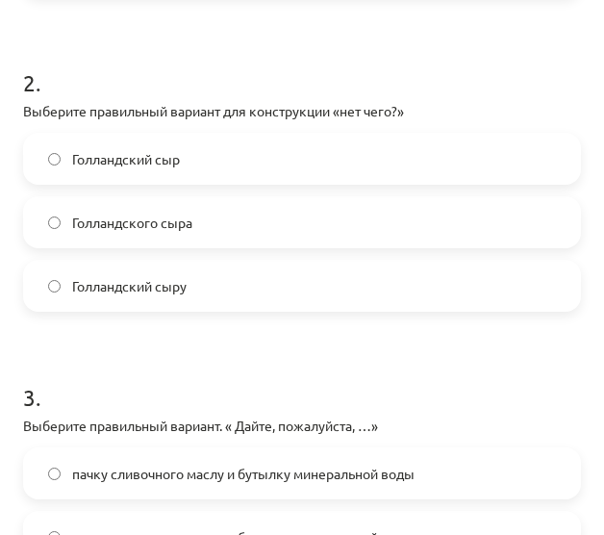
scroll to position [686, 0]
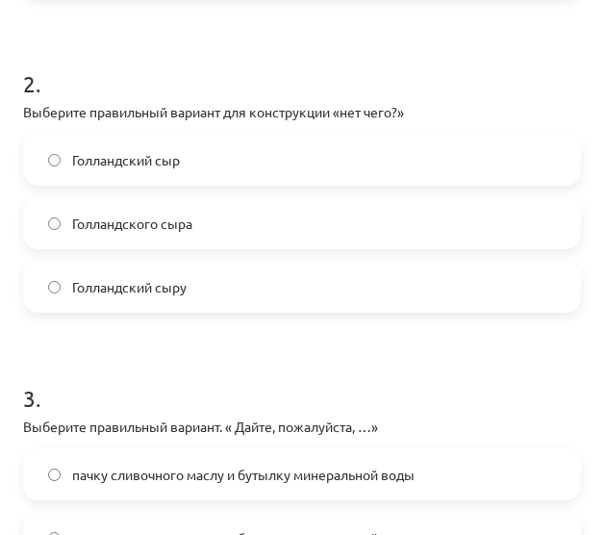
click at [269, 213] on label "Голландского сыра" at bounding box center [302, 223] width 554 height 48
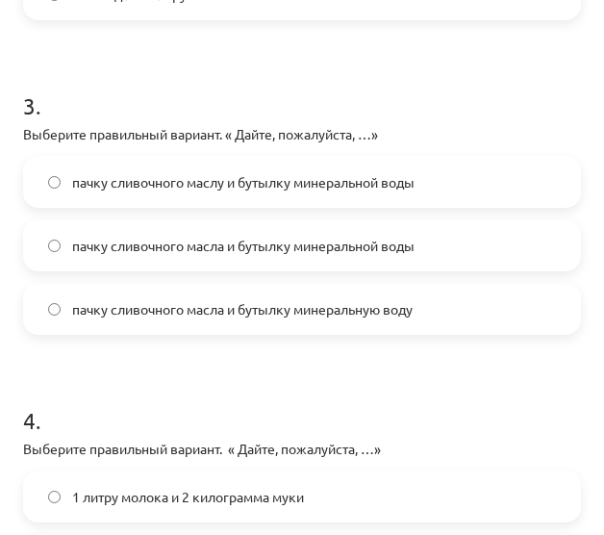
scroll to position [1216, 0]
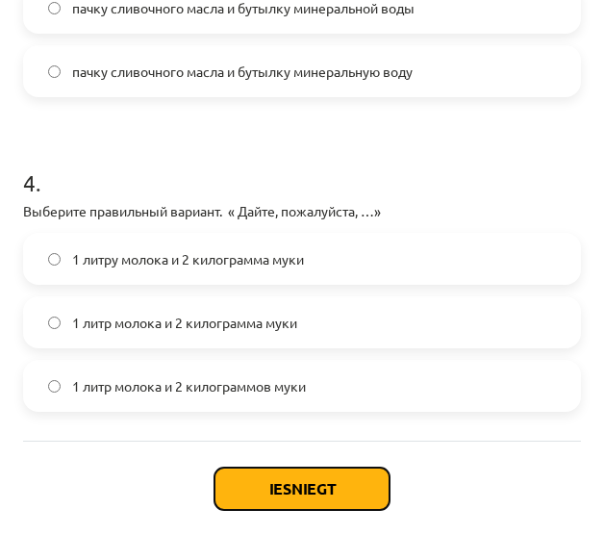
click at [308, 482] on button "Iesniegt" at bounding box center [302, 489] width 175 height 42
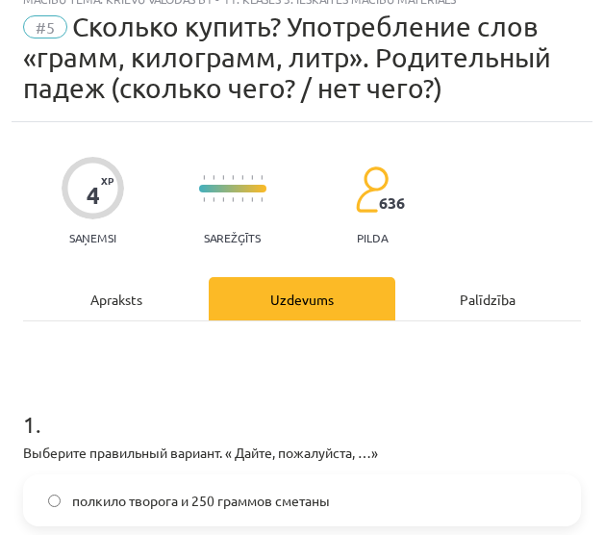
scroll to position [0, 0]
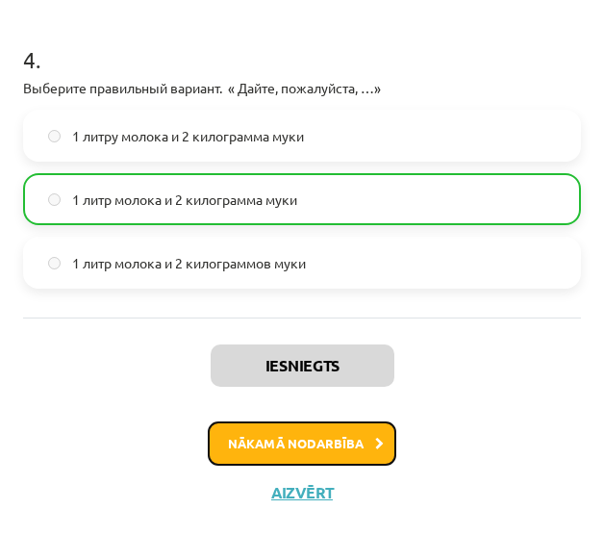
click at [354, 447] on button "Nākamā nodarbība" at bounding box center [302, 443] width 189 height 44
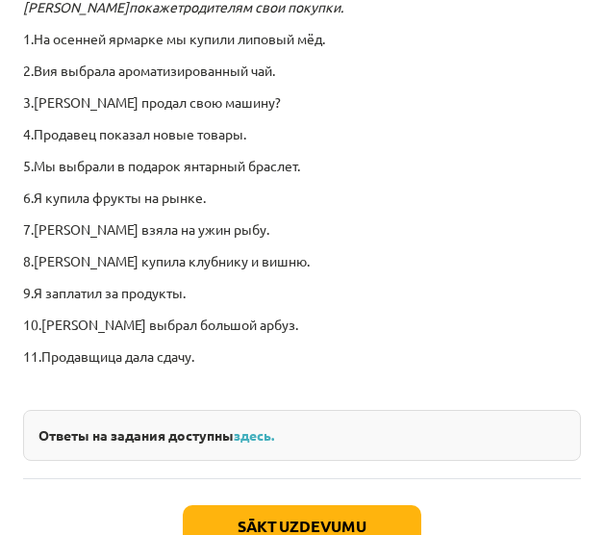
scroll to position [5070, 0]
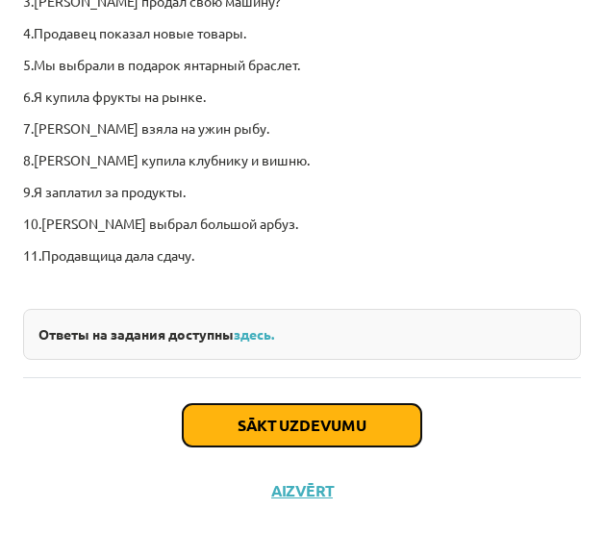
click at [360, 438] on button "Sākt uzdevumu" at bounding box center [302, 425] width 239 height 42
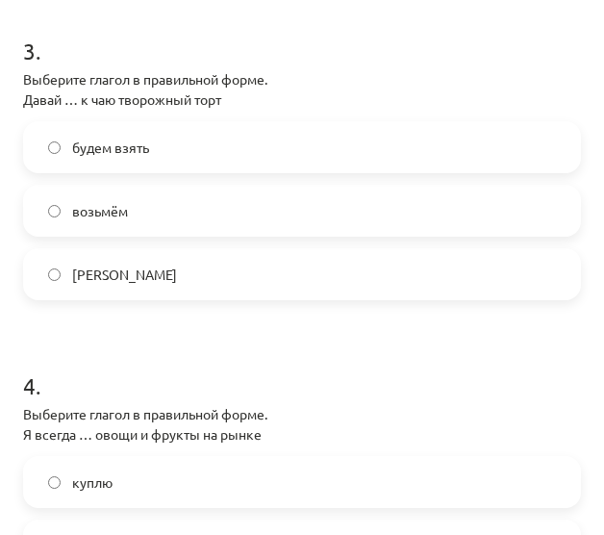
scroll to position [1390, 0]
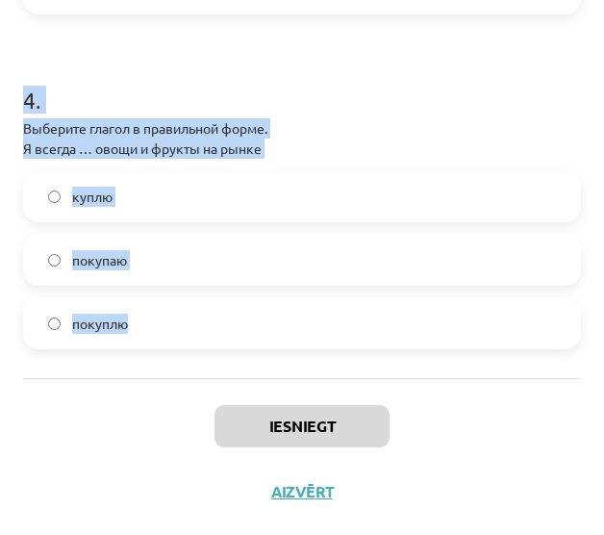
drag, startPoint x: 20, startPoint y: 455, endPoint x: 216, endPoint y: 290, distance: 256.7
copy form "1 . Выберите глагол в правильной форме. Скоро у моей подруги день рождения. И я…"
click at [469, 170] on div "куплю" at bounding box center [302, 196] width 558 height 52
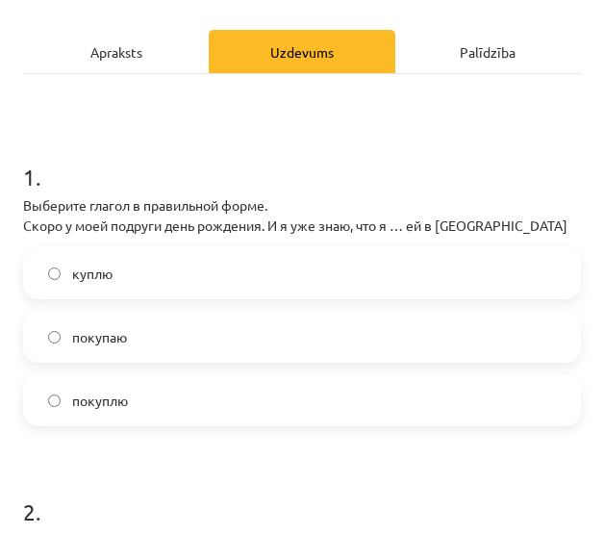
scroll to position [338, 0]
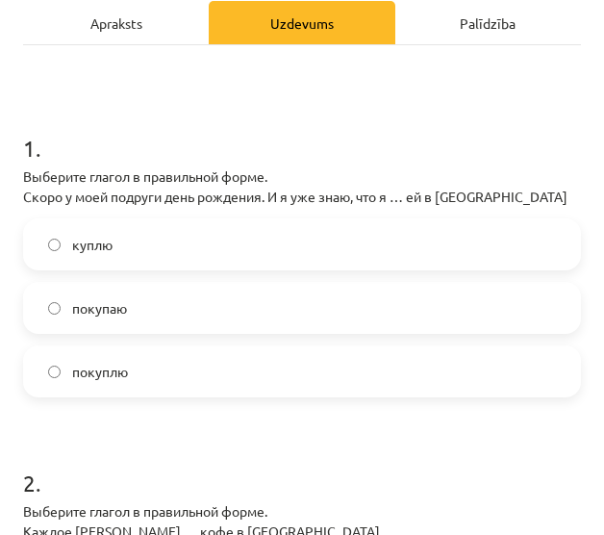
click at [298, 249] on label "куплю" at bounding box center [302, 244] width 554 height 48
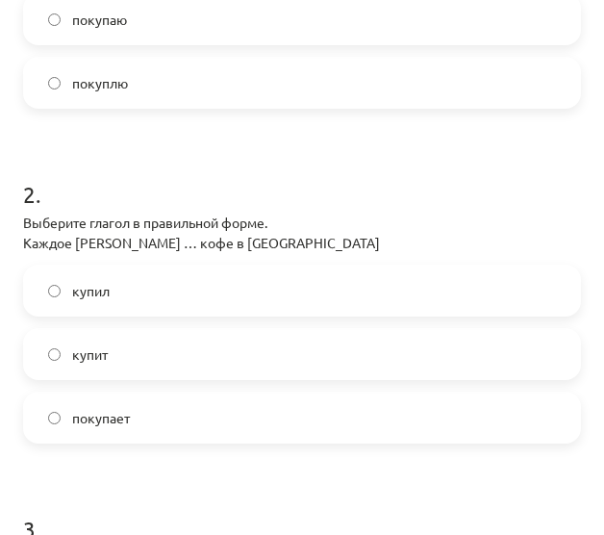
scroll to position [627, 0]
click at [273, 398] on label "покупает" at bounding box center [302, 417] width 554 height 48
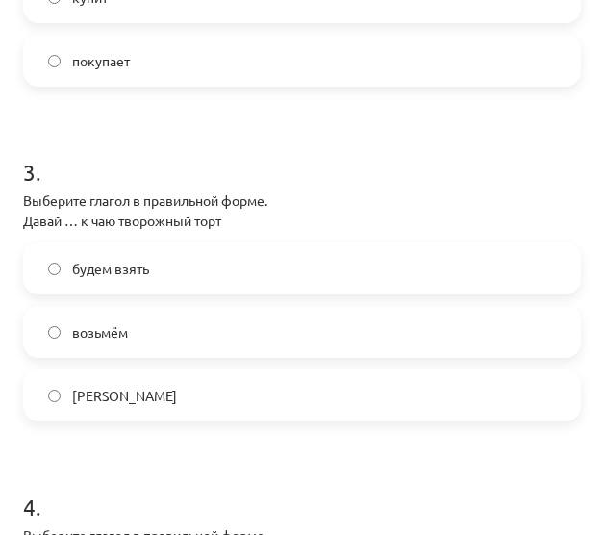
scroll to position [983, 0]
click at [261, 330] on label "возьмём" at bounding box center [302, 332] width 554 height 48
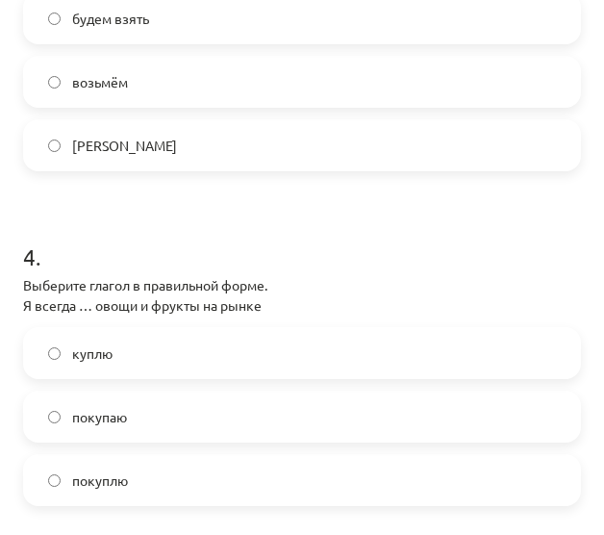
scroll to position [1390, 0]
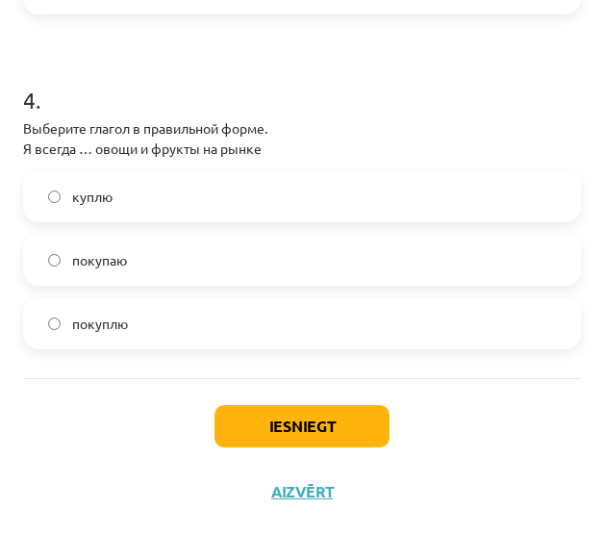
click at [208, 313] on label "покуплю" at bounding box center [302, 323] width 554 height 48
click at [242, 256] on label "покупаю" at bounding box center [302, 260] width 554 height 48
click at [264, 417] on button "Iesniegt" at bounding box center [302, 426] width 175 height 42
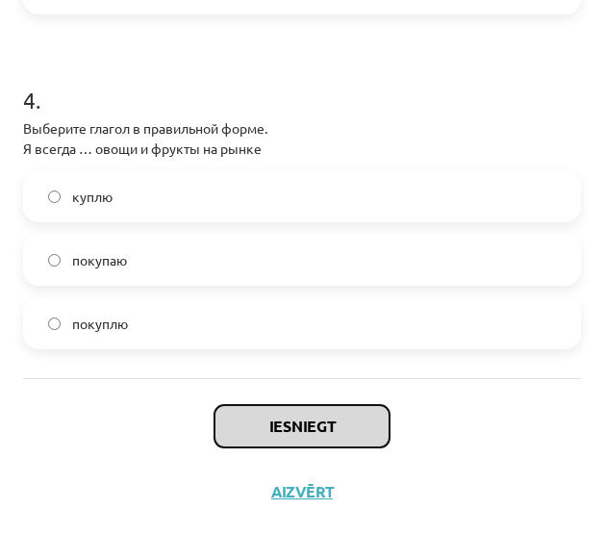
drag, startPoint x: 264, startPoint y: 417, endPoint x: 344, endPoint y: 319, distance: 126.4
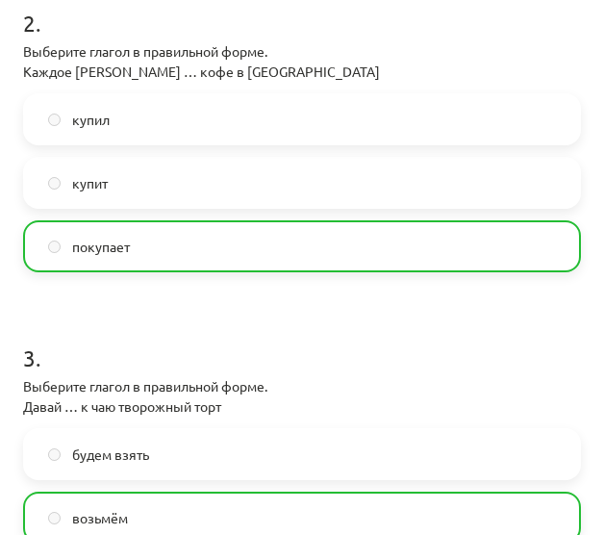
scroll to position [1451, 0]
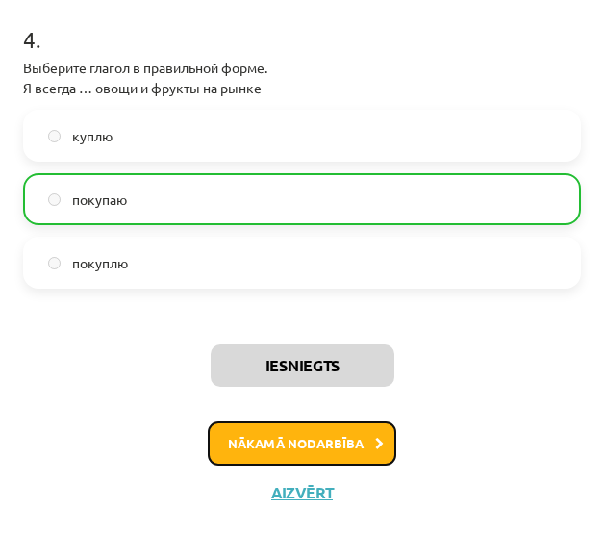
click at [278, 437] on button "Nākamā nodarbība" at bounding box center [302, 443] width 189 height 44
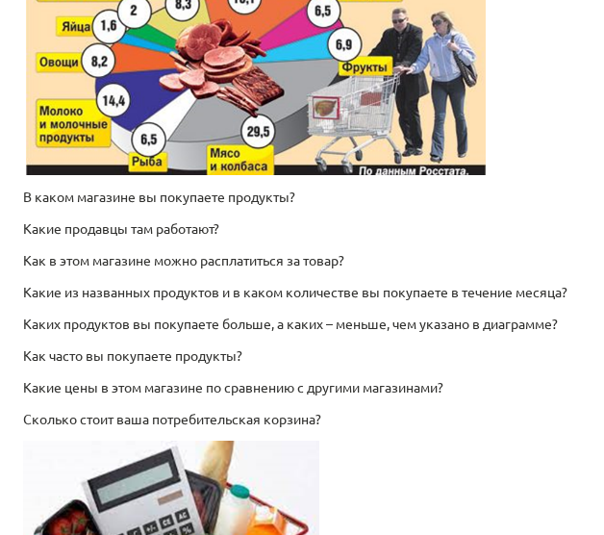
scroll to position [3230, 0]
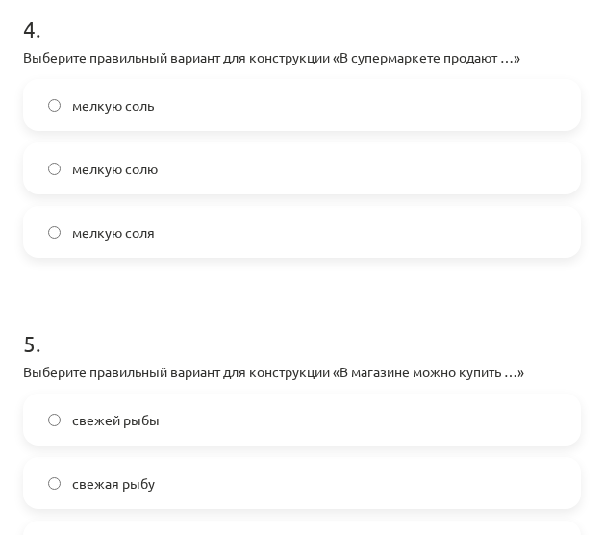
scroll to position [1655, 0]
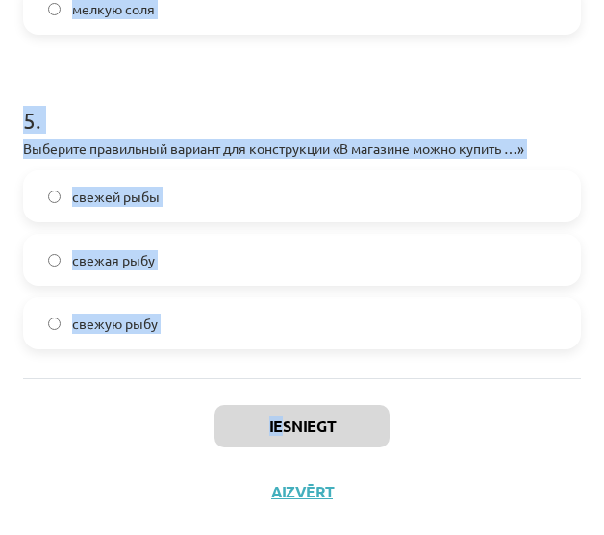
drag, startPoint x: 19, startPoint y: 328, endPoint x: 278, endPoint y: 389, distance: 265.8
copy div "1 . Выберите правильный вариант для конструкции «В магазине можно купить …» мар…"
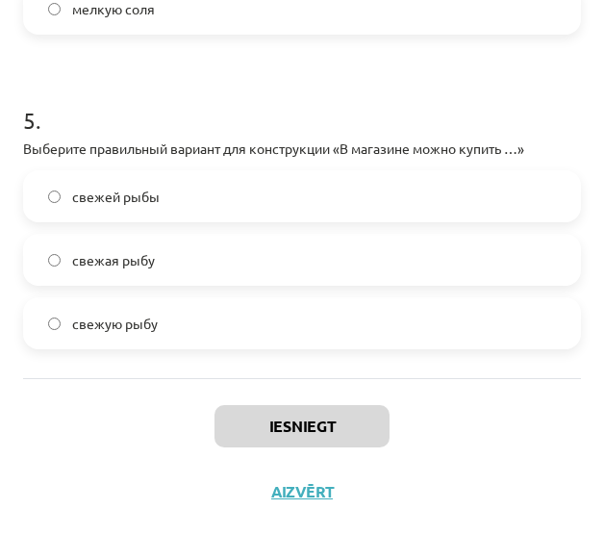
click at [483, 445] on div "Iesniegt Aizvērt" at bounding box center [302, 445] width 558 height 135
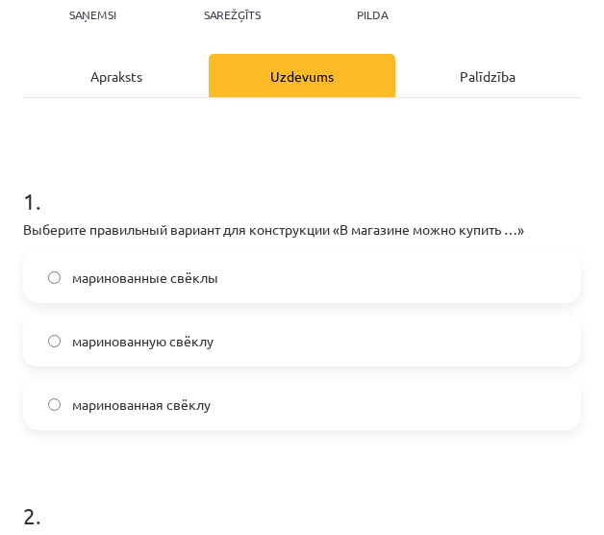
scroll to position [470, 0]
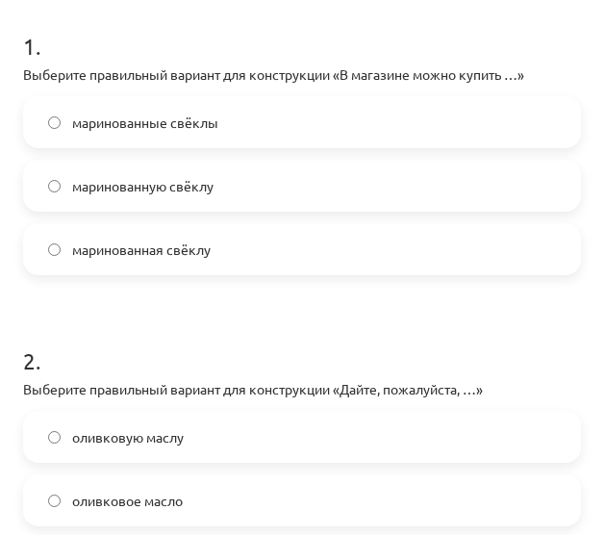
click at [318, 196] on label "маринованную свёклу" at bounding box center [302, 186] width 554 height 48
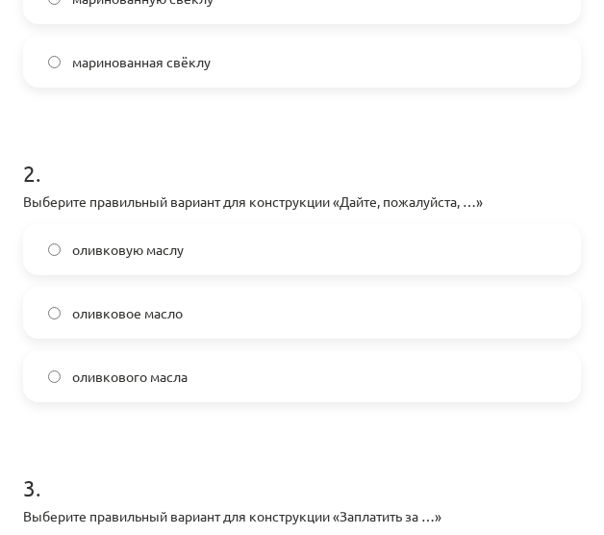
scroll to position [659, 0]
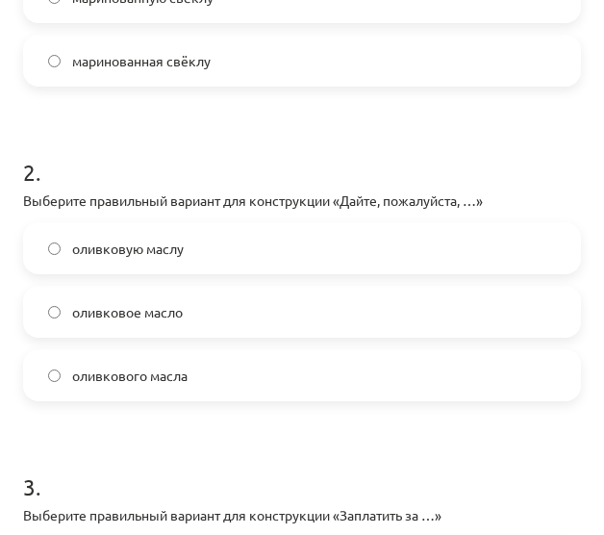
click at [277, 315] on label "оливковое масло" at bounding box center [302, 312] width 554 height 48
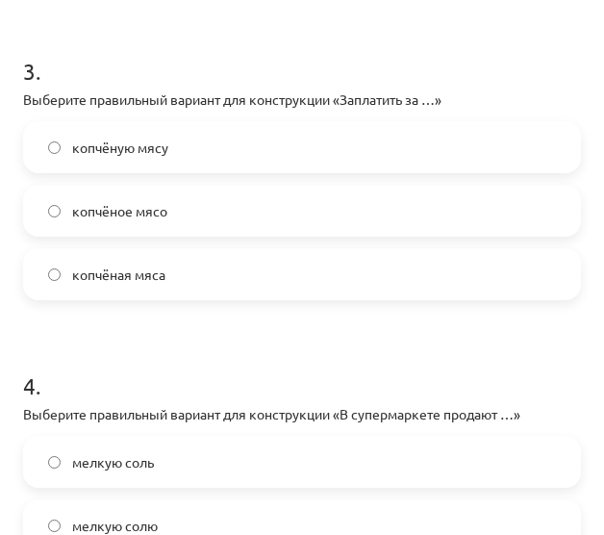
scroll to position [1084, 0]
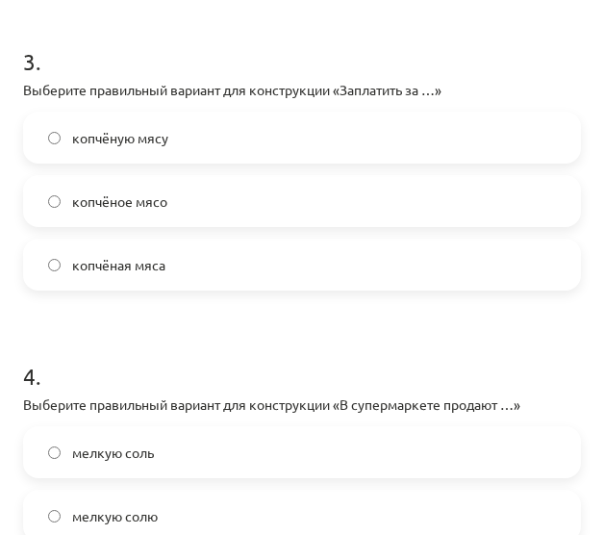
click at [394, 201] on label "копчёное мясо" at bounding box center [302, 201] width 554 height 48
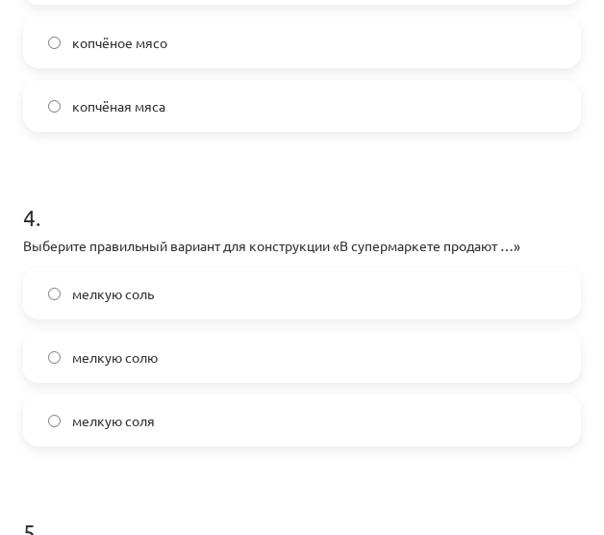
scroll to position [1256, 0]
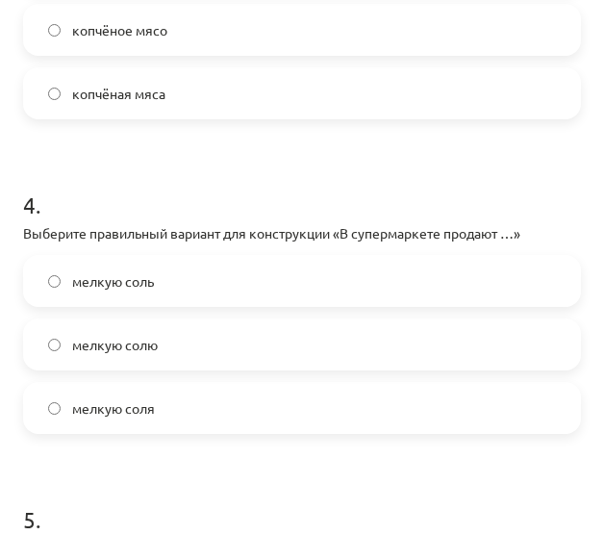
click at [368, 294] on label "мелкую соль" at bounding box center [302, 281] width 554 height 48
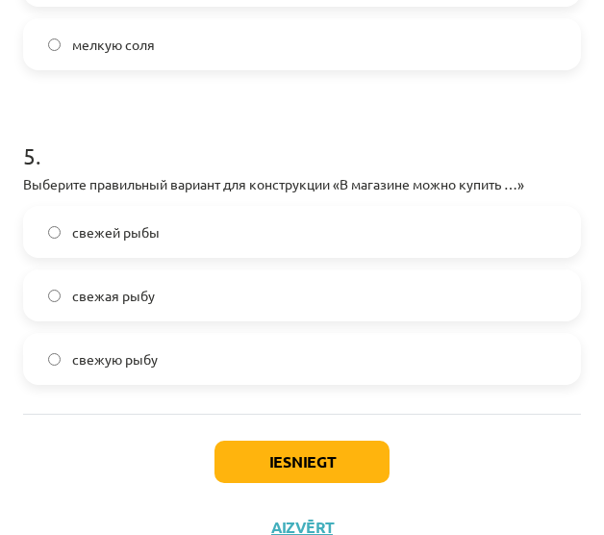
scroll to position [1619, 0]
click at [242, 289] on label "свежая рыбу" at bounding box center [302, 295] width 554 height 48
click at [189, 337] on label "свежую рыбу" at bounding box center [302, 359] width 554 height 48
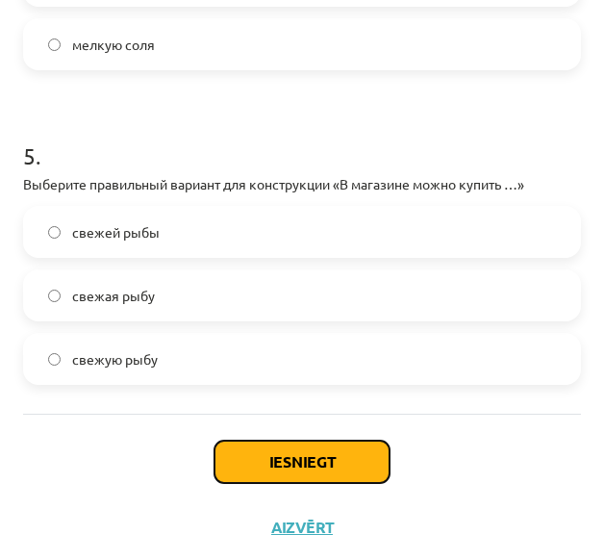
click at [281, 460] on button "Iesniegt" at bounding box center [302, 462] width 175 height 42
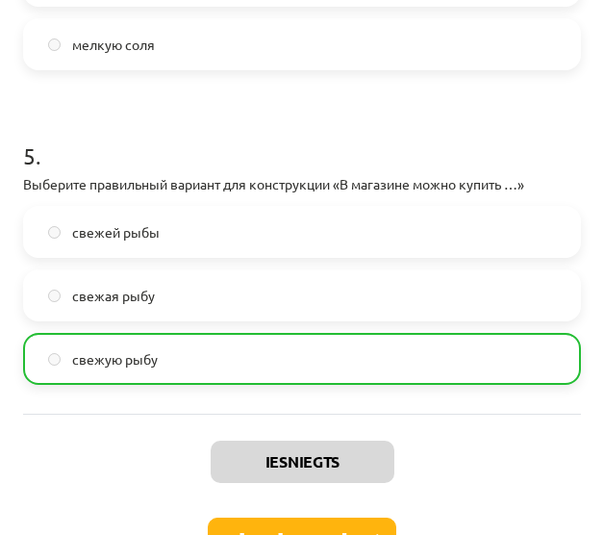
scroll to position [1715, 0]
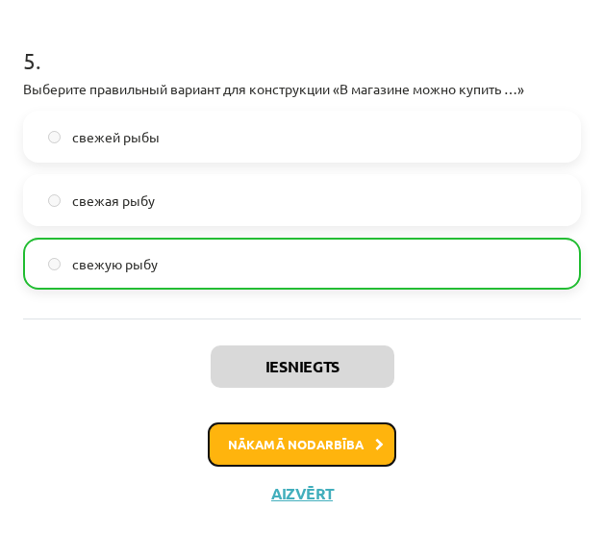
click at [359, 439] on button "Nākamā nodarbība" at bounding box center [302, 444] width 189 height 44
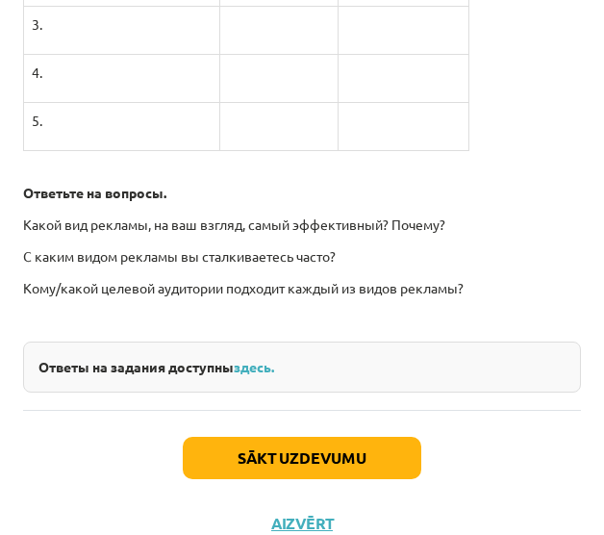
scroll to position [6379, 0]
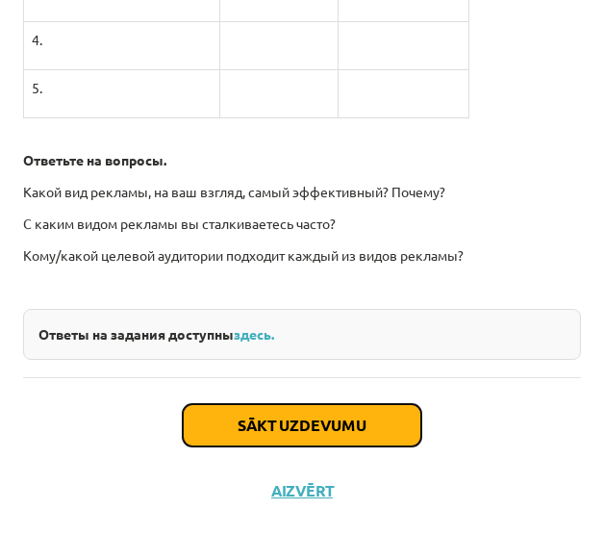
click at [292, 435] on button "Sākt uzdevumu" at bounding box center [302, 425] width 239 height 42
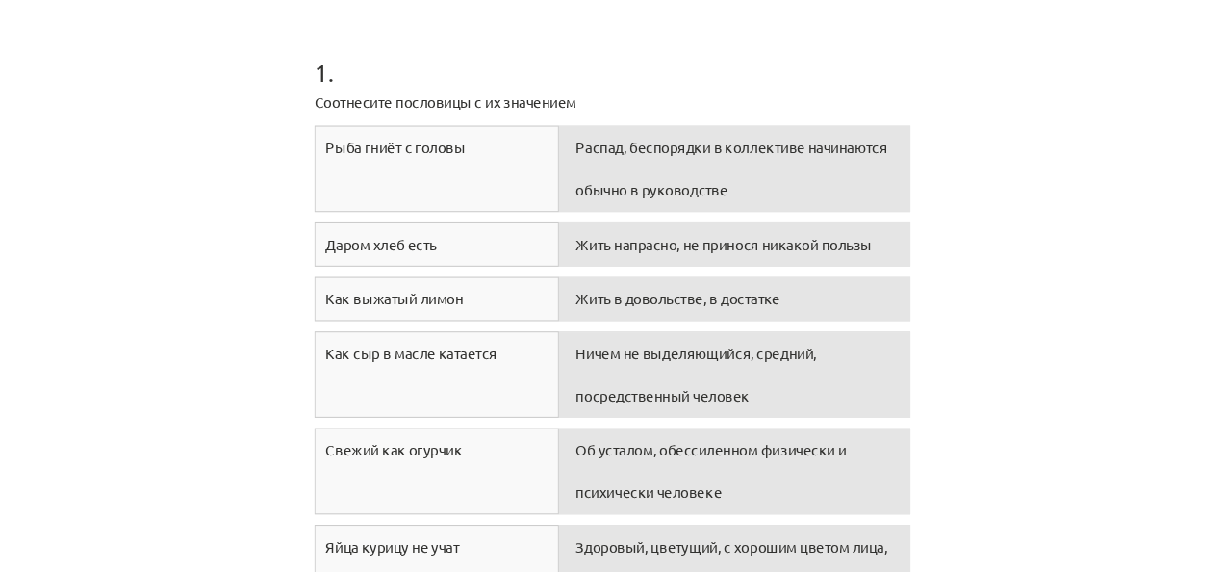
scroll to position [328, 0]
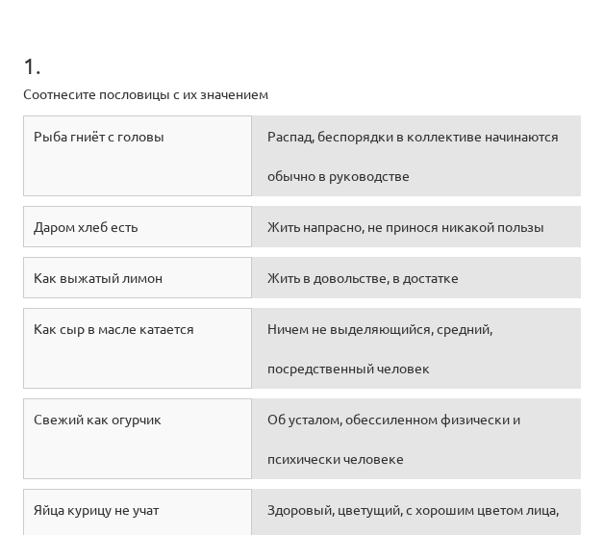
click at [358, 149] on div "Распад, беспорядки в коллективе начинаются обычно в руководстве" at bounding box center [416, 155] width 329 height 81
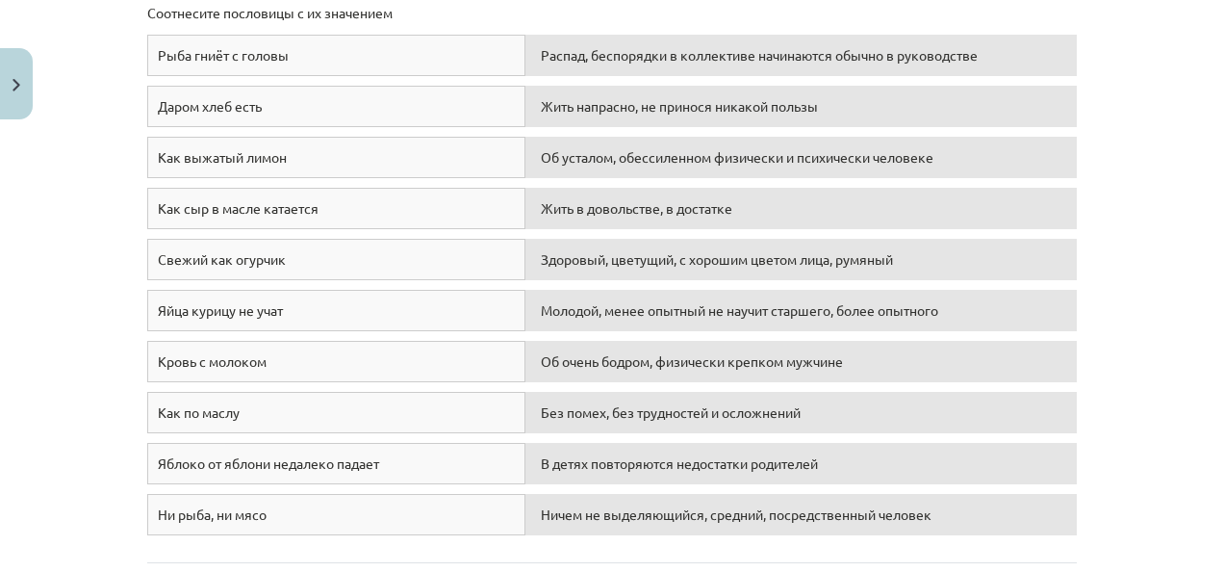
scroll to position [622, 0]
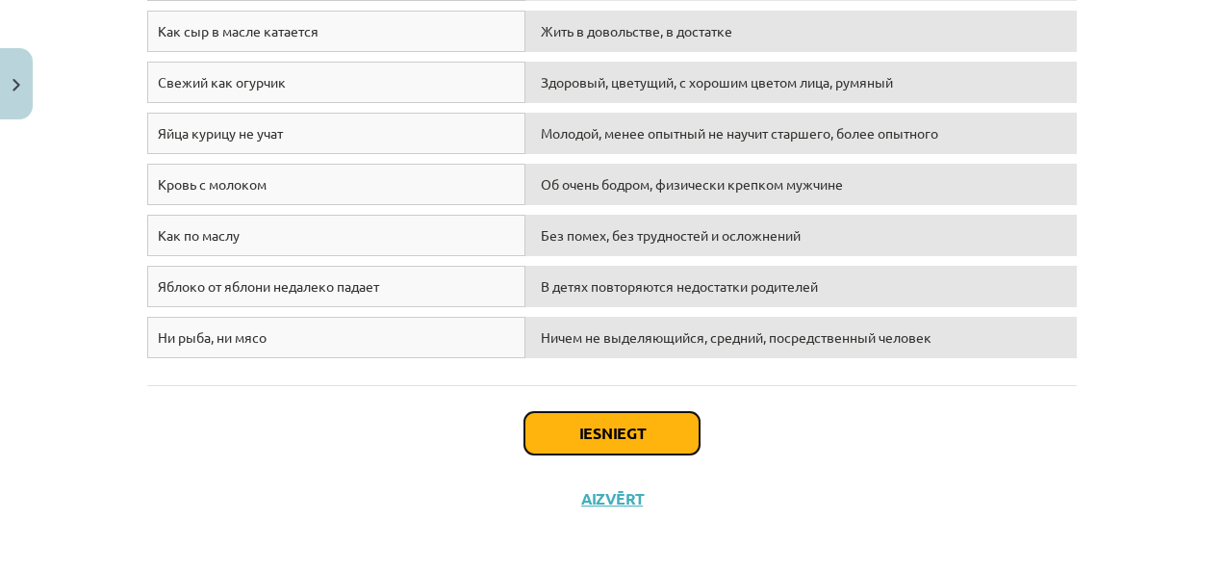
click at [579, 441] on button "Iesniegt" at bounding box center [611, 433] width 175 height 42
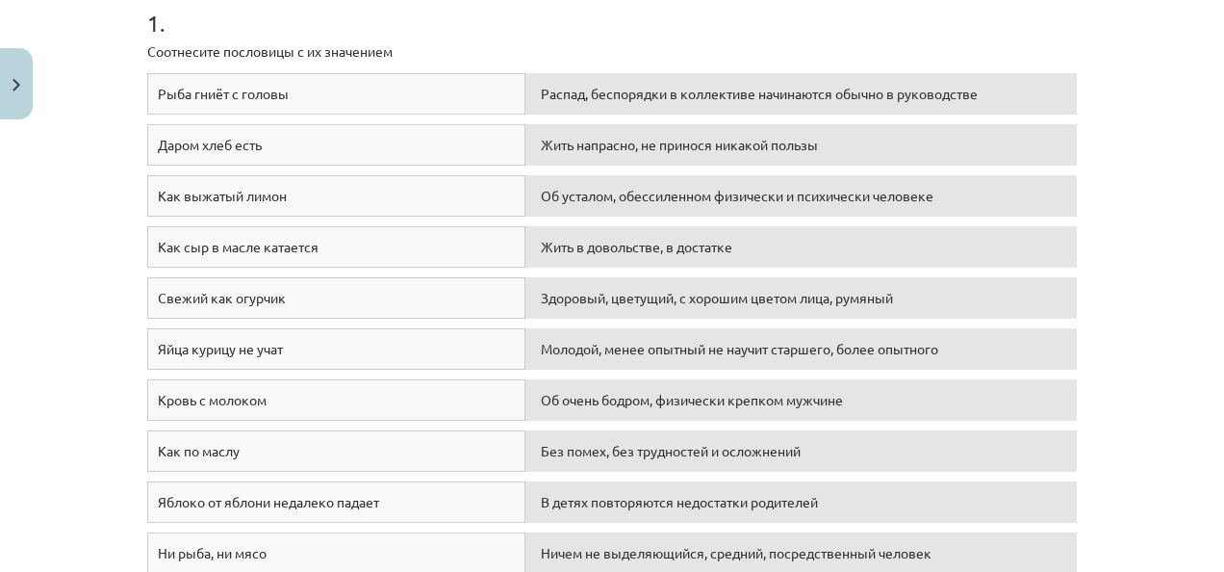
scroll to position [407, 0]
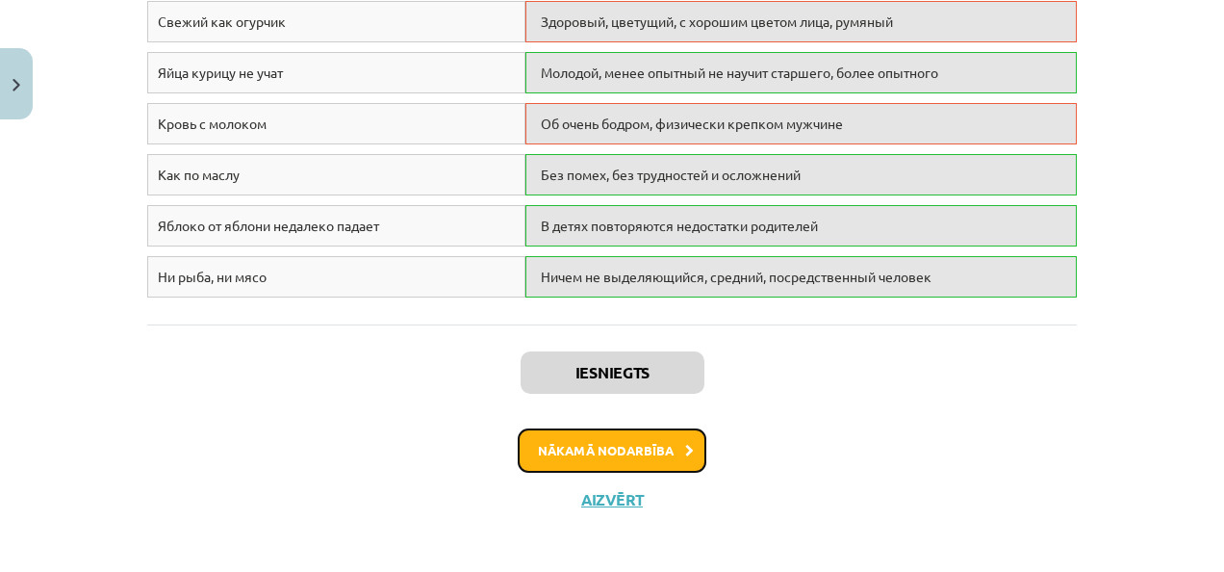
click at [662, 452] on button "Nākamā nodarbība" at bounding box center [612, 450] width 189 height 44
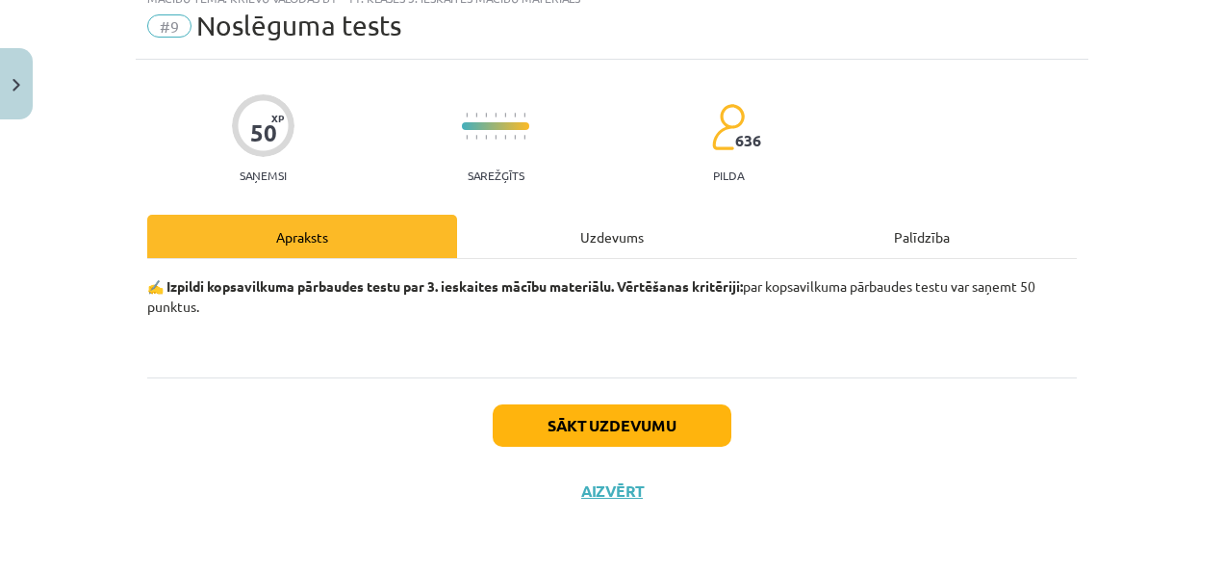
scroll to position [48, 0]
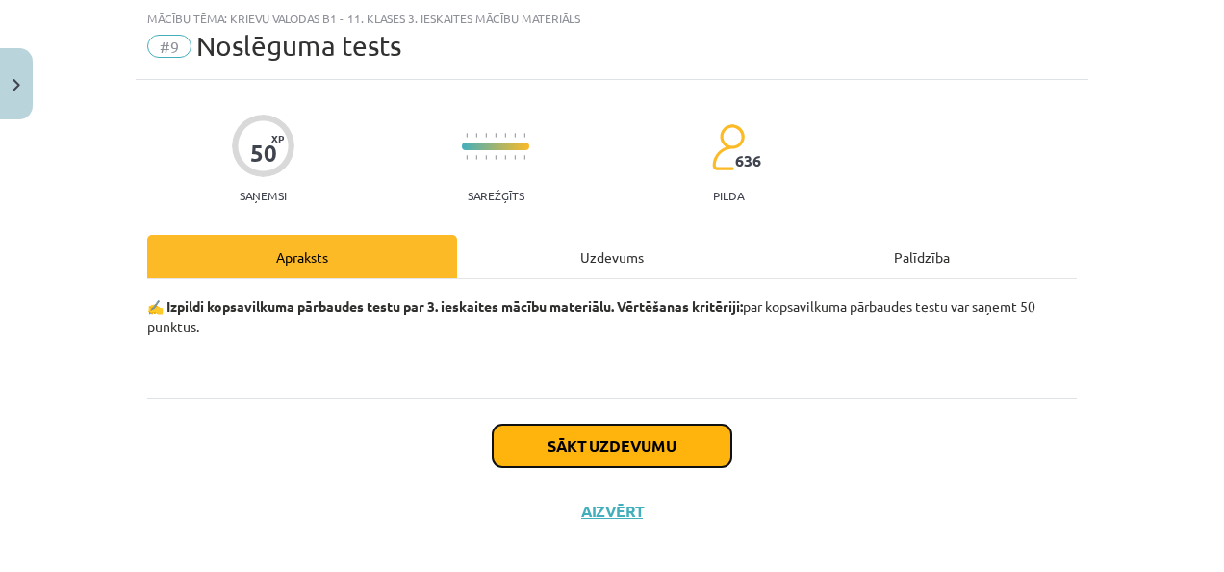
click at [661, 448] on button "Sākt uzdevumu" at bounding box center [612, 445] width 239 height 42
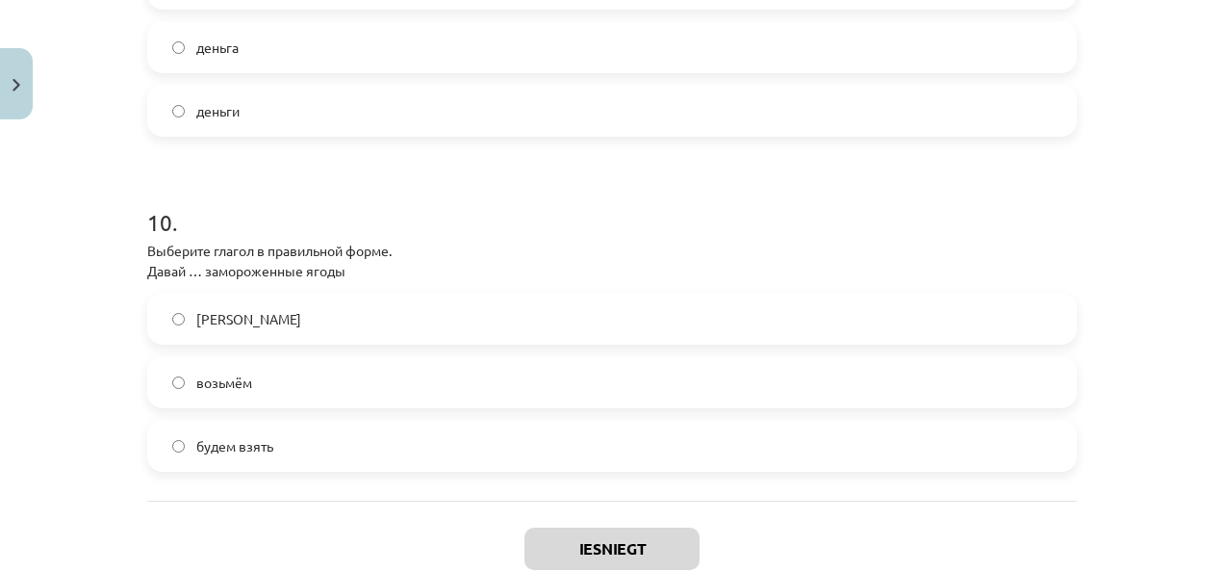
scroll to position [3263, 0]
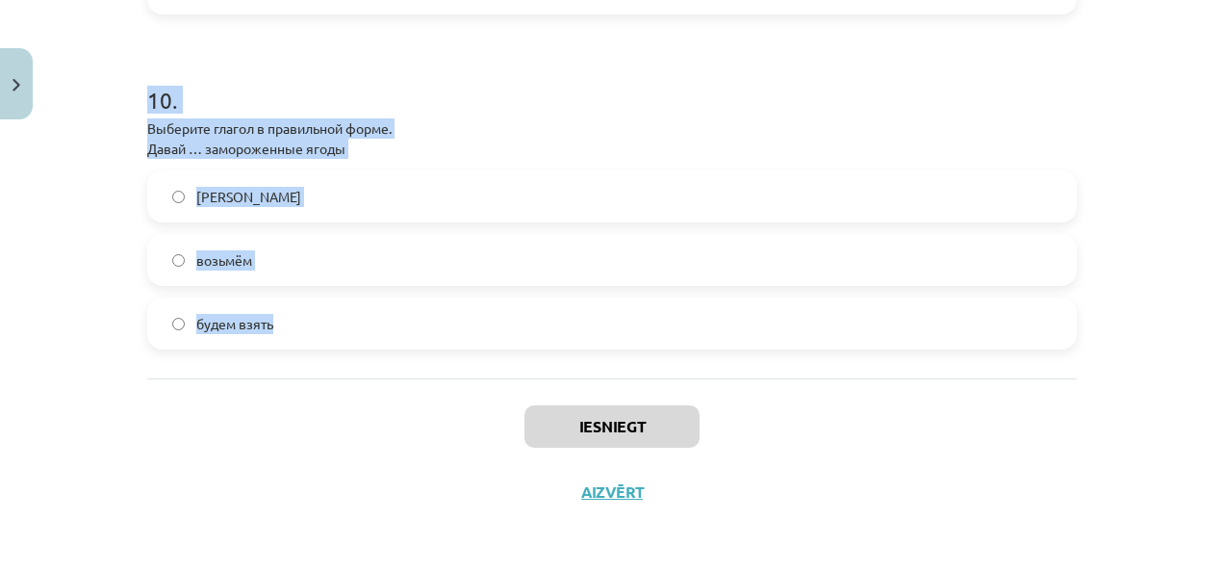
drag, startPoint x: 114, startPoint y: 247, endPoint x: 281, endPoint y: 337, distance: 189.8
click at [281, 337] on div "Mācību tēma: Krievu valodas b1 - 11. klases 3. ieskaites mācību materiāls #9 No…" at bounding box center [612, 286] width 1224 height 572
copy form "1 . Отметьте слово, имеющее форму множественного числа. оливка гречка мука 2 . …"
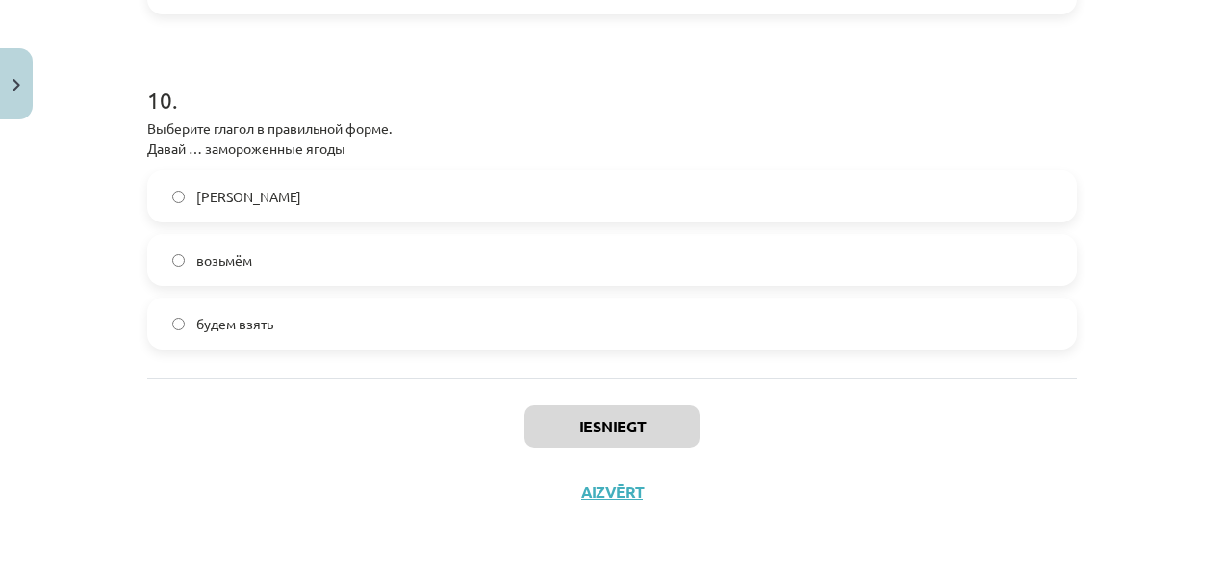
click at [337, 400] on div "Iesniegt Aizvērt" at bounding box center [611, 445] width 929 height 135
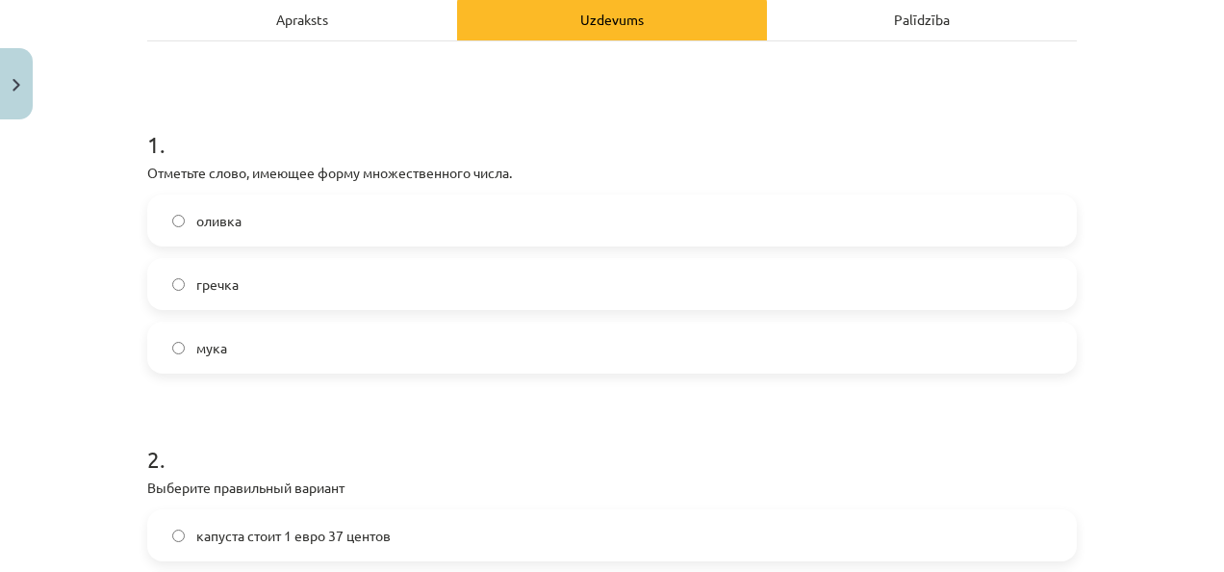
scroll to position [285, 0]
click at [248, 270] on label "гречка" at bounding box center [612, 285] width 926 height 48
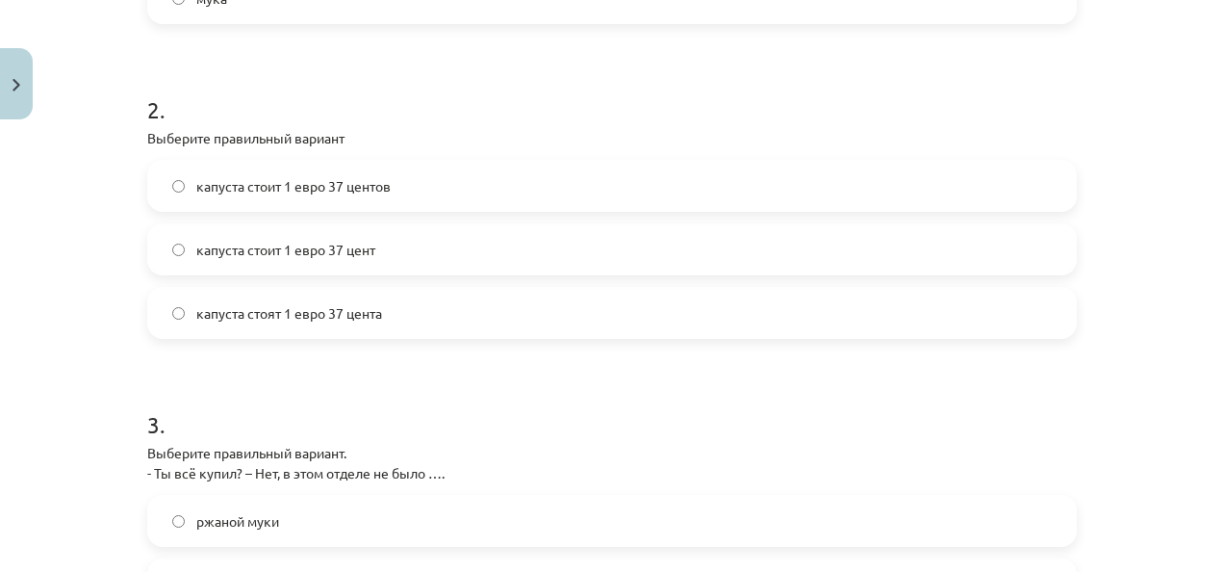
scroll to position [638, 0]
click at [266, 176] on span "капуста стоит 1 евро 37 центов" at bounding box center [293, 183] width 194 height 20
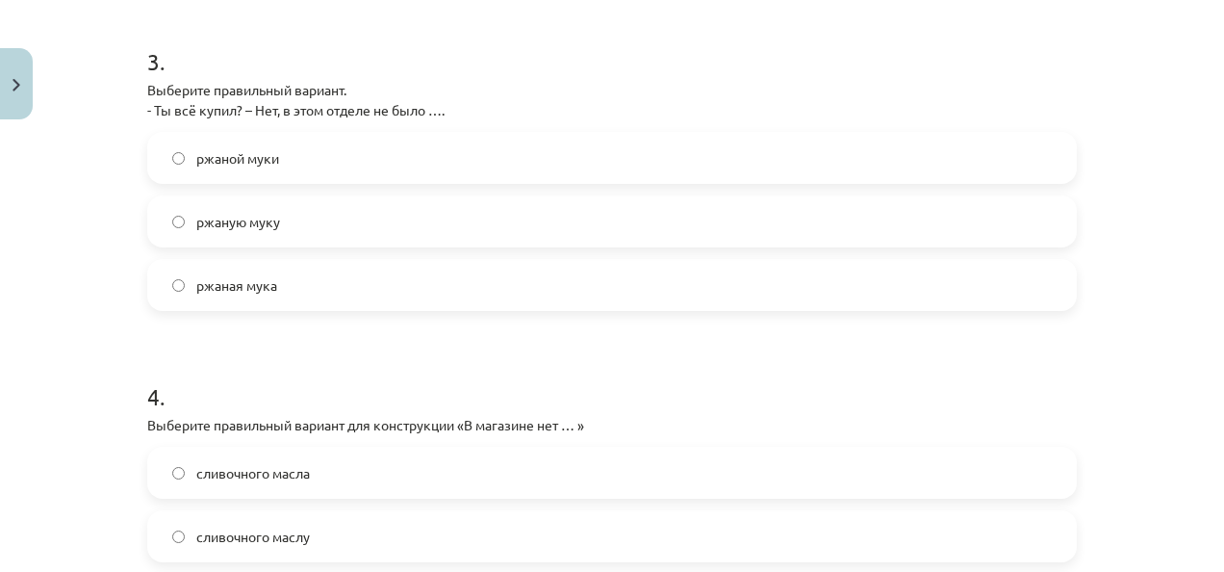
scroll to position [997, 0]
click at [255, 234] on label "ржаную муку" at bounding box center [612, 222] width 926 height 48
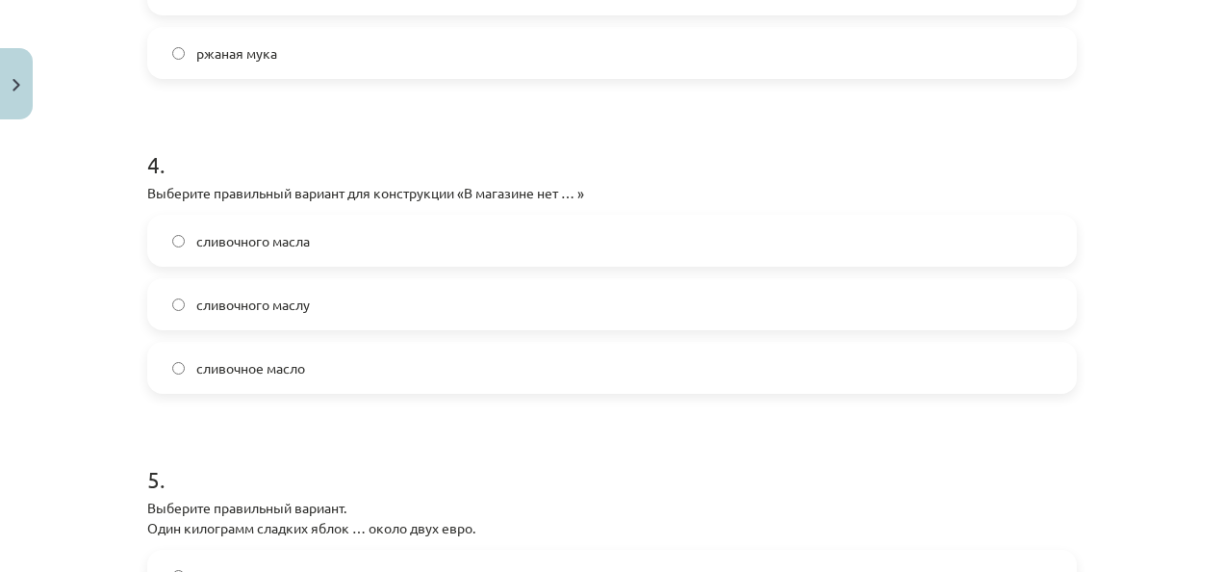
scroll to position [1243, 0]
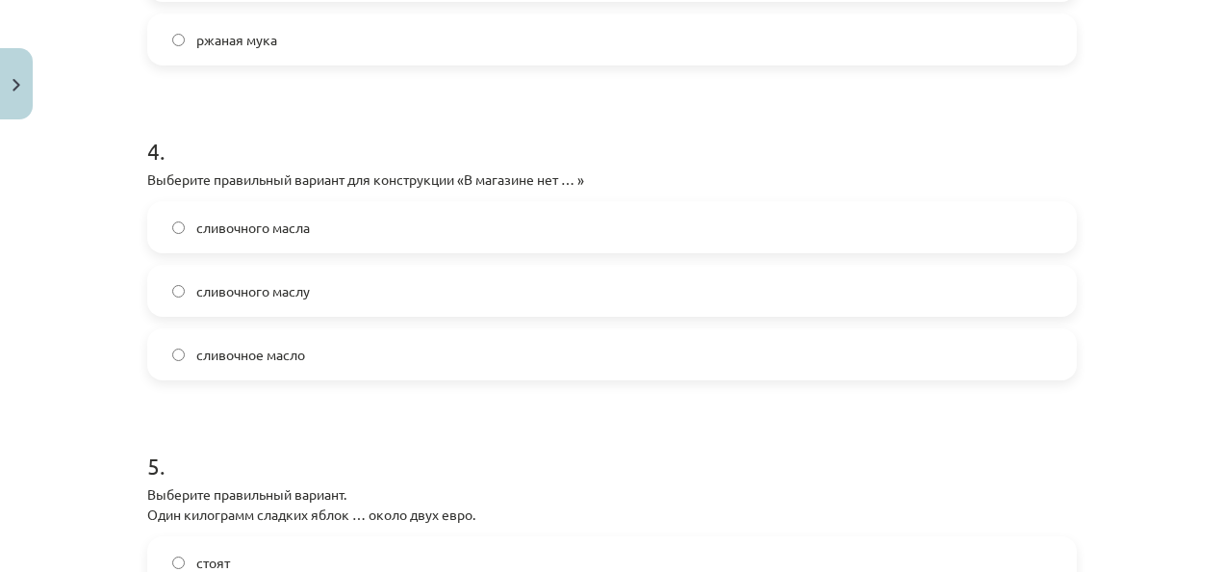
click at [323, 218] on label "сливочного масла" at bounding box center [612, 227] width 926 height 48
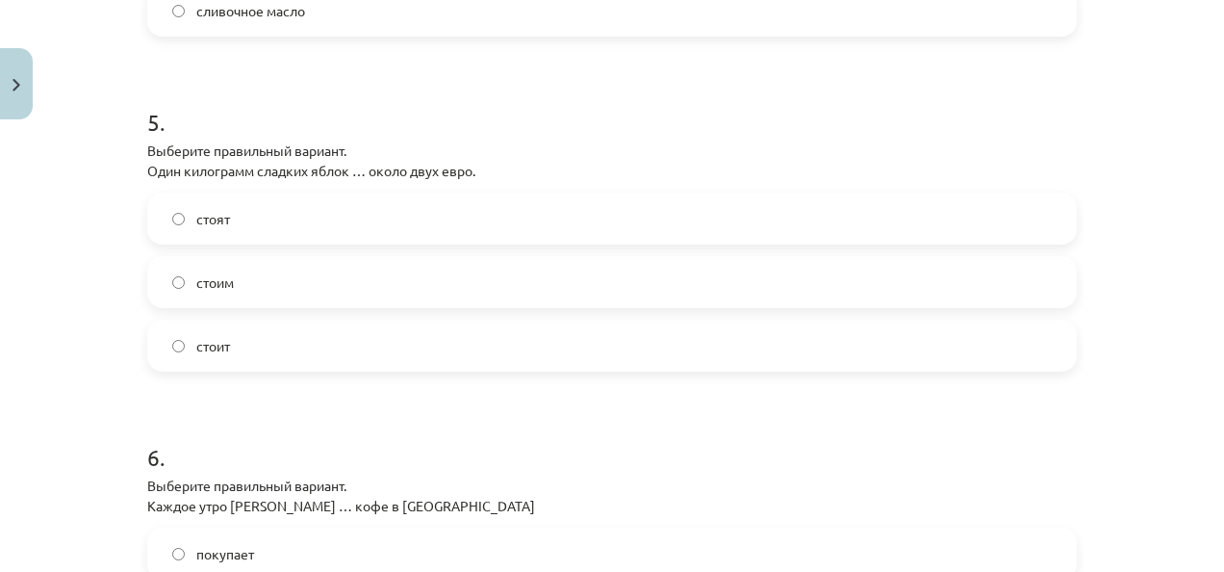
scroll to position [1588, 0]
click at [297, 335] on label "стоит" at bounding box center [612, 343] width 926 height 48
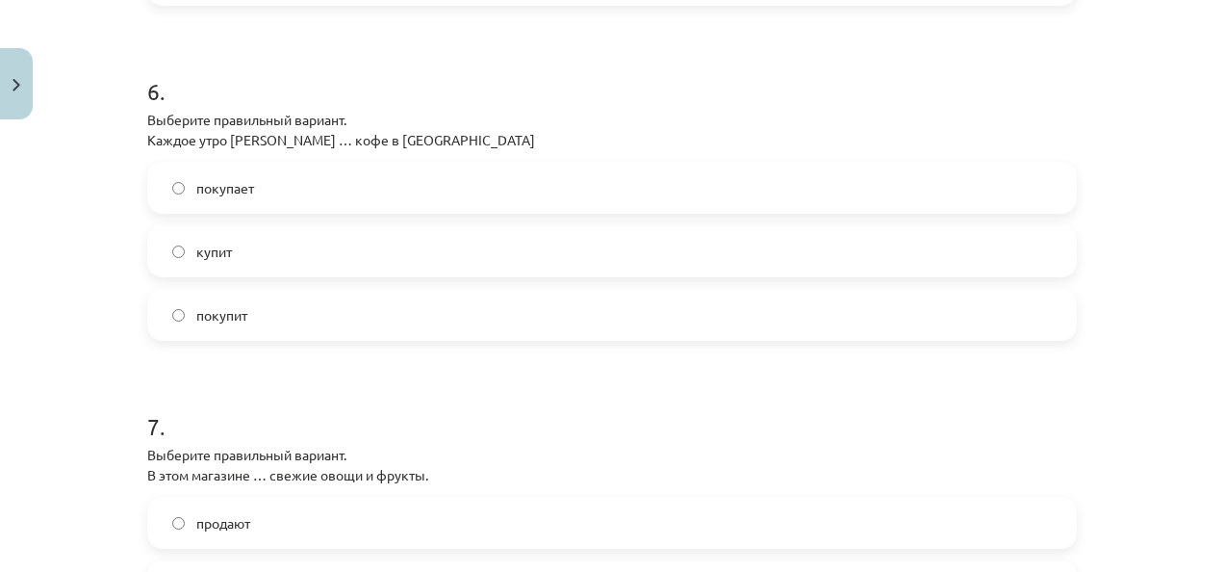
scroll to position [1951, 0]
click at [208, 191] on span "покупает" at bounding box center [225, 189] width 58 height 20
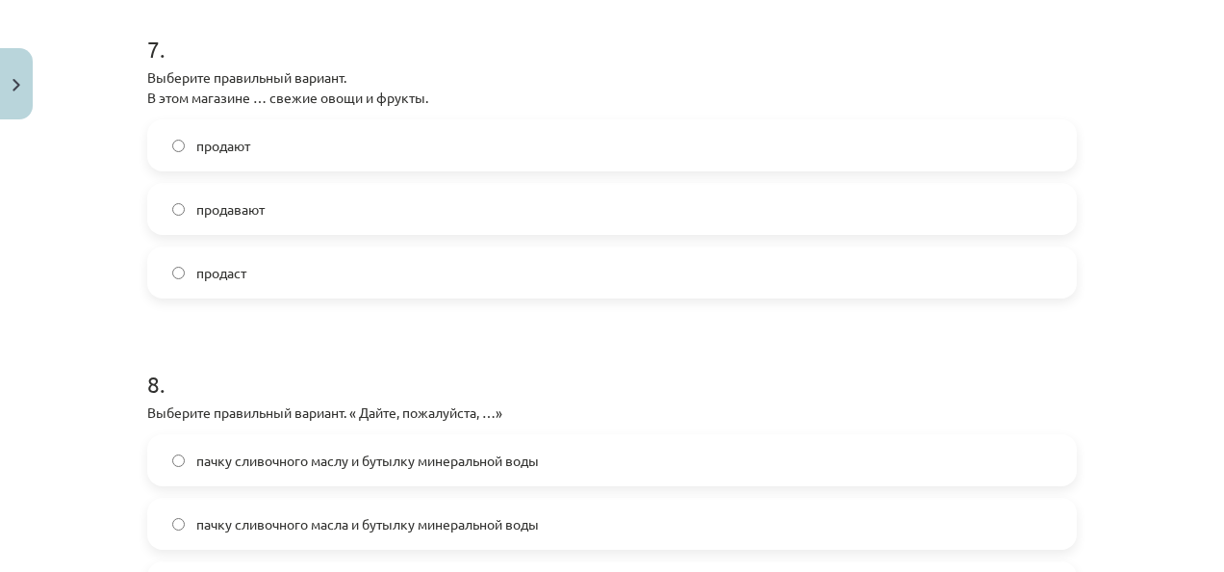
scroll to position [2347, 0]
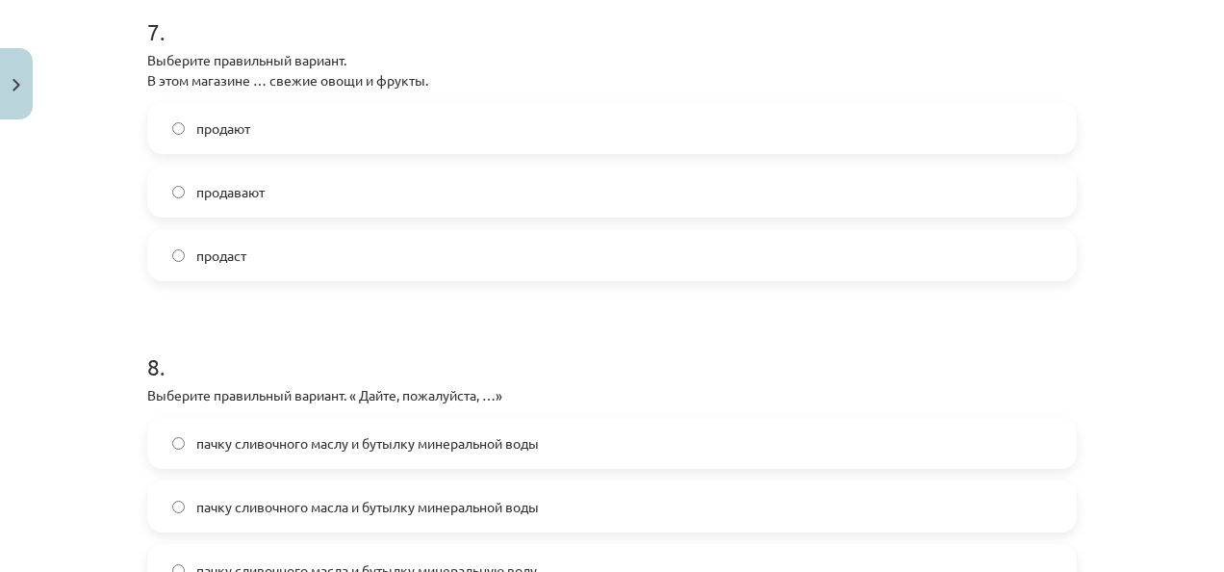
click at [333, 183] on label "продавают" at bounding box center [612, 191] width 926 height 48
click at [252, 131] on label "продают" at bounding box center [612, 128] width 926 height 48
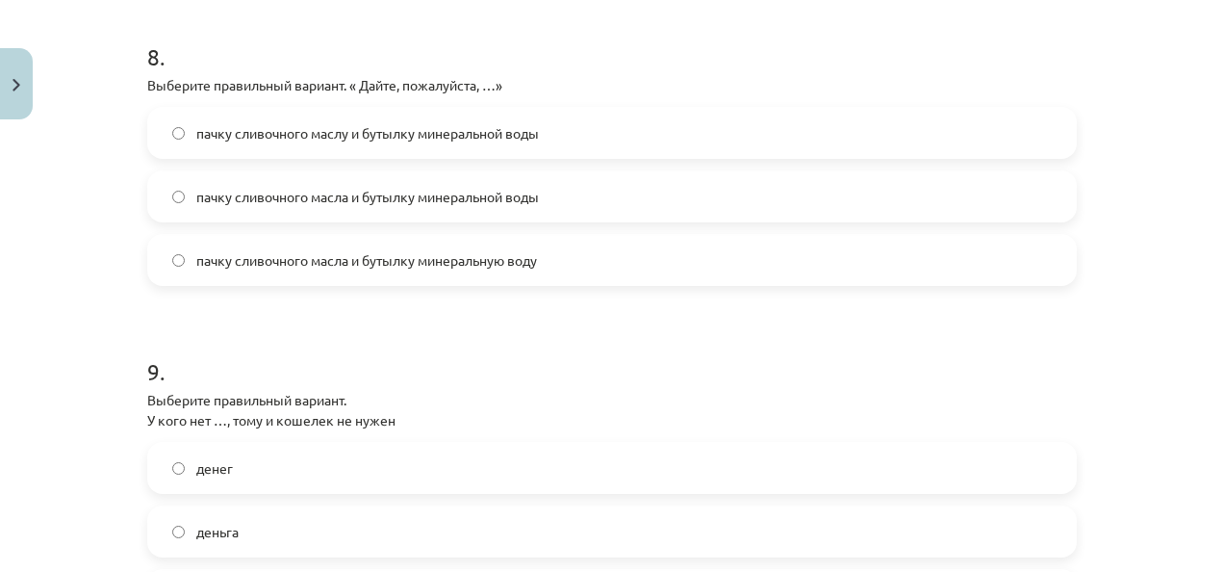
scroll to position [2658, 0]
click at [289, 210] on label "пачку сливочного масла и бутылку минеральной воды" at bounding box center [612, 194] width 926 height 48
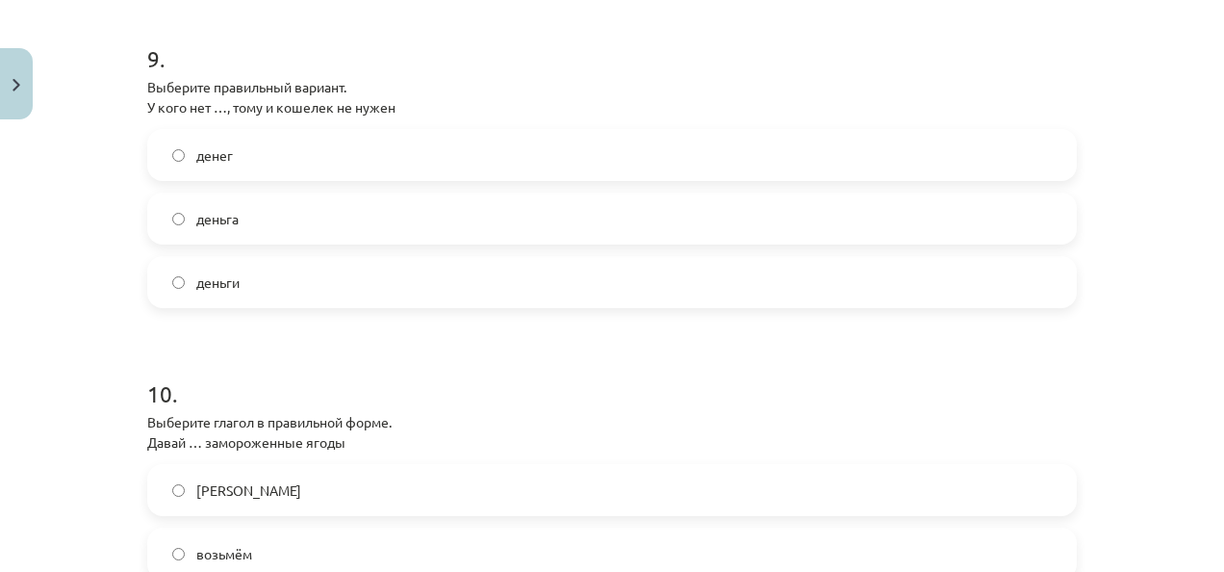
scroll to position [2970, 0]
click at [254, 150] on label "денег" at bounding box center [612, 154] width 926 height 48
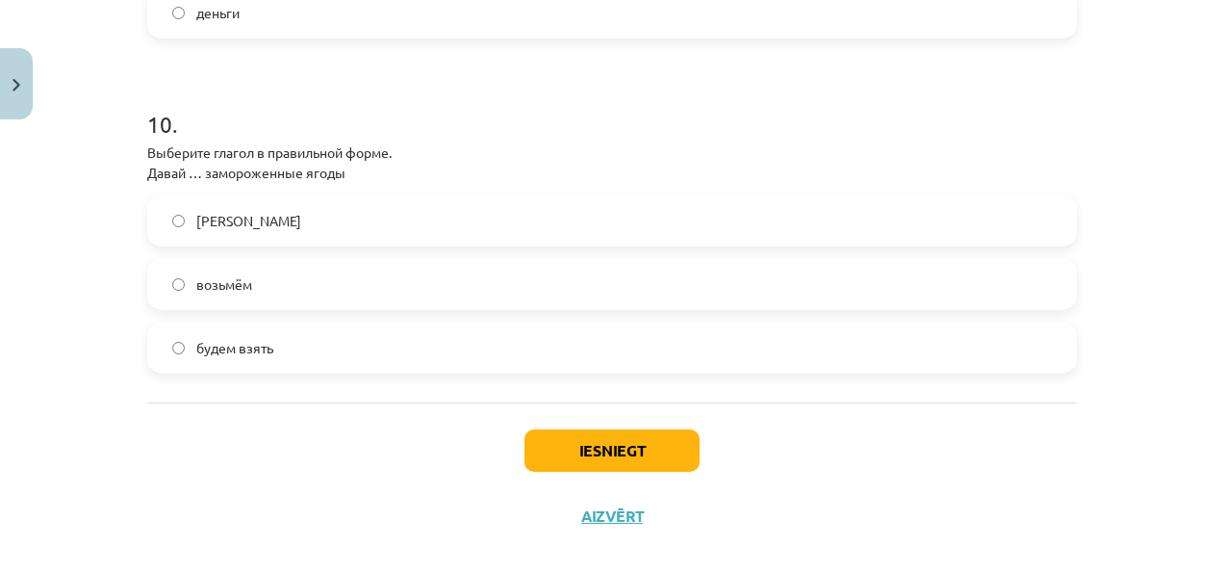
scroll to position [3241, 0]
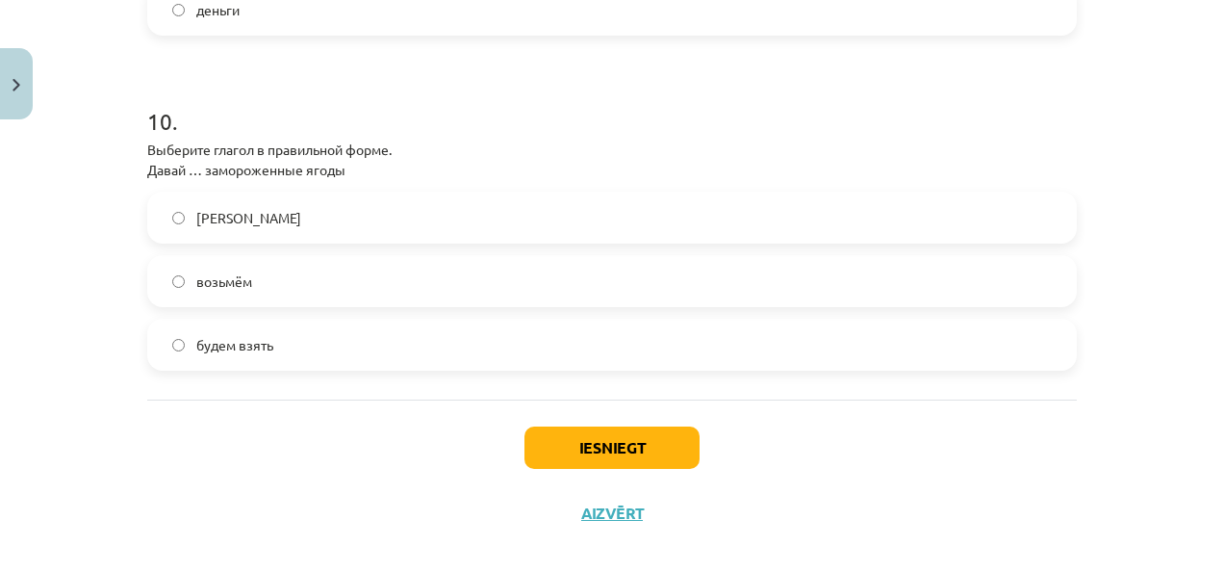
click at [252, 271] on label "возьмём" at bounding box center [612, 281] width 926 height 48
click at [556, 434] on button "Iesniegt" at bounding box center [611, 447] width 175 height 42
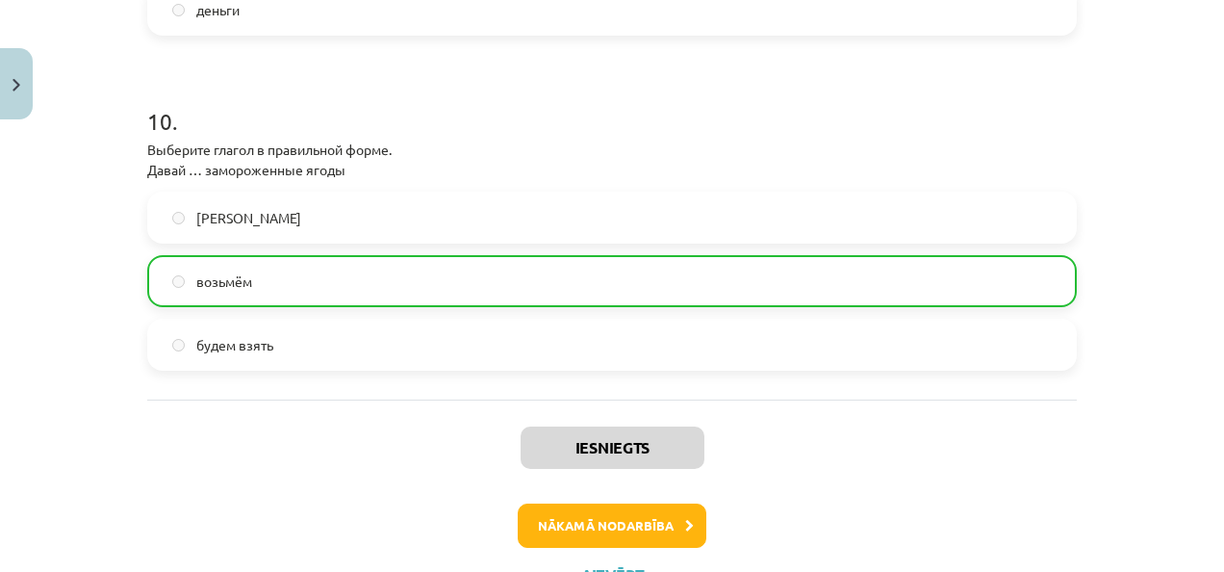
click at [303, 439] on div "Iesniegts Nākamā nodarbība Aizvērt" at bounding box center [611, 497] width 929 height 196
click at [530, 500] on div "Iesniegts Nākamā nodarbība Aizvērt" at bounding box center [611, 497] width 929 height 196
click at [589, 525] on button "Nākamā nodarbība" at bounding box center [612, 525] width 189 height 44
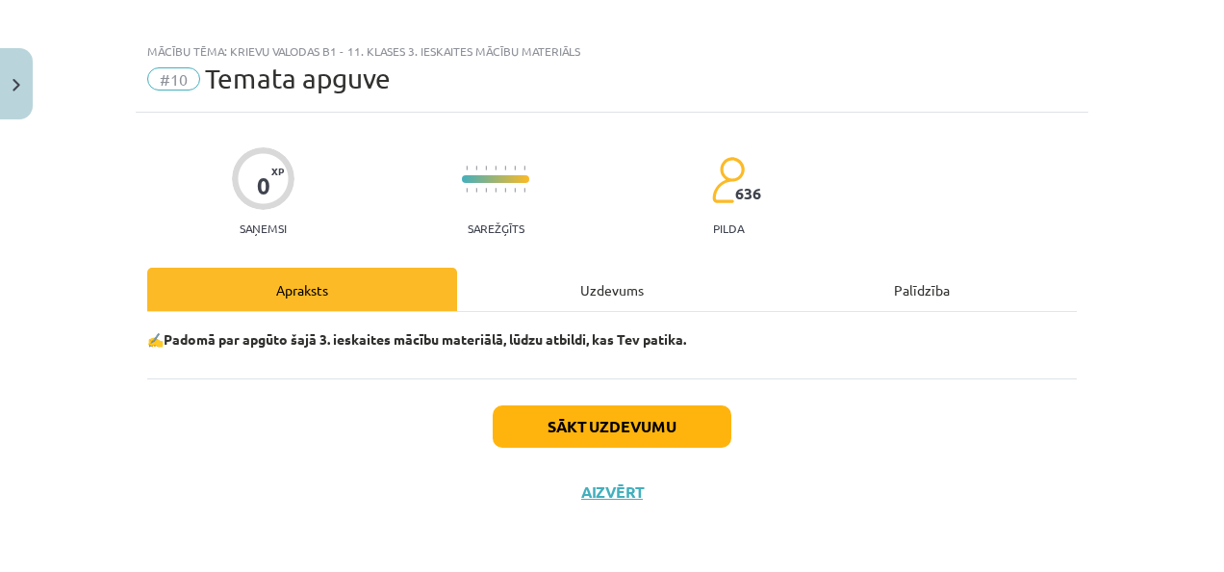
scroll to position [0, 0]
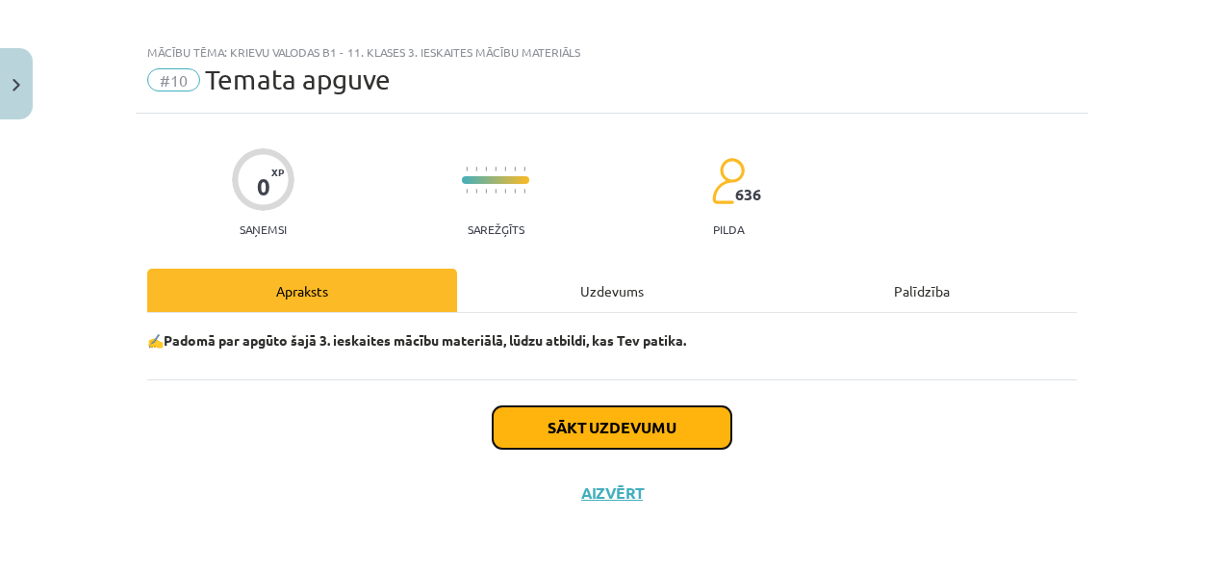
click at [564, 408] on button "Sākt uzdevumu" at bounding box center [612, 427] width 239 height 42
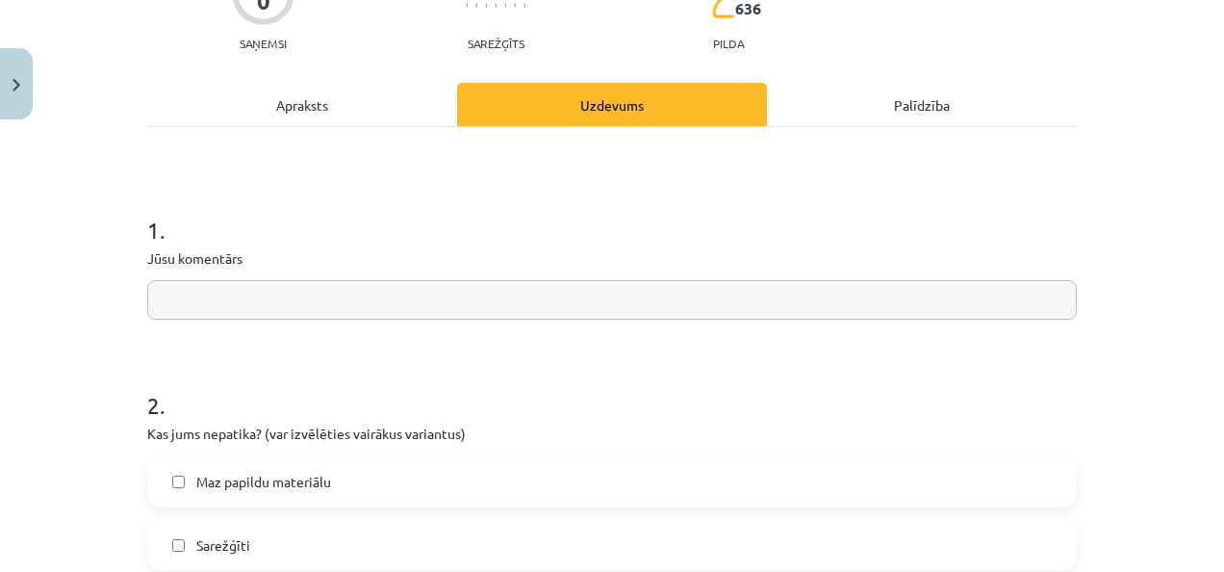
scroll to position [329, 0]
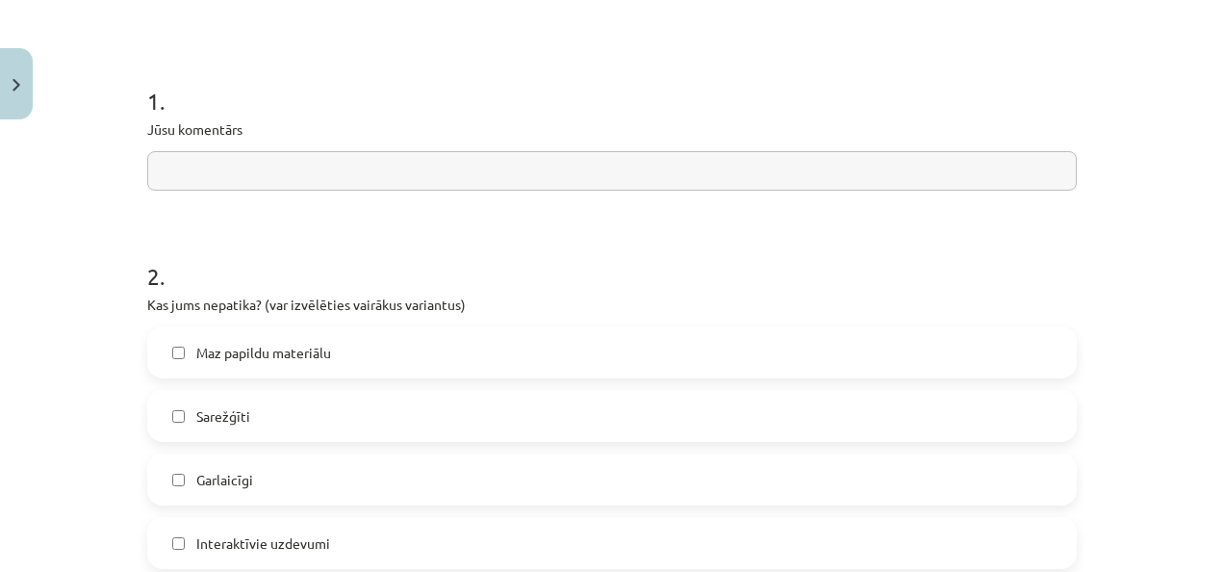
click at [350, 165] on input "text" at bounding box center [611, 170] width 929 height 39
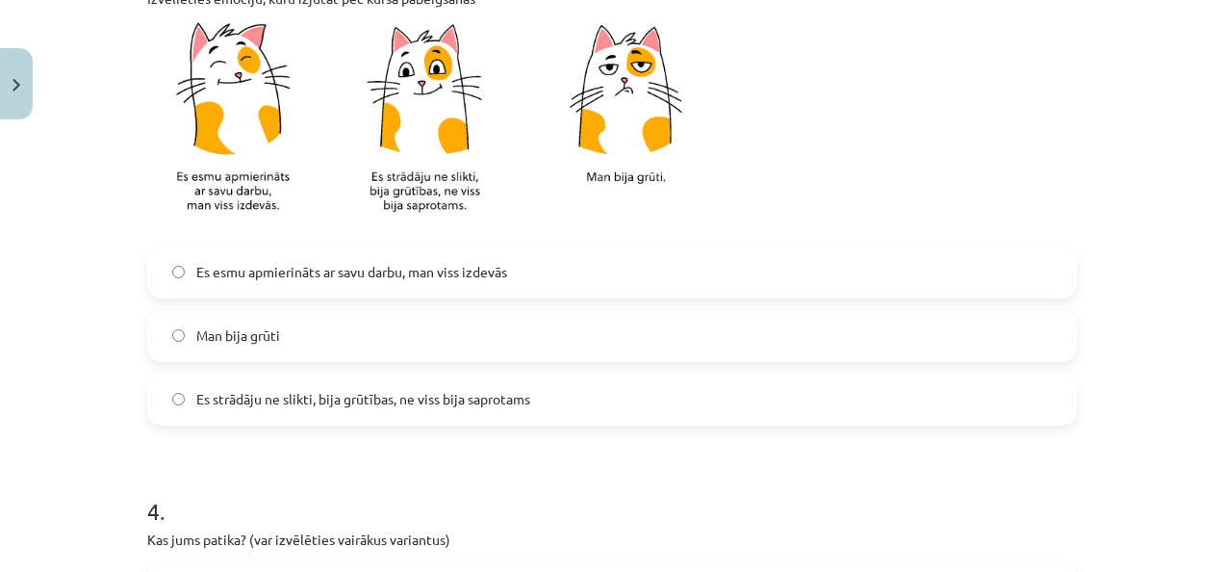
scroll to position [1204, 0]
type input "**********"
click at [258, 271] on span "Es esmu apmierināts ar savu darbu, man viss izdevās" at bounding box center [351, 272] width 311 height 20
click at [319, 368] on div "Es esmu apmierināts ar savu darbu, man viss izdevās Man bija grūti Es strādāju …" at bounding box center [611, 335] width 929 height 179
click at [348, 411] on label "Es strādāju ne slikti, bija grūtības, ne viss bija saprotams" at bounding box center [612, 399] width 926 height 48
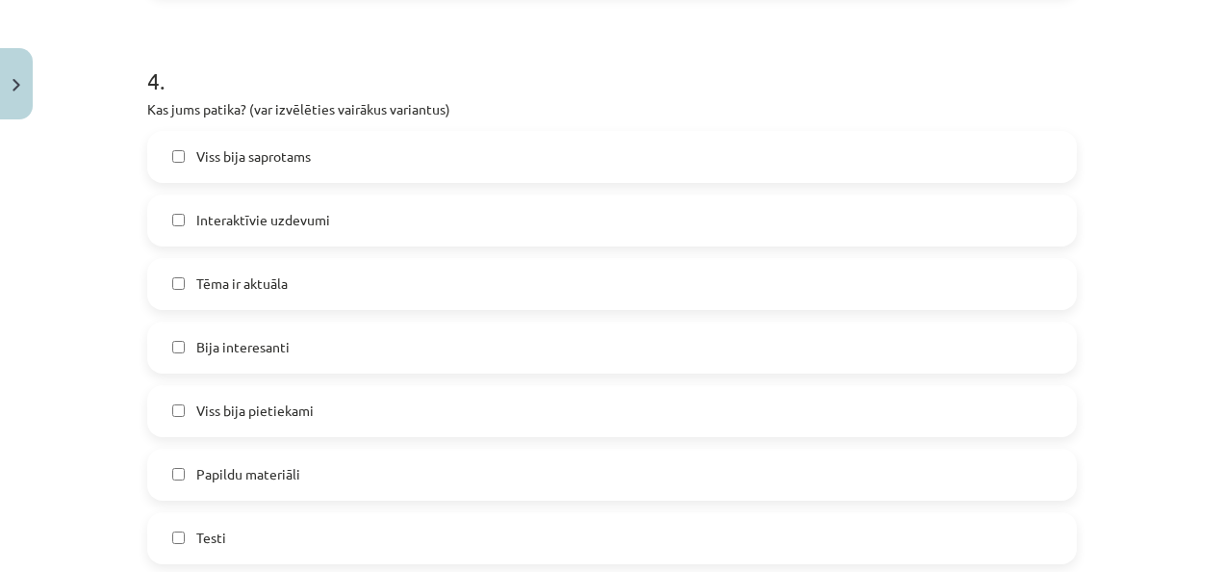
scroll to position [1633, 0]
click at [338, 151] on label "Viss bija saprotams" at bounding box center [612, 158] width 926 height 48
click at [308, 241] on label "Interaktīvie uzdevumi" at bounding box center [612, 221] width 926 height 48
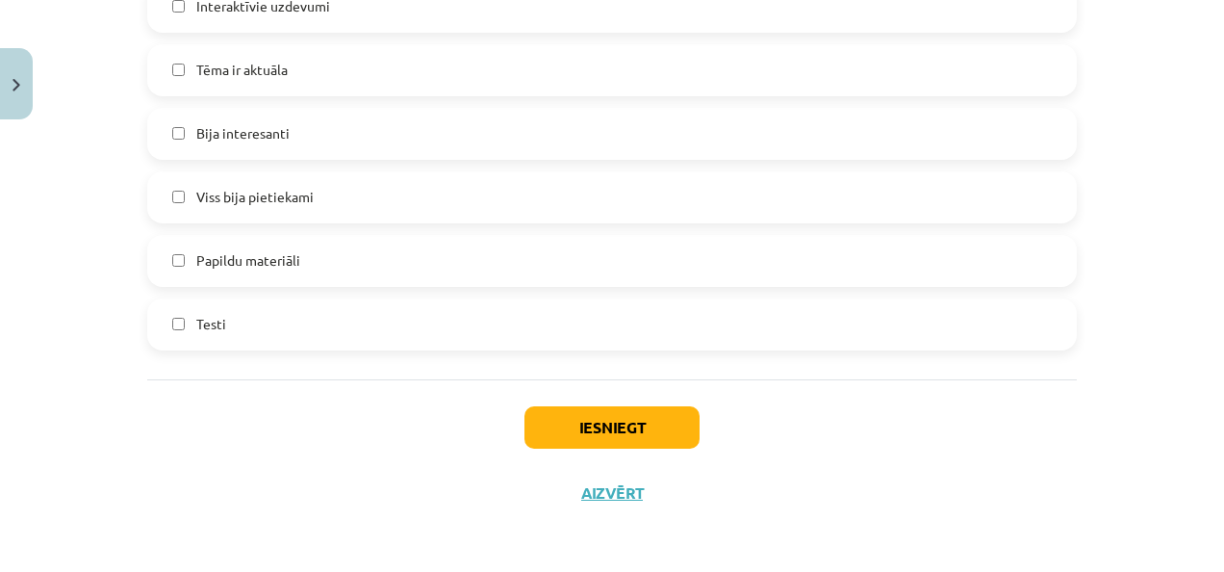
click at [610, 470] on div "Iesniegt Aizvērt" at bounding box center [611, 446] width 929 height 135
click at [593, 414] on button "Iesniegt" at bounding box center [611, 427] width 175 height 42
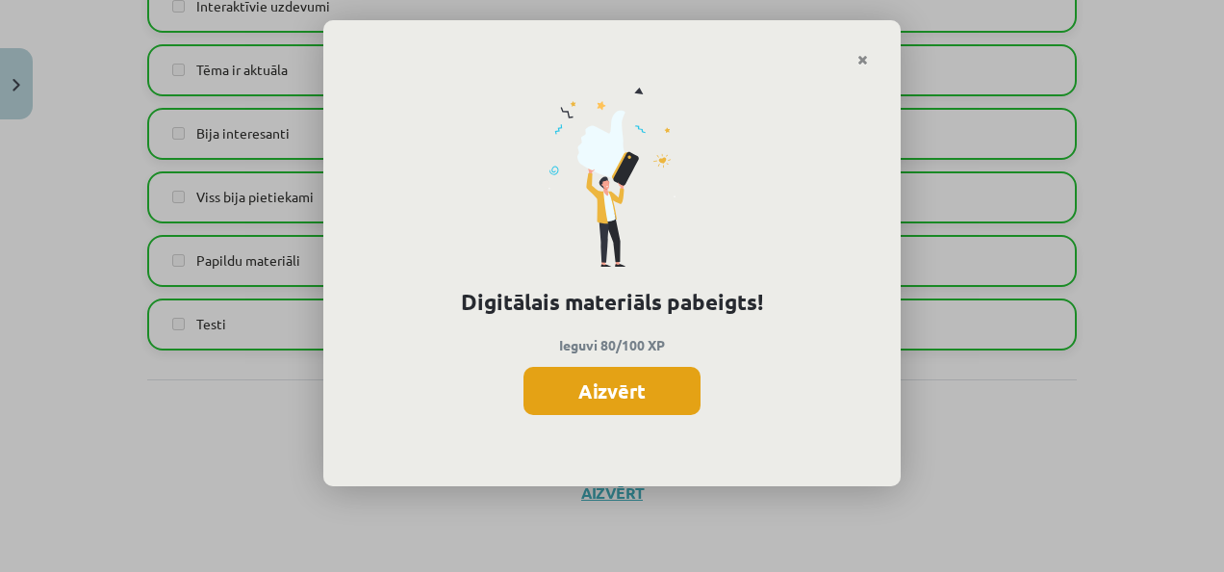
click at [612, 407] on button "Aizvērt" at bounding box center [611, 391] width 177 height 48
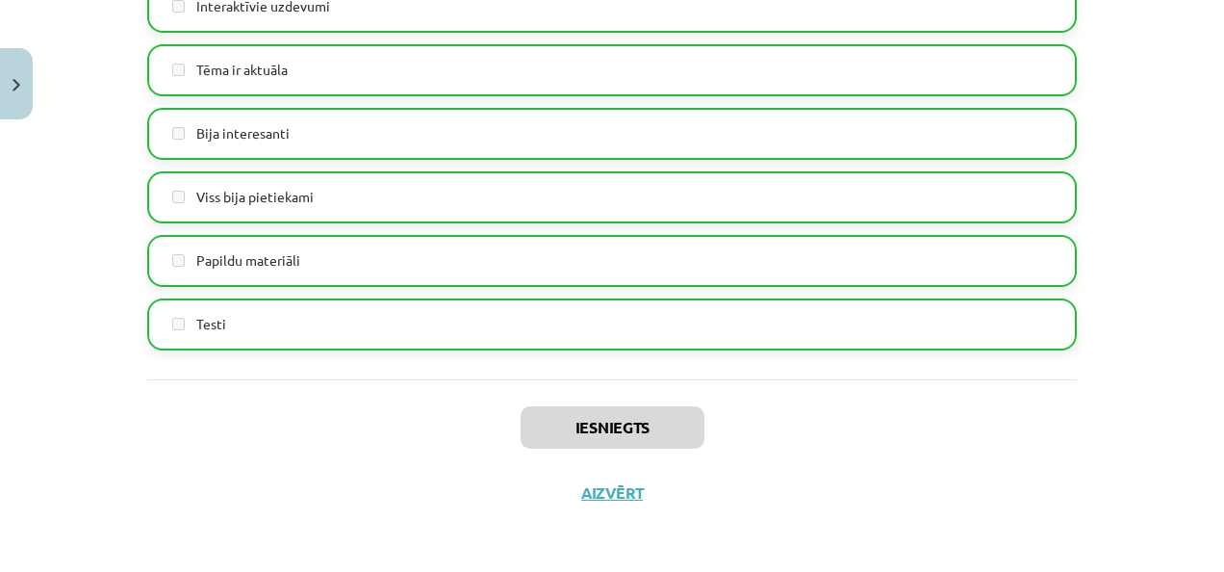
click at [621, 502] on div "Iesniegts Aizvērt" at bounding box center [611, 446] width 929 height 135
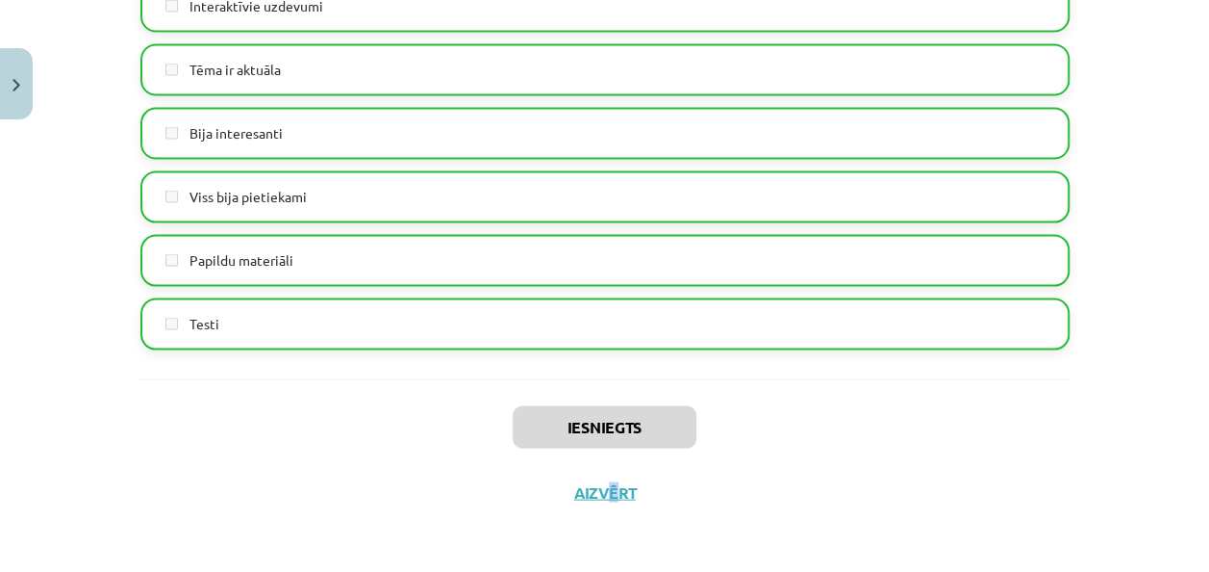
drag, startPoint x: 608, startPoint y: 500, endPoint x: 600, endPoint y: 493, distance: 10.9
click at [600, 493] on div "Iesniegts Aizvērt" at bounding box center [604, 446] width 929 height 135
click at [600, 493] on button "Aizvērt" at bounding box center [605, 492] width 73 height 19
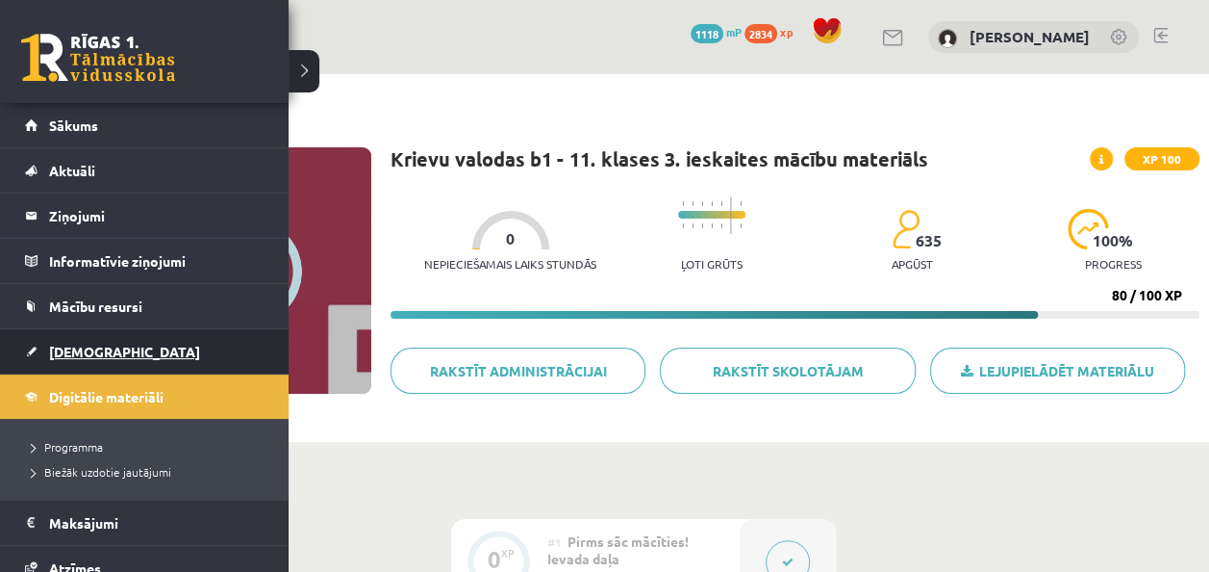
click at [86, 343] on span "[DEMOGRAPHIC_DATA]" at bounding box center [124, 351] width 151 height 17
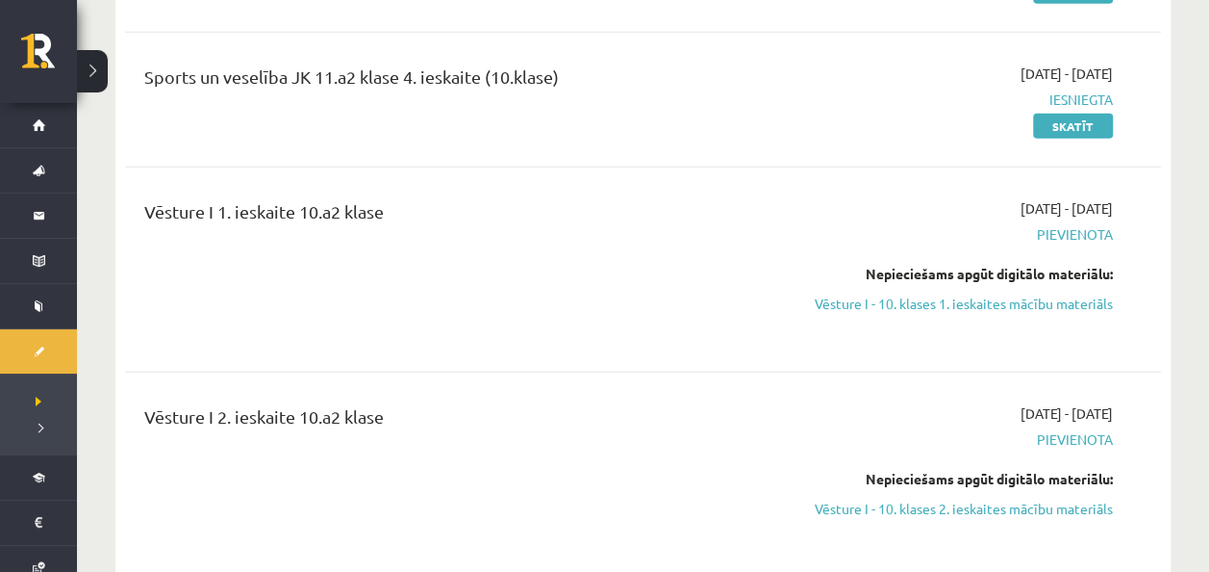
scroll to position [2487, 0]
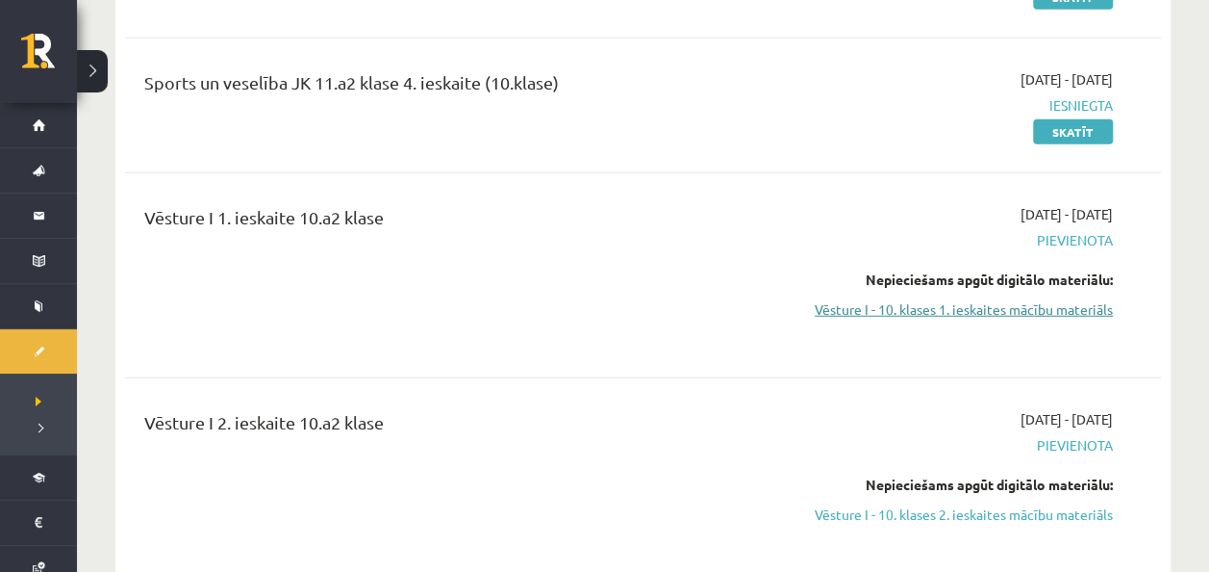
click at [1008, 300] on link "Vēsture I - 10. klases 1. ieskaites mācību materiāls" at bounding box center [961, 309] width 304 height 20
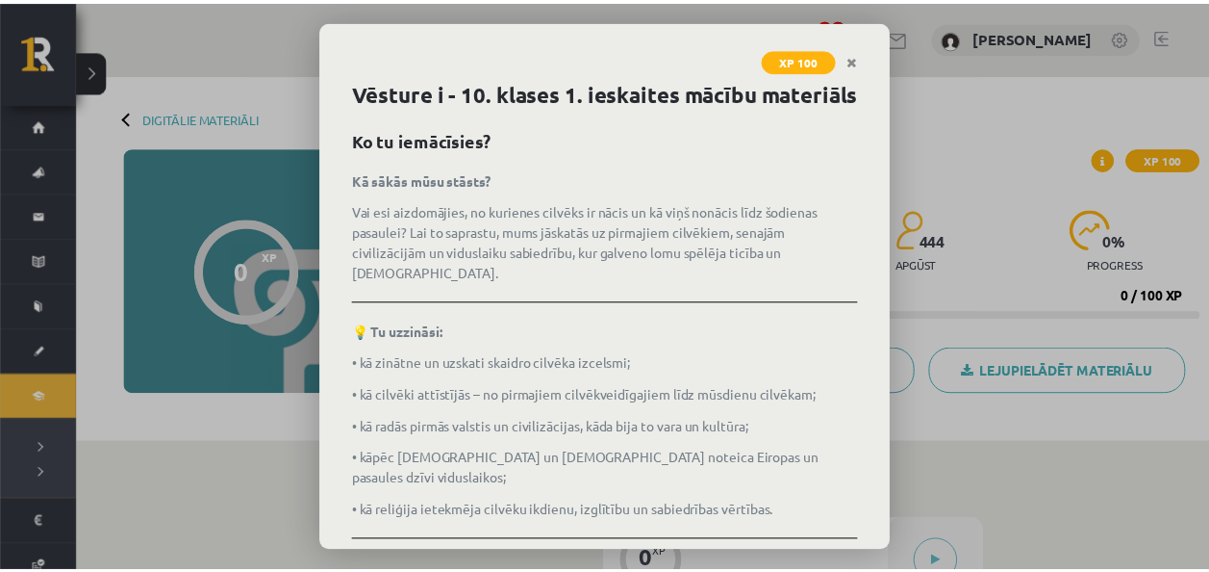
scroll to position [400, 0]
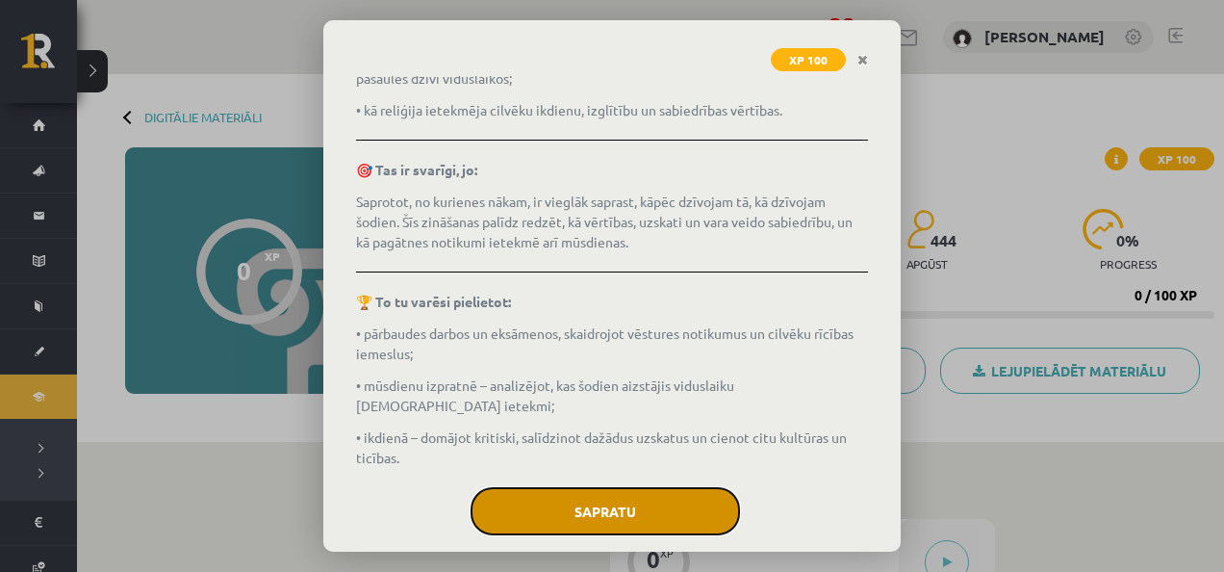
click at [548, 487] on button "Sapratu" at bounding box center [604, 511] width 269 height 48
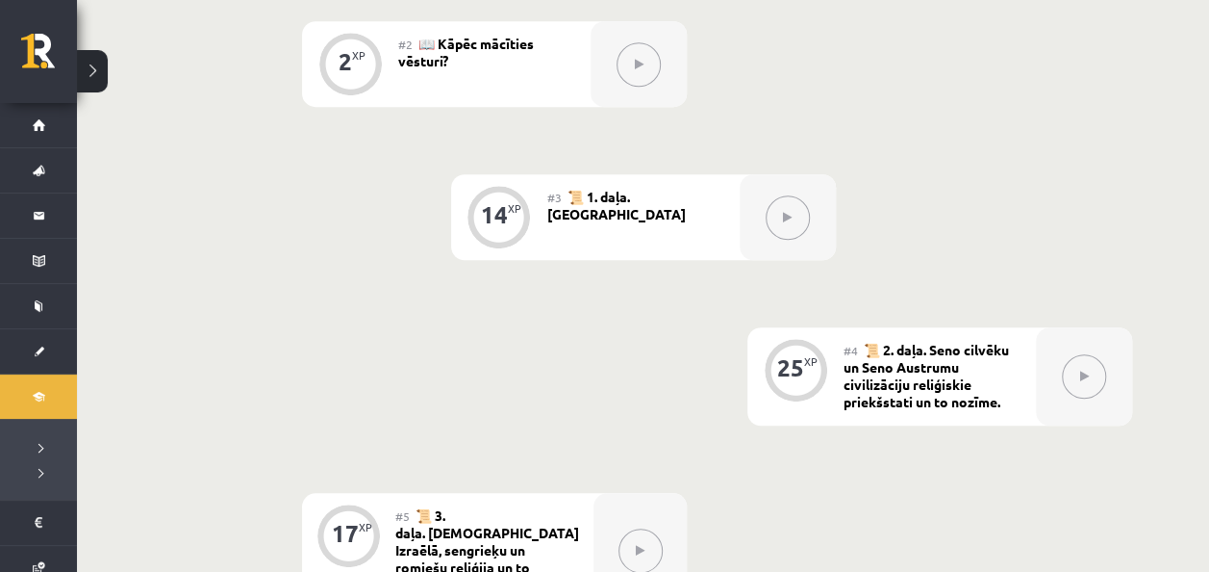
scroll to position [652, 0]
